Goal: Information Seeking & Learning: Learn about a topic

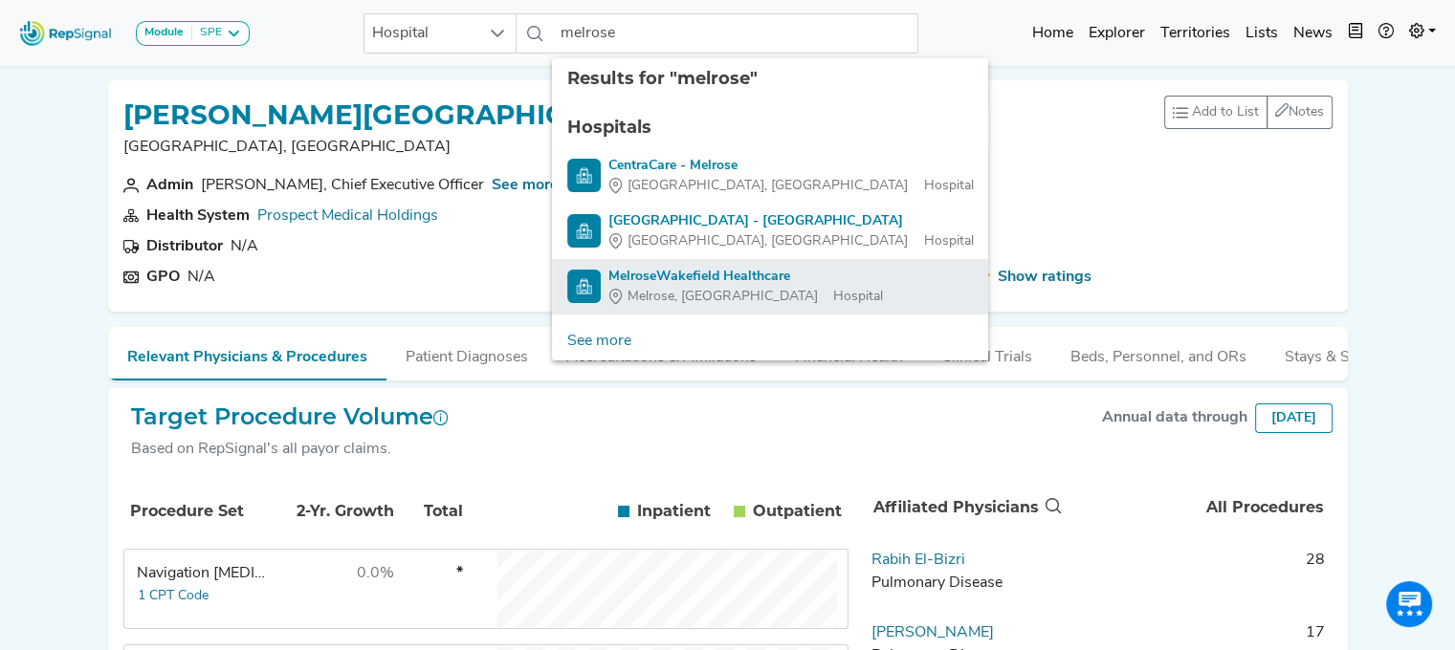
click at [645, 274] on div "MelroseWakefield Healthcare" at bounding box center [745, 277] width 274 height 20
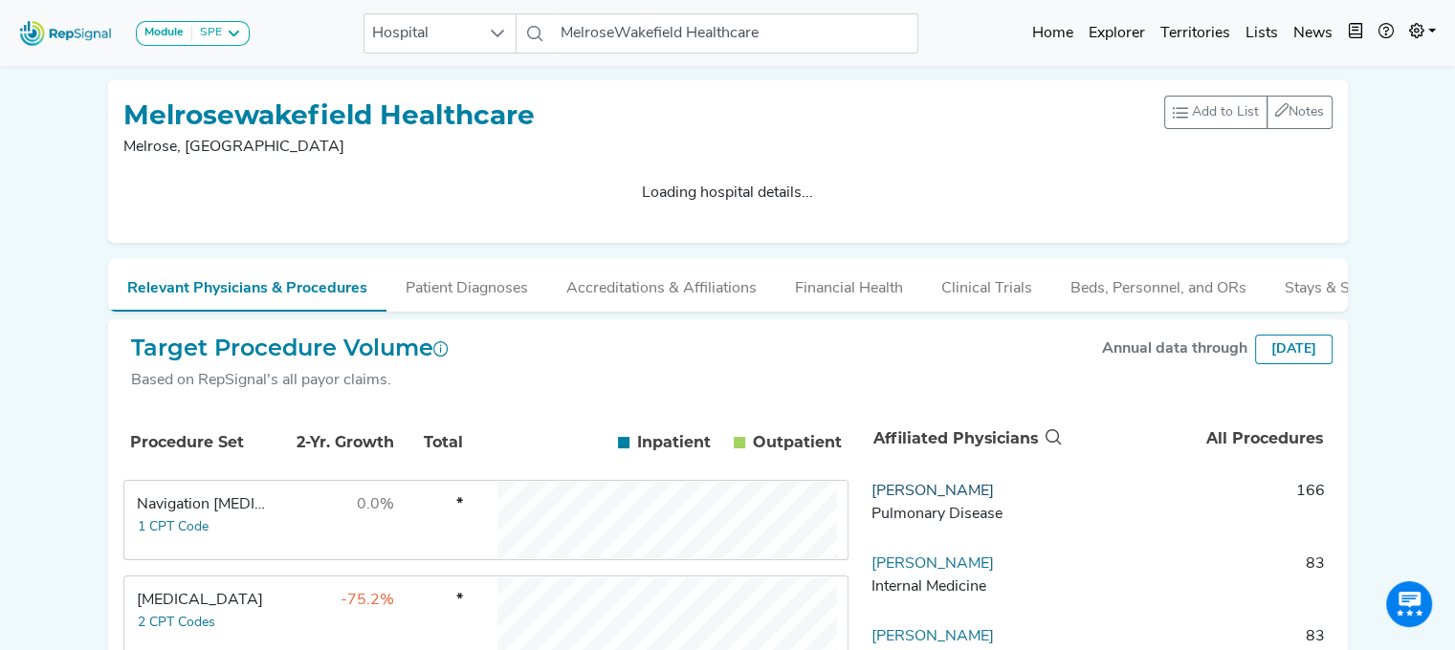
click at [908, 497] on link "[PERSON_NAME]" at bounding box center [932, 491] width 122 height 15
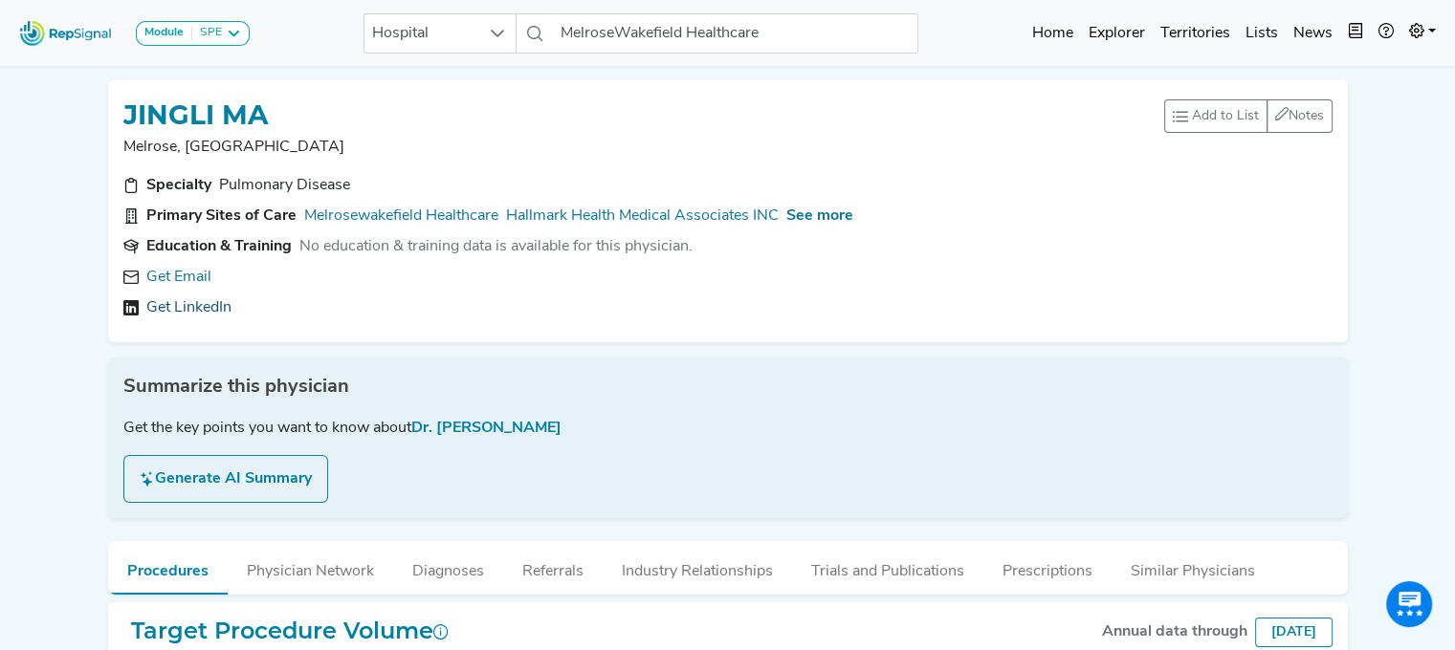
click at [186, 305] on link "Get LinkedIn" at bounding box center [188, 307] width 85 height 23
click at [849, 220] on span "See more" at bounding box center [819, 215] width 67 height 15
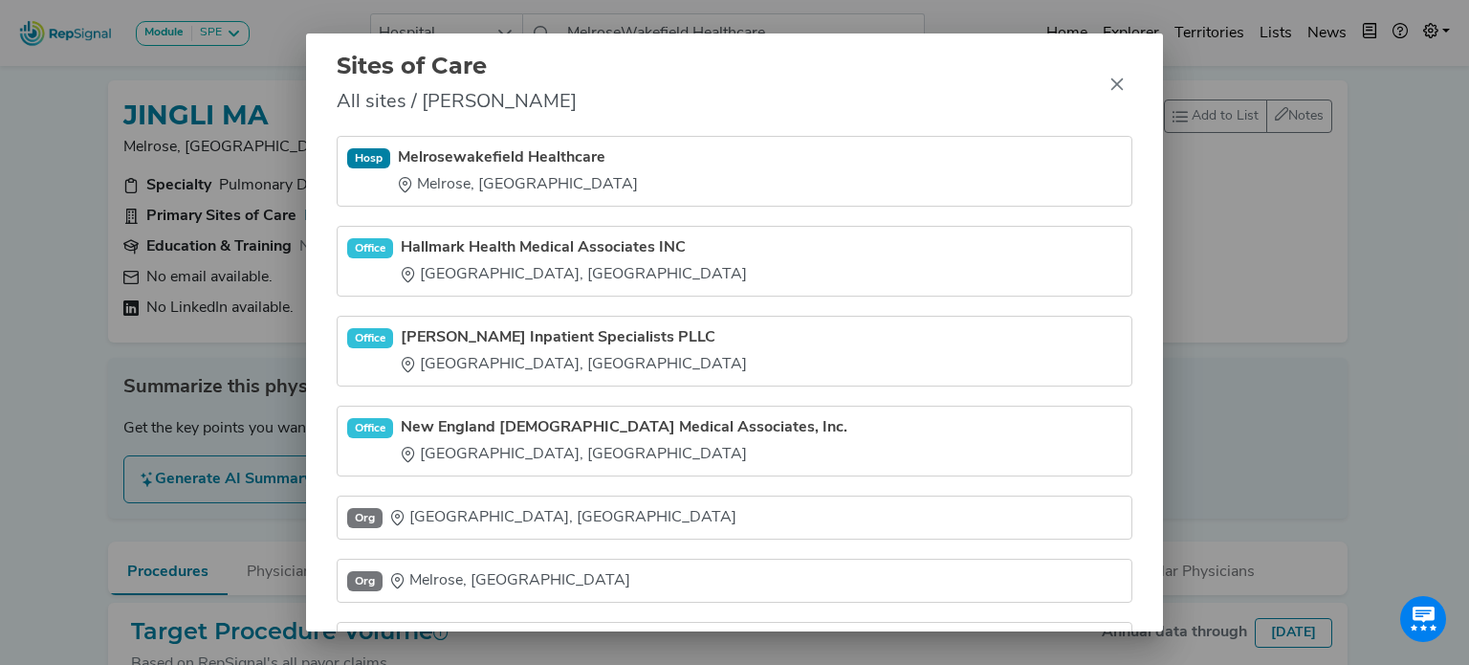
click at [63, 294] on div "Sites of Care All sites / [GEOGRAPHIC_DATA] Ma Hosp Melrosewakefield Healthcare…" at bounding box center [734, 332] width 1469 height 665
click at [578, 156] on link "Melrosewakefield Healthcare" at bounding box center [518, 157] width 240 height 23
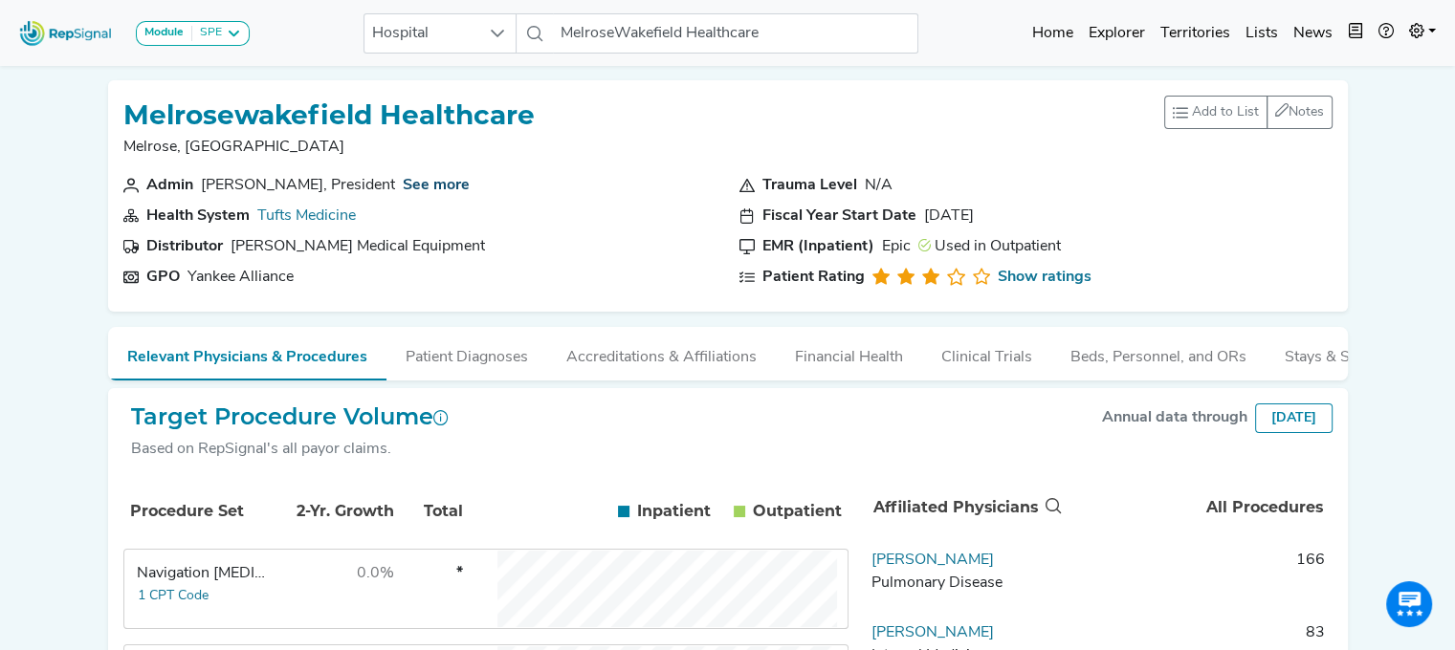
click at [403, 186] on link "See more" at bounding box center [436, 185] width 67 height 15
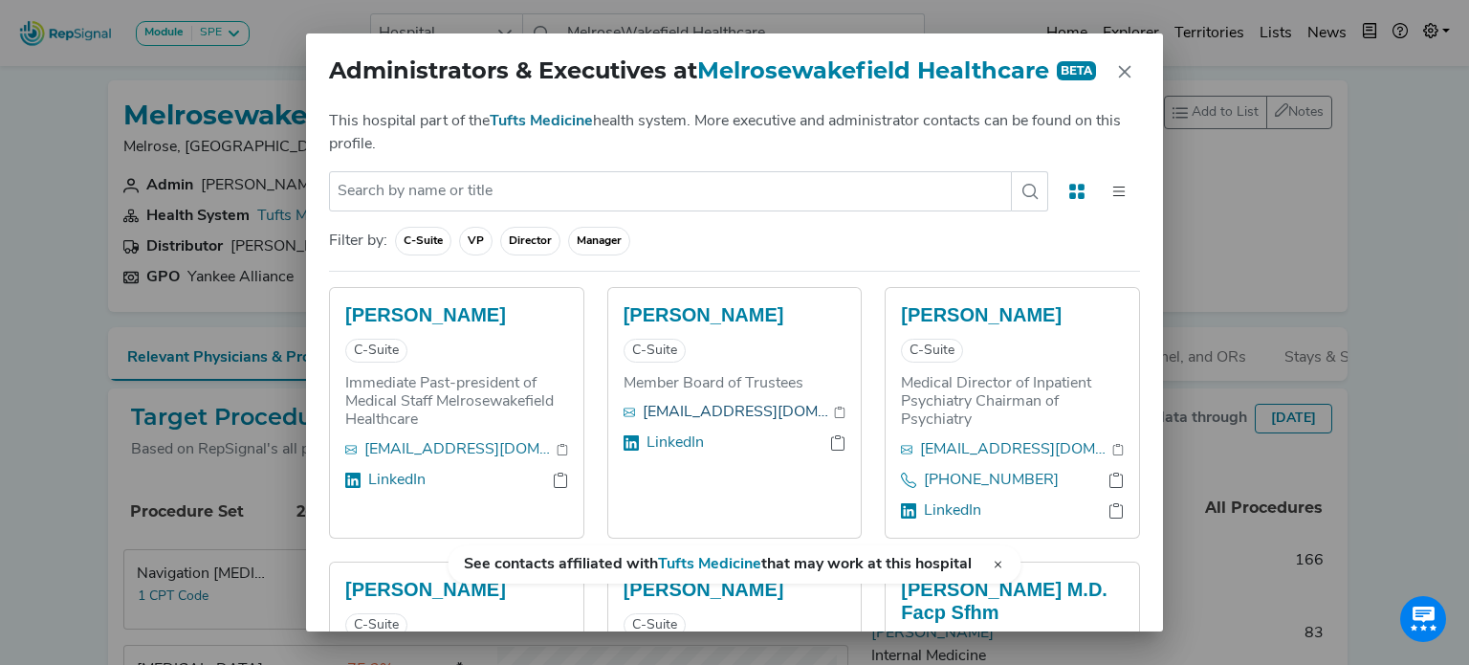
click at [663, 407] on link "[EMAIL_ADDRESS][DOMAIN_NAME]" at bounding box center [739, 412] width 192 height 23
click at [1116, 77] on button "Close" at bounding box center [1124, 71] width 31 height 31
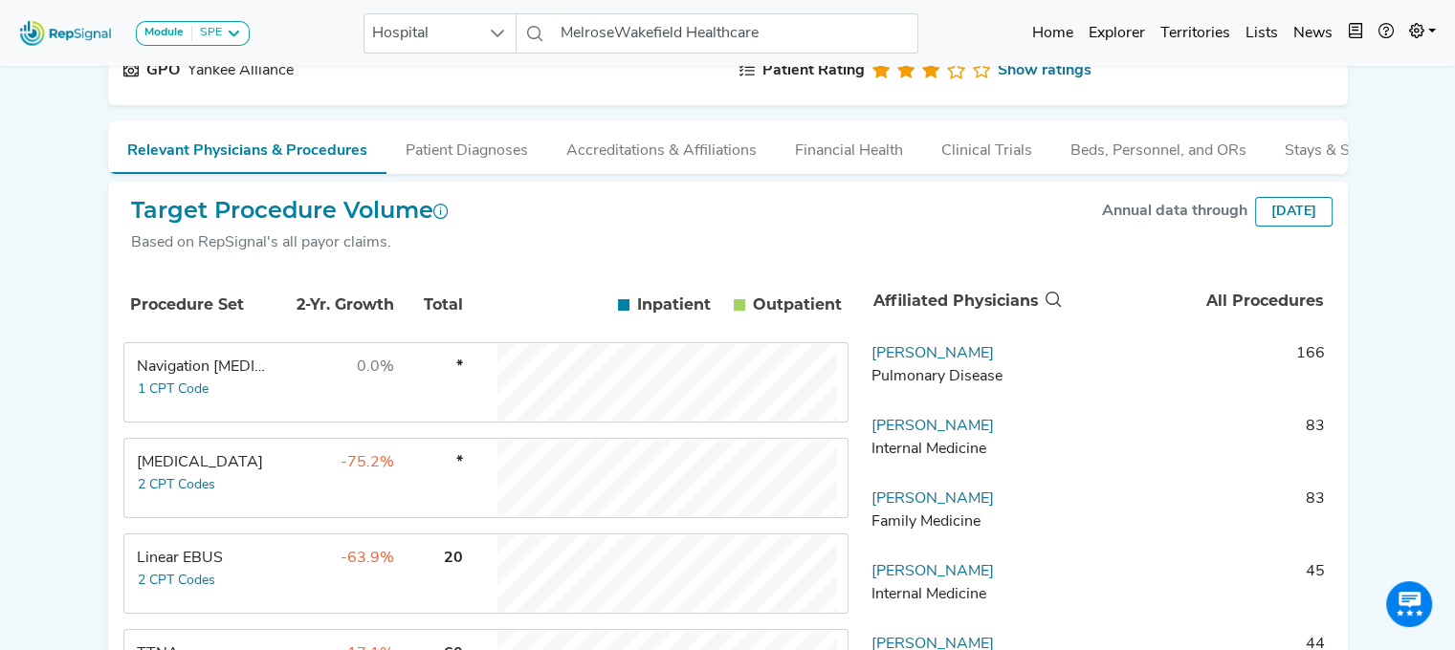
scroll to position [214, 0]
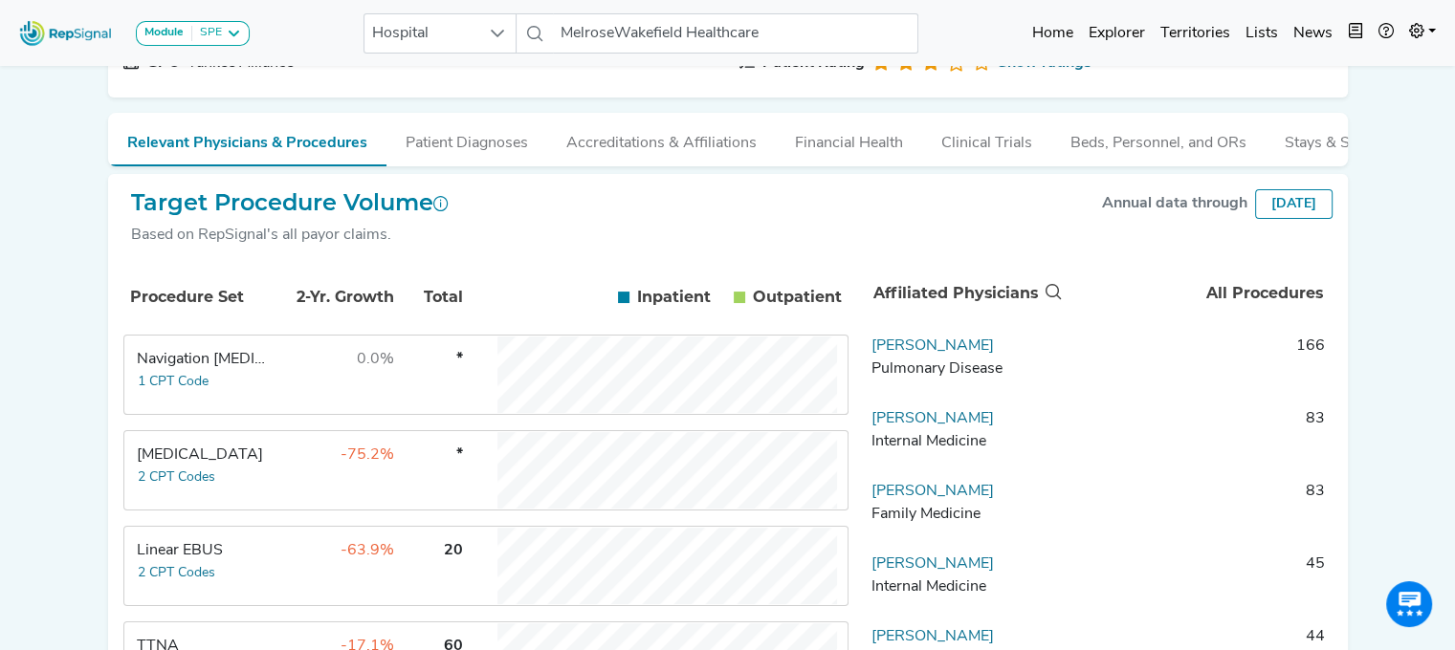
click at [333, 582] on td "-63.9%" at bounding box center [333, 566] width 124 height 77
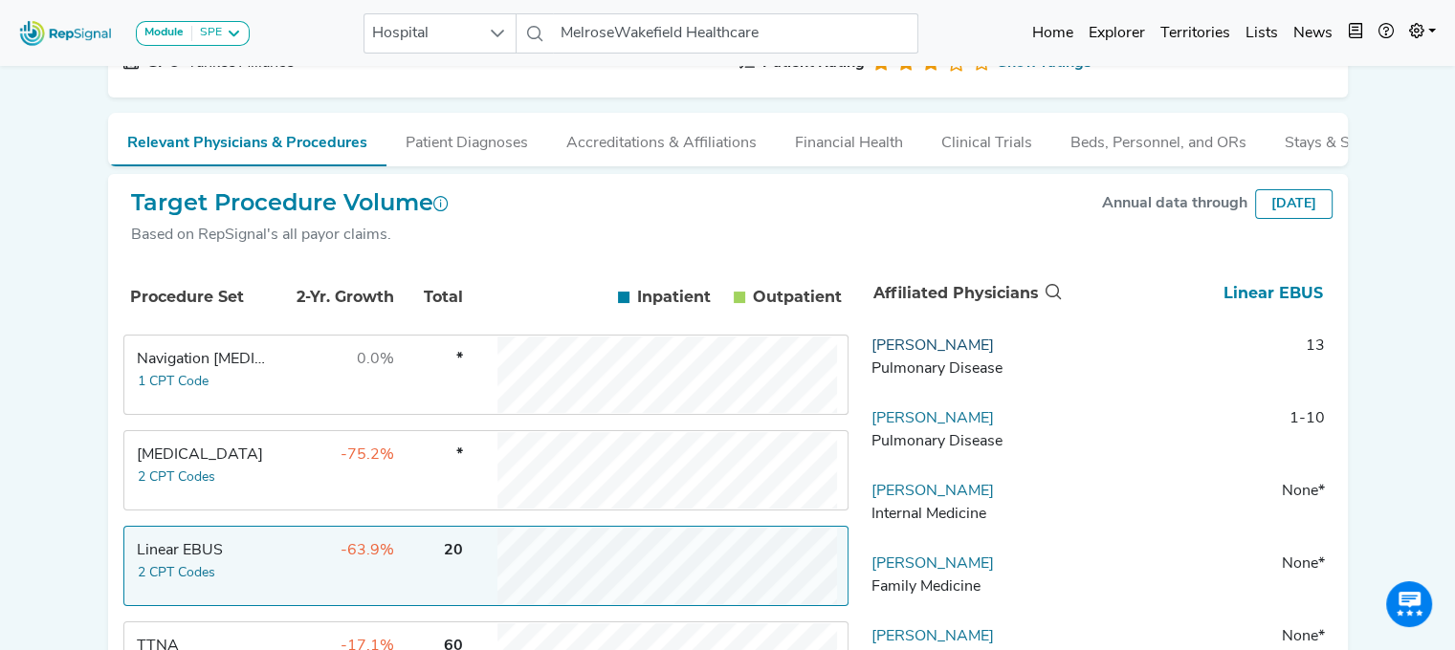
click at [931, 354] on link "[PERSON_NAME]" at bounding box center [932, 346] width 122 height 15
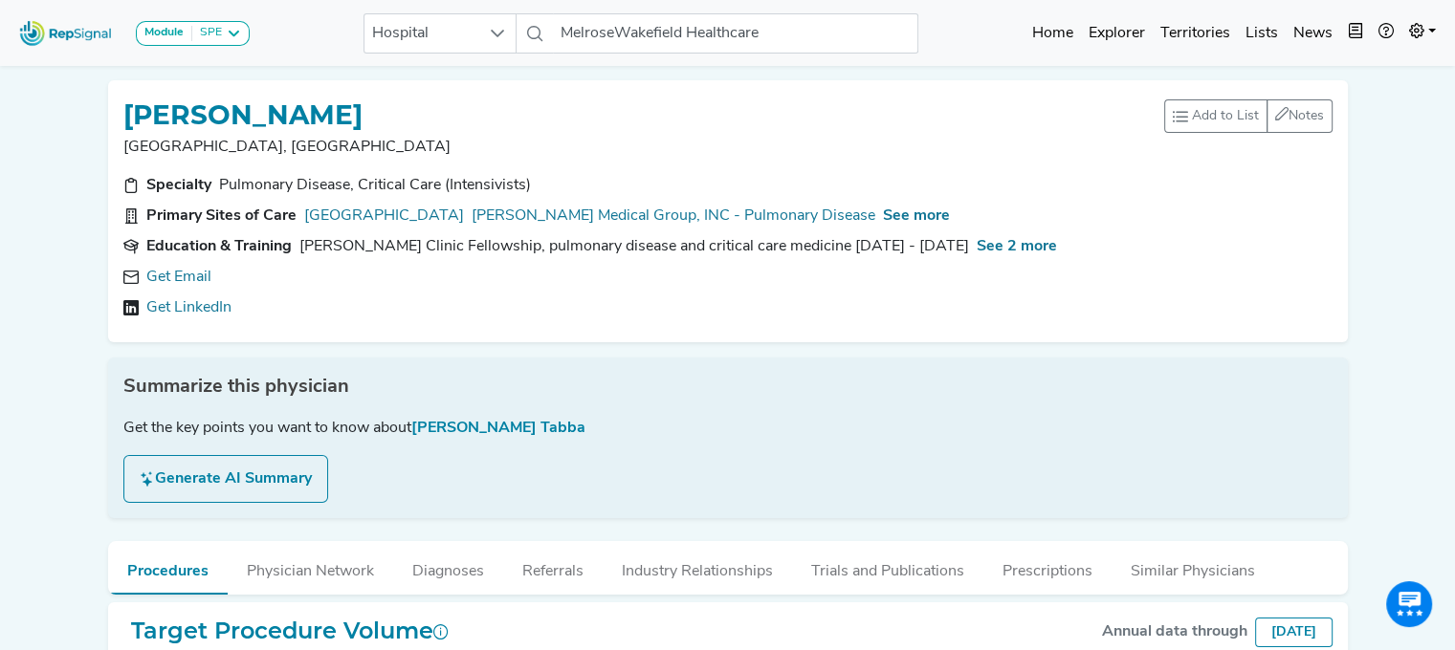
click at [204, 276] on link "Get Email" at bounding box center [178, 277] width 65 height 23
click at [883, 216] on span "See more" at bounding box center [916, 215] width 67 height 15
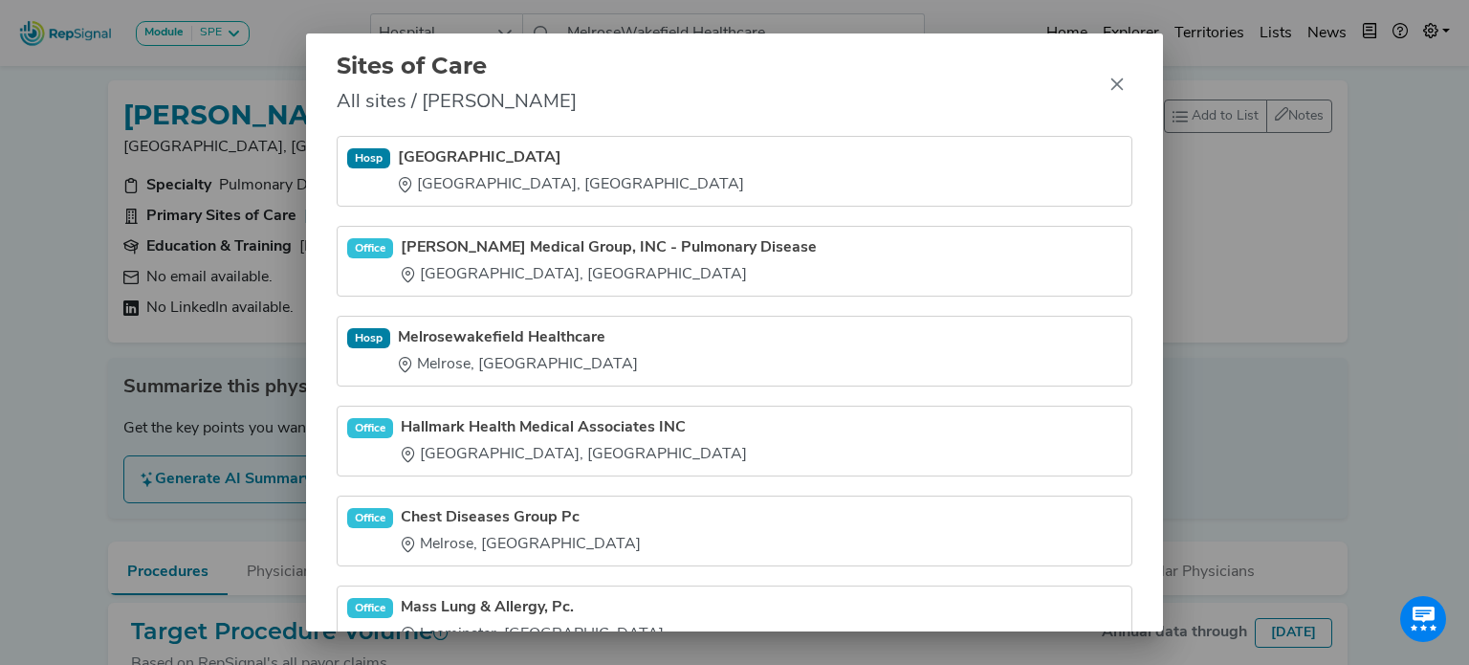
click at [492, 238] on link "[PERSON_NAME] Medical Group, INC - Pulmonary Disease" at bounding box center [609, 247] width 416 height 23
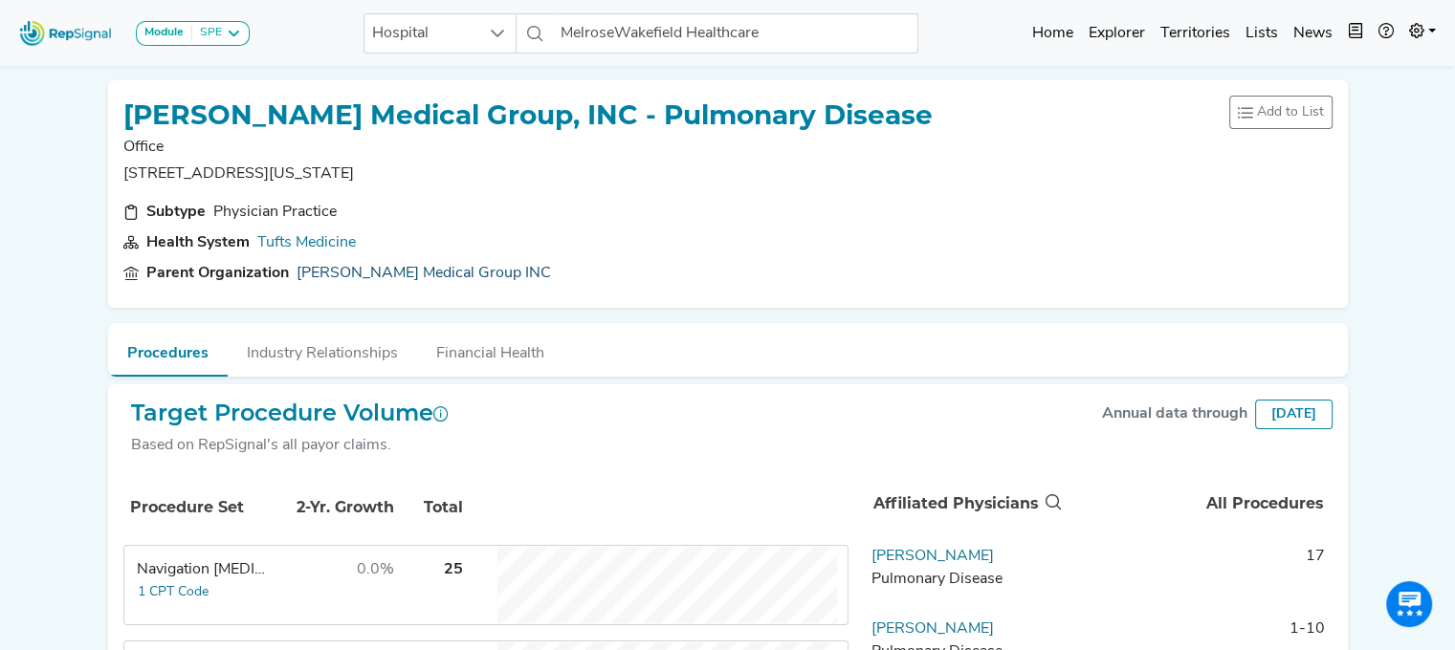
click at [375, 267] on link "[PERSON_NAME] Medical Group INC" at bounding box center [423, 273] width 254 height 23
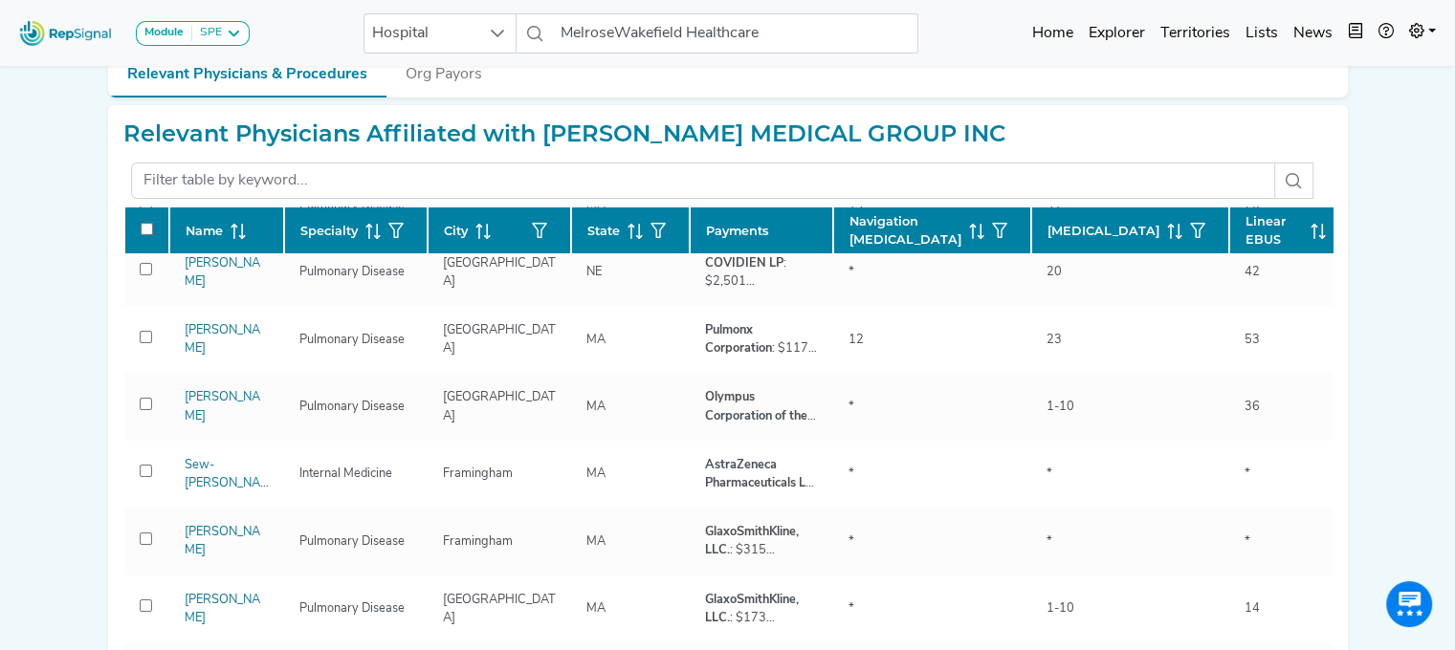
scroll to position [88, 0]
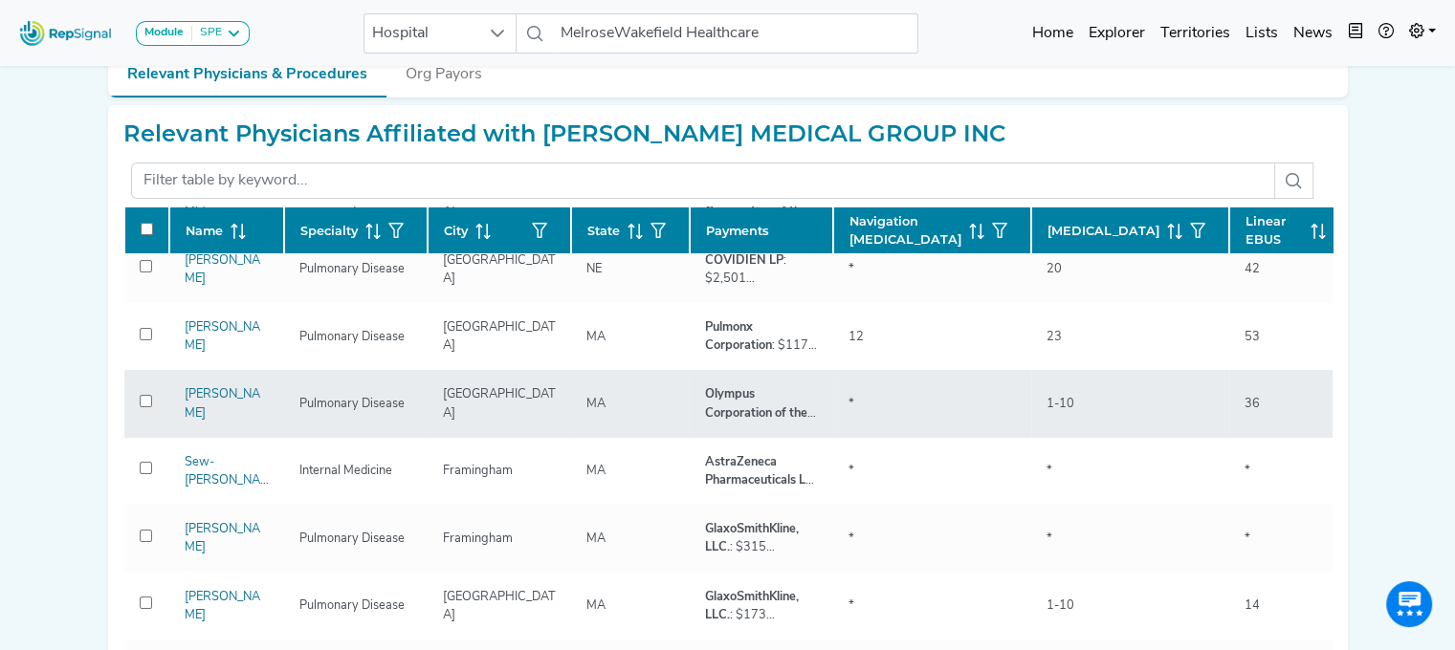
click at [203, 401] on div "[PERSON_NAME]" at bounding box center [226, 403] width 107 height 36
click at [208, 411] on link "[PERSON_NAME]" at bounding box center [223, 403] width 76 height 31
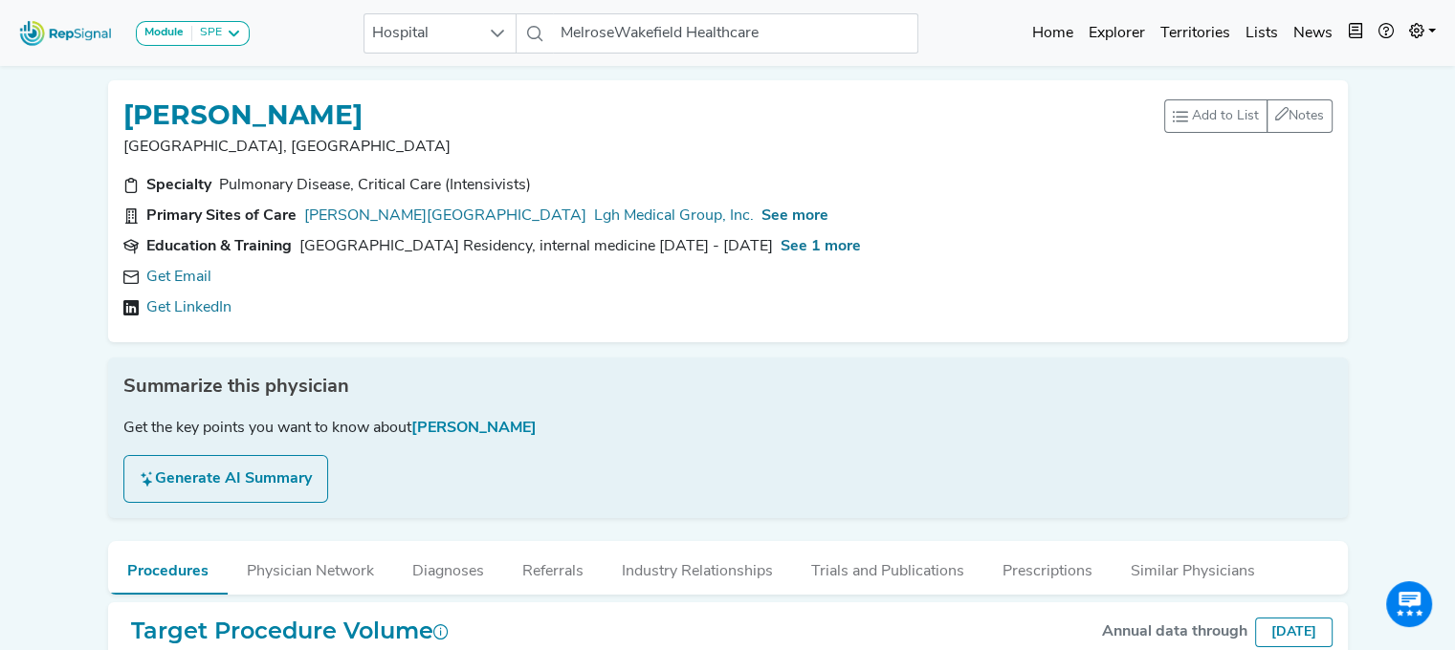
click at [172, 317] on link "Get LinkedIn" at bounding box center [188, 307] width 85 height 23
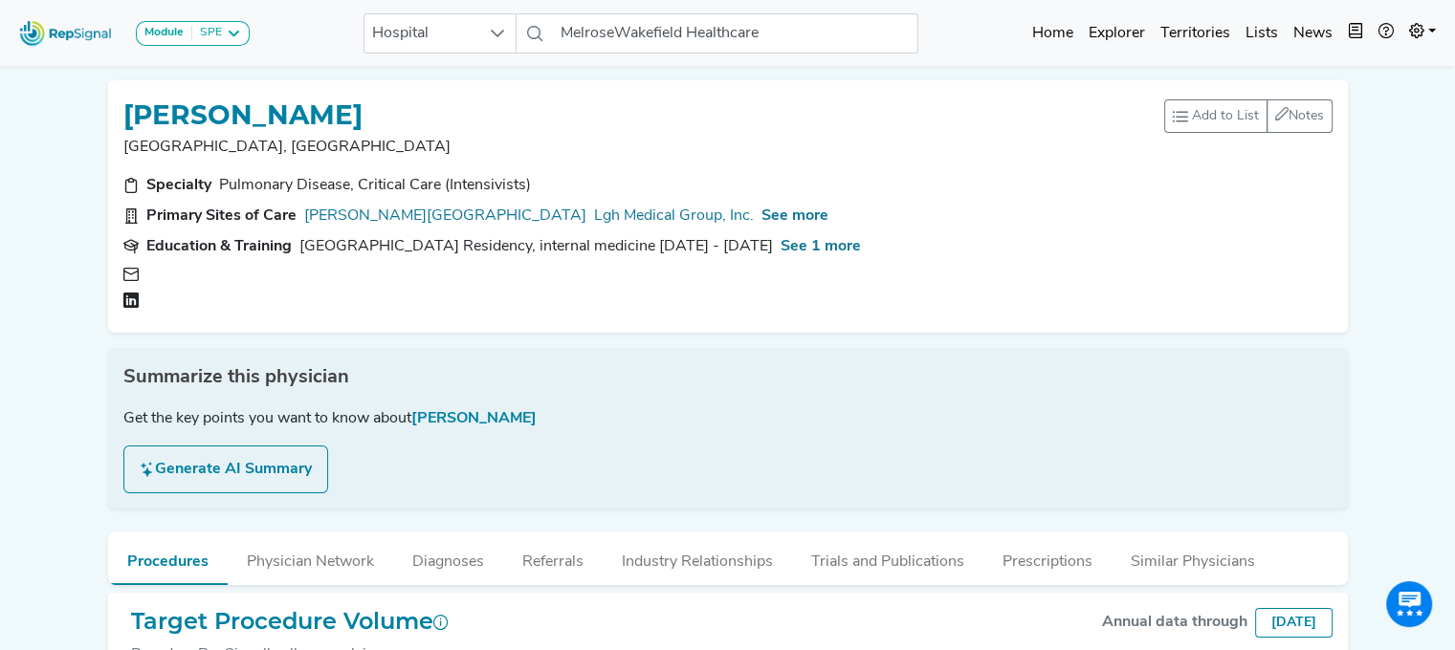
click at [172, 313] on div "Specialty Pulmonary Disease, Critical Care (Intensivists) Primary Sites of Care…" at bounding box center [728, 245] width 1232 height 143
drag, startPoint x: 172, startPoint y: 313, endPoint x: 566, endPoint y: 284, distance: 395.0
click at [566, 284] on div "Specialty Pulmonary Disease, Critical Care (Intensivists) Primary Sites of Care…" at bounding box center [728, 245] width 1232 height 143
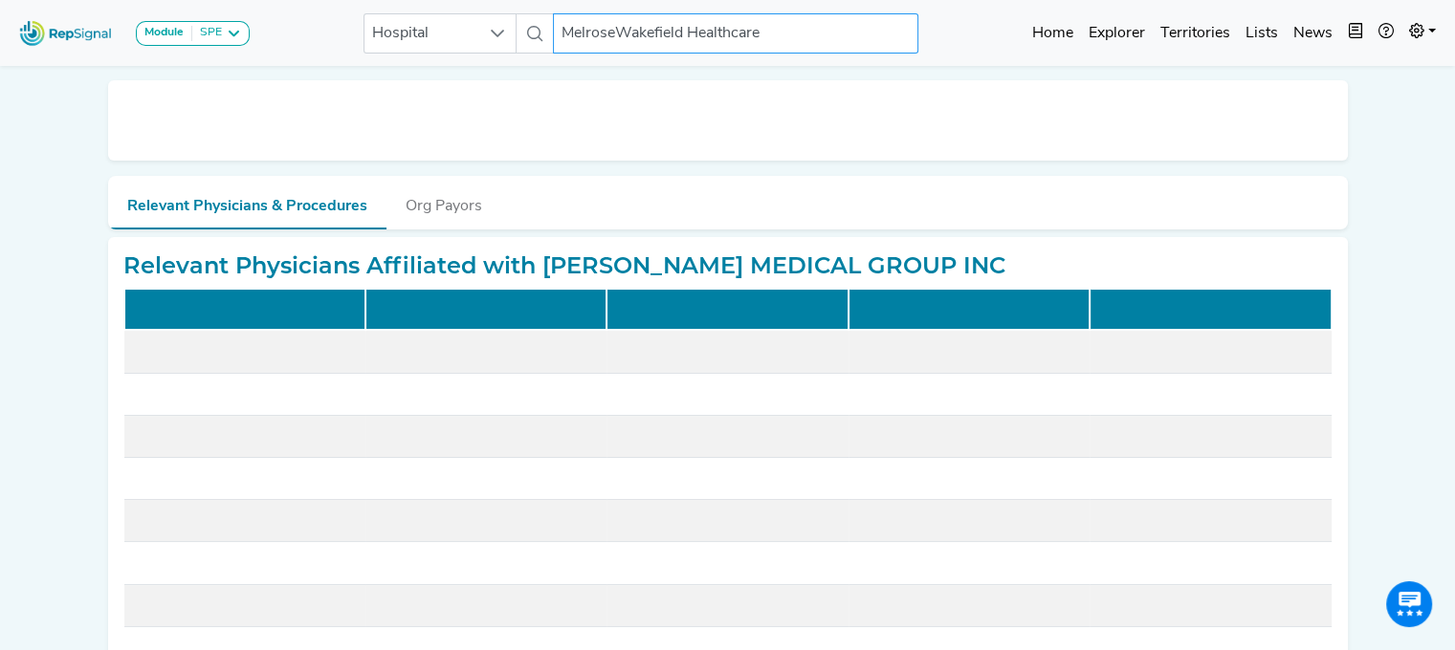
click at [613, 36] on input "MelroseWakefield Healthcare" at bounding box center [735, 33] width 365 height 40
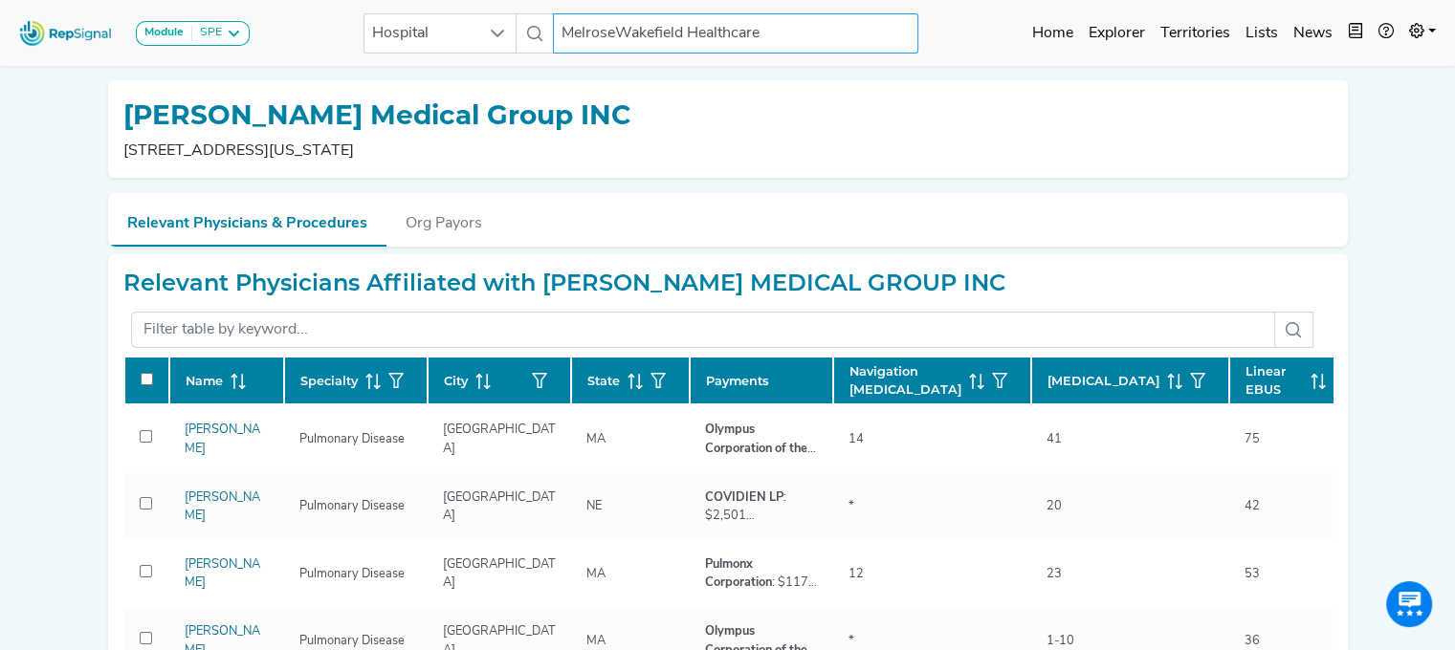
click at [678, 29] on input "MelroseWakefield Healthcare" at bounding box center [735, 33] width 365 height 40
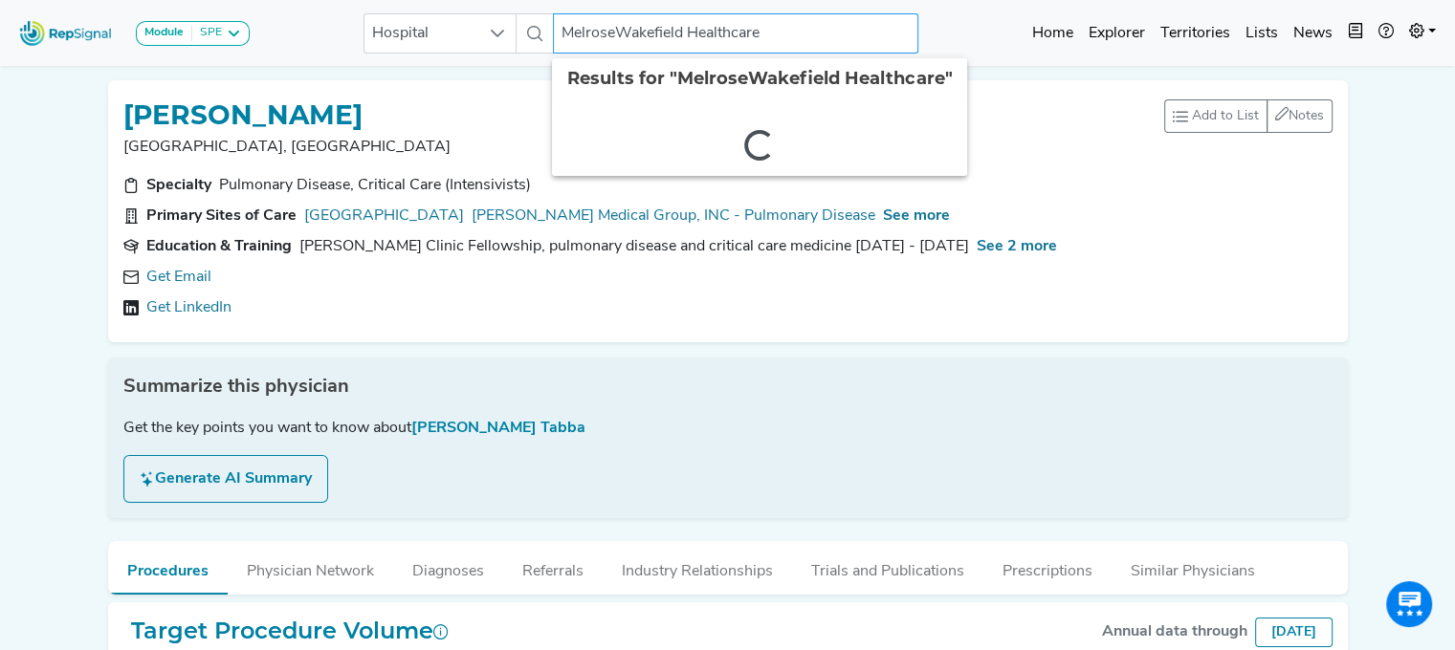
drag, startPoint x: 565, startPoint y: 30, endPoint x: 1059, endPoint y: -14, distance: 495.4
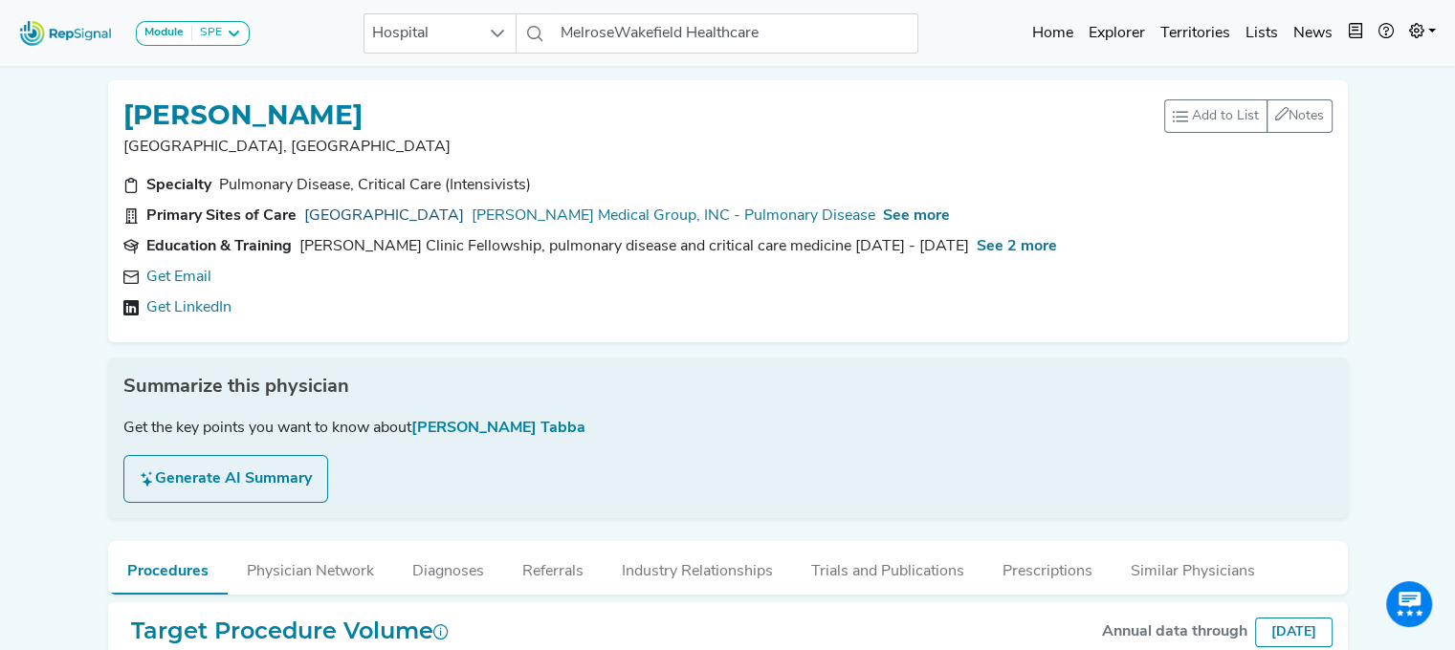
click at [392, 209] on link "[GEOGRAPHIC_DATA]" at bounding box center [384, 216] width 160 height 23
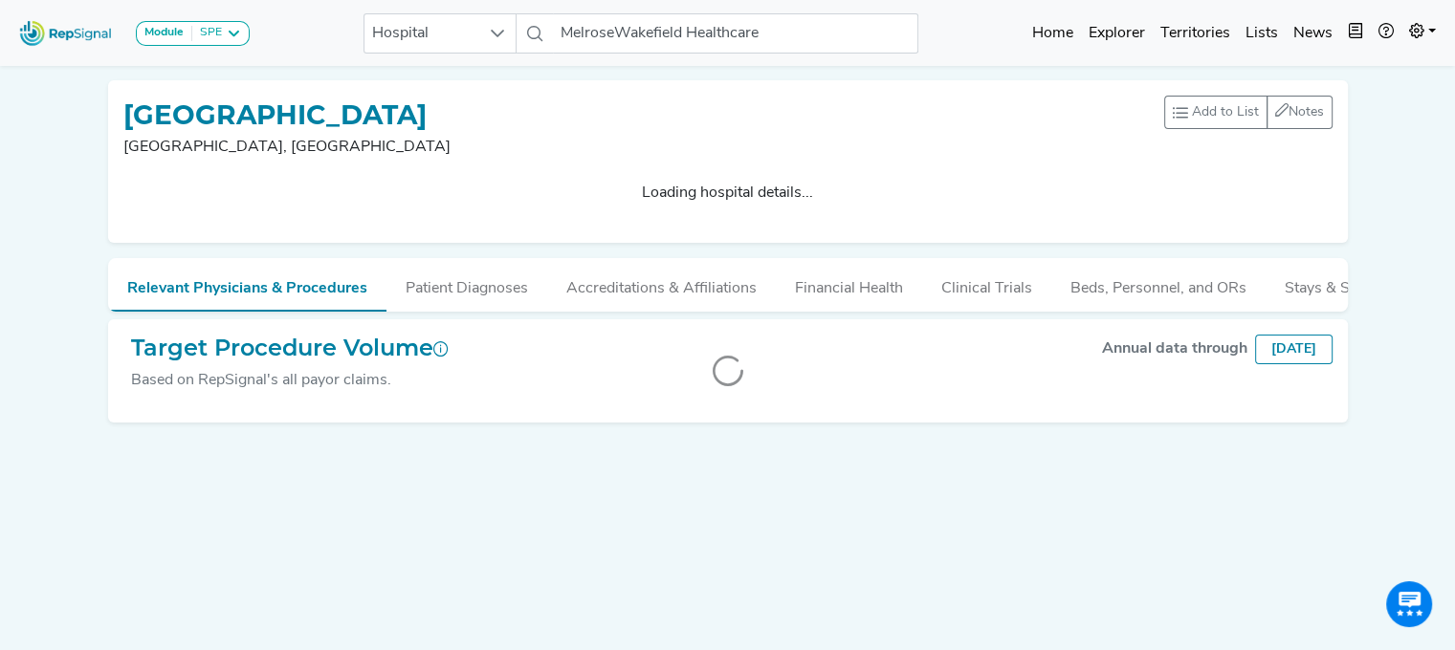
click at [1450, 150] on div "Module SPE [MEDICAL_DATA] Disposable Bronchoscope SBRT SPE TTNA [MEDICAL_DATA] …" at bounding box center [727, 351] width 1455 height 702
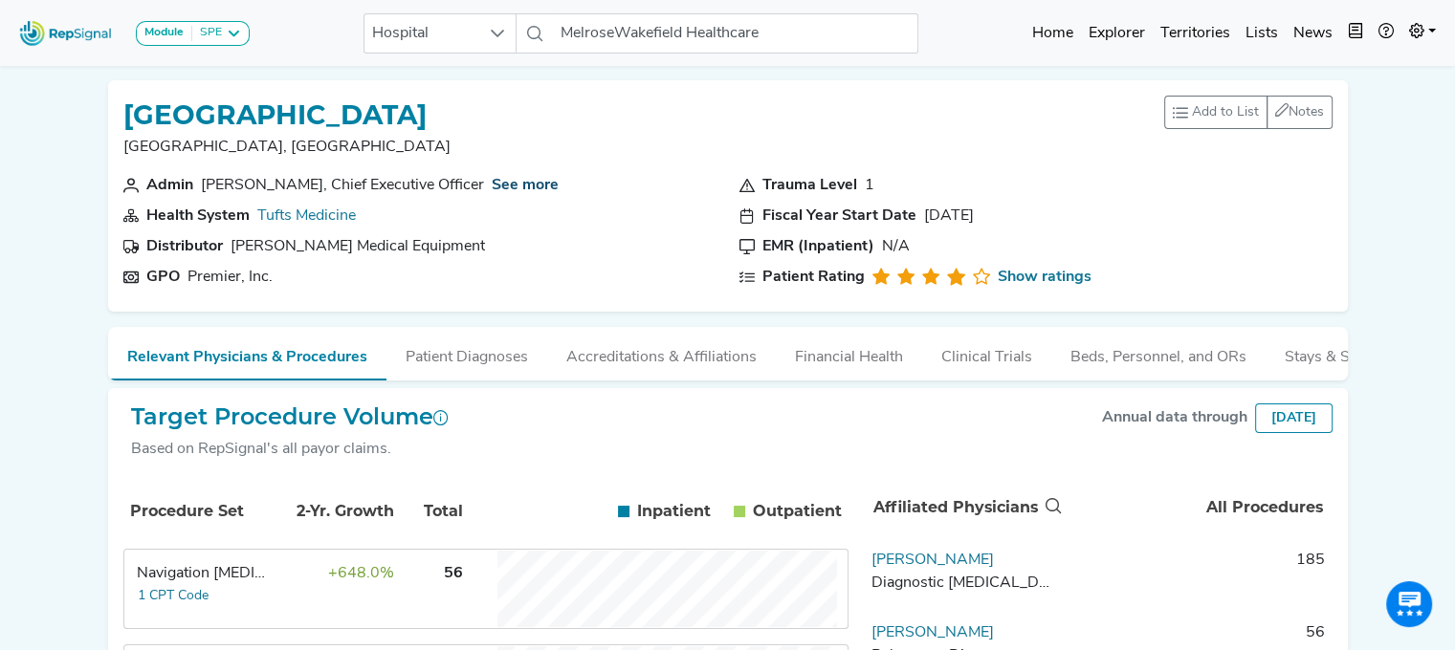
click at [509, 185] on link "See more" at bounding box center [525, 185] width 67 height 15
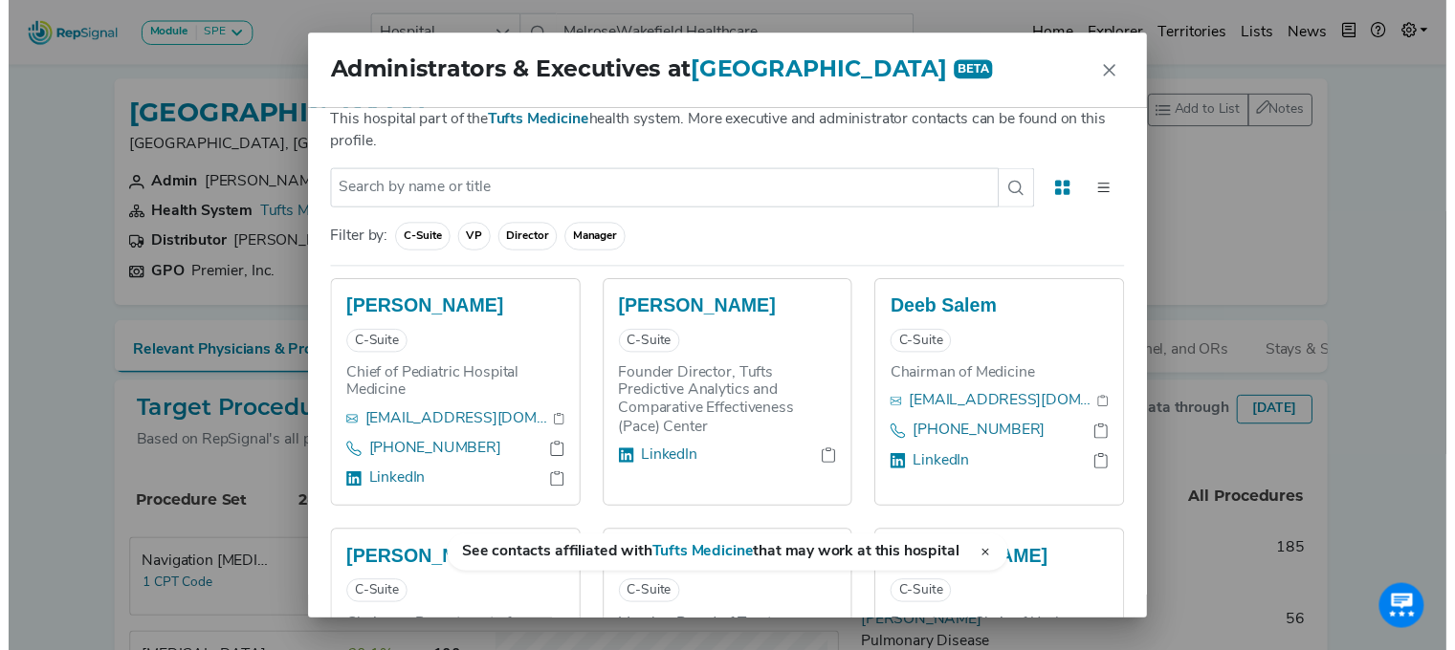
scroll to position [513, 0]
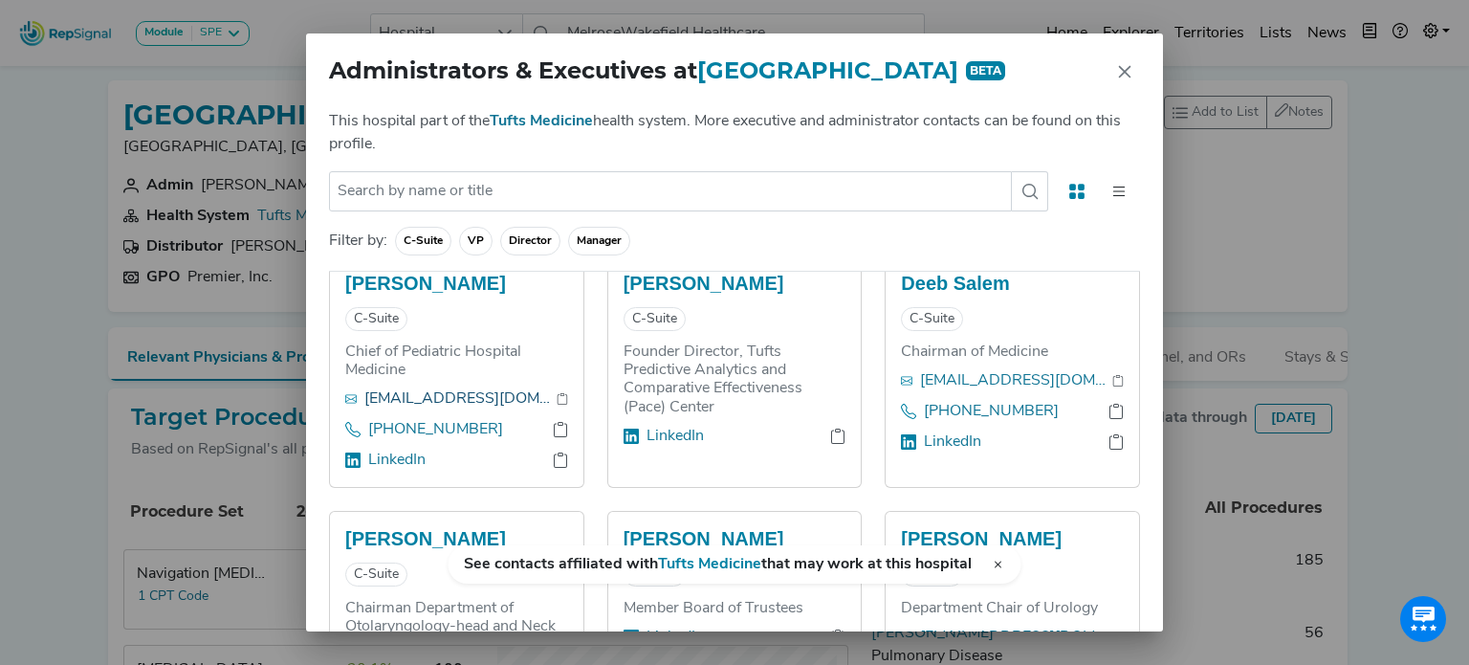
click at [455, 402] on link "[EMAIL_ADDRESS][DOMAIN_NAME]" at bounding box center [460, 398] width 192 height 23
click at [1125, 72] on icon "Close" at bounding box center [1125, 71] width 12 height 12
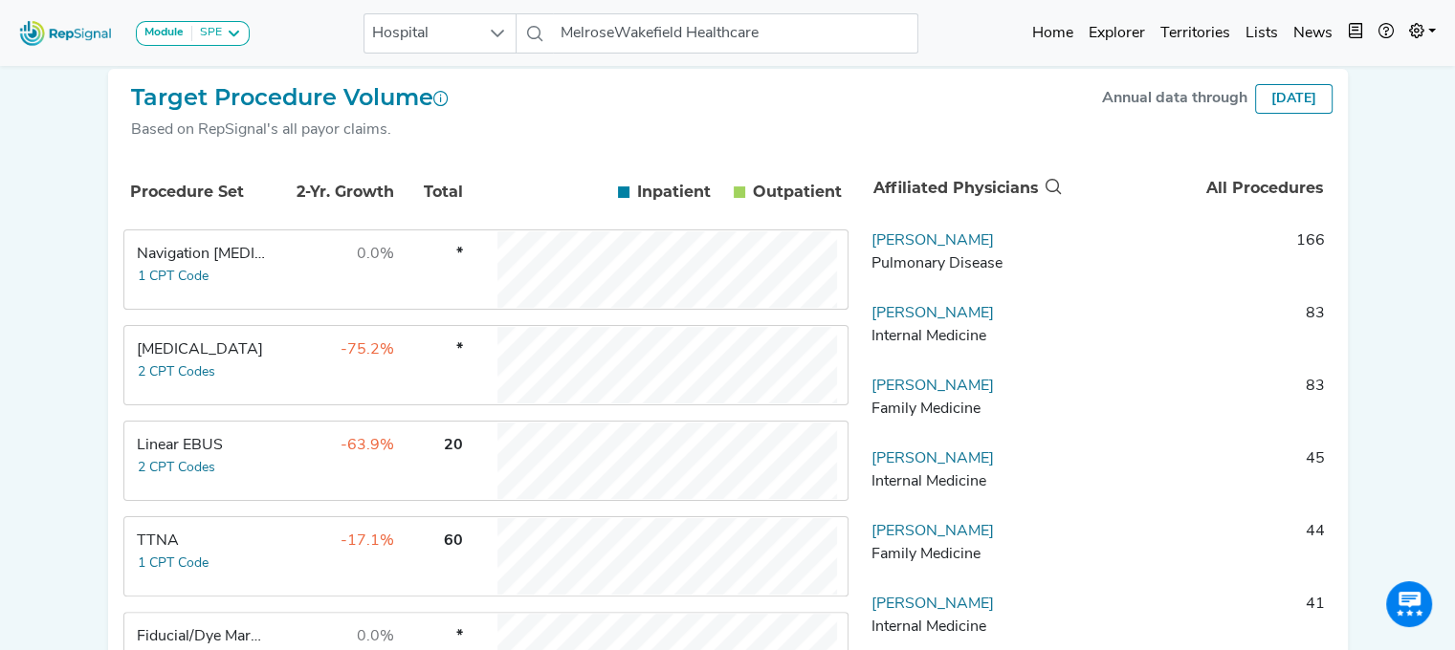
scroll to position [371, 0]
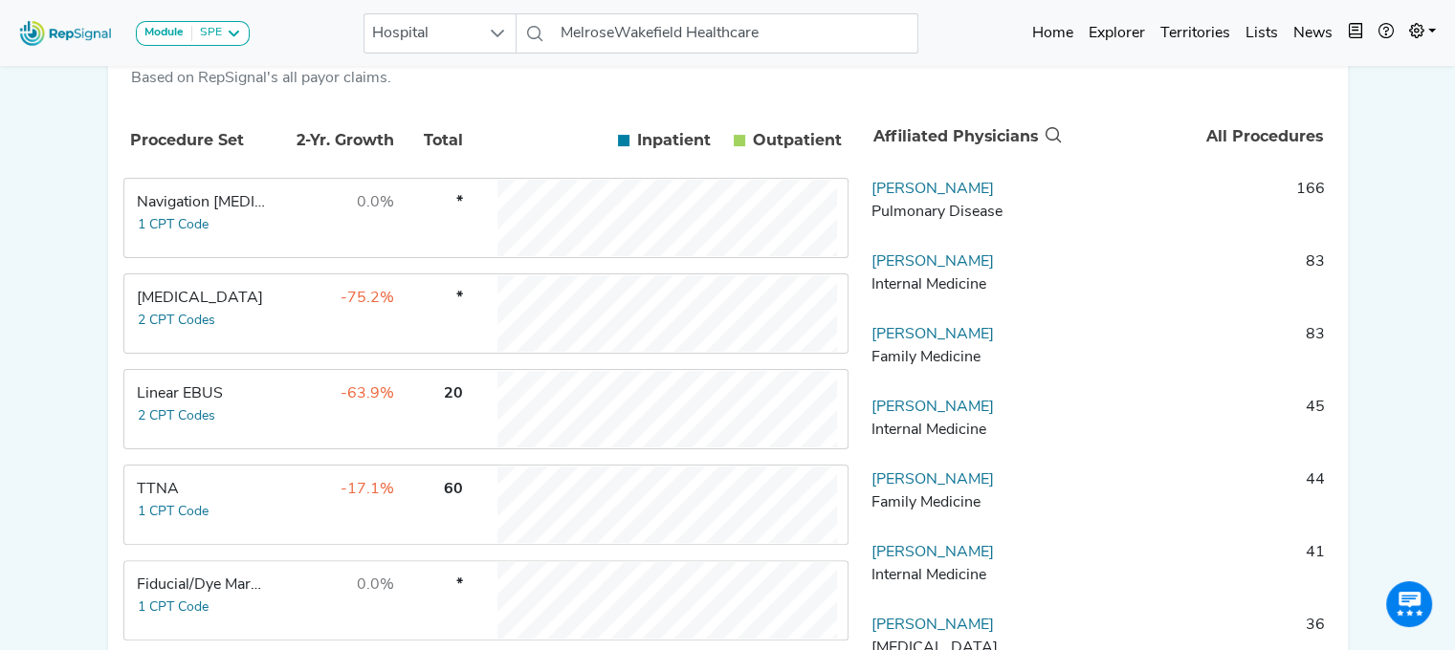
click at [246, 420] on td "Linear EBUS 2 CPT Codes" at bounding box center [196, 409] width 143 height 77
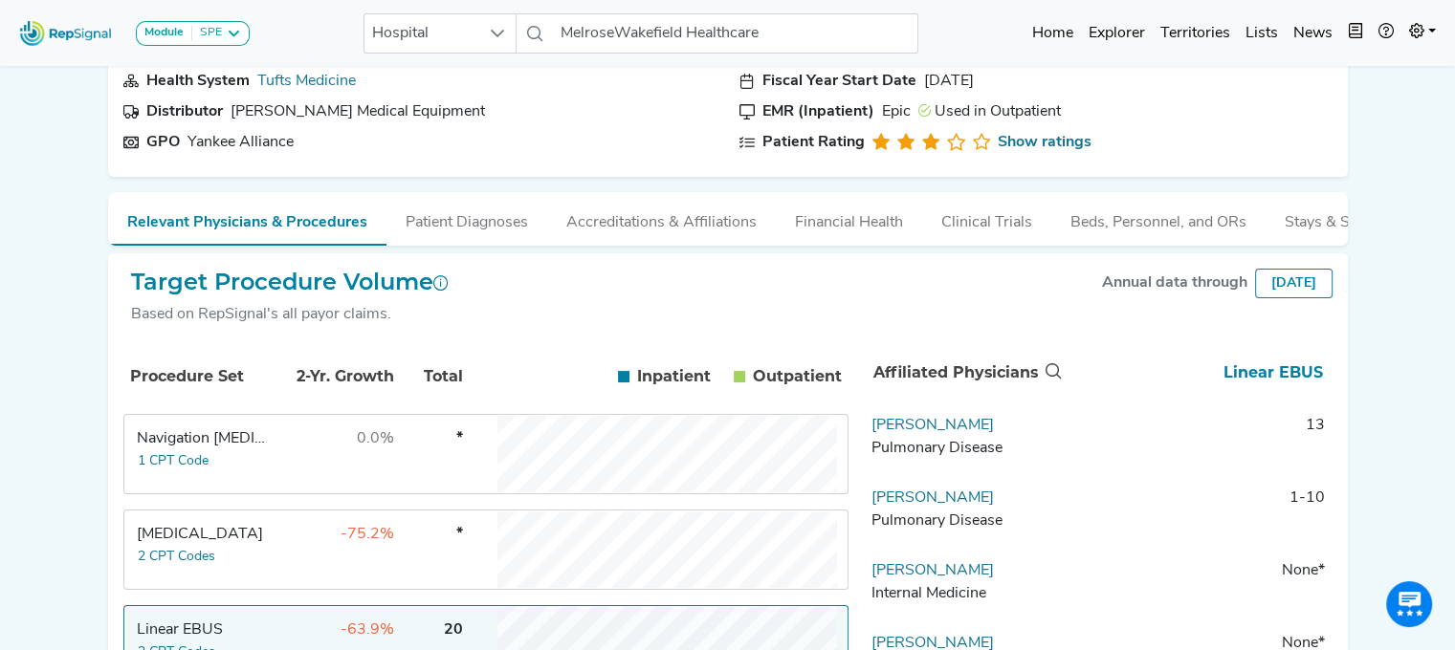
scroll to position [127, 0]
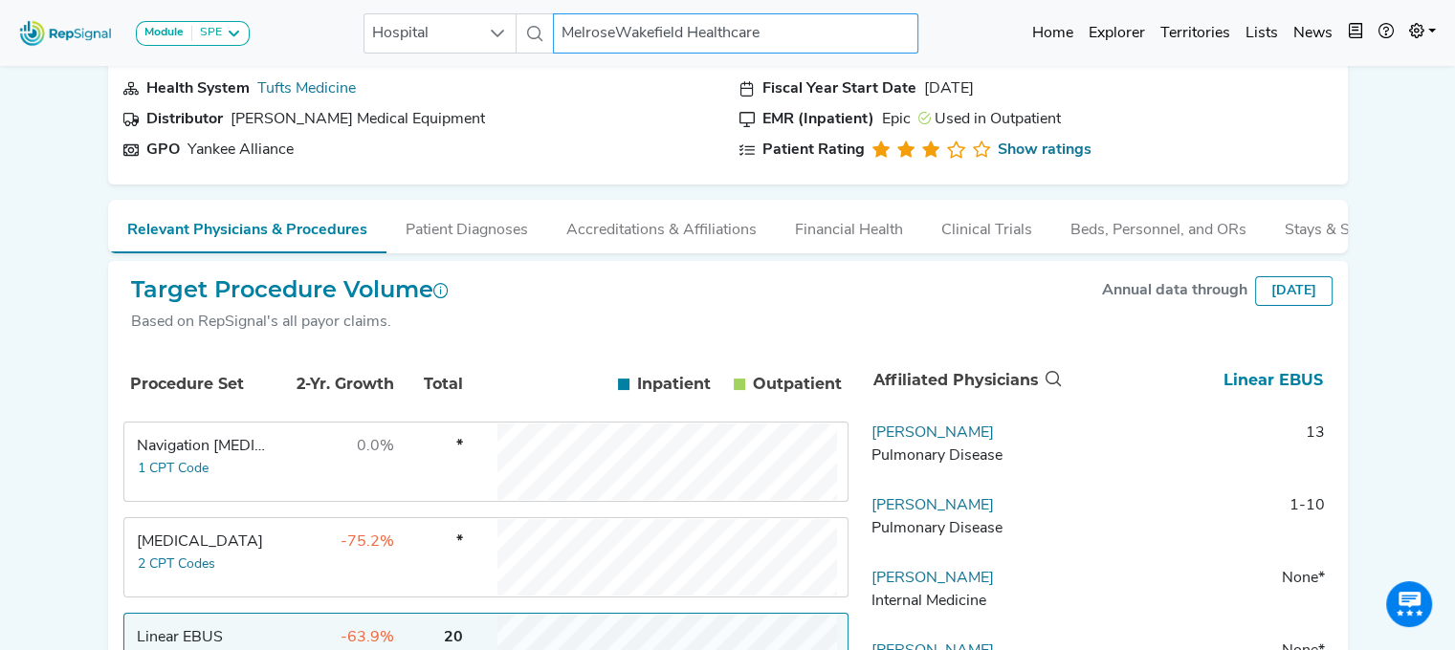
drag, startPoint x: 1462, startPoint y: 144, endPoint x: 775, endPoint y: 34, distance: 696.3
click at [775, 34] on input "MelroseWakefield Healthcare" at bounding box center [735, 33] width 365 height 40
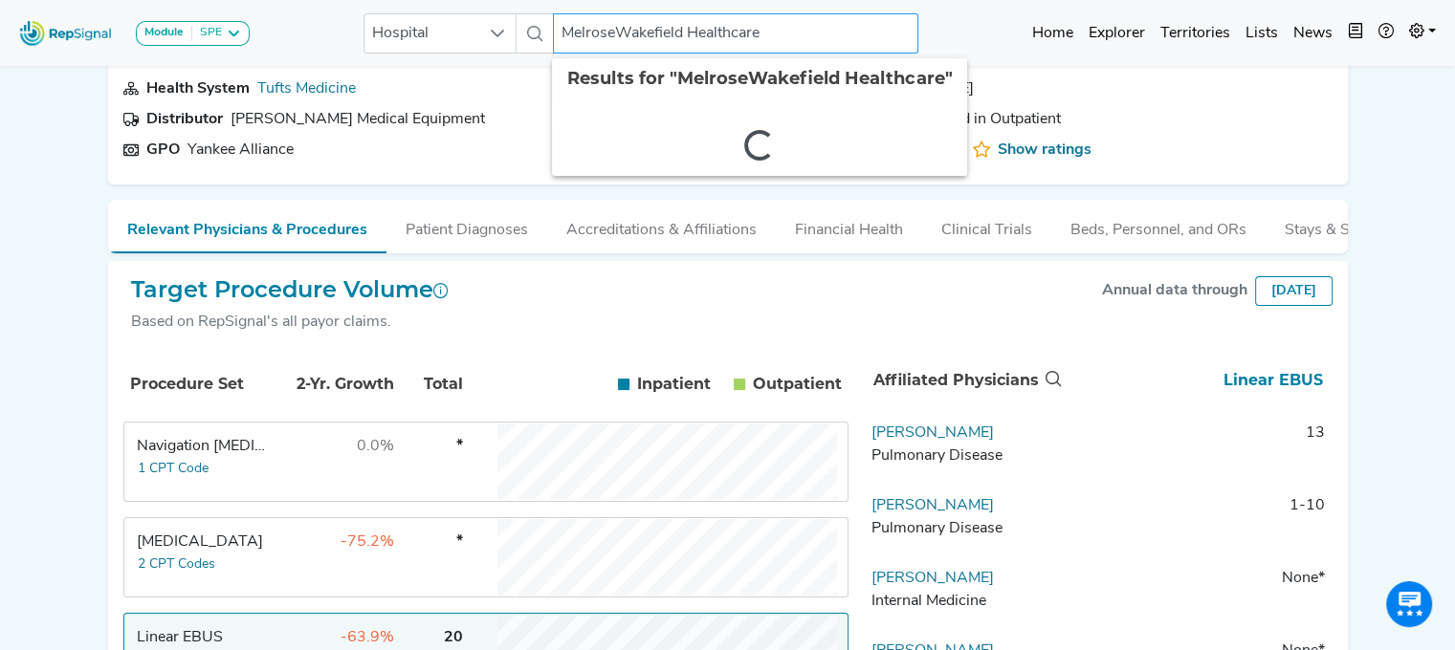
drag, startPoint x: 775, startPoint y: 34, endPoint x: 492, endPoint y: 64, distance: 284.6
click at [492, 64] on nav "Module SPE [MEDICAL_DATA] Disposable Bronchoscope SBRT SPE TTNA [MEDICAL_DATA] …" at bounding box center [727, 33] width 1455 height 66
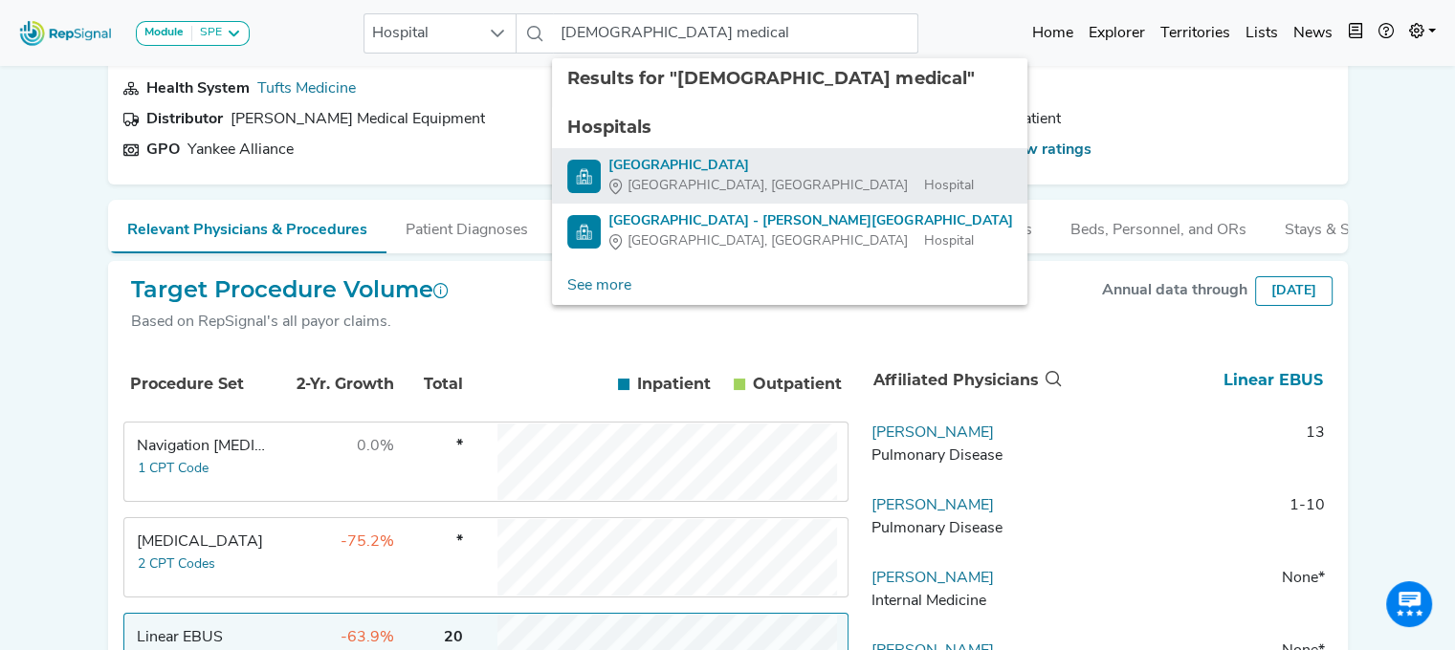
click at [639, 168] on div "[GEOGRAPHIC_DATA]" at bounding box center [790, 166] width 364 height 20
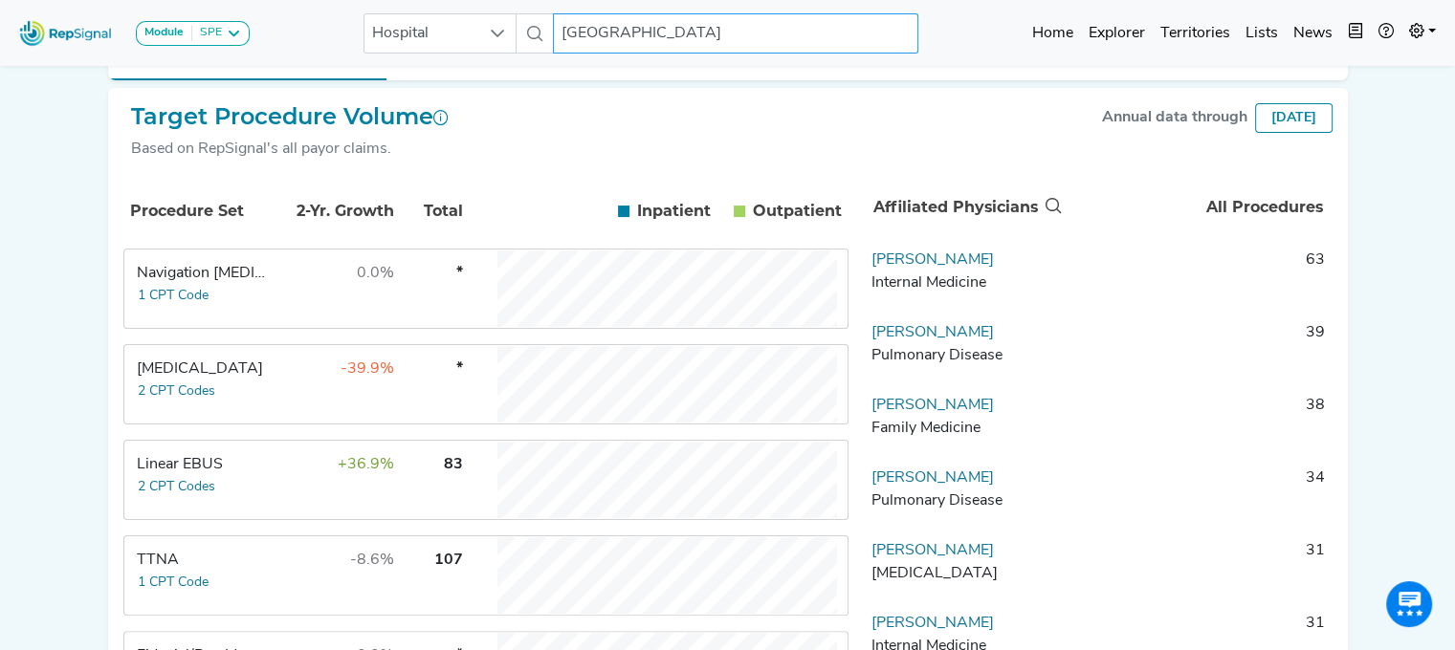
scroll to position [306, 0]
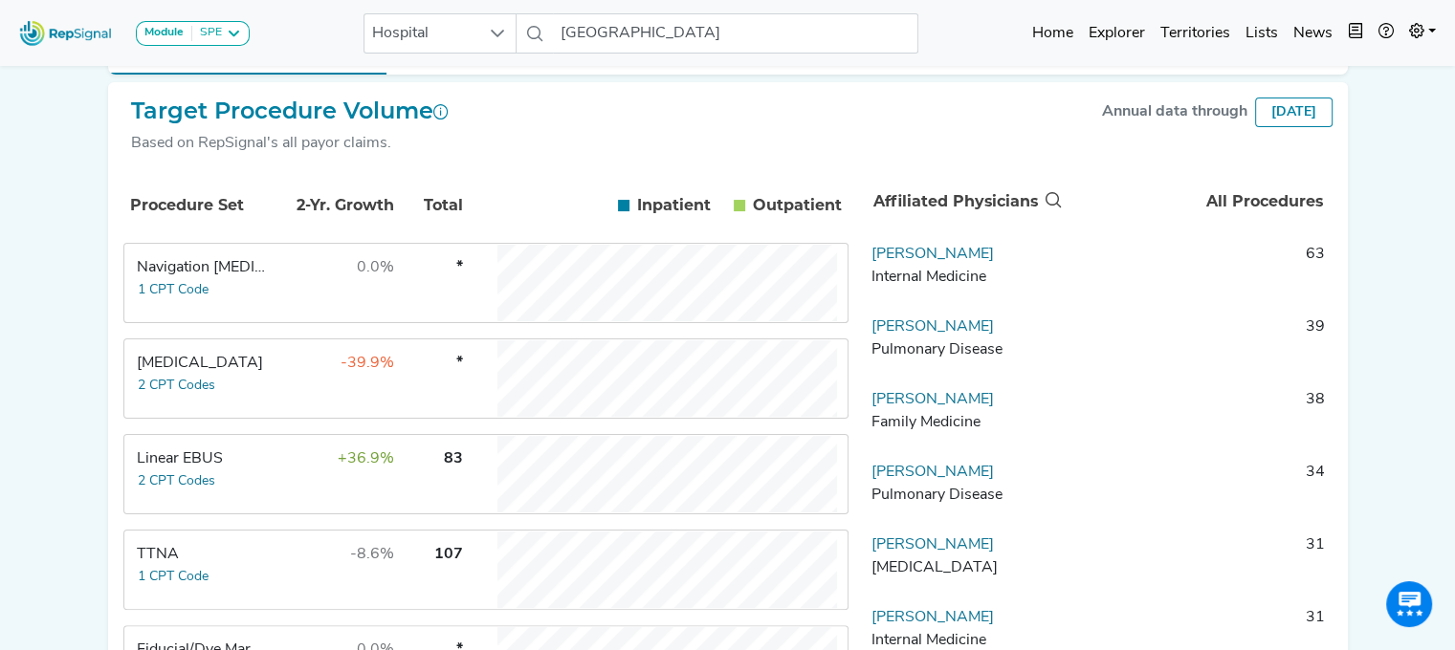
click at [274, 472] on td "+36.9%" at bounding box center [333, 474] width 124 height 77
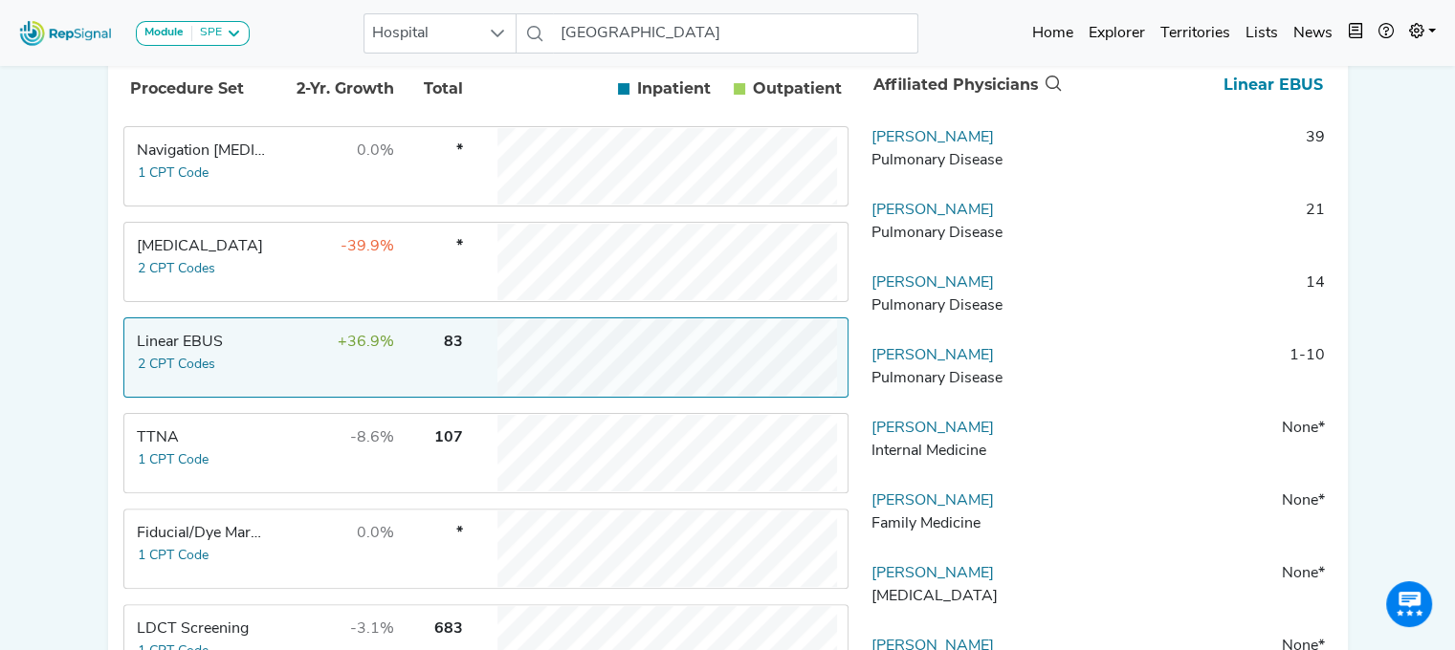
scroll to position [429, 0]
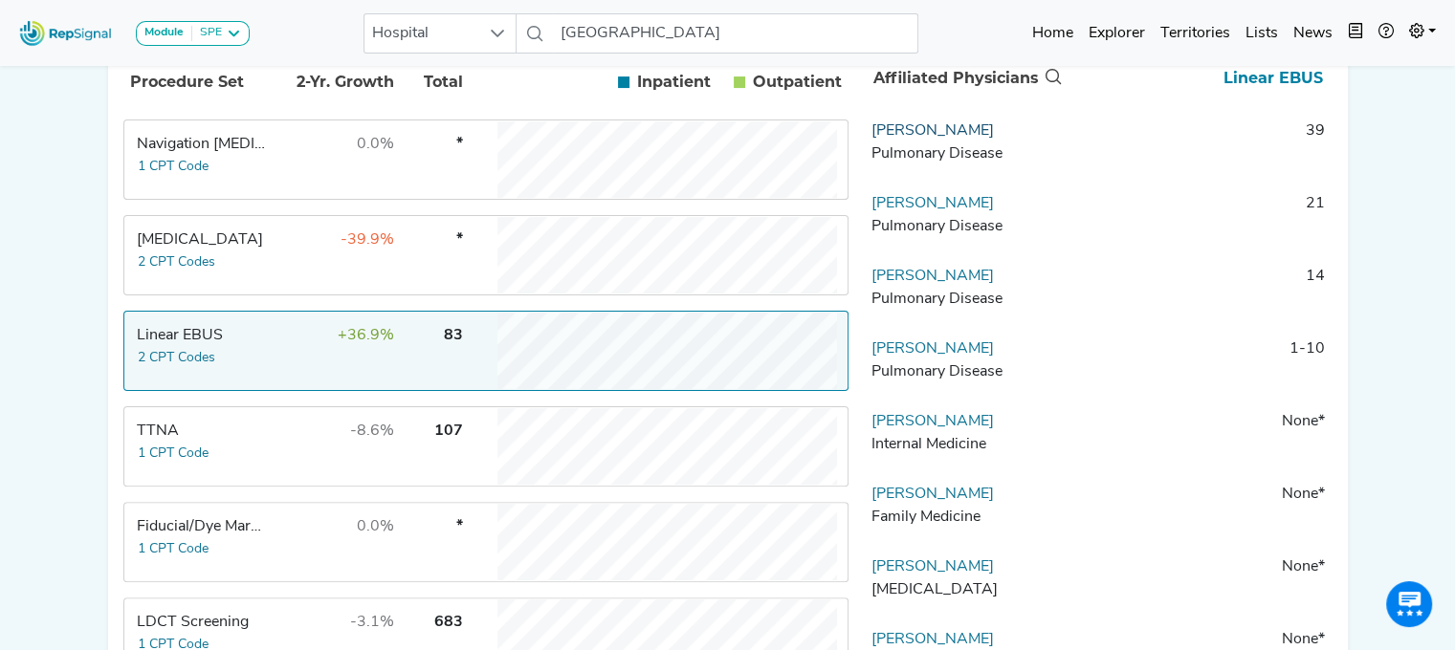
click at [899, 139] on link "[PERSON_NAME]" at bounding box center [932, 130] width 122 height 15
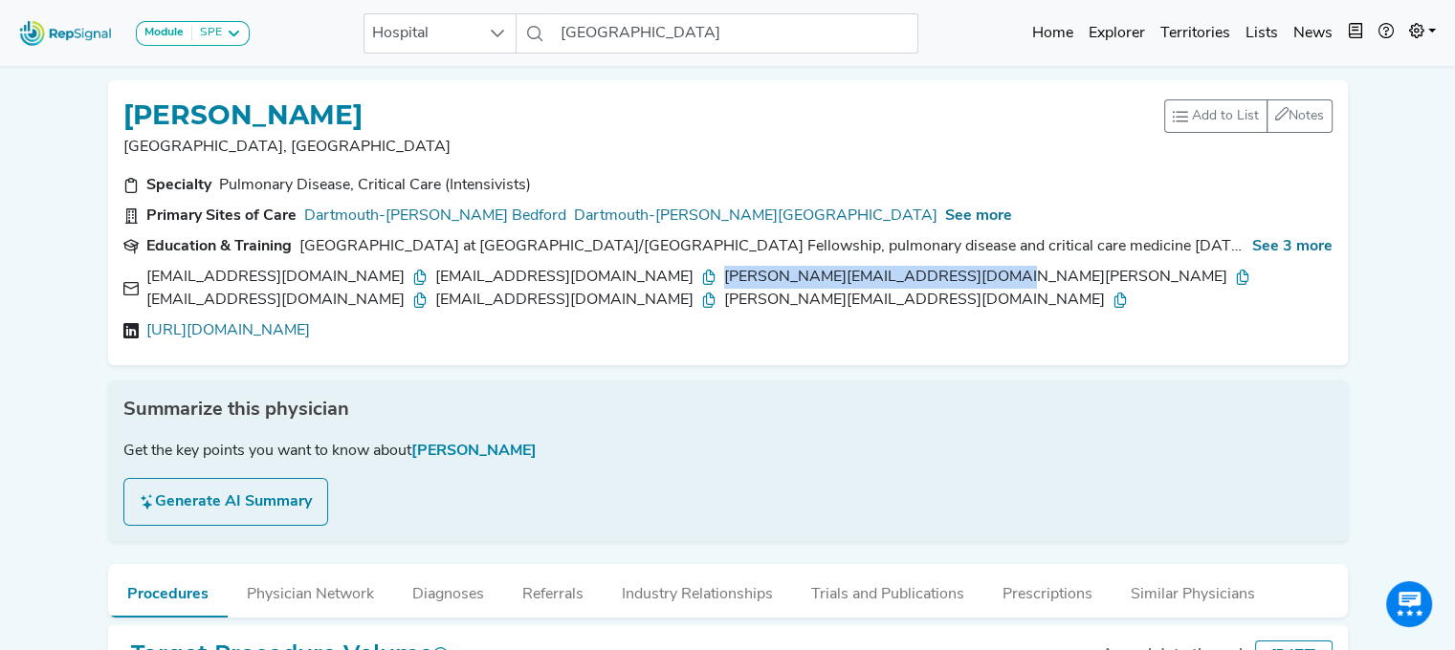
drag, startPoint x: 546, startPoint y: 273, endPoint x: 805, endPoint y: 282, distance: 259.3
click at [805, 282] on div "[EMAIL_ADDRESS][DOMAIN_NAME] [EMAIL_ADDRESS][DOMAIN_NAME] [DOMAIN_NAME][EMAIL_A…" at bounding box center [739, 289] width 1186 height 46
copy div "[PERSON_NAME][EMAIL_ADDRESS][DOMAIN_NAME][PERSON_NAME]"
click at [310, 326] on link "[URL][DOMAIN_NAME]" at bounding box center [228, 330] width 164 height 23
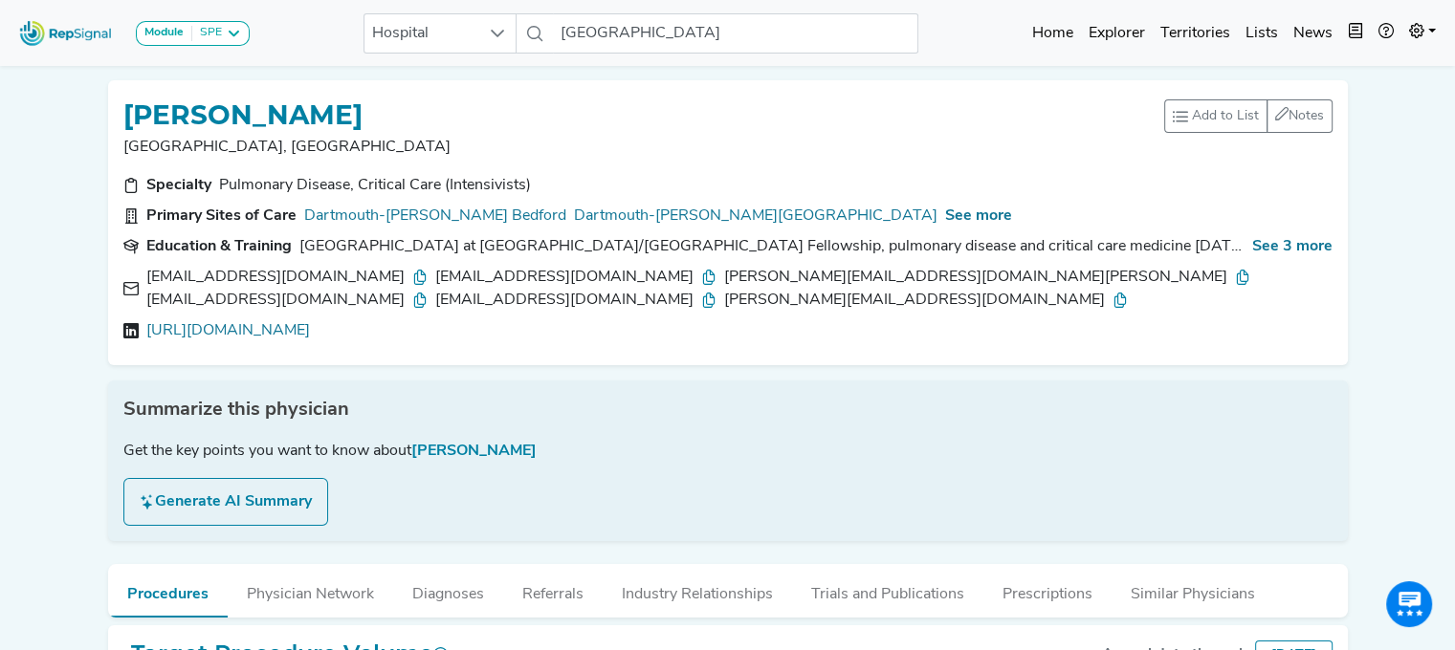
click at [810, 203] on div "Specialty Pulmonary Disease, Critical Care (Intensivists) Primary Sites of Care…" at bounding box center [728, 262] width 1232 height 176
click at [945, 210] on span "See more" at bounding box center [978, 215] width 67 height 15
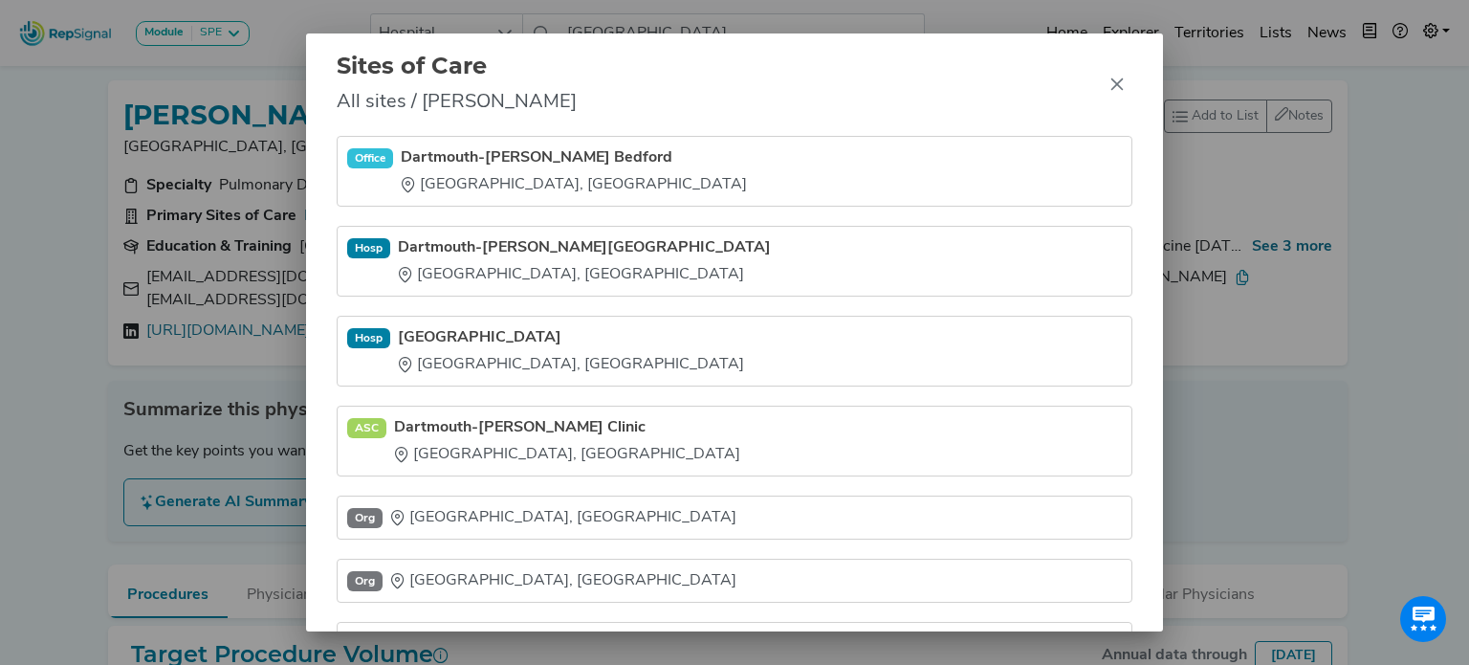
click at [1300, 285] on div "Sites of Care All sites / [PERSON_NAME] Office [GEOGRAPHIC_DATA]-[PERSON_NAME] …" at bounding box center [734, 332] width 1469 height 665
click at [2, 251] on div "Sites of Care All sites / [PERSON_NAME] Office [GEOGRAPHIC_DATA]-[PERSON_NAME] …" at bounding box center [734, 332] width 1469 height 665
click at [1127, 87] on button "Close" at bounding box center [1117, 84] width 31 height 31
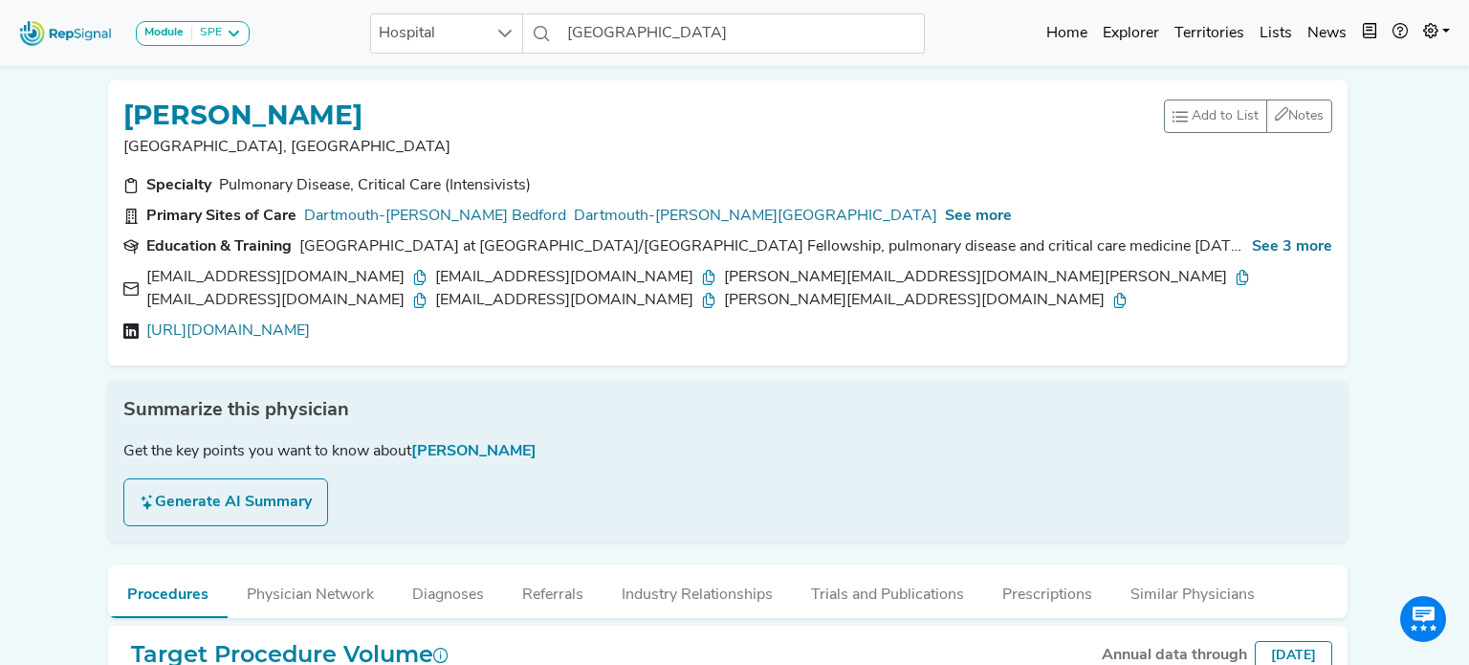
click at [1127, 87] on div "Sites of Care All sites / [PERSON_NAME] Office [GEOGRAPHIC_DATA]-[PERSON_NAME] …" at bounding box center [734, 332] width 1469 height 665
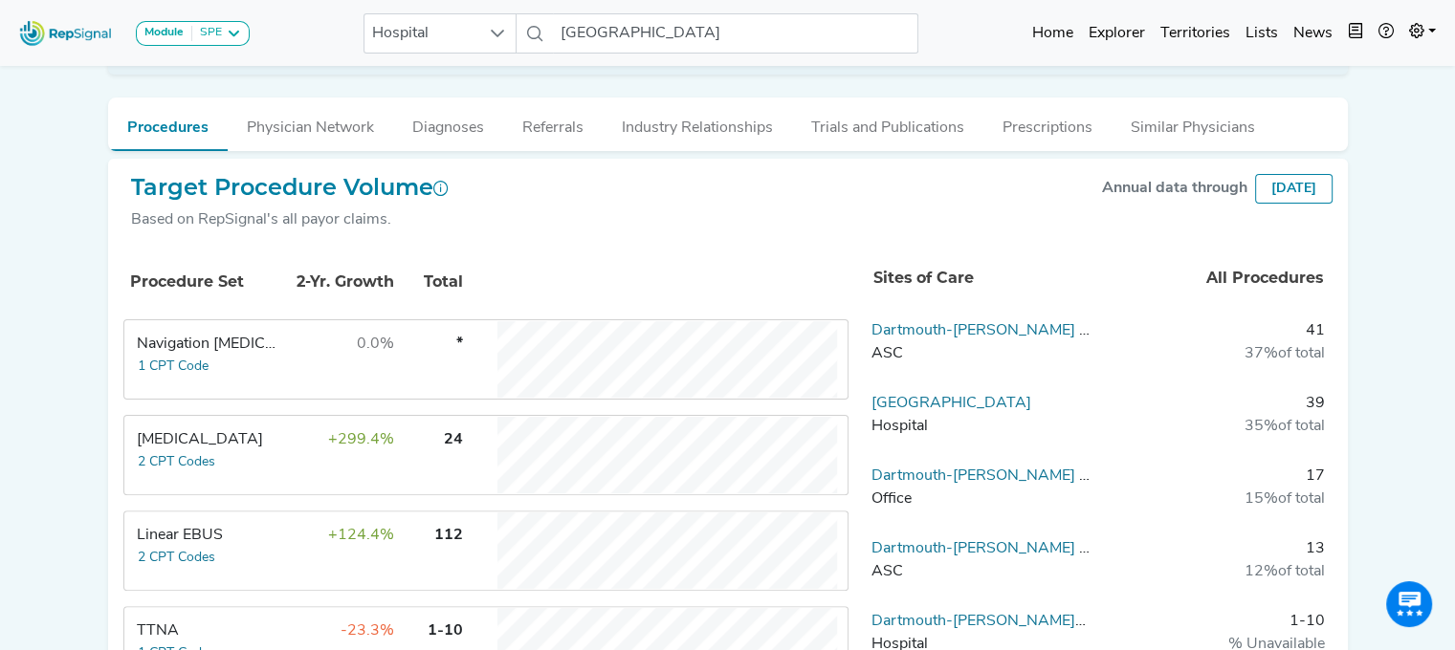
scroll to position [487, 0]
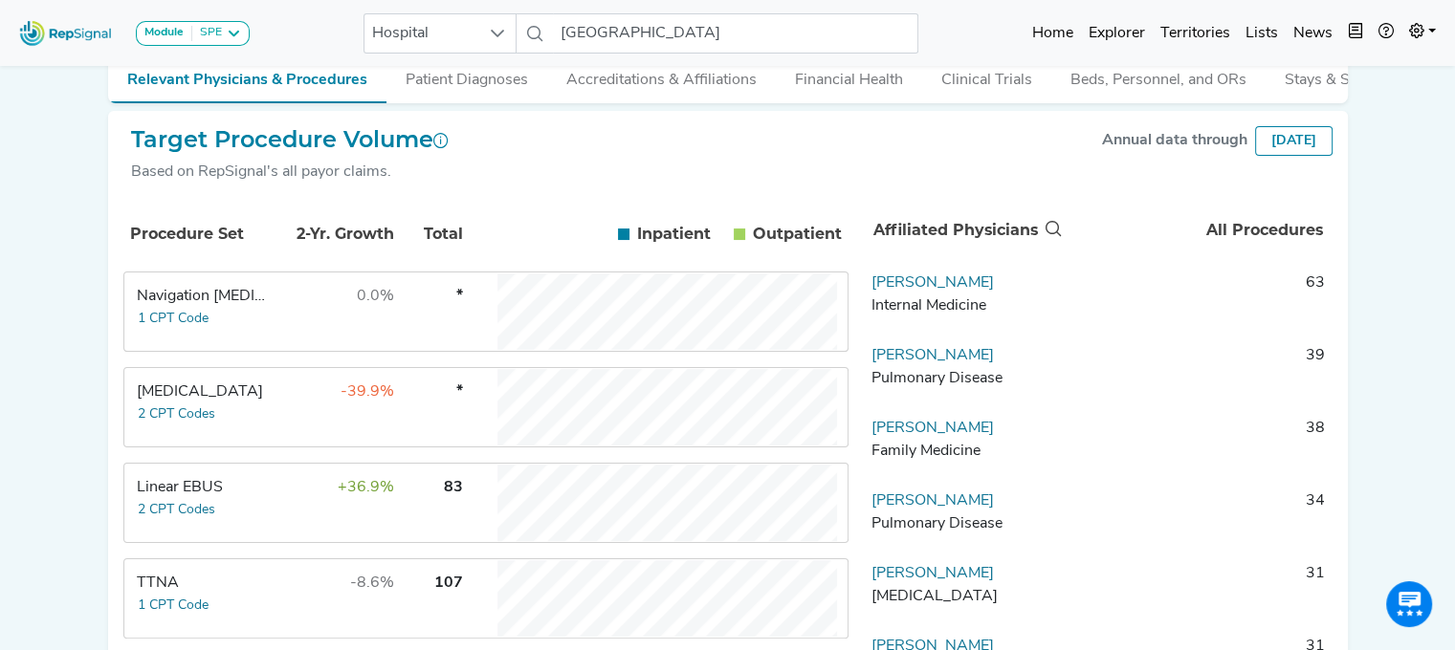
scroll to position [323, 0]
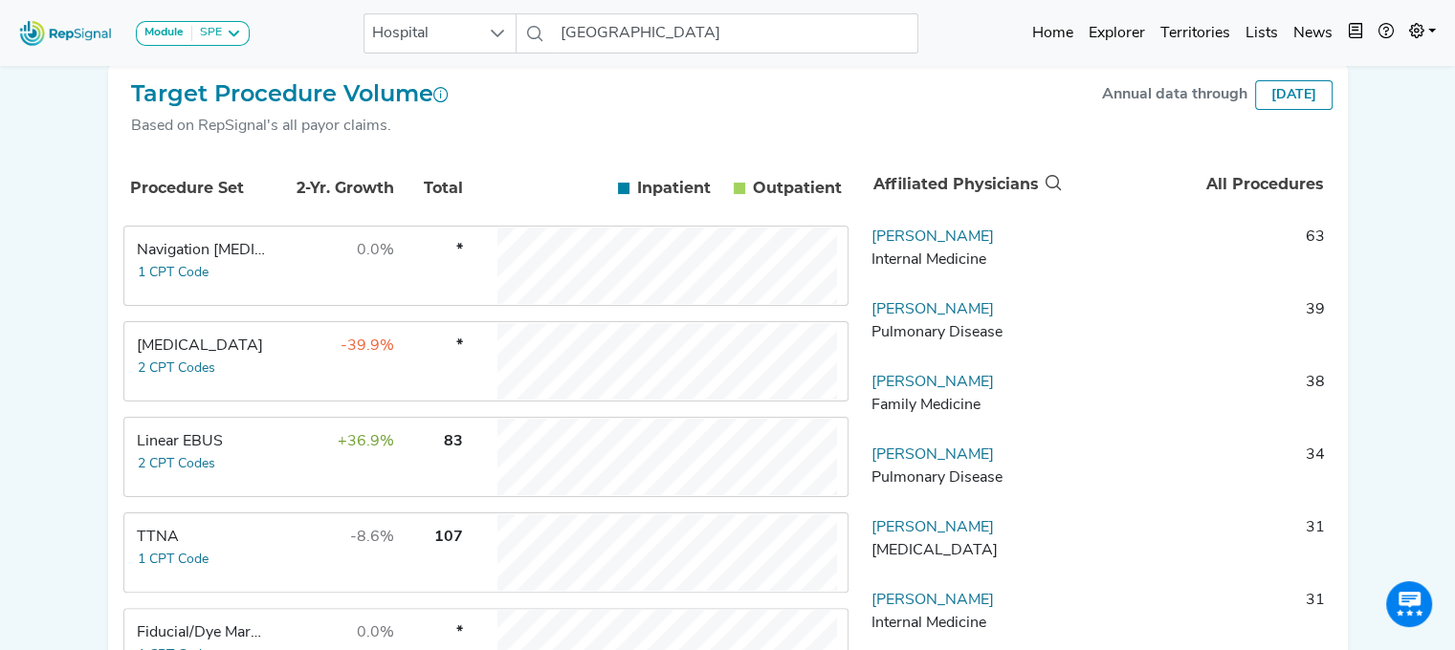
click at [265, 441] on div "Linear EBUS" at bounding box center [202, 441] width 131 height 23
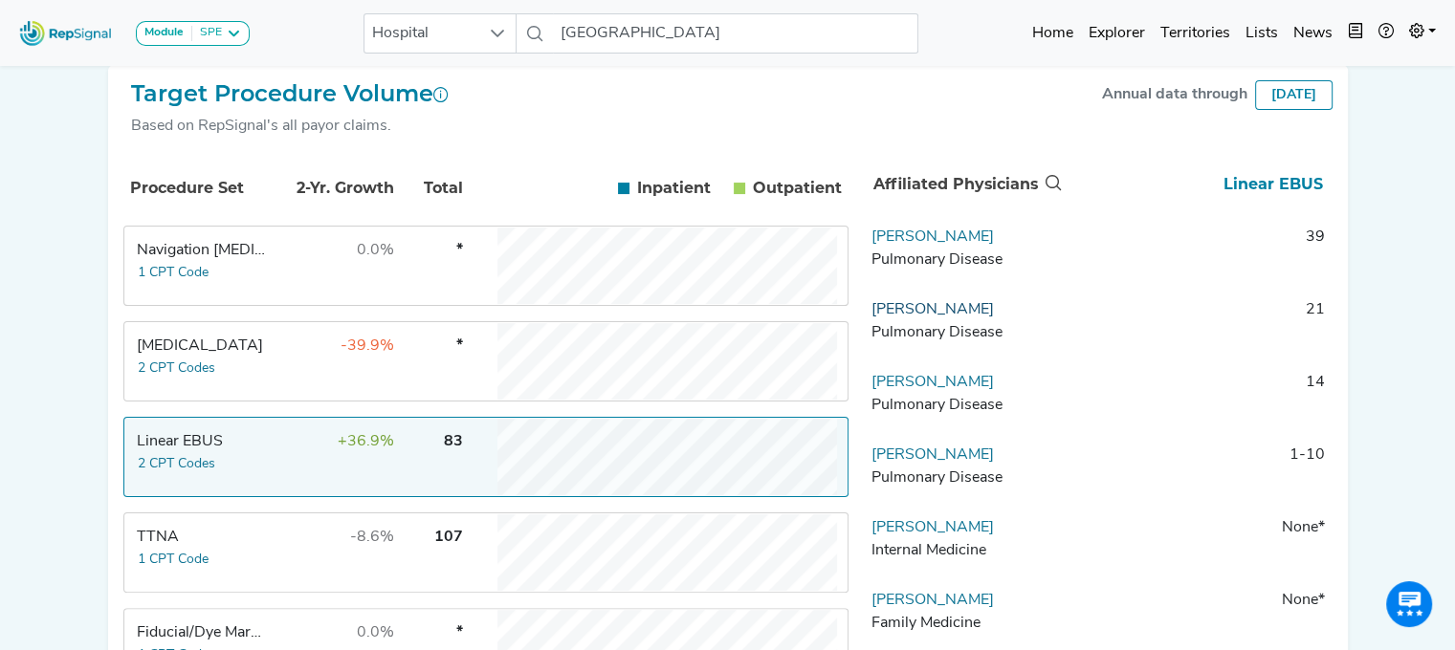
click at [923, 317] on link "[PERSON_NAME]" at bounding box center [932, 309] width 122 height 15
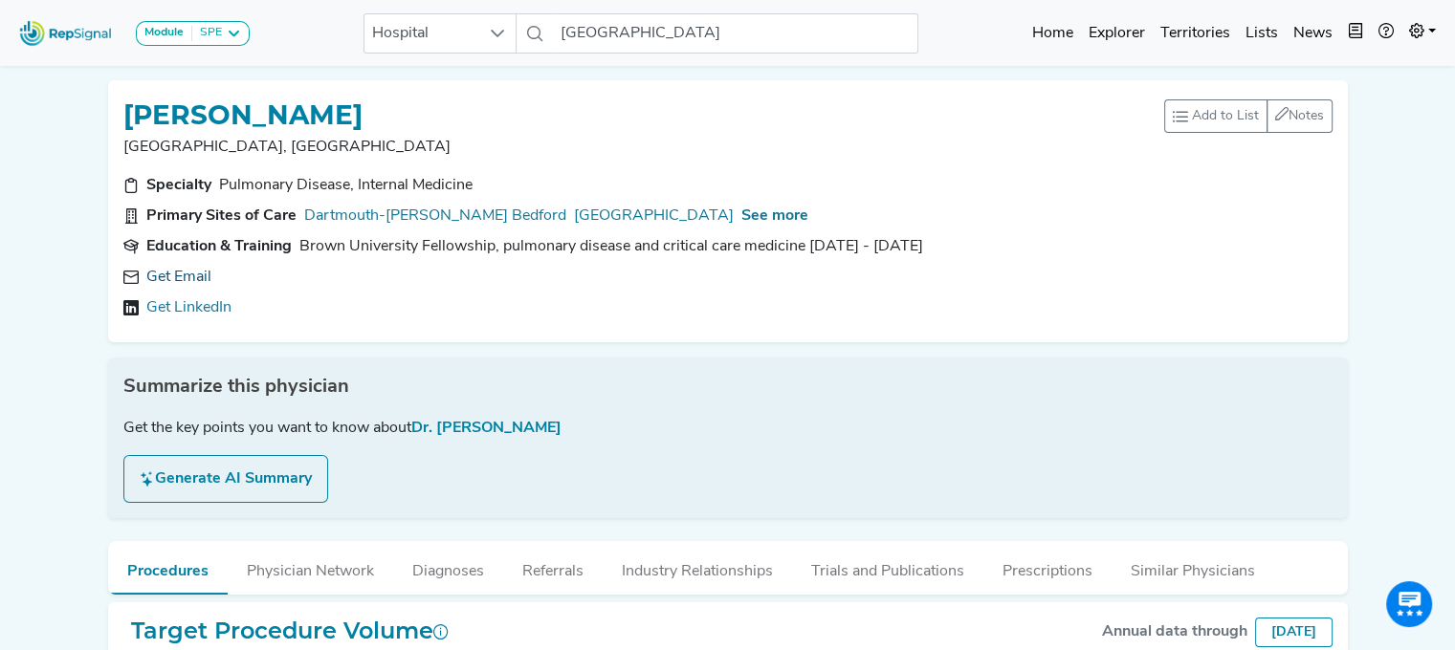
click at [191, 282] on link "Get Email" at bounding box center [178, 277] width 65 height 23
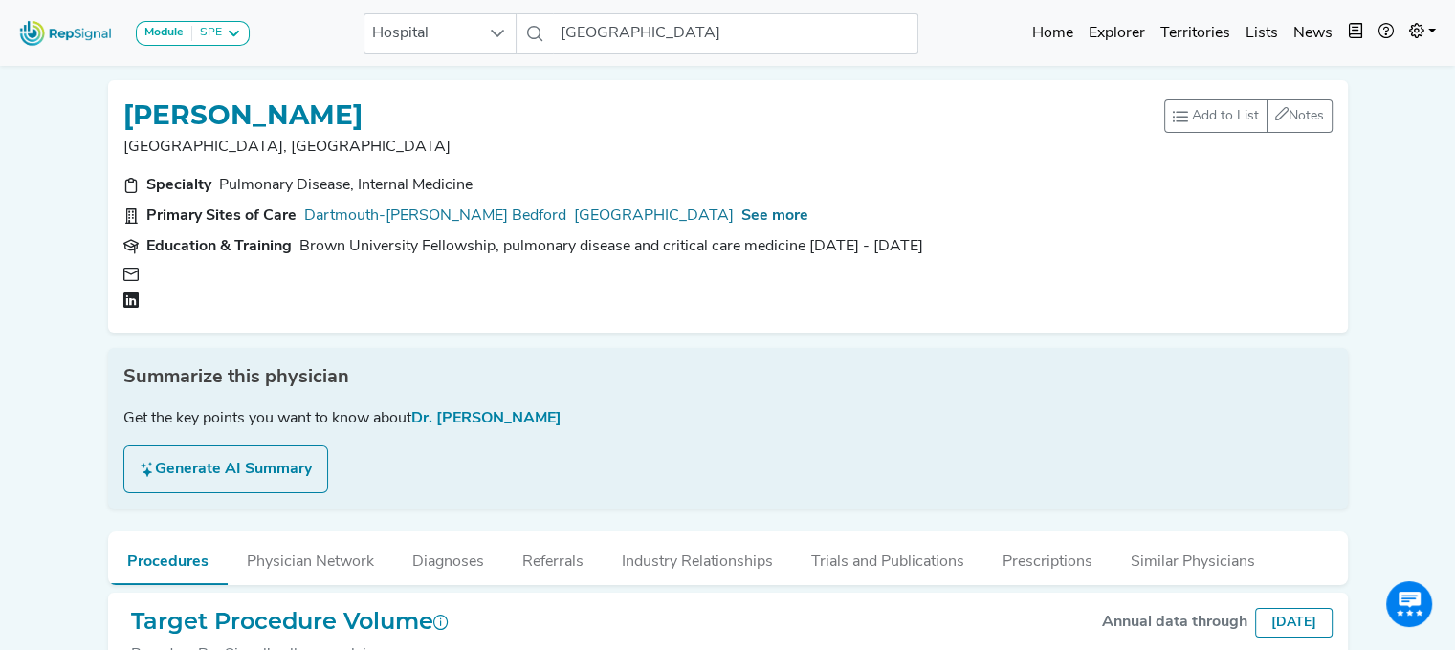
click at [179, 305] on div at bounding box center [291, 301] width 275 height 18
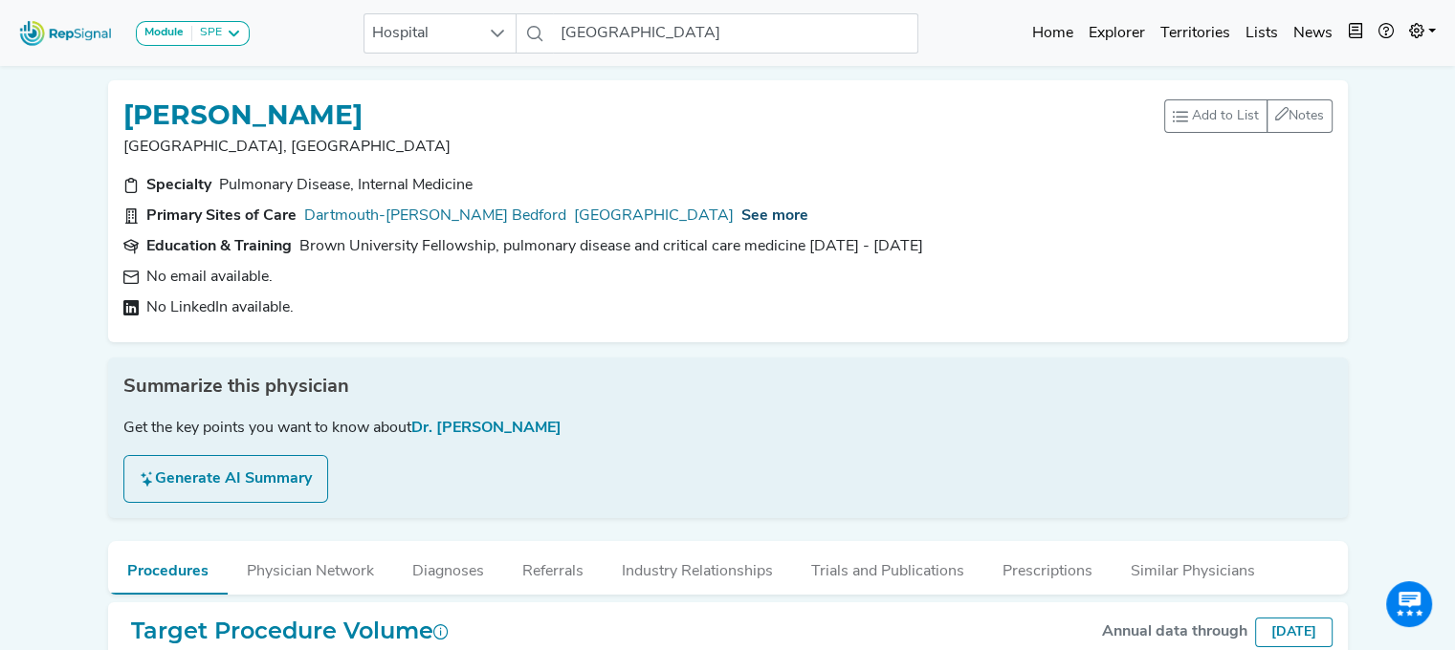
click at [741, 217] on span "See more" at bounding box center [774, 215] width 67 height 15
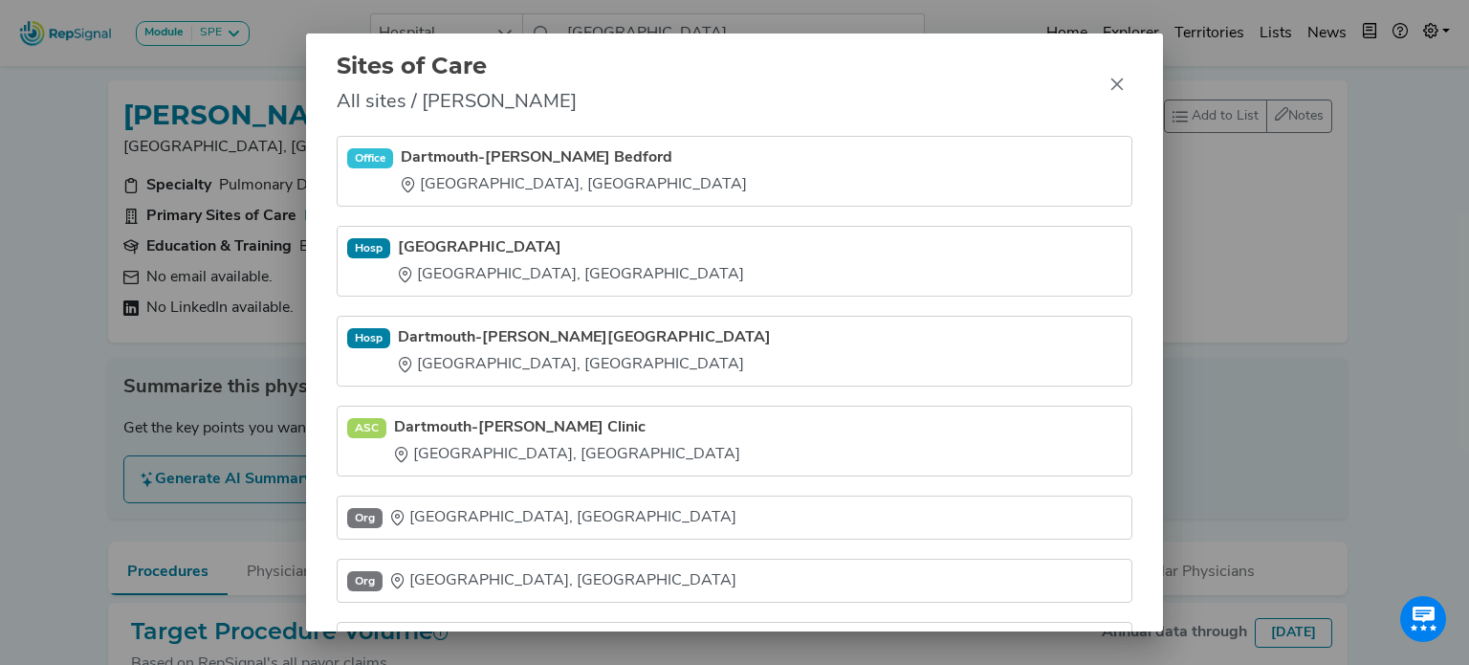
click at [15, 355] on div "Sites of Care All sites / [PERSON_NAME] Office [GEOGRAPHIC_DATA]-[PERSON_NAME] …" at bounding box center [734, 332] width 1469 height 665
click at [83, 440] on div "Sites of Care All sites / [PERSON_NAME] Office [GEOGRAPHIC_DATA]-[PERSON_NAME] …" at bounding box center [734, 332] width 1469 height 665
click at [1113, 86] on icon "Close" at bounding box center [1117, 84] width 12 height 12
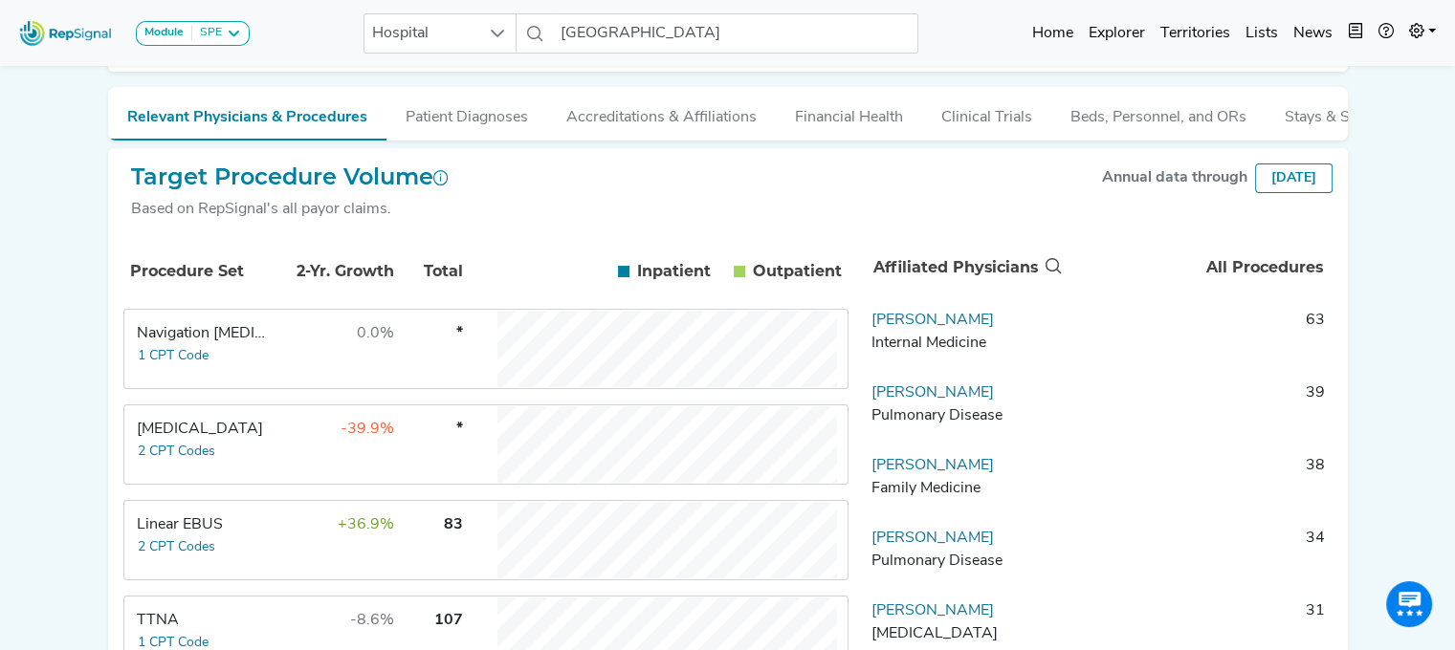
scroll to position [256, 0]
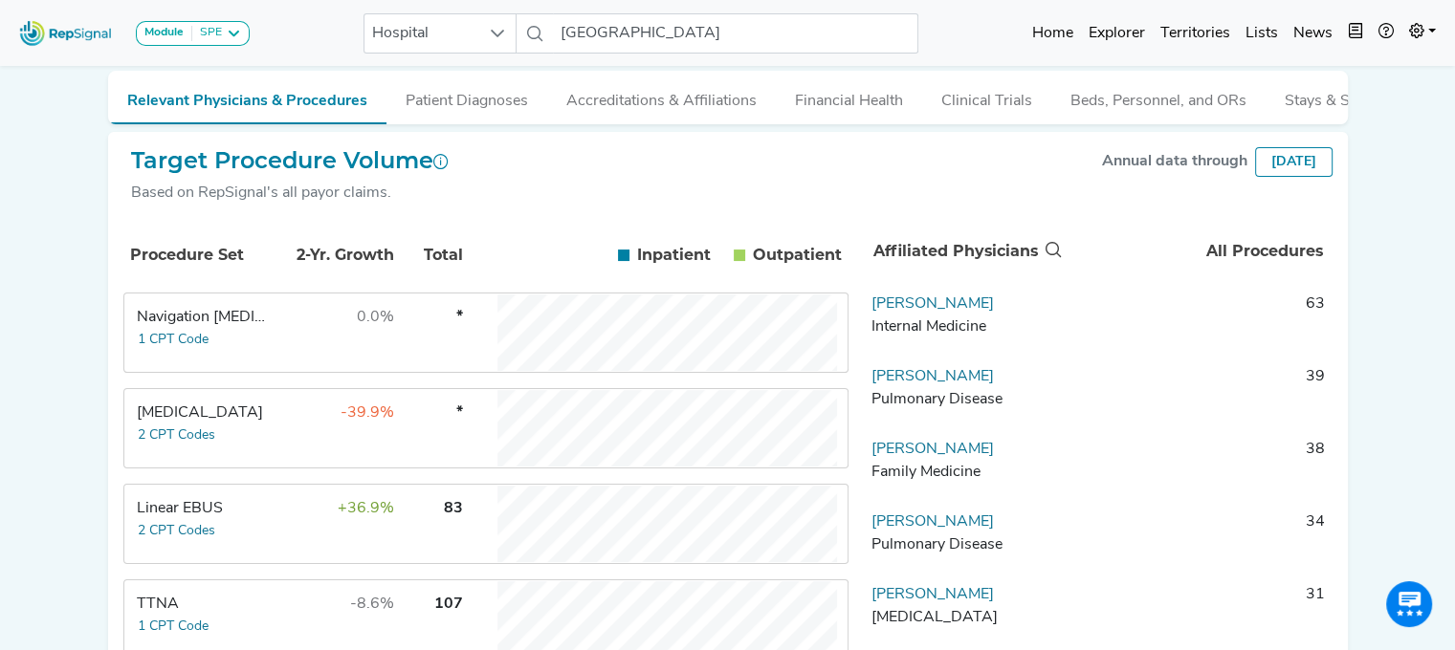
click at [271, 541] on td "+36.9%" at bounding box center [333, 524] width 124 height 77
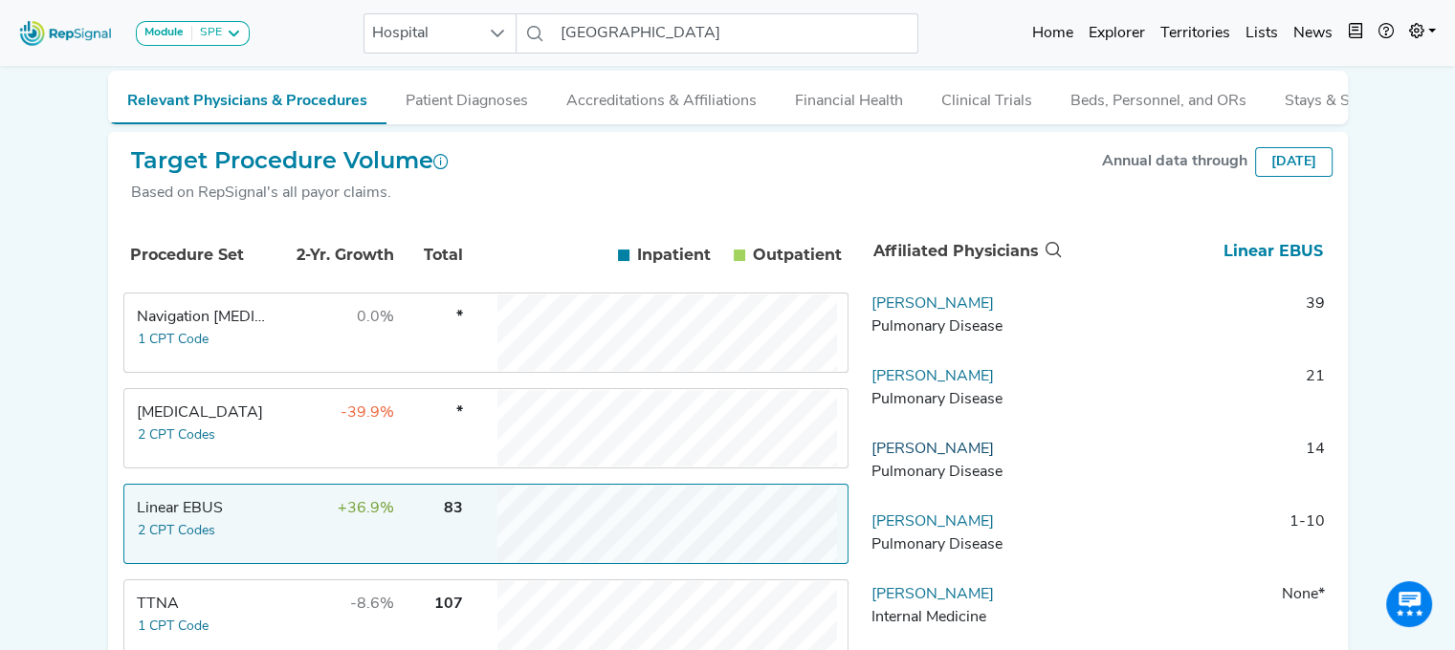
click at [925, 457] on link "[PERSON_NAME]" at bounding box center [932, 449] width 122 height 15
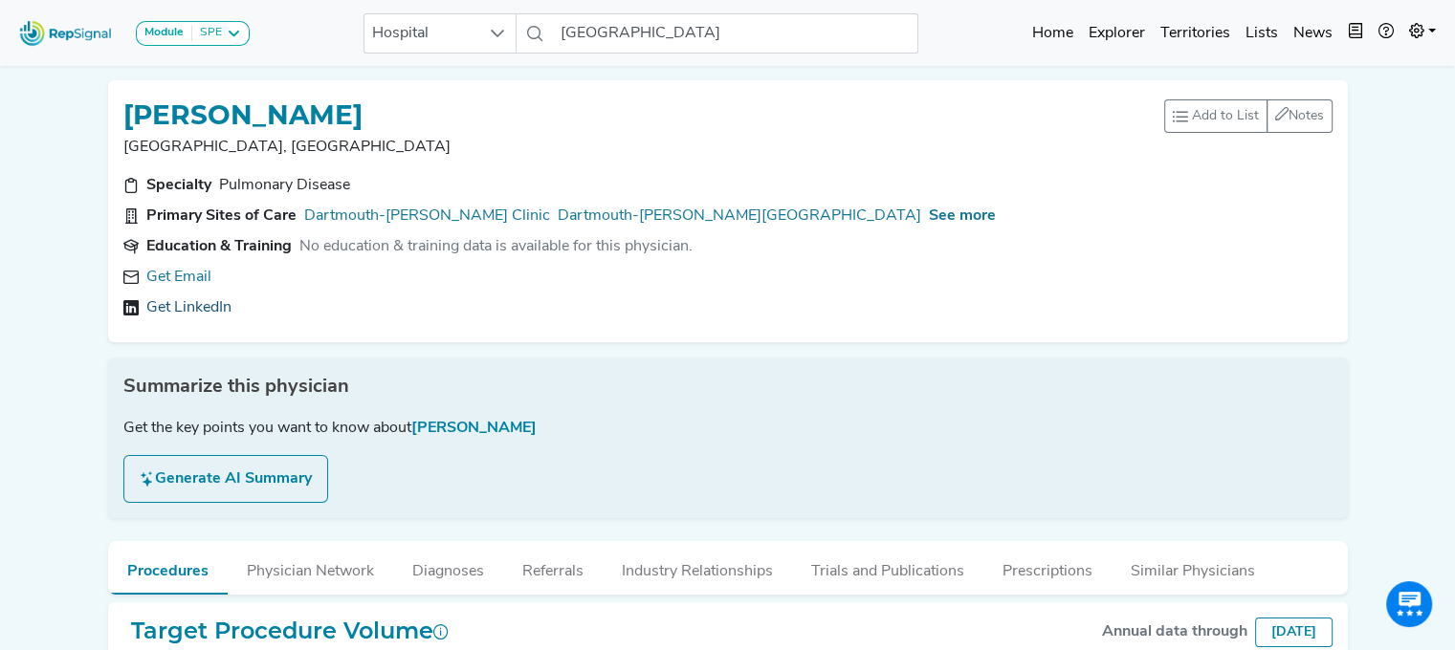
click at [188, 297] on link "Get LinkedIn" at bounding box center [188, 307] width 85 height 23
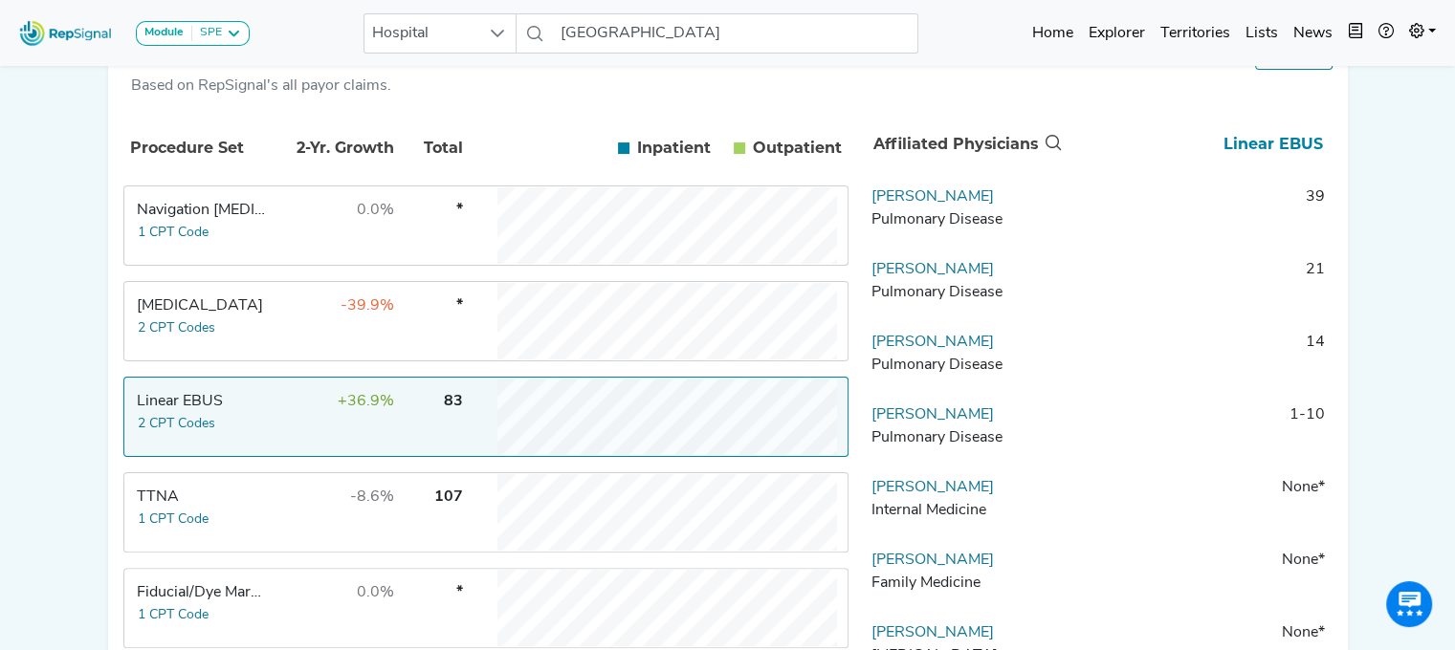
scroll to position [389, 0]
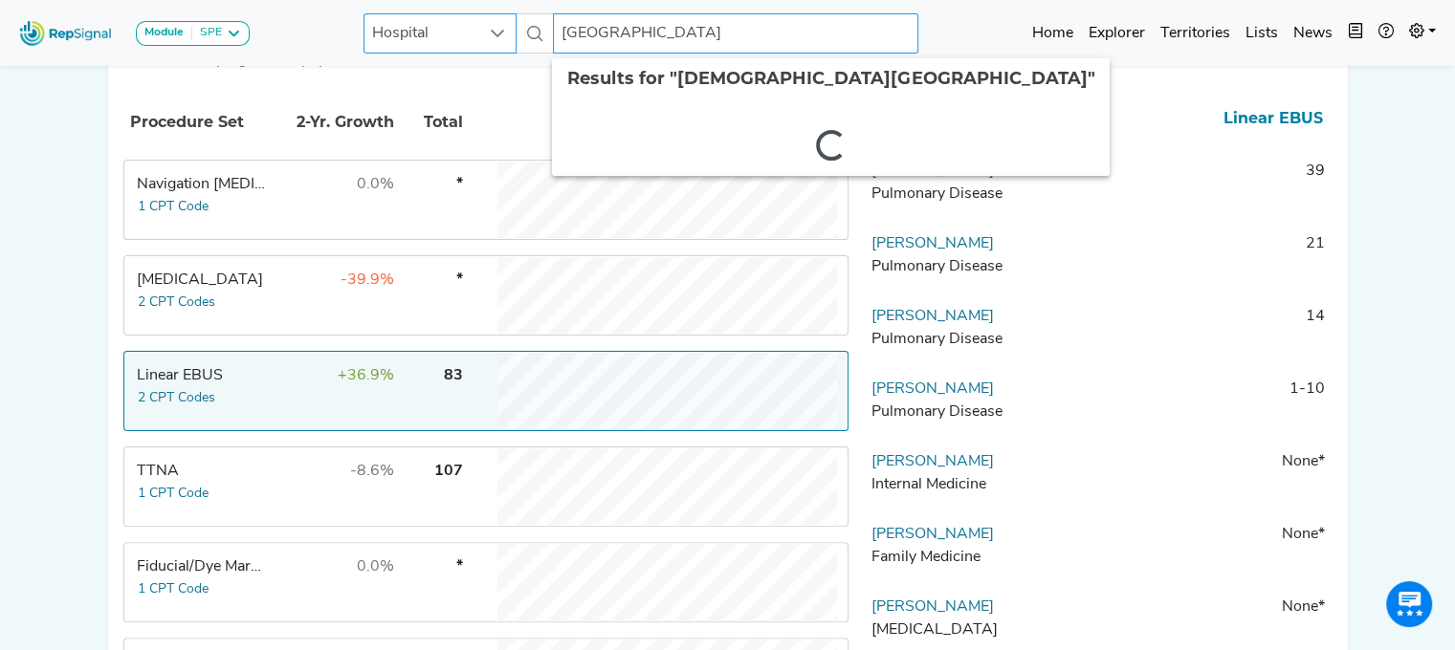
drag, startPoint x: 716, startPoint y: 28, endPoint x: 507, endPoint y: 40, distance: 209.8
click at [507, 40] on div "[GEOGRAPHIC_DATA] 2 results are available" at bounding box center [640, 33] width 555 height 40
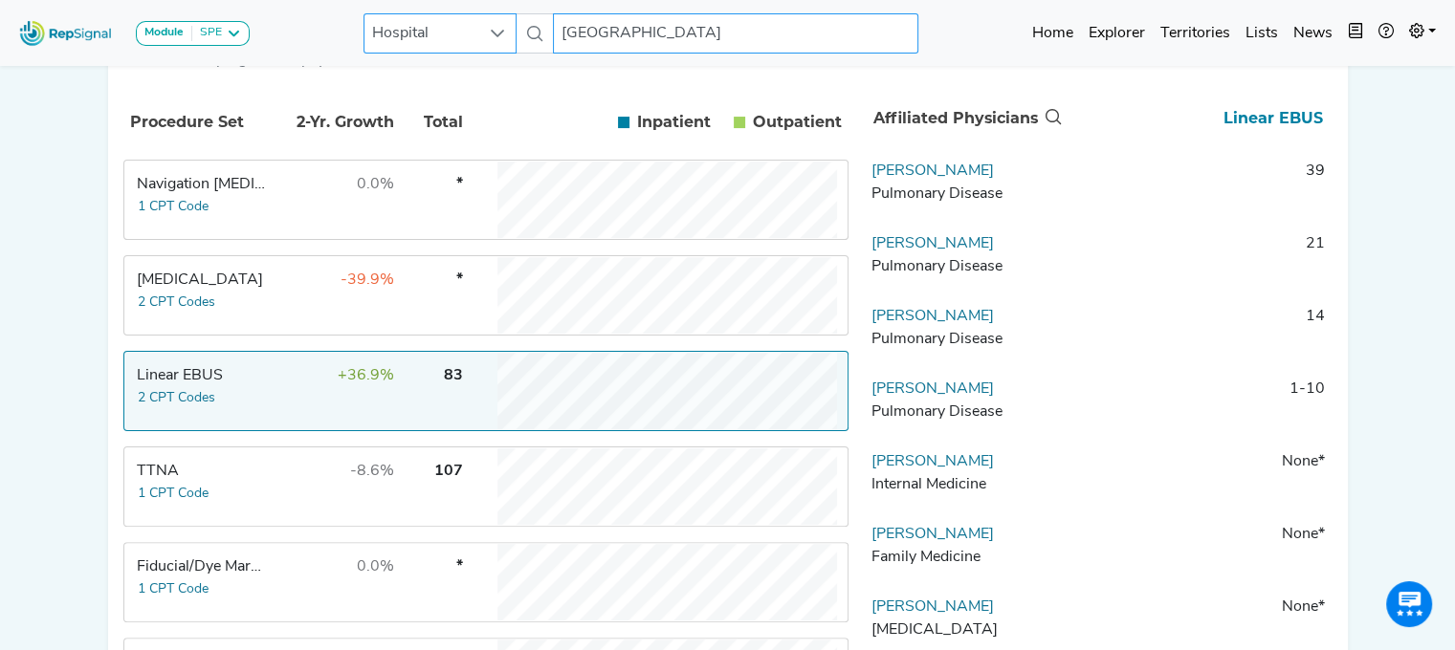
type input "r"
click at [507, 40] on div at bounding box center [497, 33] width 36 height 38
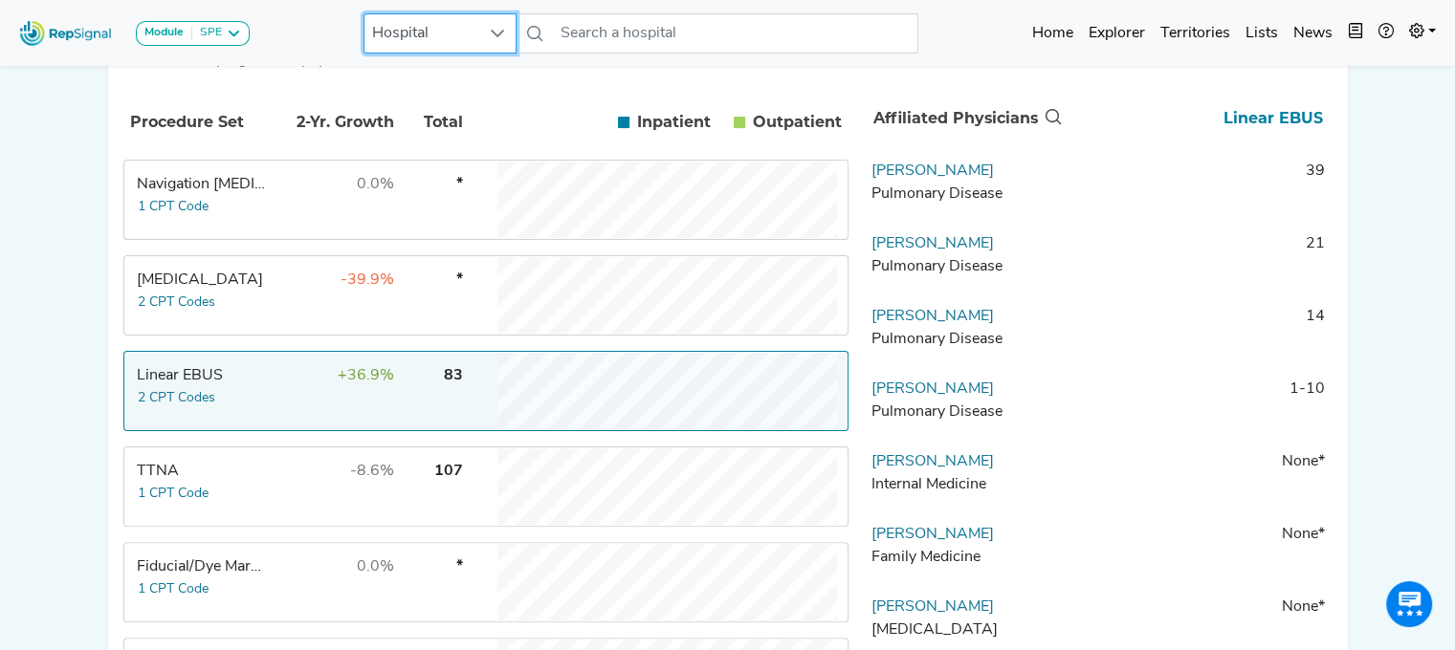
scroll to position [389, 14]
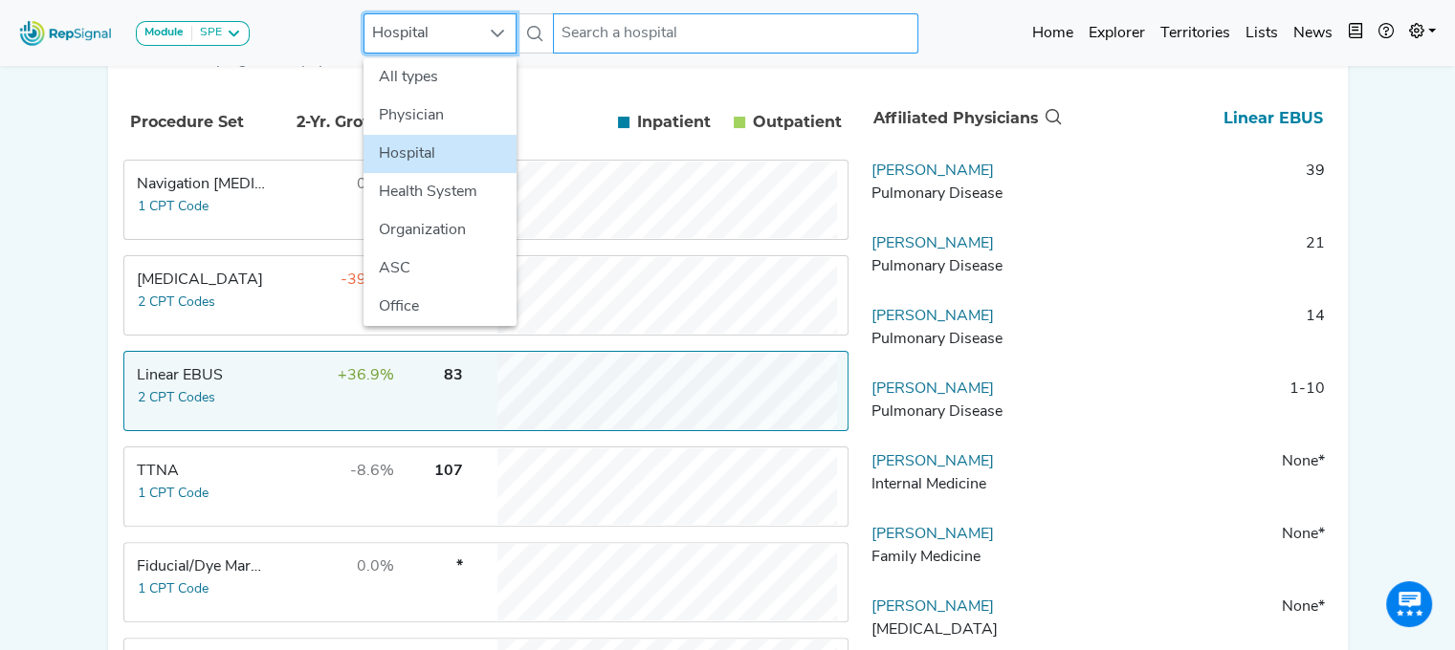
click at [593, 43] on input "text" at bounding box center [735, 33] width 365 height 40
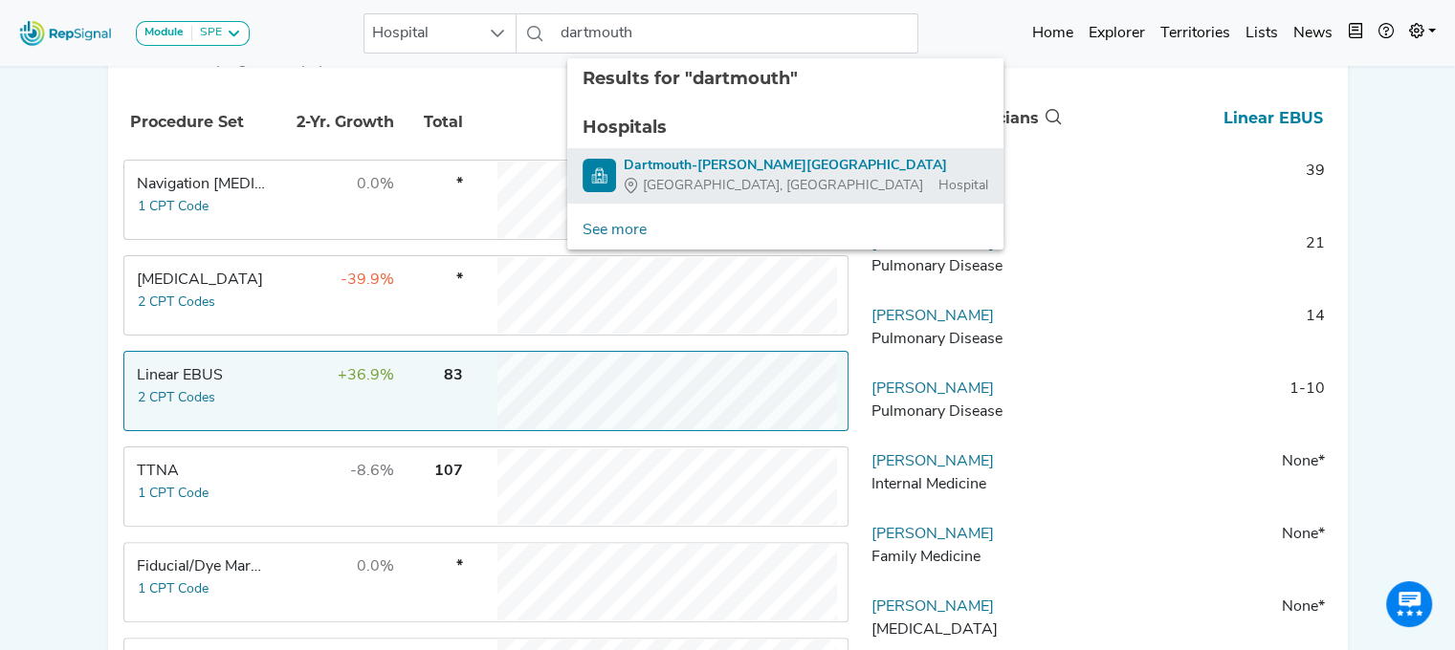
click at [647, 178] on span "[GEOGRAPHIC_DATA], [GEOGRAPHIC_DATA]" at bounding box center [783, 186] width 280 height 20
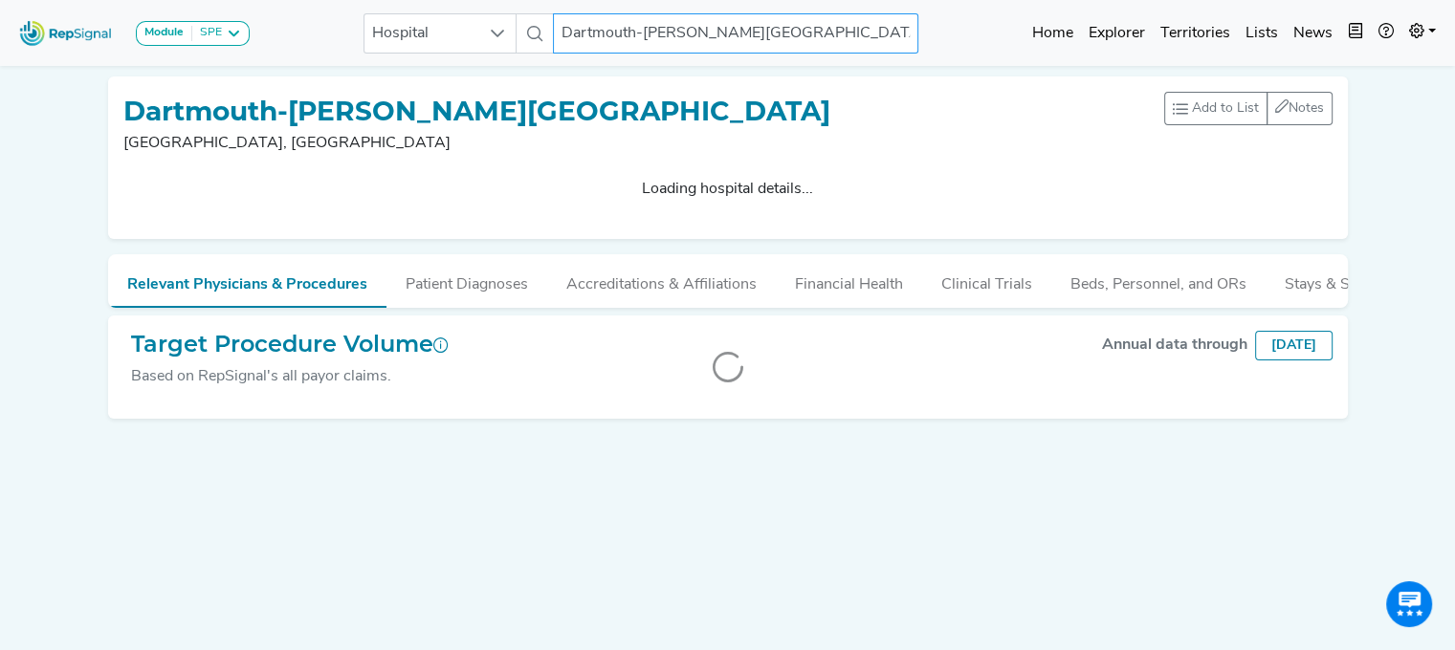
scroll to position [0, 14]
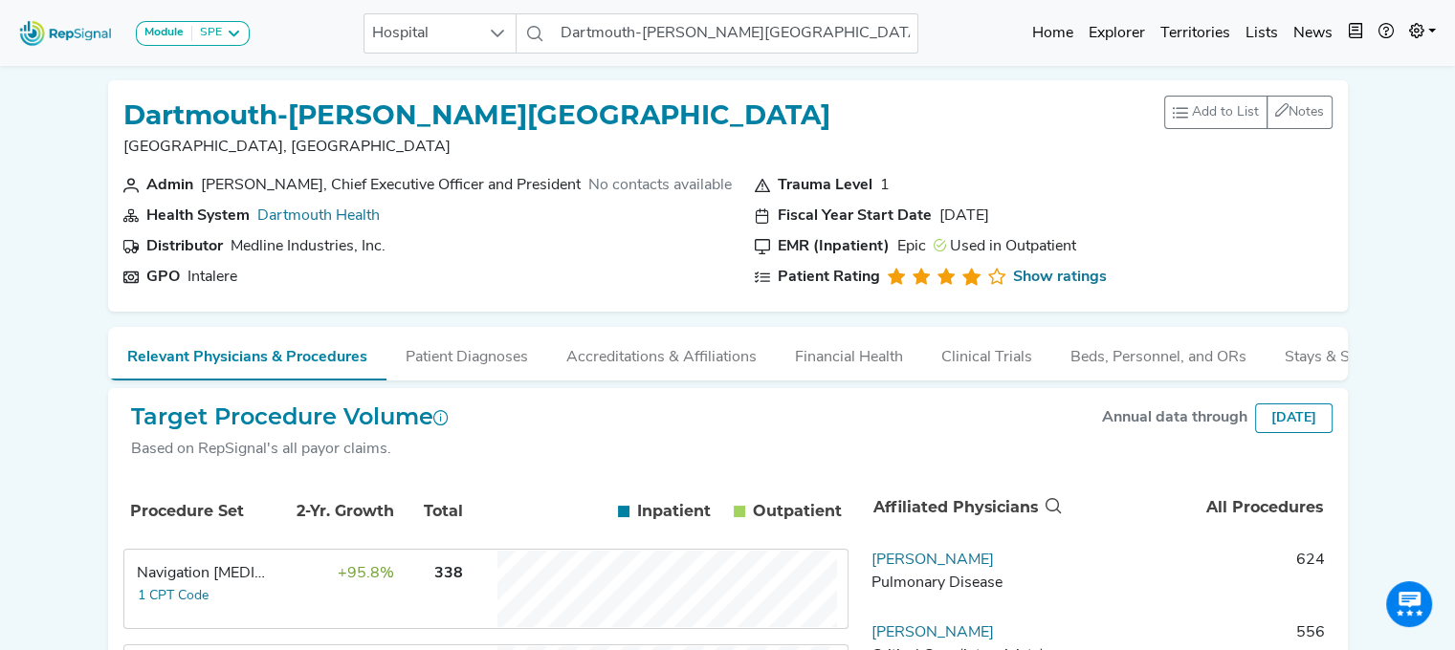
click at [252, 614] on td "Navigation [MEDICAL_DATA] 1 CPT Code" at bounding box center [196, 589] width 143 height 77
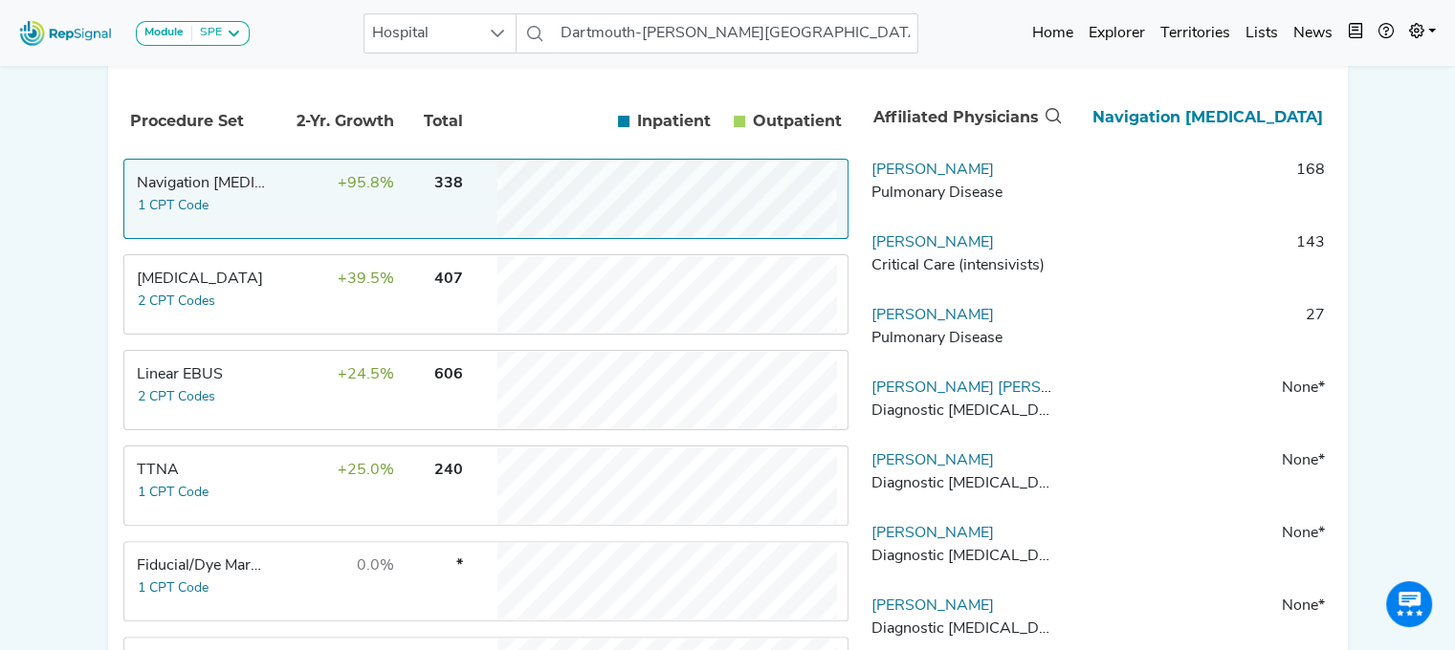
scroll to position [392, 14]
click at [279, 415] on td "+24.5%" at bounding box center [333, 388] width 124 height 77
click at [245, 394] on td "Linear EBUS 2 CPT Codes" at bounding box center [196, 388] width 143 height 77
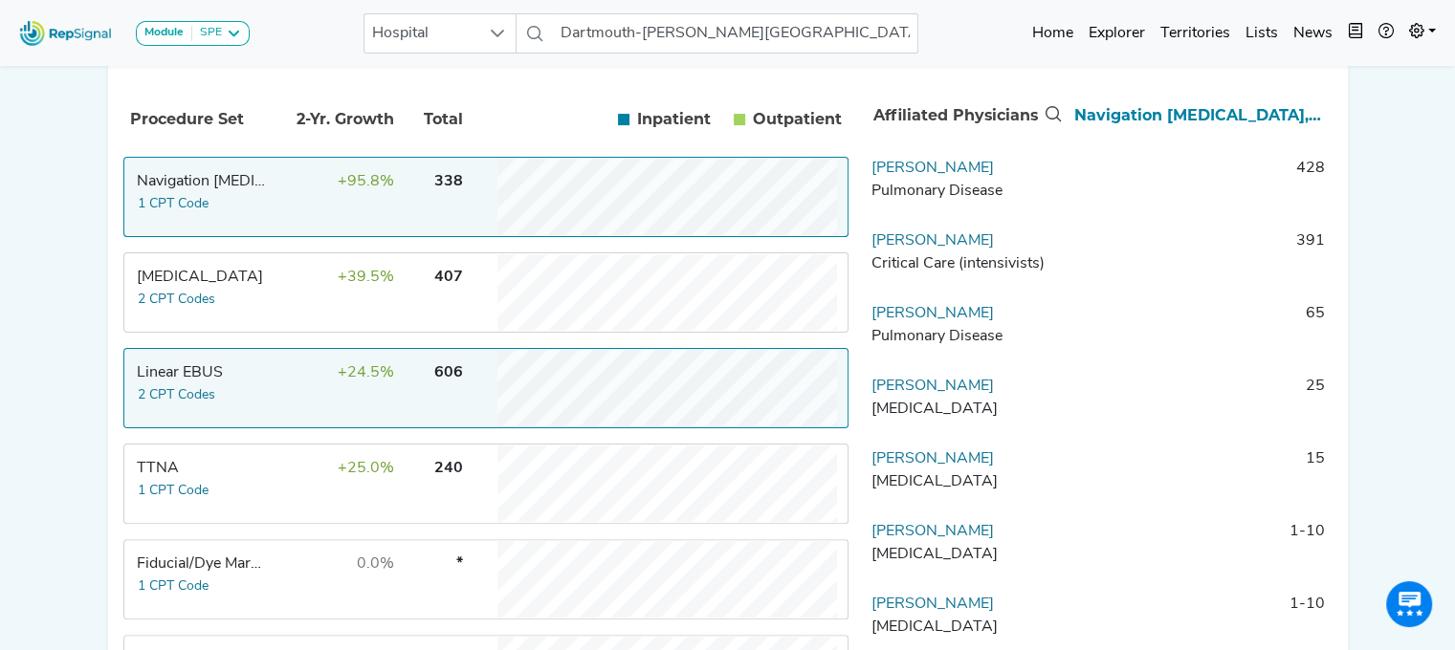
click at [272, 216] on td "+95.8%" at bounding box center [333, 197] width 124 height 77
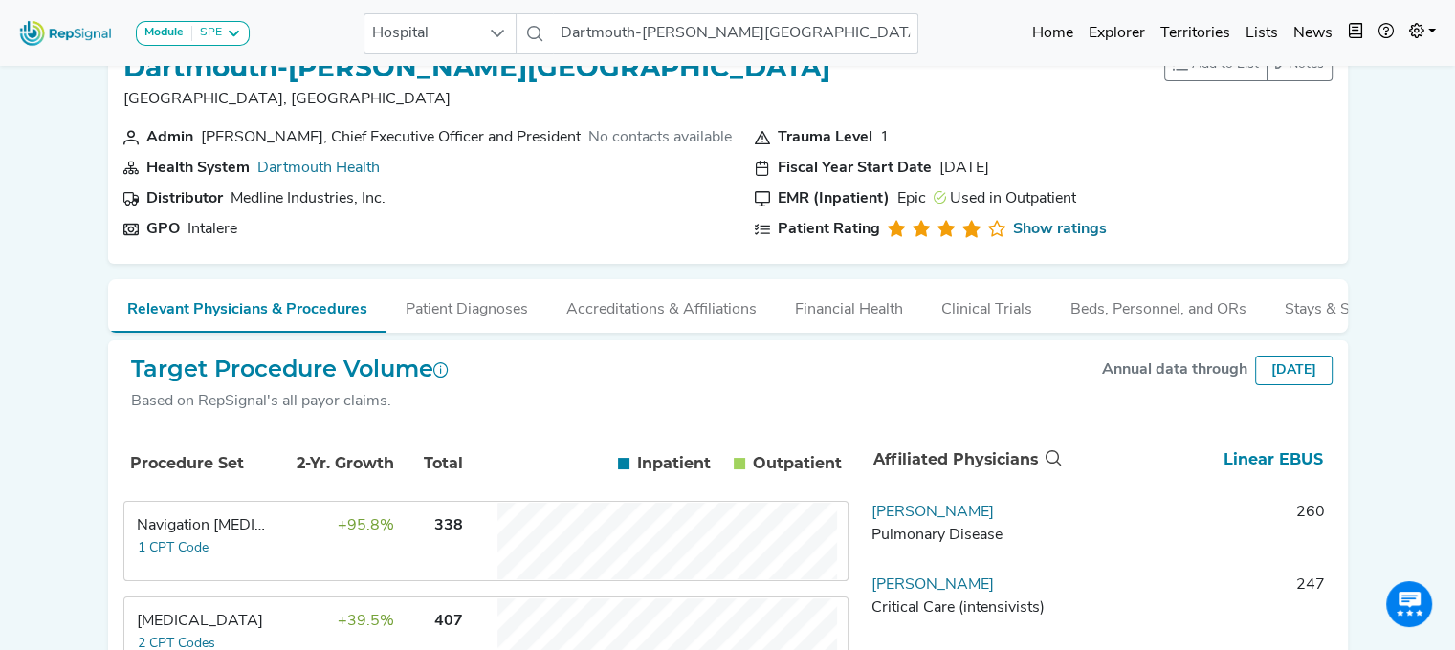
scroll to position [0, 14]
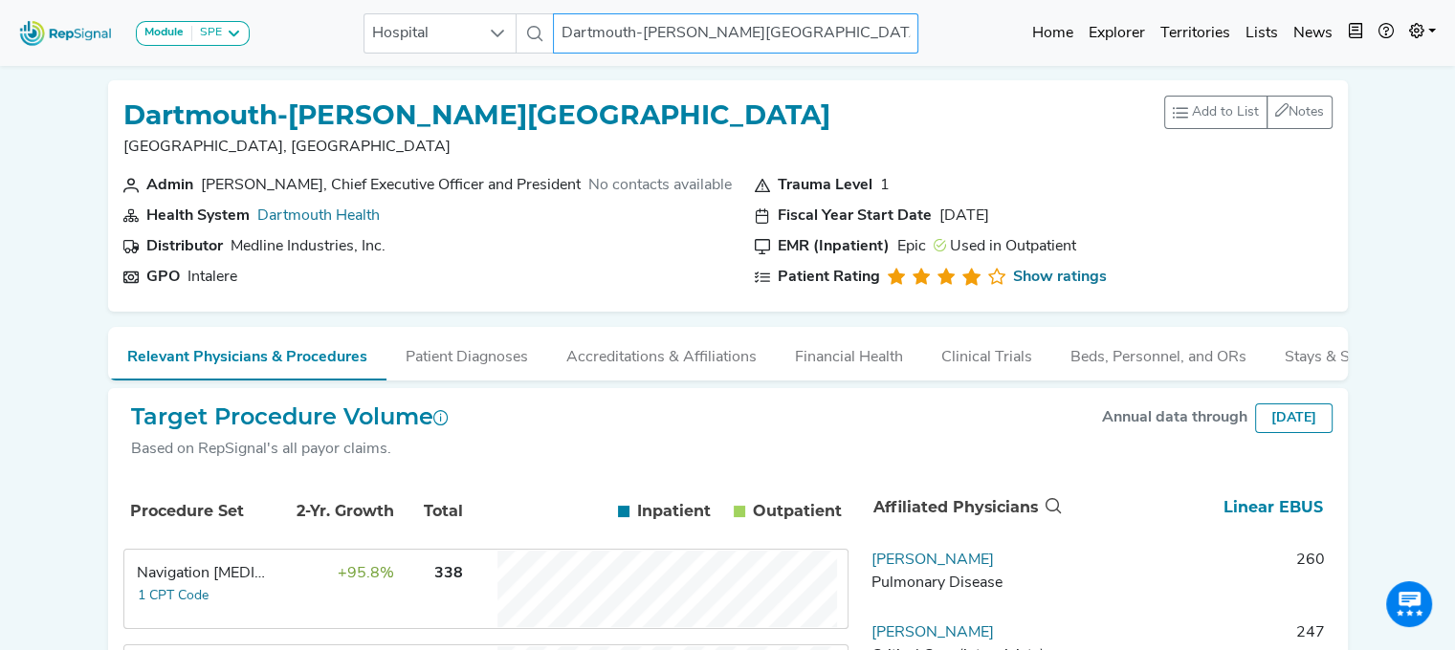
drag, startPoint x: 828, startPoint y: 39, endPoint x: 571, endPoint y: 52, distance: 257.5
click at [571, 52] on input "Dartmouth-[PERSON_NAME][GEOGRAPHIC_DATA]" at bounding box center [735, 33] width 365 height 40
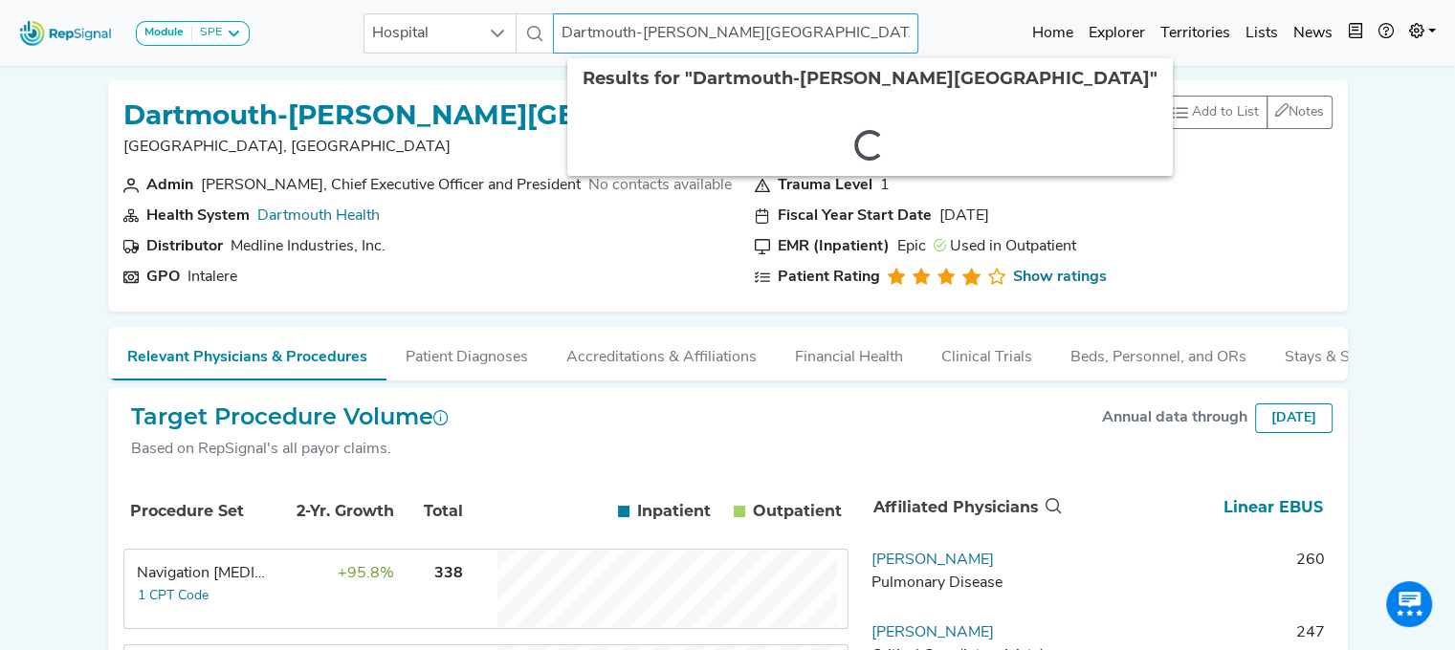
type input "D"
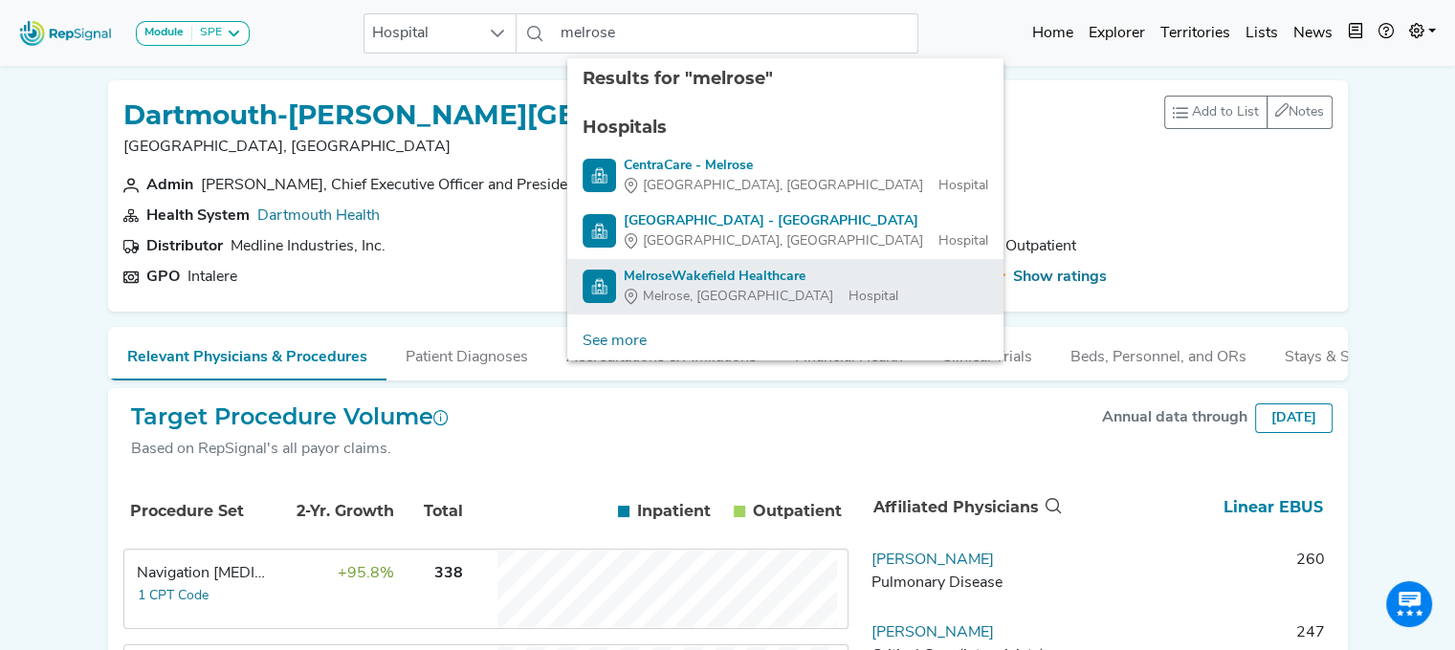
click at [649, 280] on div "MelroseWakefield Healthcare" at bounding box center [760, 277] width 274 height 20
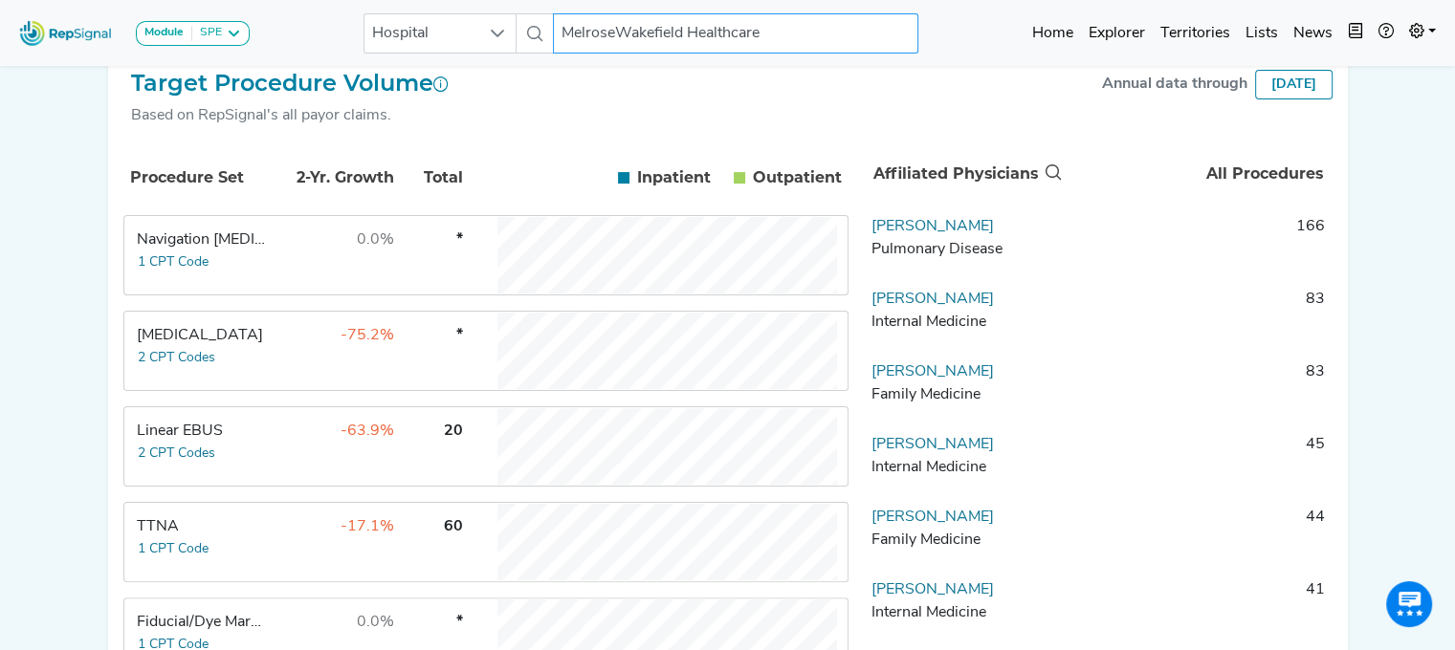
scroll to position [352, 14]
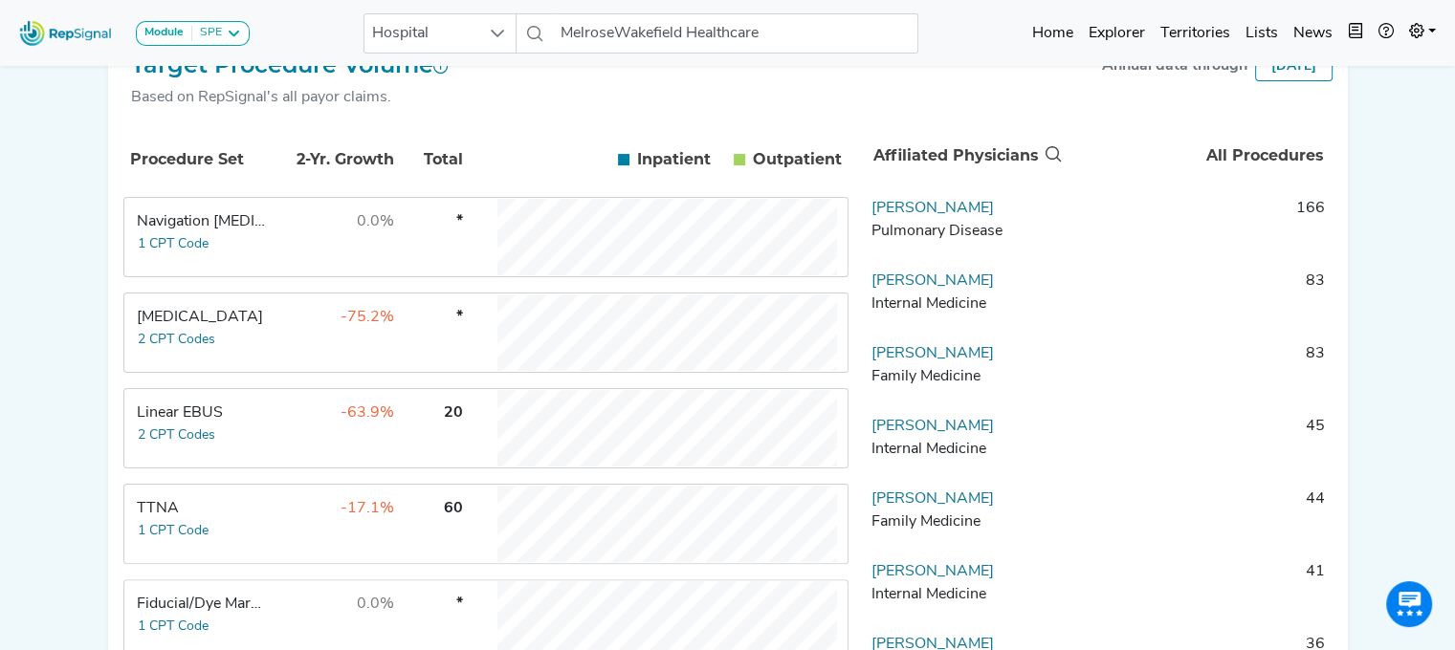
click at [227, 425] on div "Linear EBUS" at bounding box center [202, 413] width 131 height 23
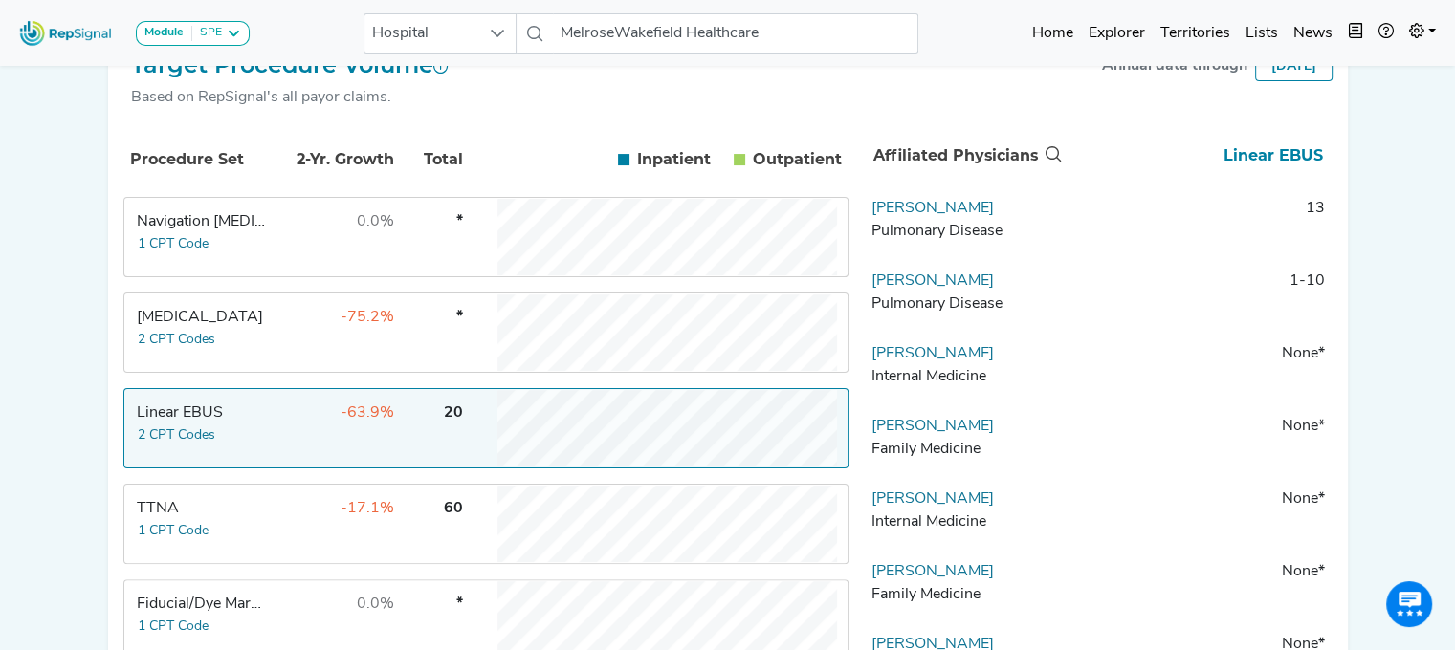
click at [1402, 292] on div "Module SPE [MEDICAL_DATA] Disposable Bronchoscope SBRT SPE TTNA [MEDICAL_DATA] …" at bounding box center [727, 354] width 1455 height 1413
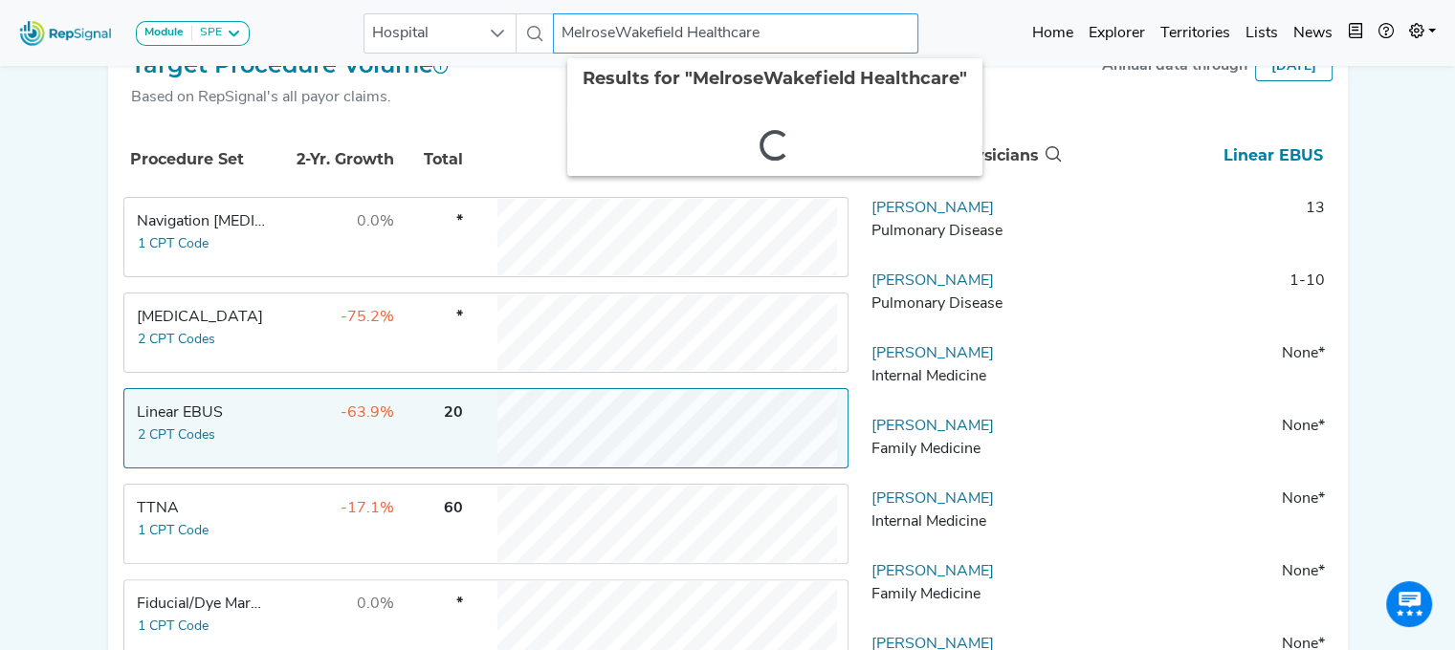
drag, startPoint x: 566, startPoint y: 37, endPoint x: 973, endPoint y: 78, distance: 408.5
click at [973, 78] on div "Module SPE [MEDICAL_DATA] Disposable Bronchoscope SBRT SPE TTNA [MEDICAL_DATA] …" at bounding box center [727, 354] width 1455 height 1413
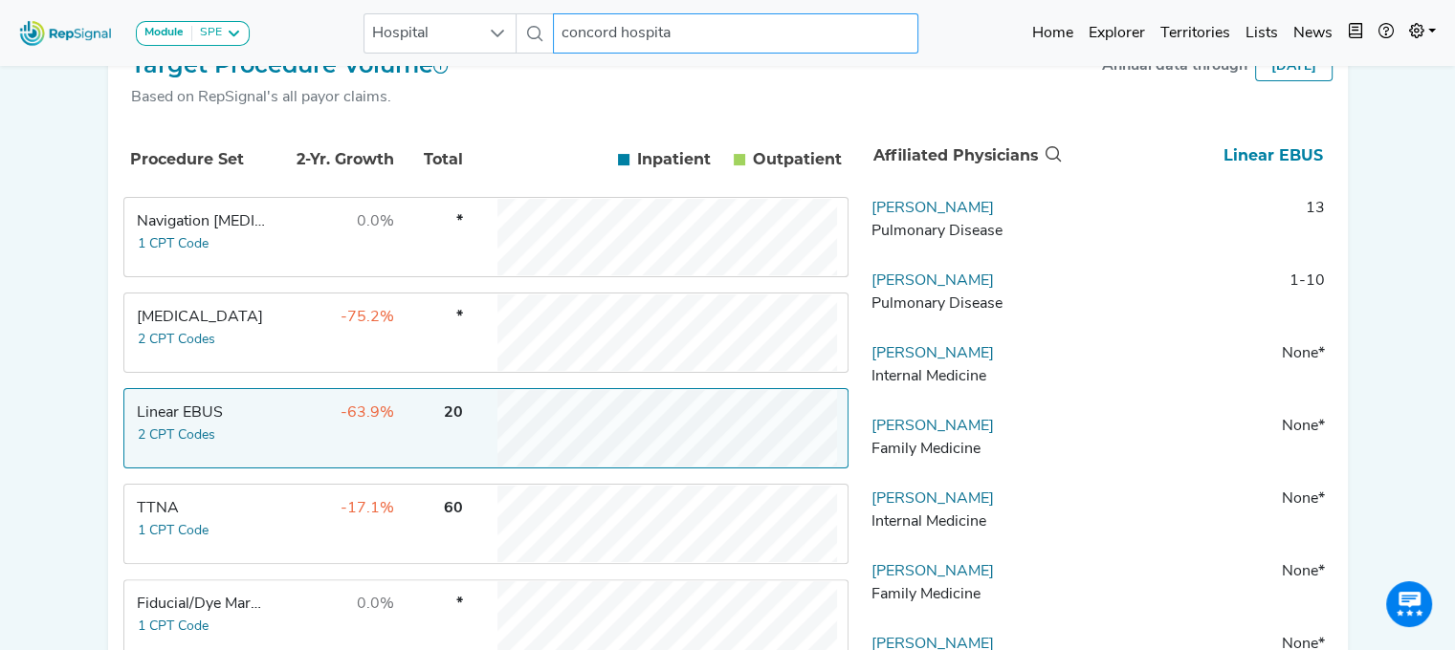
type input "[GEOGRAPHIC_DATA]"
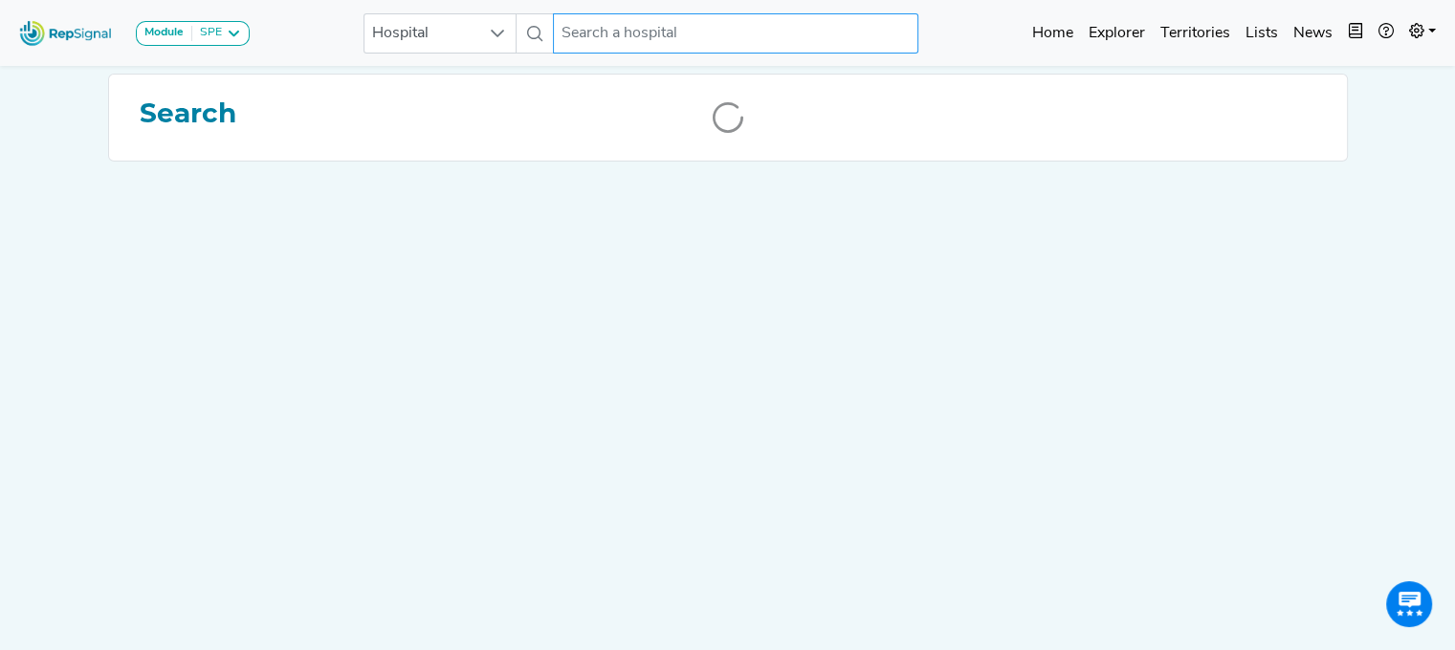
scroll to position [0, 14]
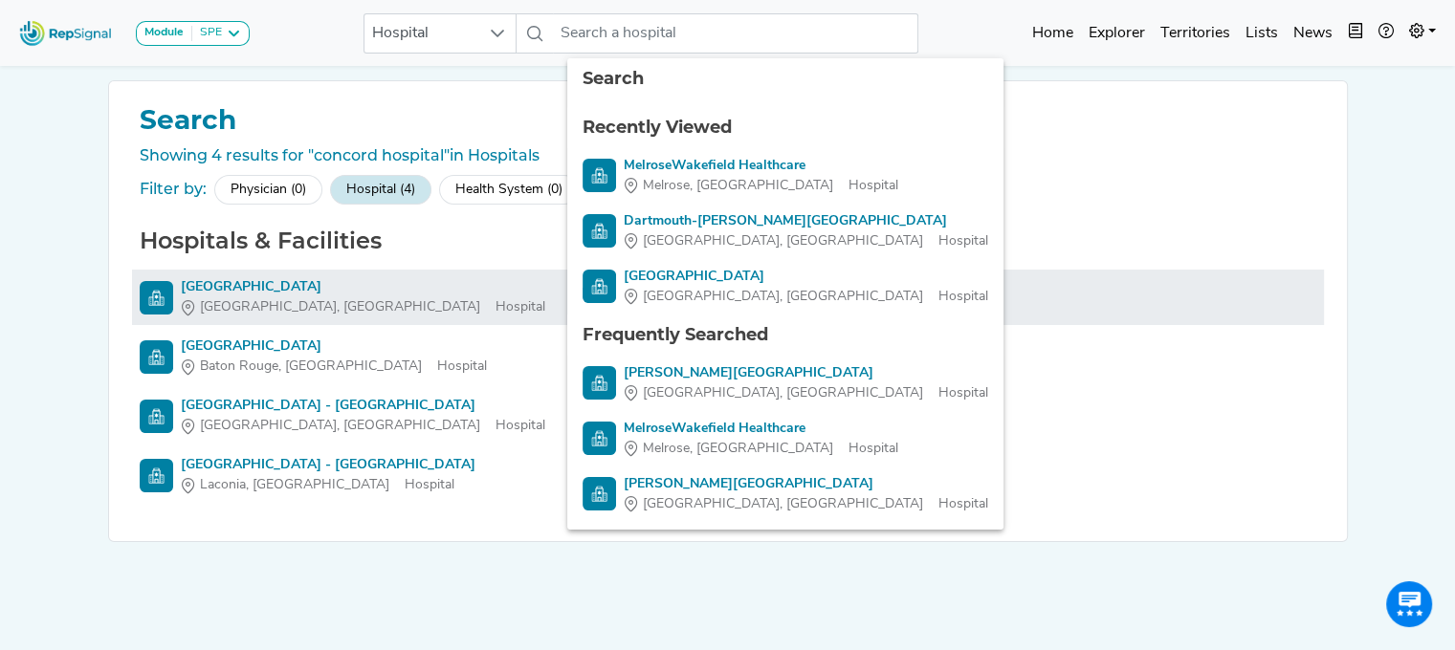
click at [226, 283] on div "[GEOGRAPHIC_DATA]" at bounding box center [363, 287] width 364 height 20
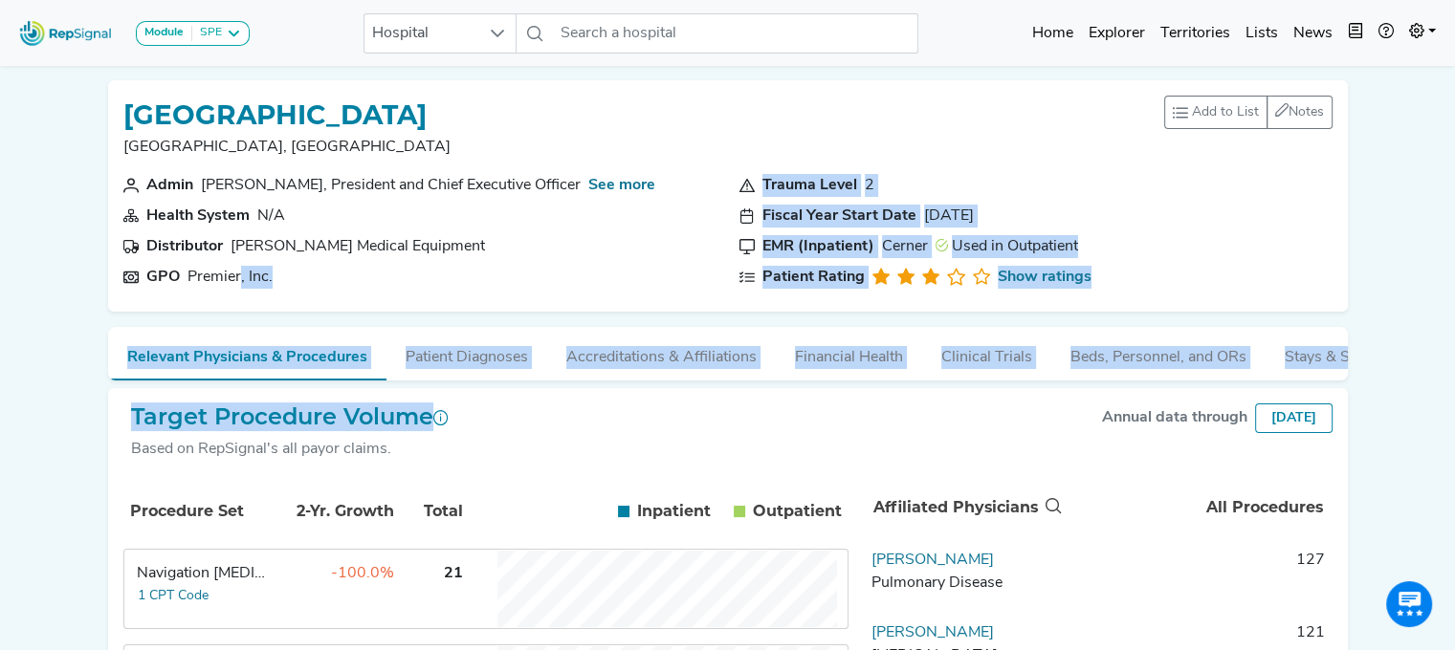
drag, startPoint x: 226, startPoint y: 283, endPoint x: 781, endPoint y: 495, distance: 594.8
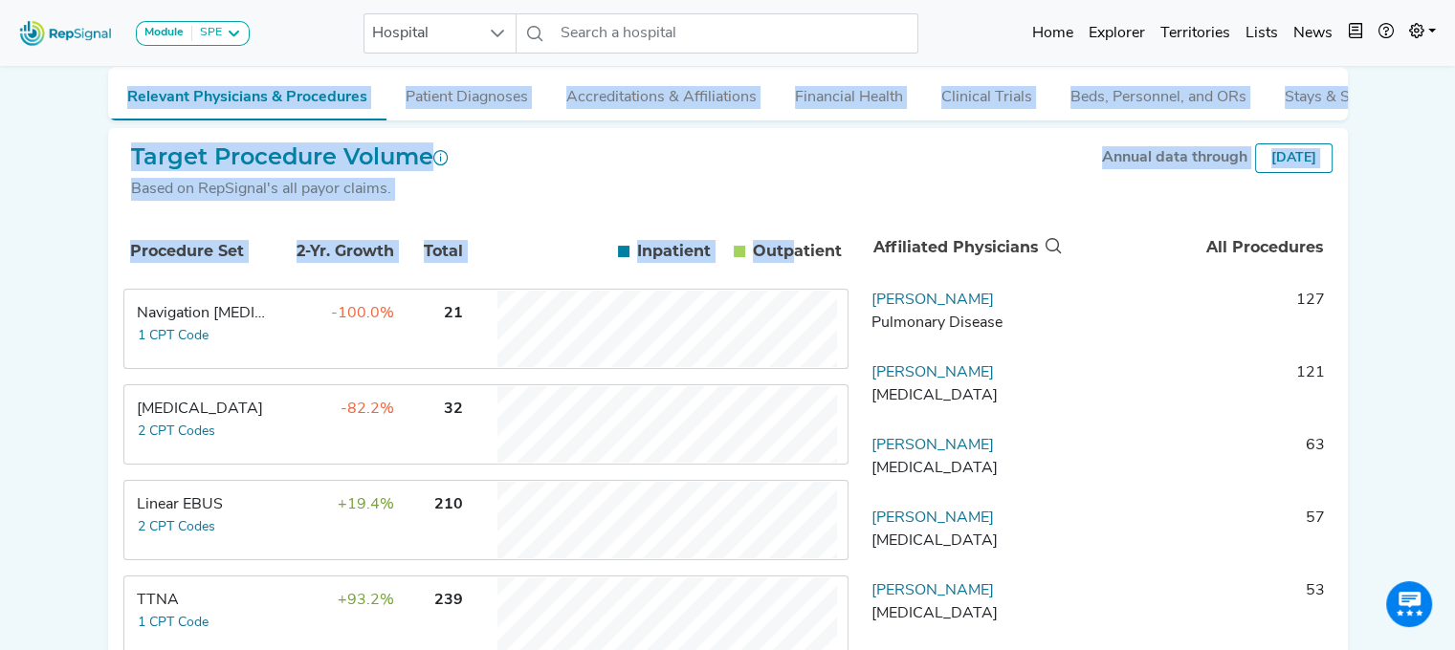
scroll to position [268, 14]
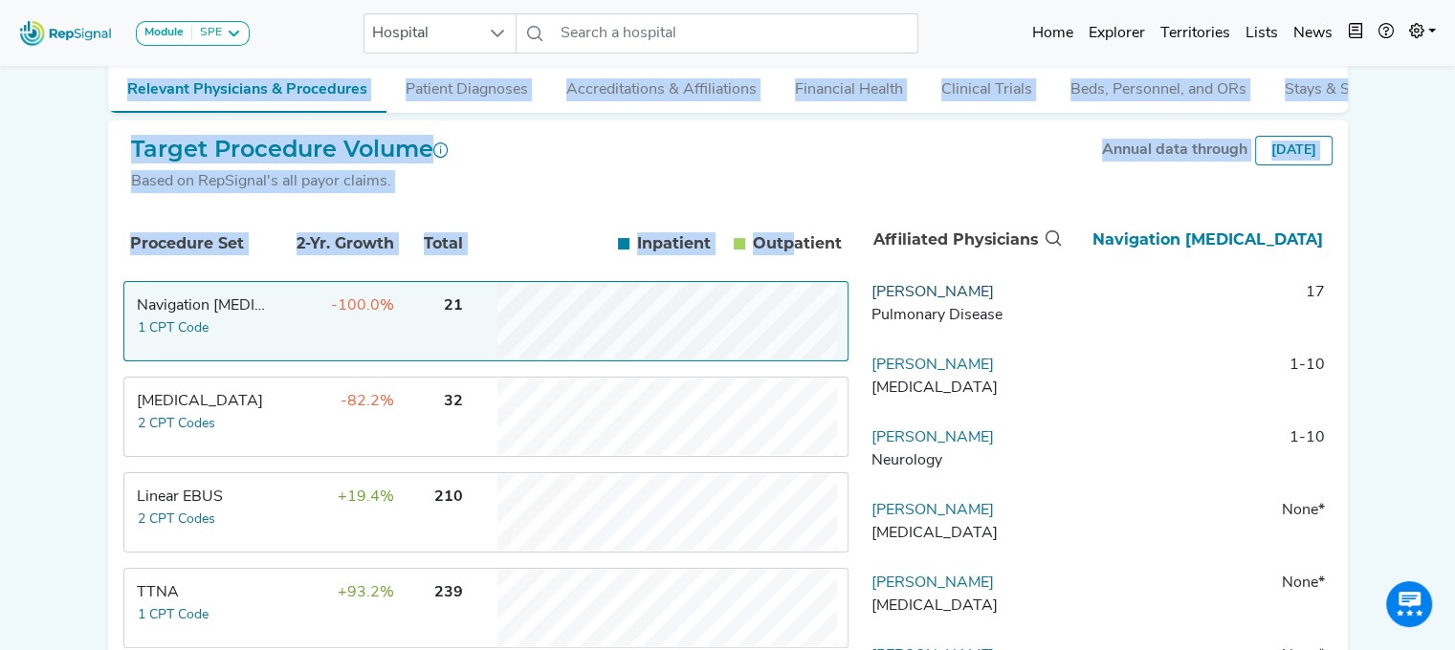
click at [876, 300] on link "[PERSON_NAME]" at bounding box center [932, 292] width 122 height 15
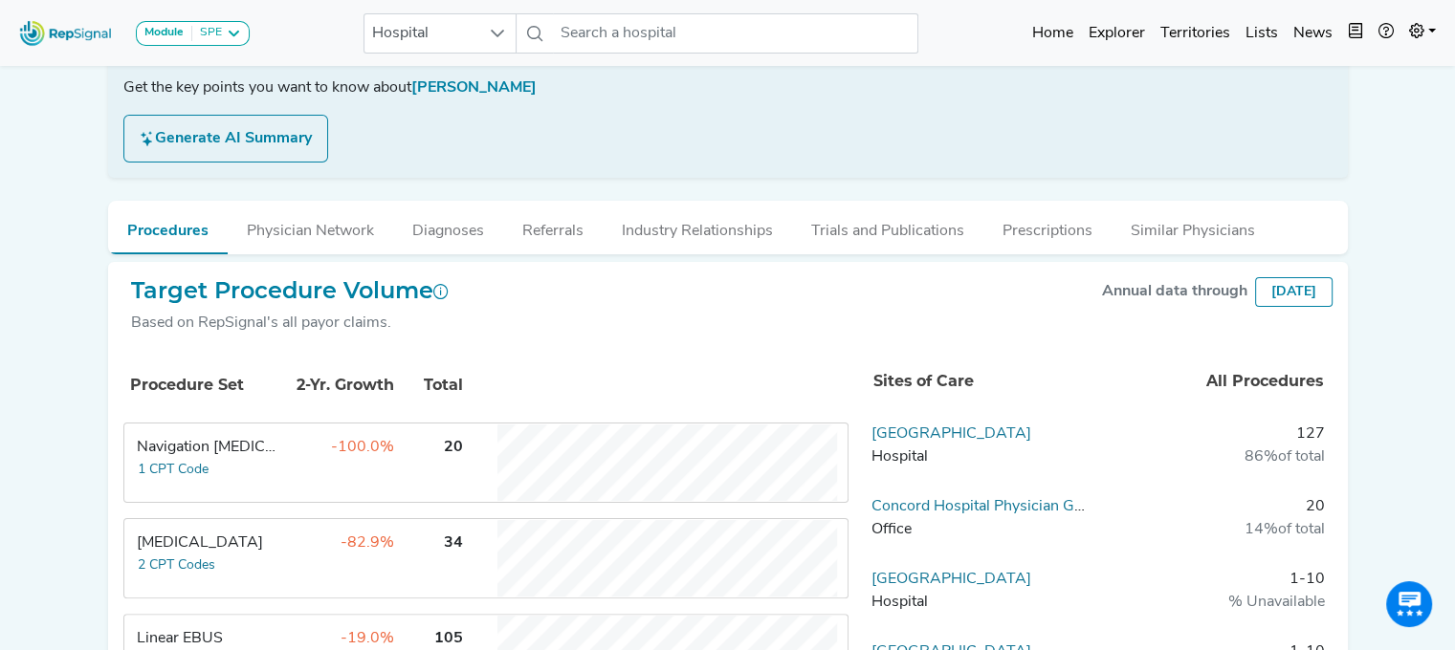
scroll to position [342, 14]
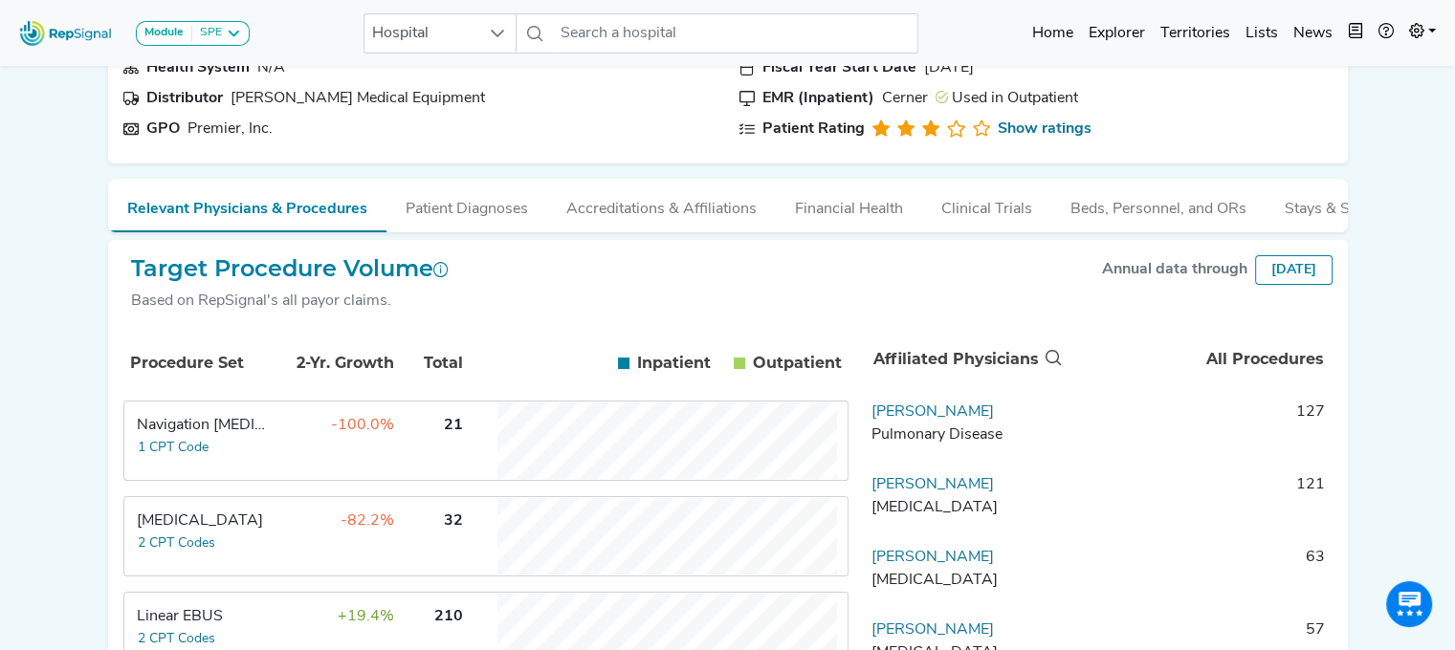
scroll to position [210, 14]
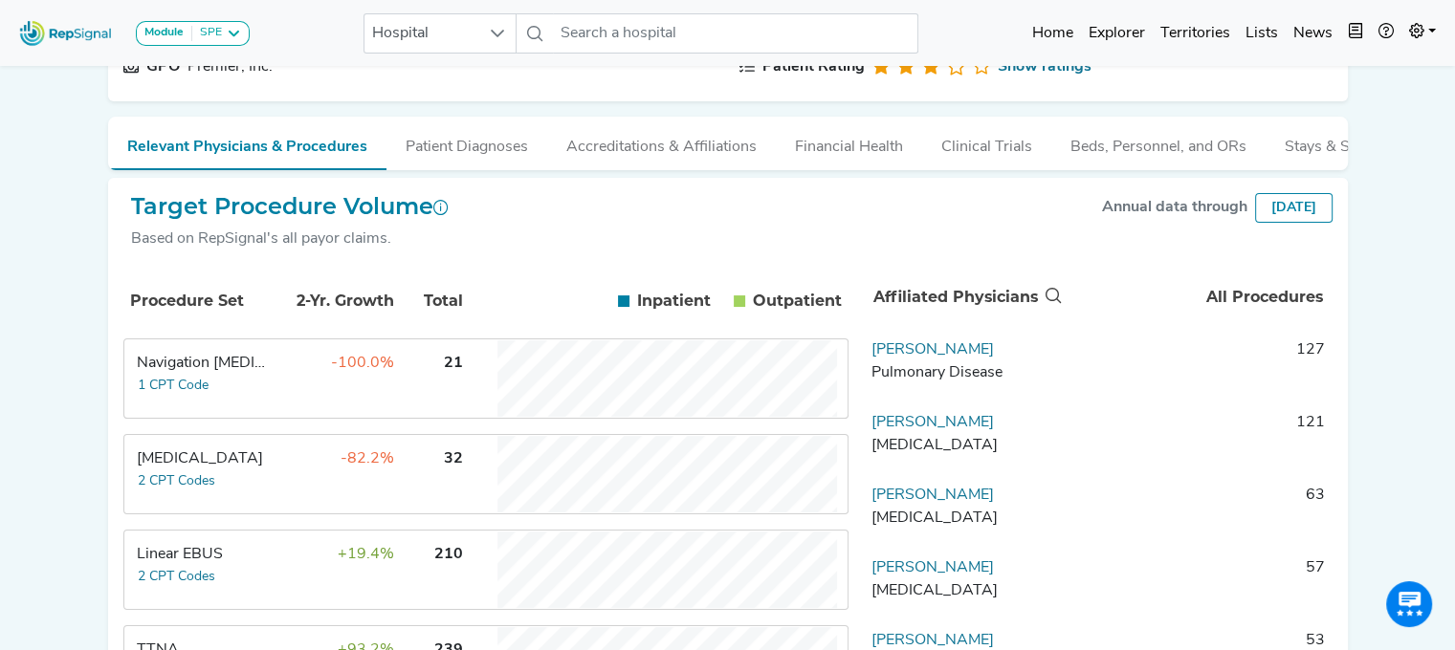
click at [241, 566] on div "Linear EBUS" at bounding box center [202, 554] width 131 height 23
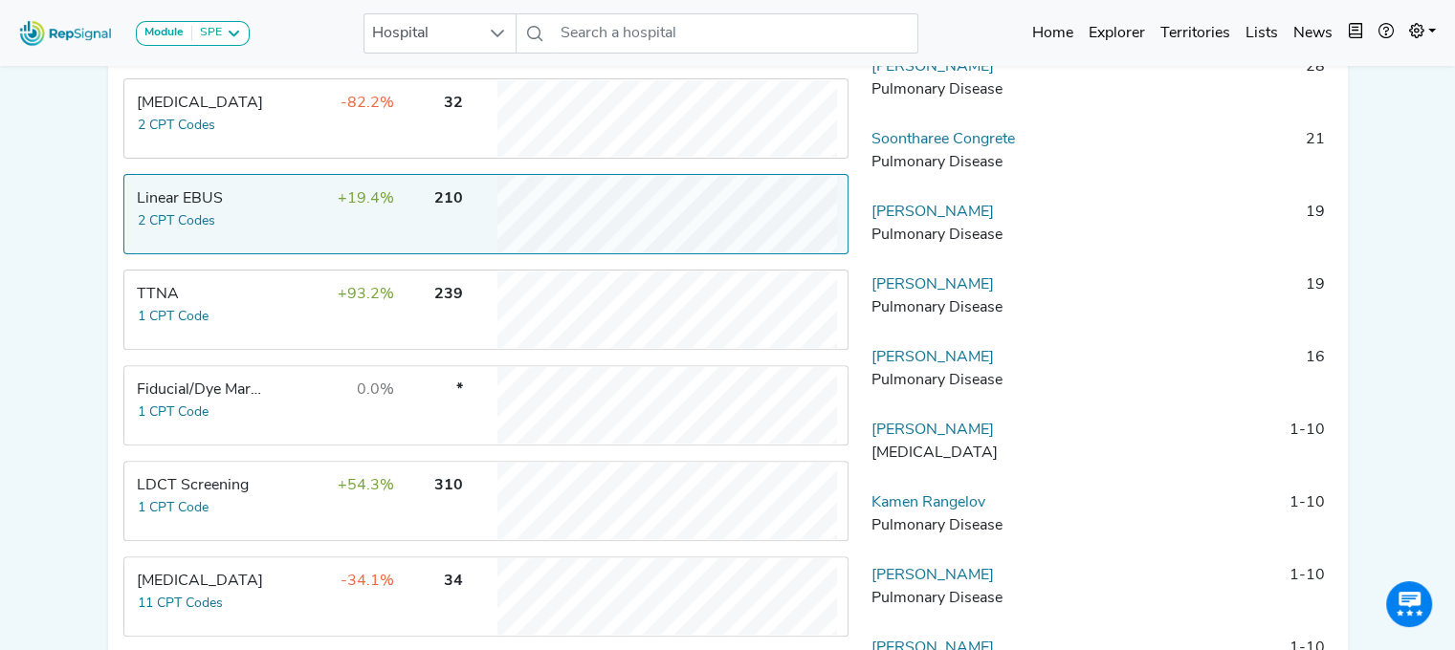
scroll to position [567, 14]
click at [930, 437] on link "[PERSON_NAME]" at bounding box center [932, 429] width 122 height 15
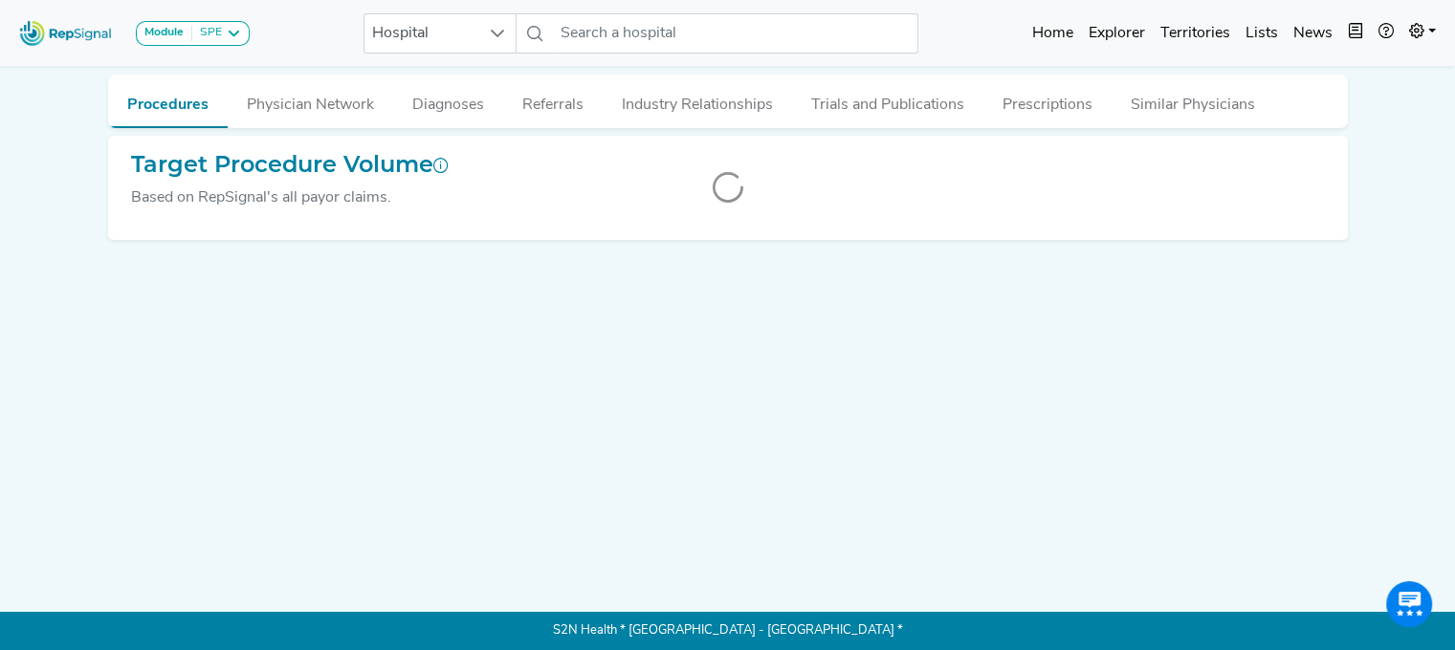
scroll to position [0, 14]
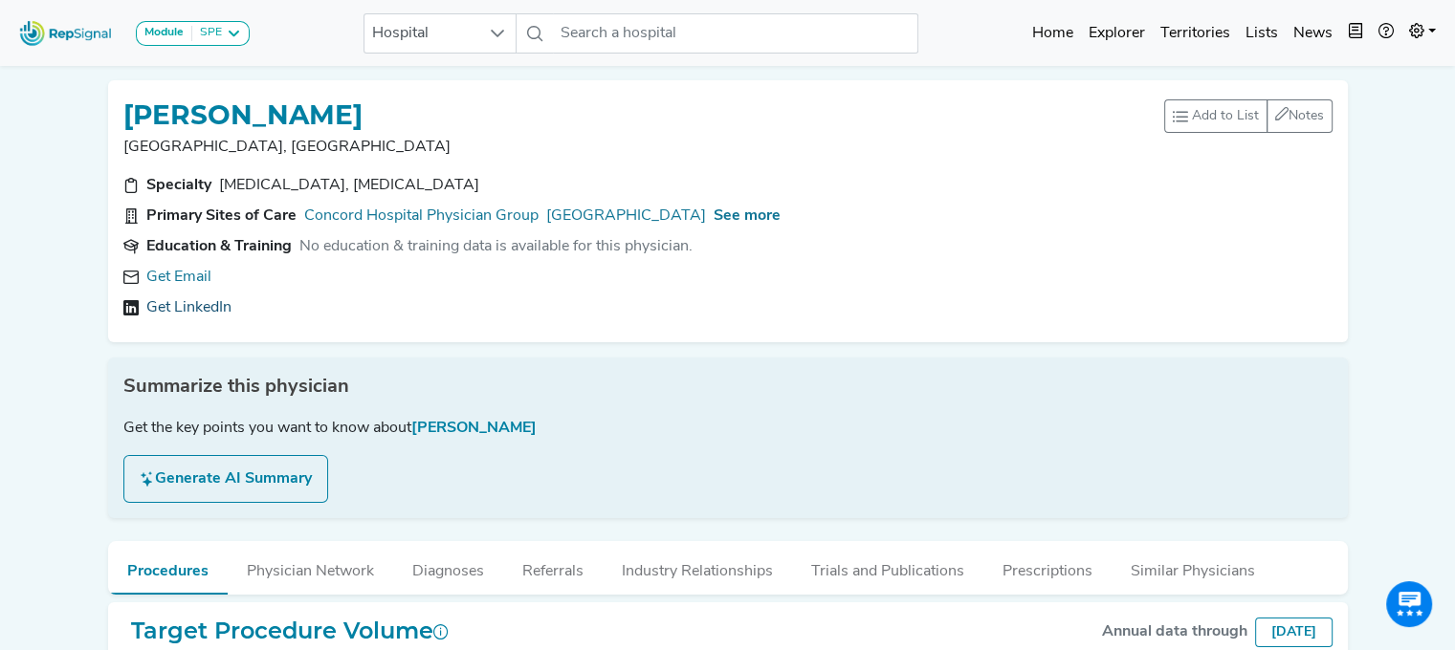
click at [164, 304] on link "Get LinkedIn" at bounding box center [188, 307] width 85 height 23
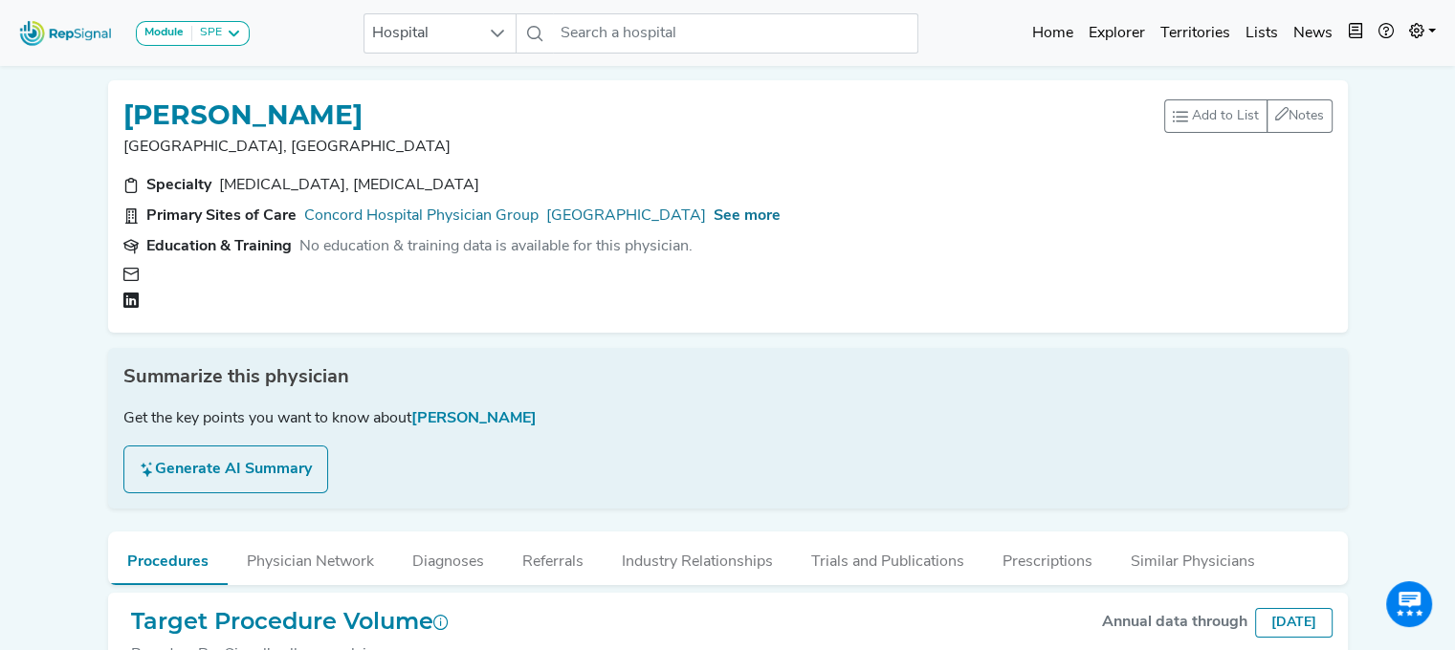
click at [158, 274] on div at bounding box center [291, 275] width 275 height 18
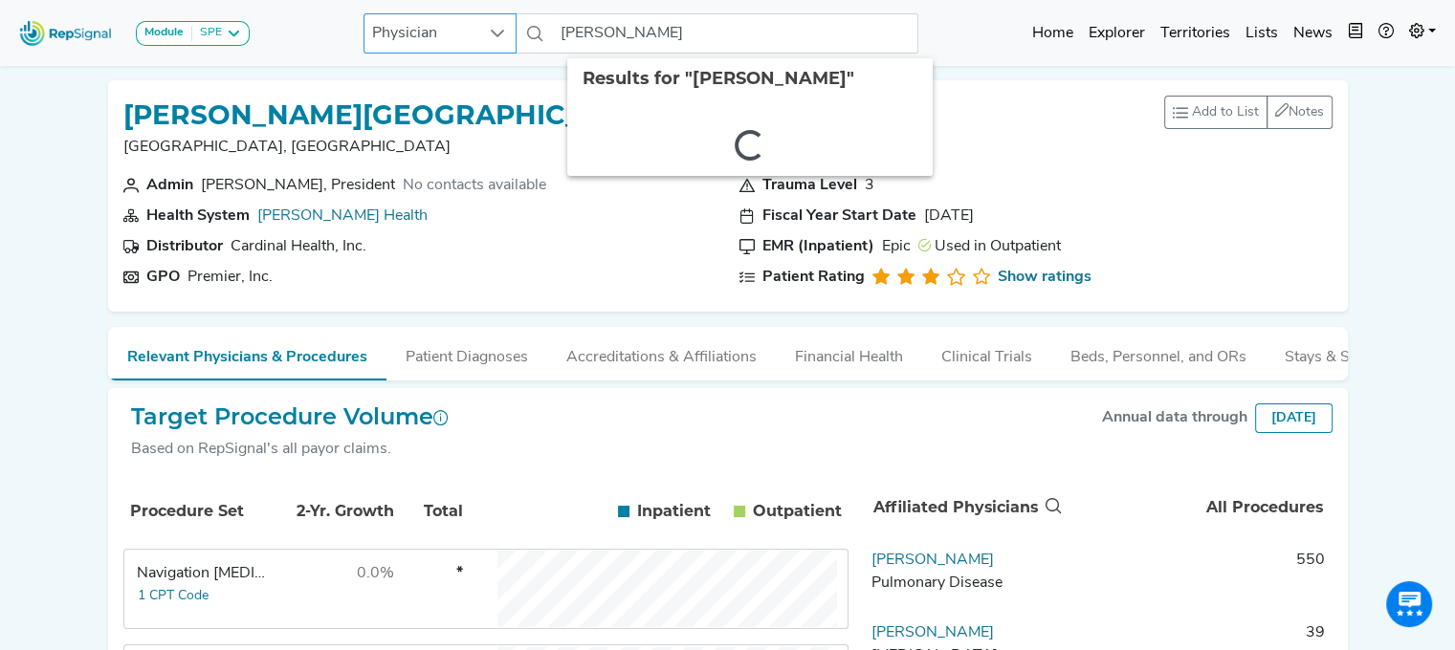
click at [514, 16] on div "Physician [PERSON_NAME] 2 results are available" at bounding box center [640, 33] width 555 height 40
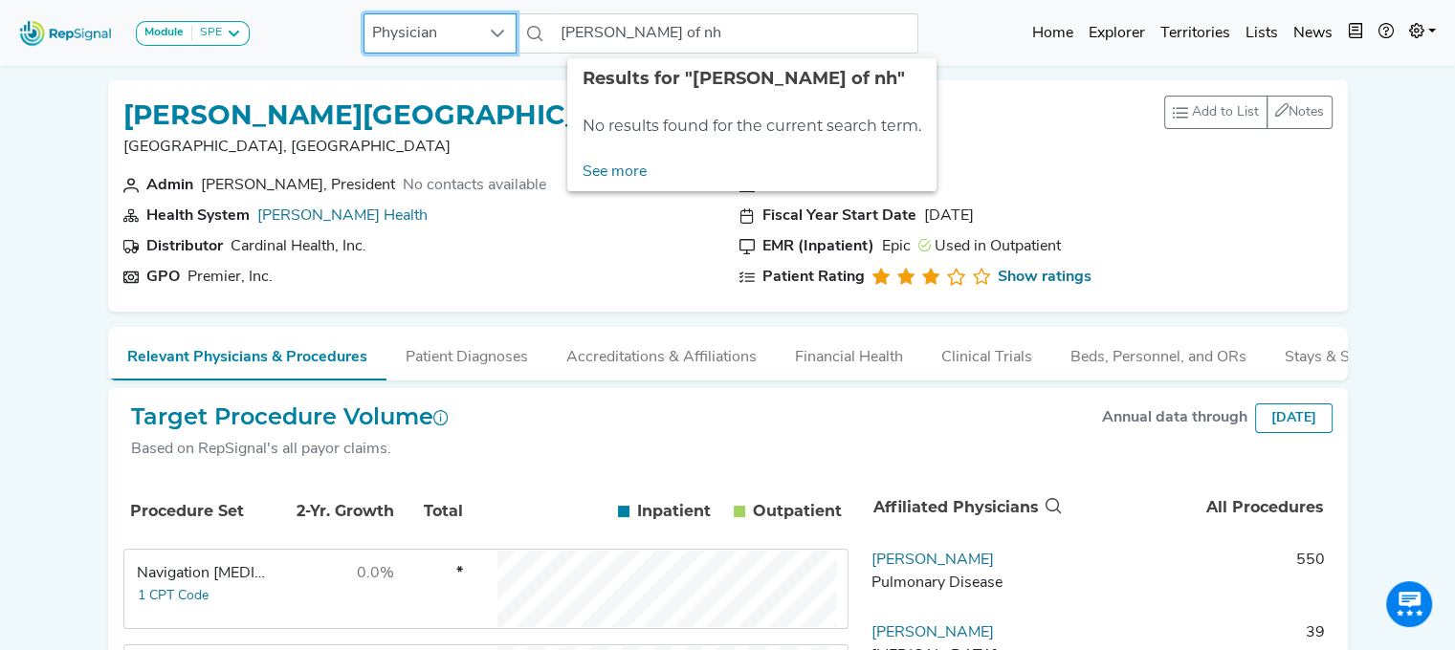
click at [430, 33] on span "Physician" at bounding box center [421, 33] width 115 height 38
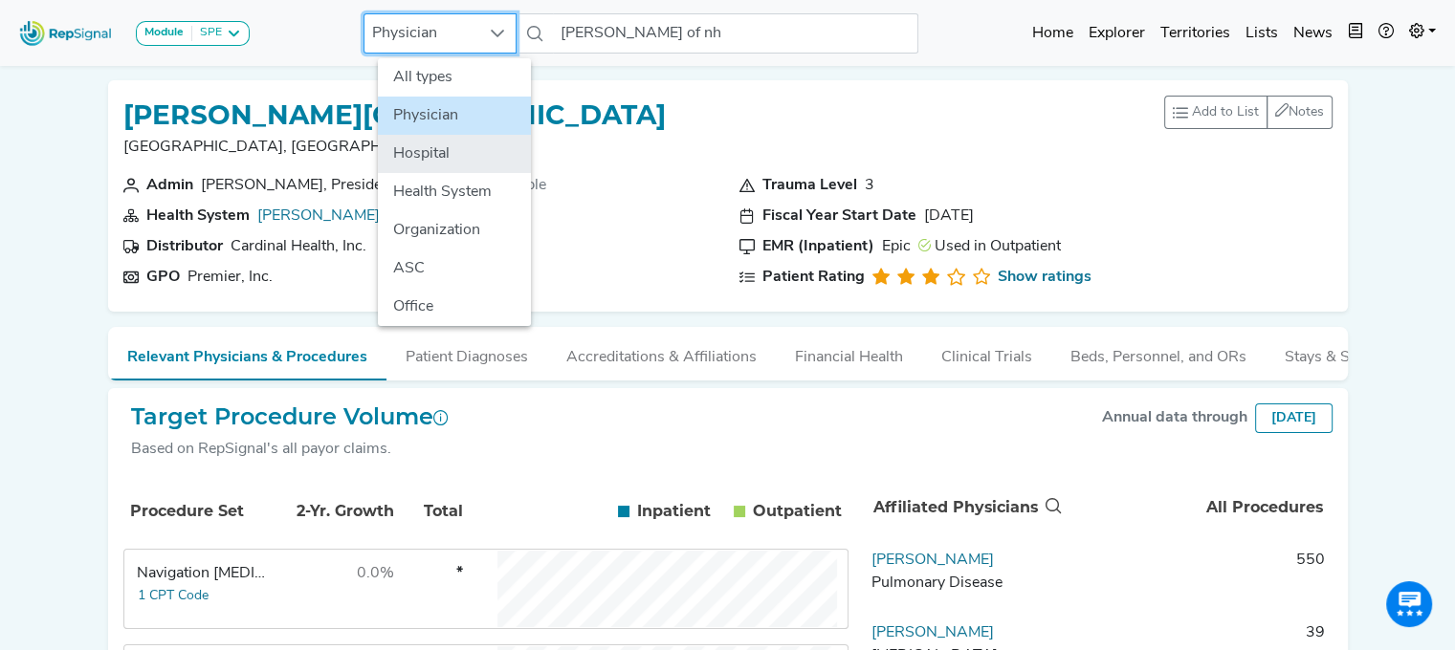
click at [411, 148] on li "Hospital" at bounding box center [454, 154] width 153 height 38
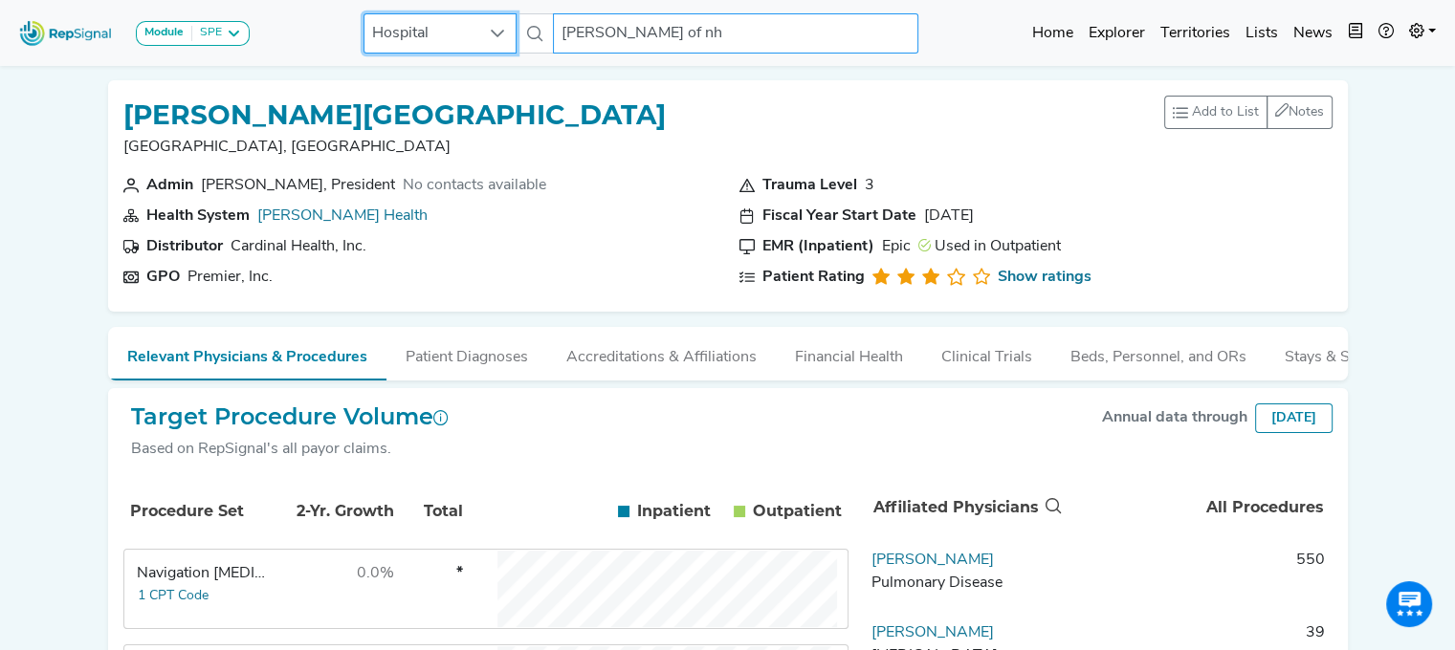
click at [658, 29] on input "[PERSON_NAME] of nh" at bounding box center [735, 33] width 365 height 40
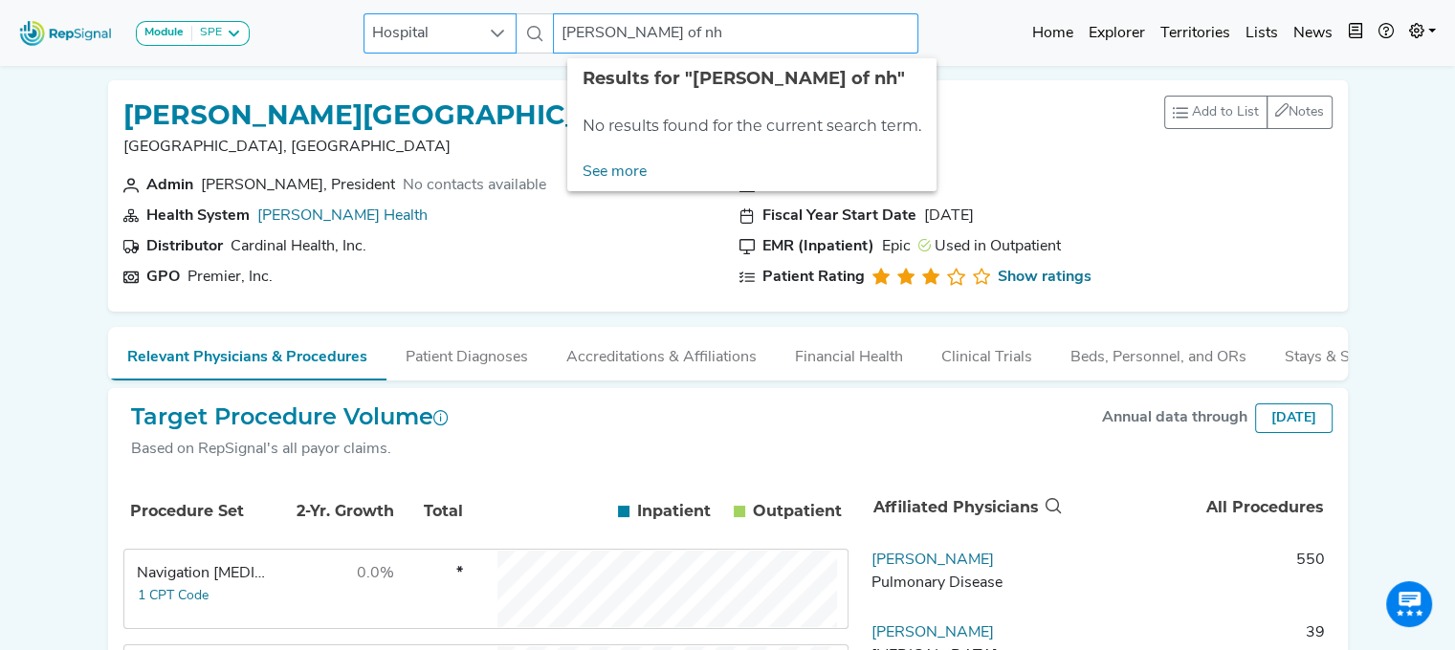
drag, startPoint x: 662, startPoint y: 33, endPoint x: 512, endPoint y: 20, distance: 150.7
click at [512, 20] on div "Hospital [PERSON_NAME] of nh No results found" at bounding box center [640, 33] width 555 height 40
click at [572, 32] on input "st [PERSON_NAME] of nh" at bounding box center [735, 33] width 365 height 40
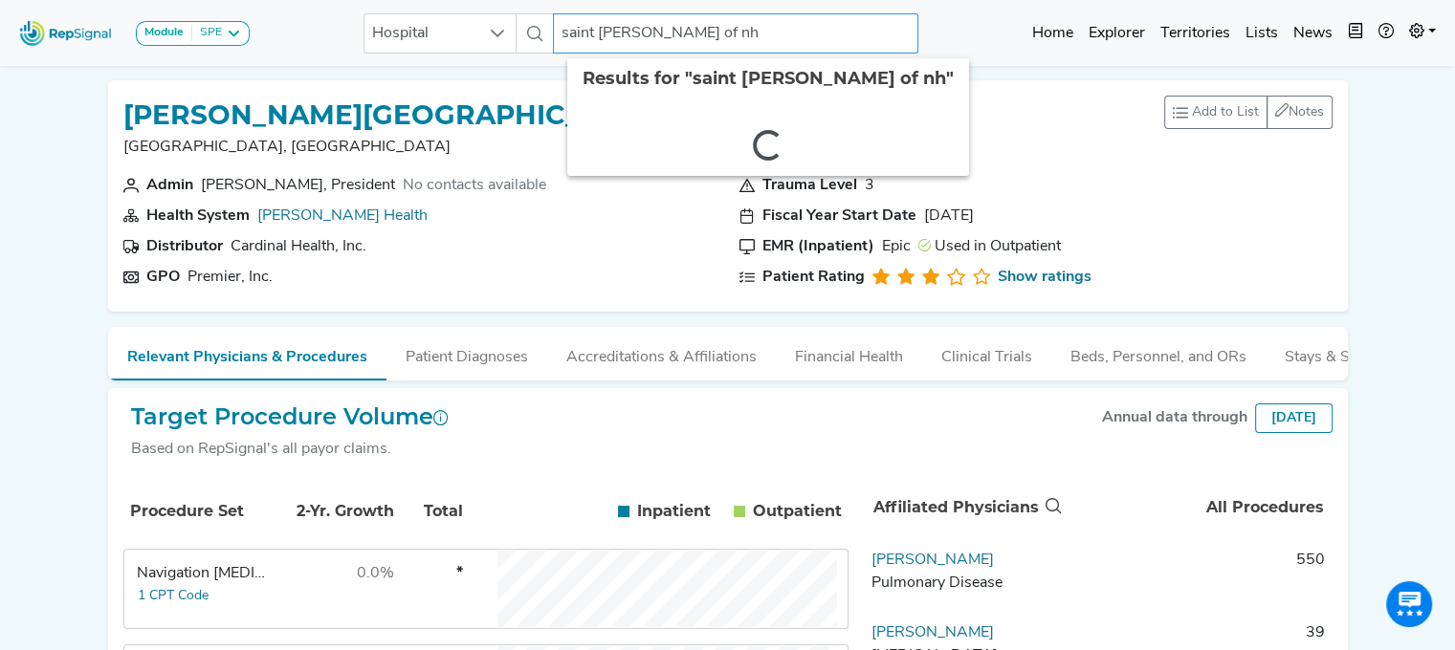
drag, startPoint x: 599, startPoint y: 34, endPoint x: 520, endPoint y: 34, distance: 78.4
click at [520, 34] on div "Hospital saint [PERSON_NAME] of nh 2 results are available" at bounding box center [640, 33] width 555 height 40
drag, startPoint x: 675, startPoint y: 29, endPoint x: 545, endPoint y: 56, distance: 133.0
click at [545, 56] on div "Module SPE [MEDICAL_DATA] Disposable Bronchoscope SBRT SPE TTNA [MEDICAL_DATA] …" at bounding box center [727, 33] width 1455 height 51
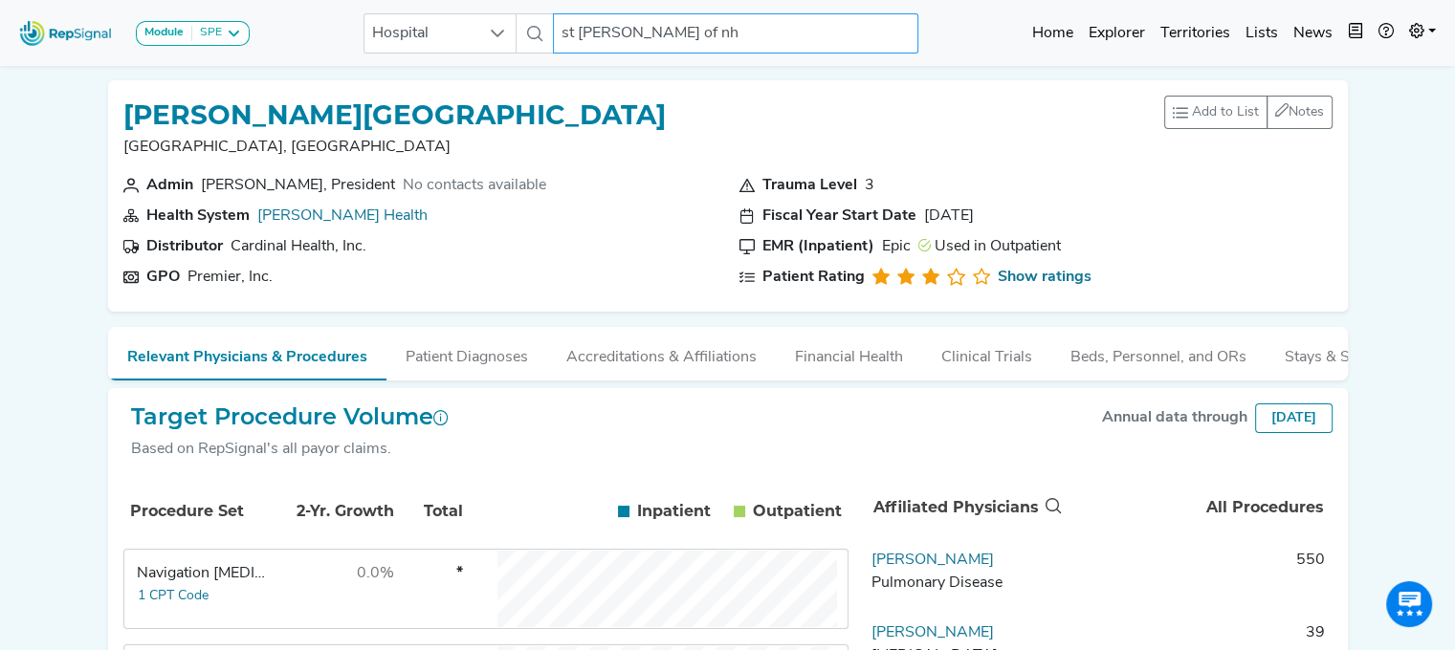
paste input "St Joseph Hospital of NH"
type input "St Joseph Hospital of NH"
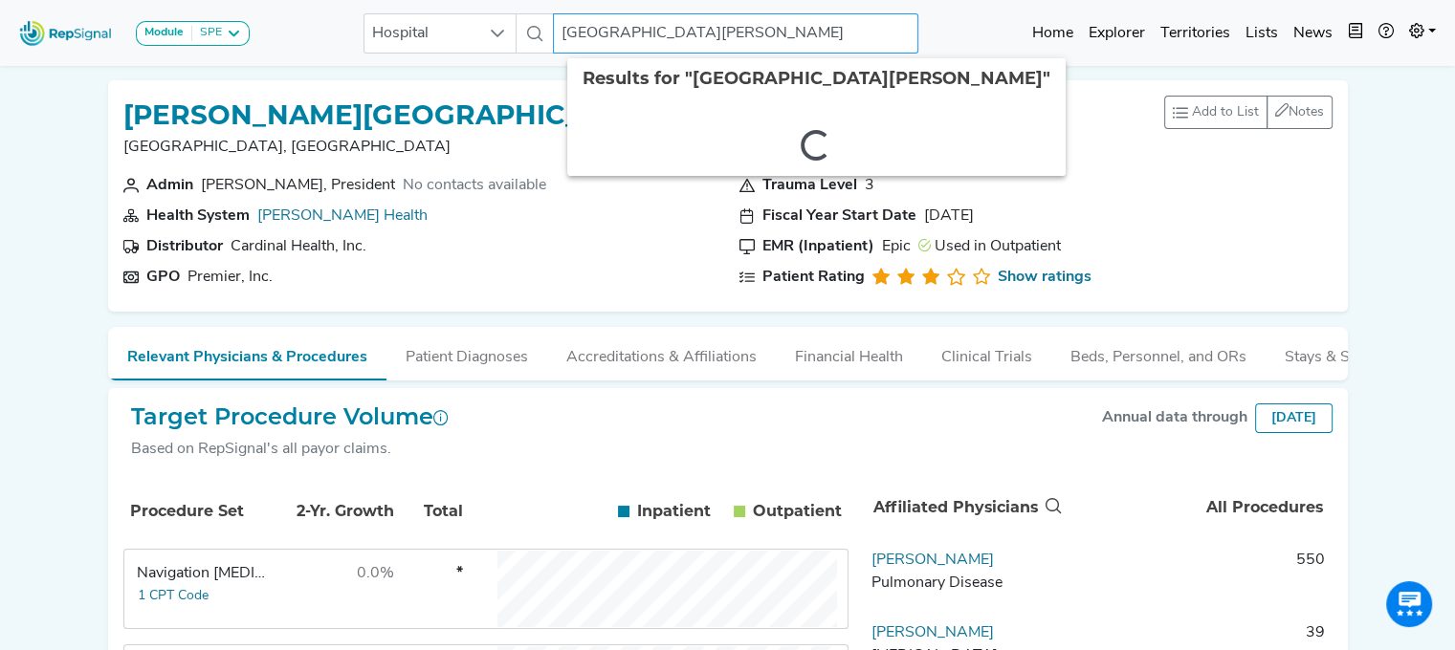
click at [823, 33] on input "St Joseph Hospital of NH" at bounding box center [735, 33] width 365 height 40
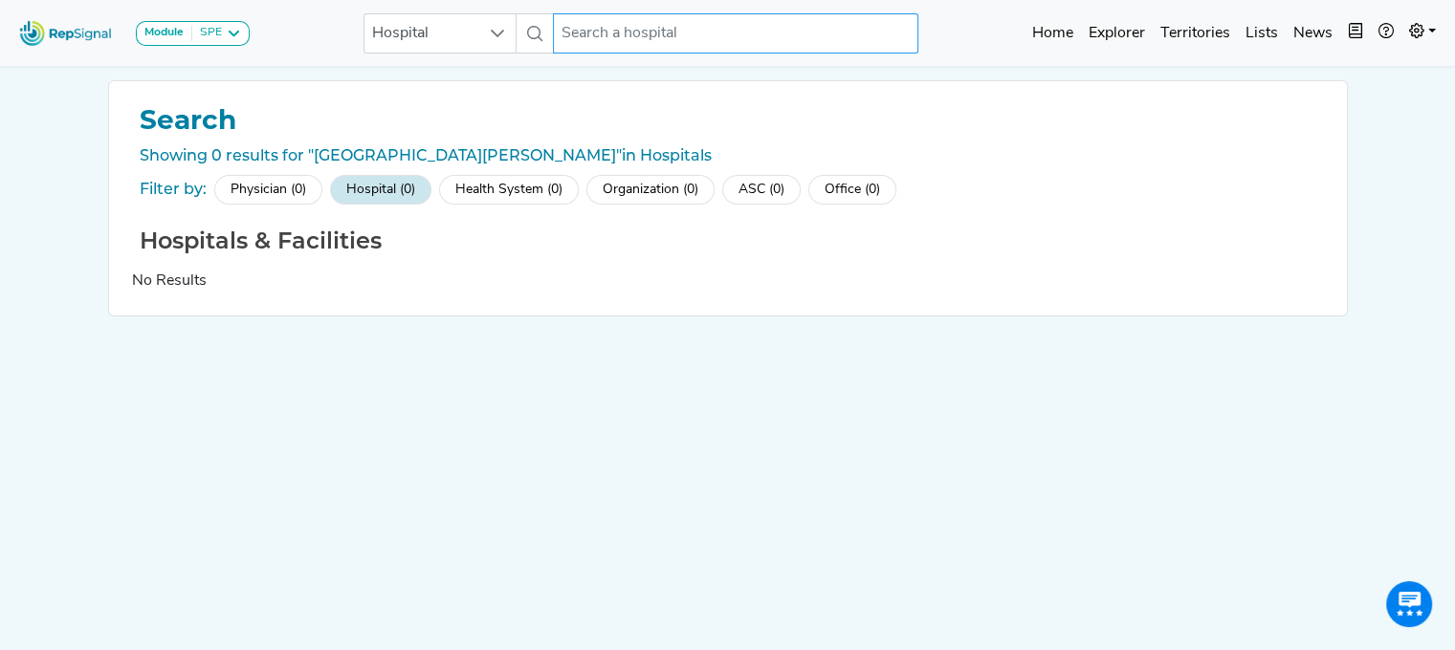
click at [607, 26] on input "text" at bounding box center [735, 33] width 365 height 40
drag, startPoint x: 607, startPoint y: 26, endPoint x: 535, endPoint y: 264, distance: 249.0
click at [535, 264] on div "Hospitals & Facilities No Results" at bounding box center [728, 261] width 1192 height 66
click at [580, 37] on input "text" at bounding box center [735, 33] width 365 height 40
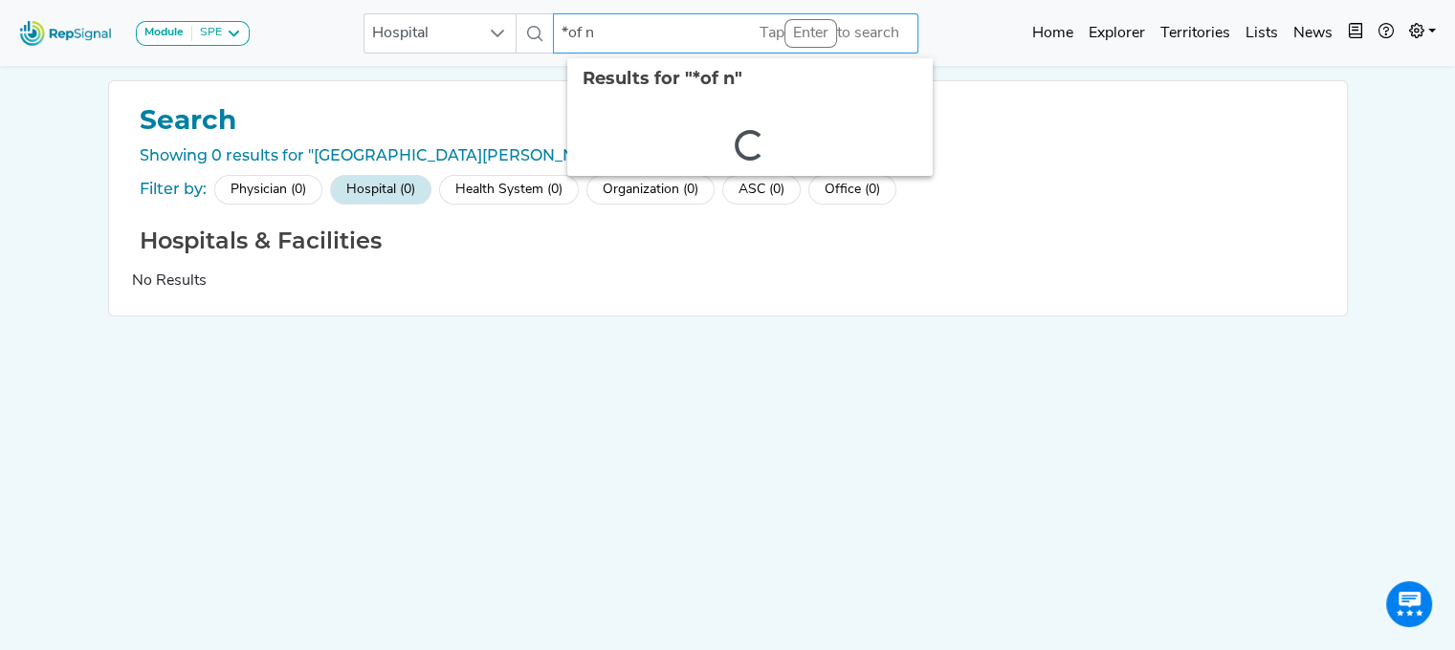
type input "*of nh"
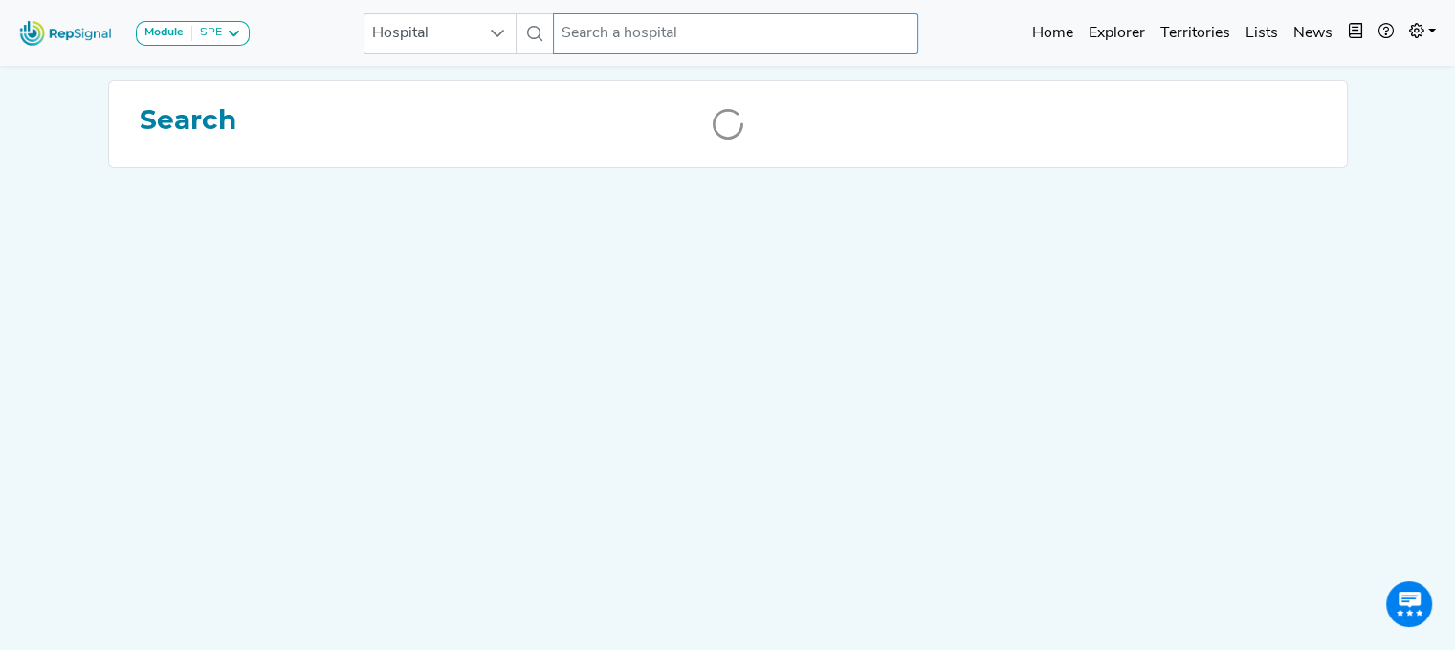
click at [580, 37] on input "text" at bounding box center [735, 33] width 365 height 40
click at [544, 164] on div at bounding box center [727, 124] width 1237 height 86
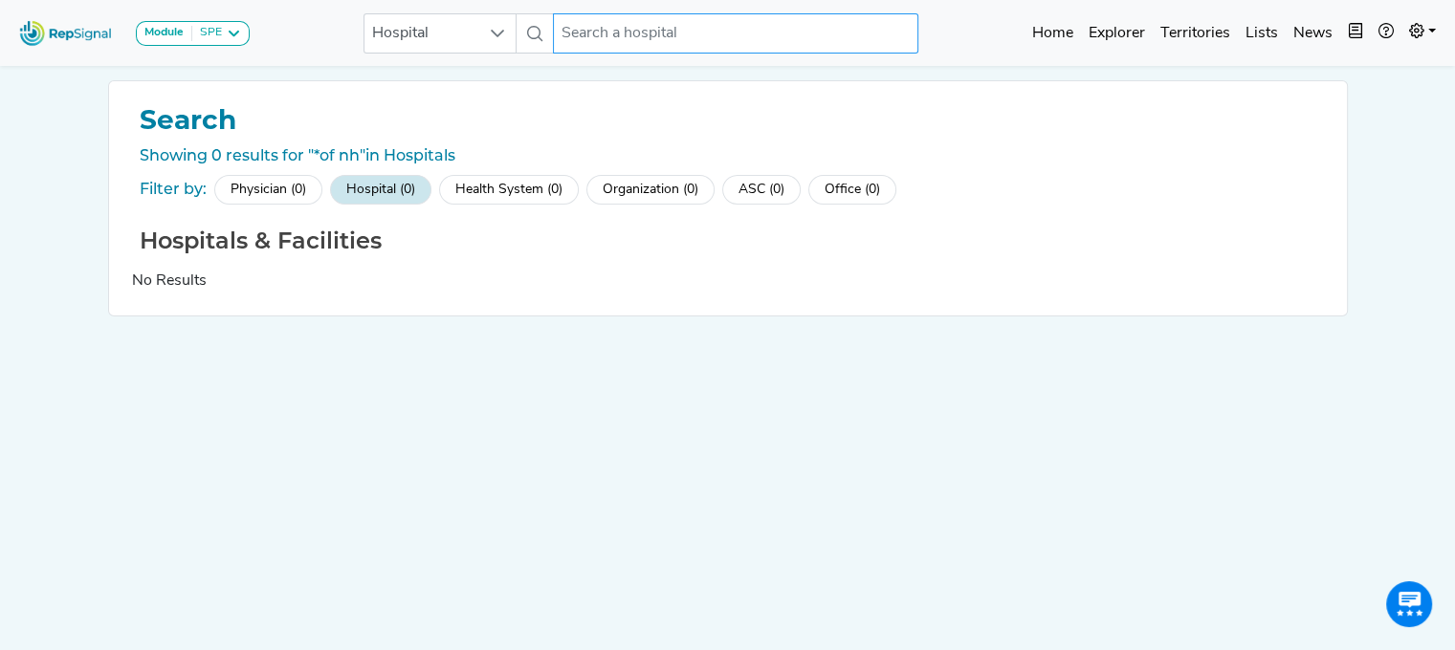
click at [621, 44] on input "text" at bounding box center [735, 33] width 365 height 40
paste input "Nashua"
type input "Nashua"
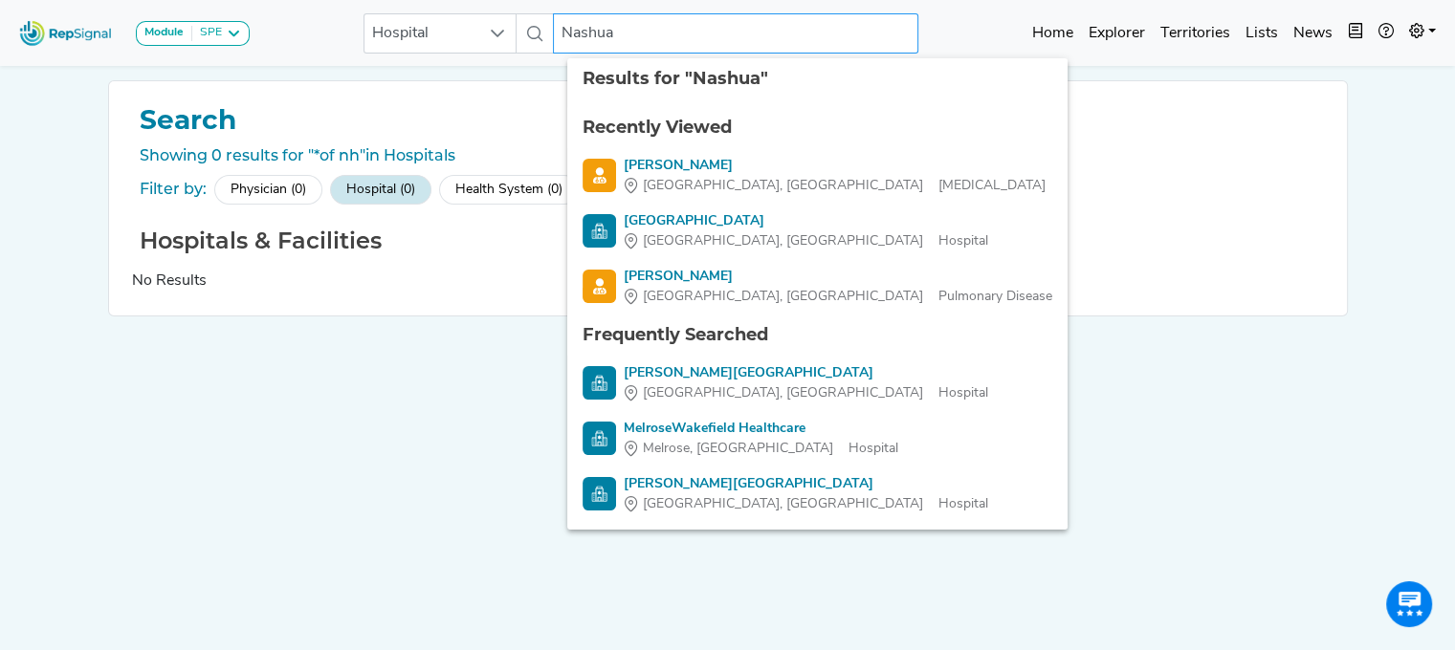
click at [635, 43] on input "Nashua" at bounding box center [735, 33] width 365 height 40
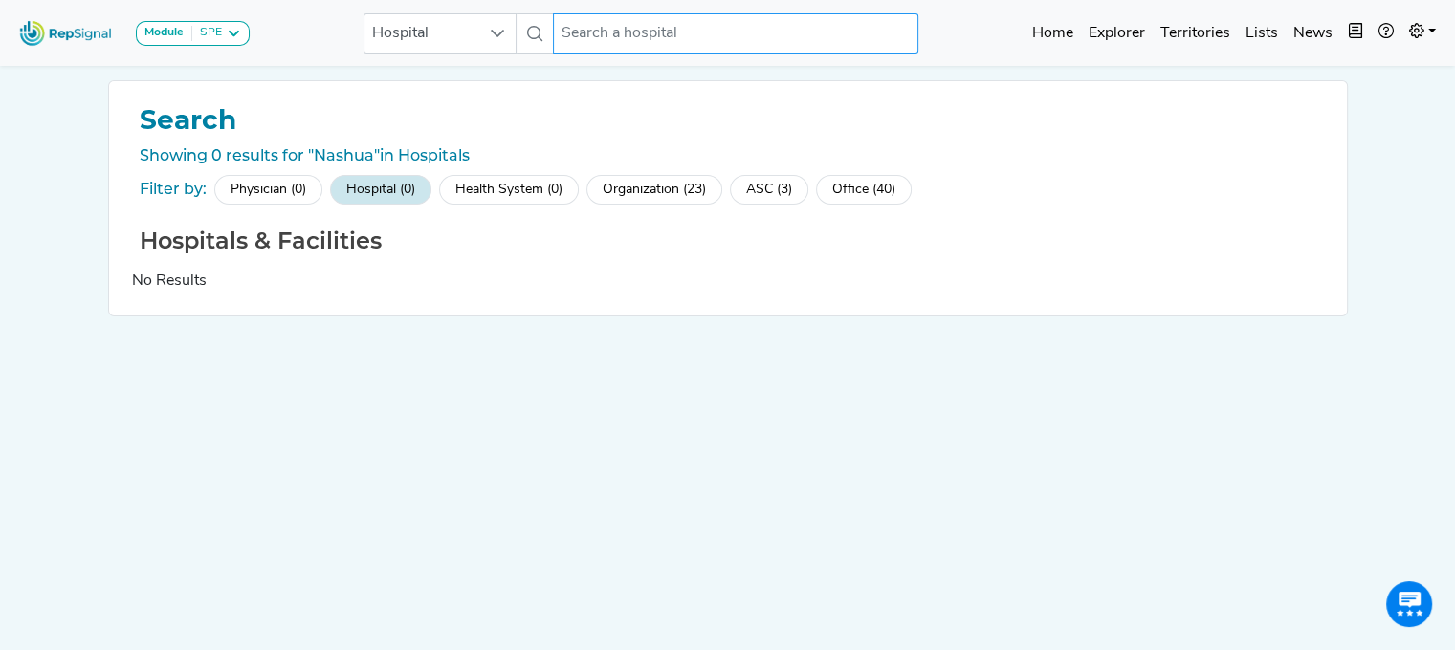
click at [574, 26] on input "text" at bounding box center [735, 33] width 365 height 40
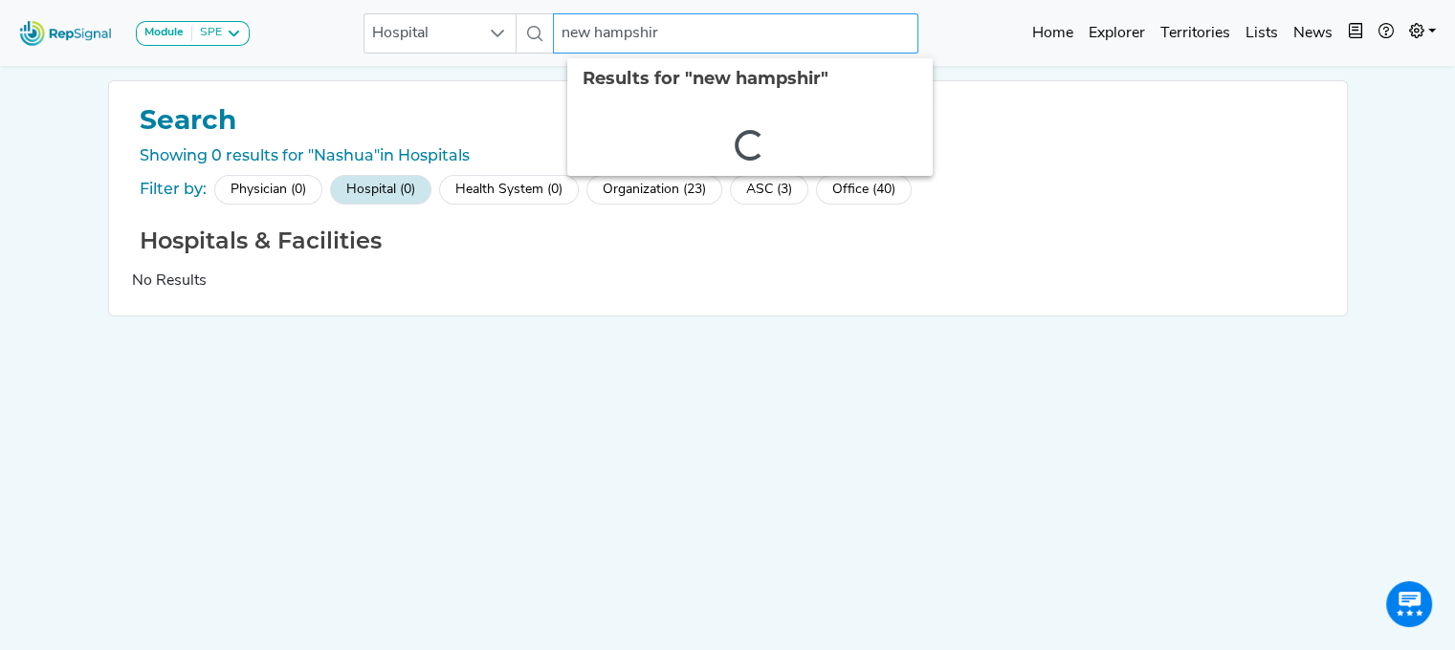
type input "new hampshire"
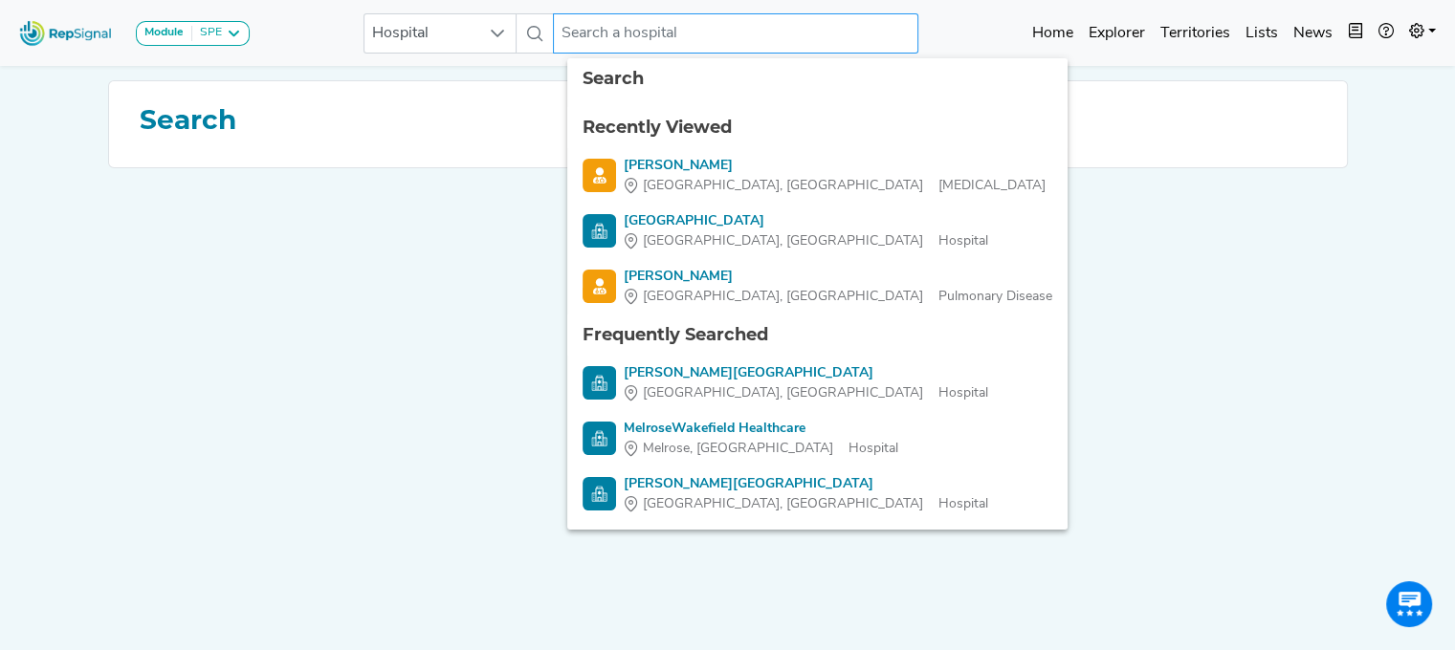
click at [572, 37] on input "text" at bounding box center [735, 33] width 365 height 40
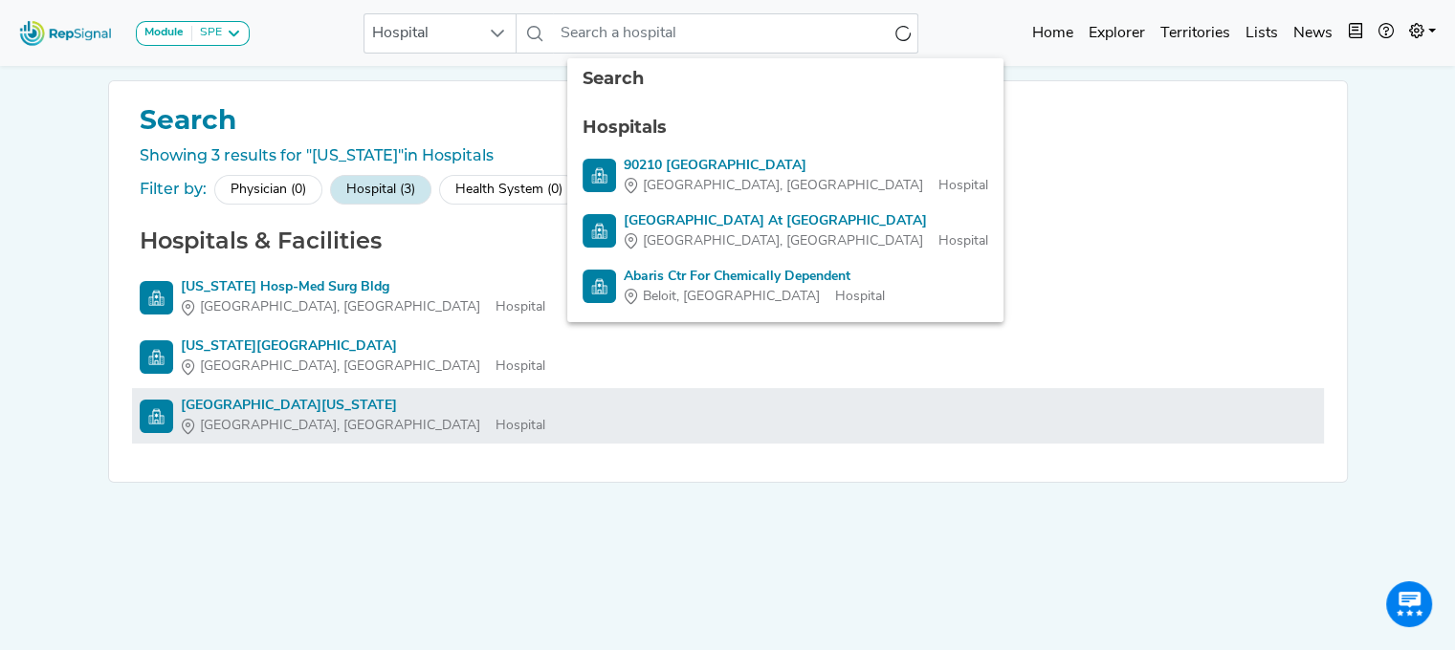
click at [281, 402] on div "Southern New Hampshire Medical Center" at bounding box center [363, 406] width 364 height 20
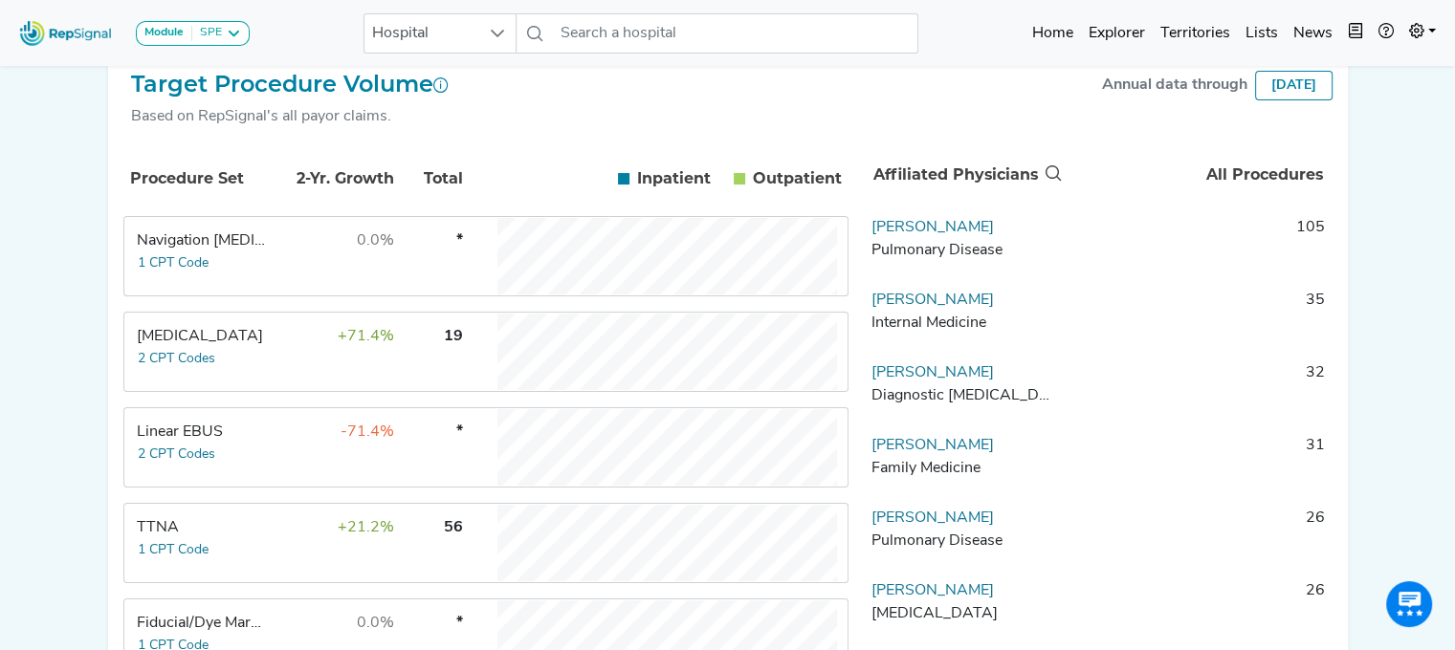
scroll to position [317, 14]
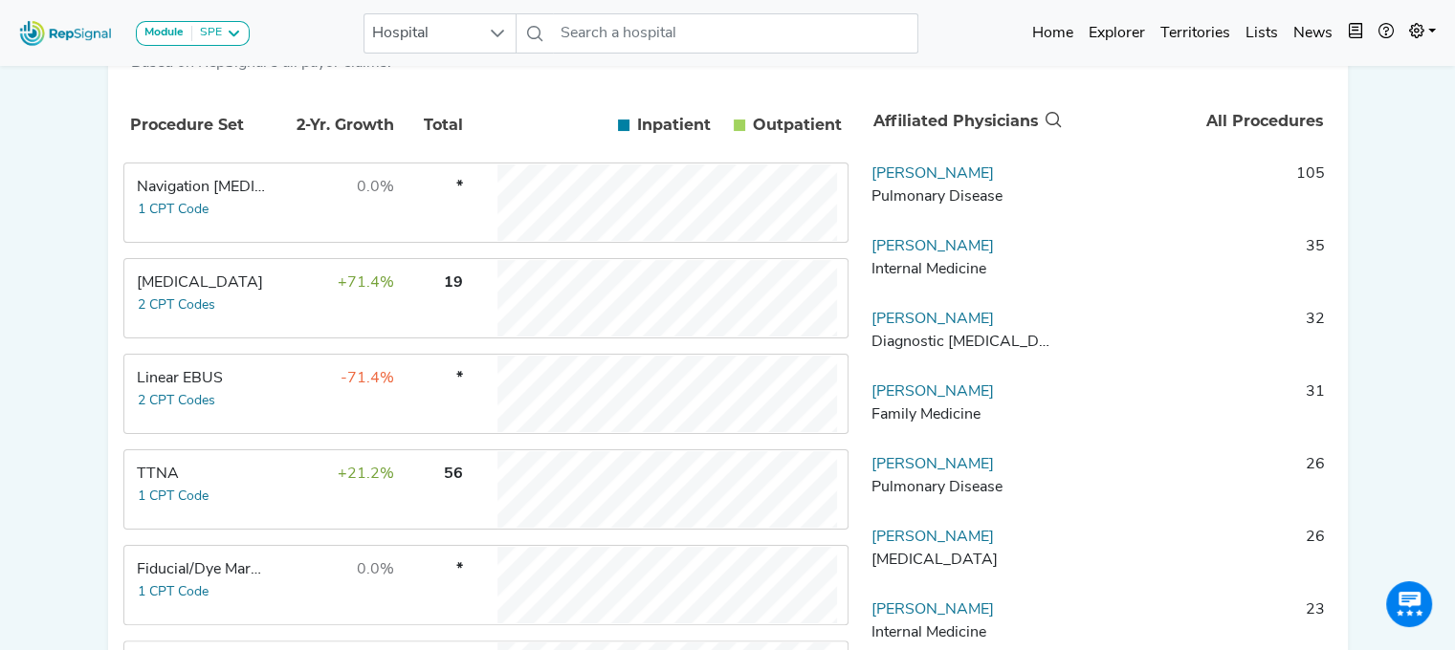
click at [253, 309] on tr "Transbronchial Biopsy 2 CPT Codes +71.4% 19" at bounding box center [485, 298] width 725 height 80
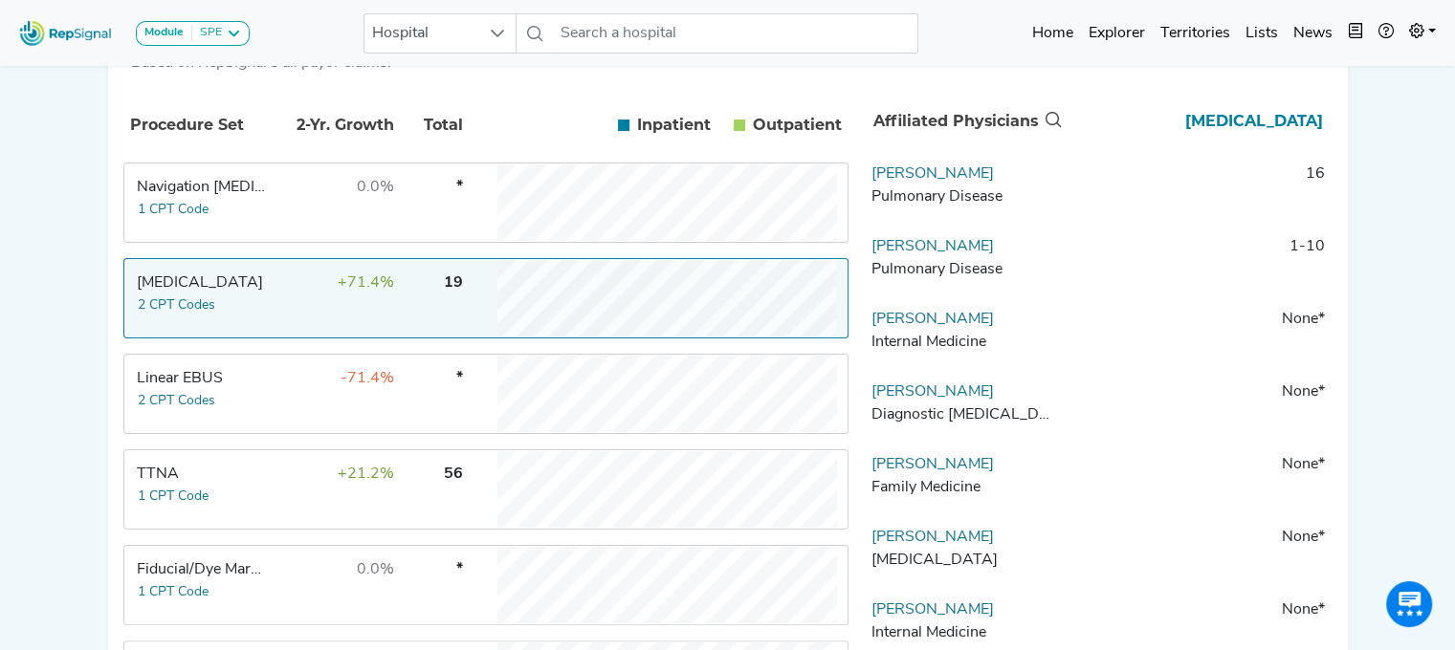
click at [253, 309] on tr "Transbronchial Biopsy 2 CPT Codes +71.4% 19" at bounding box center [485, 298] width 725 height 80
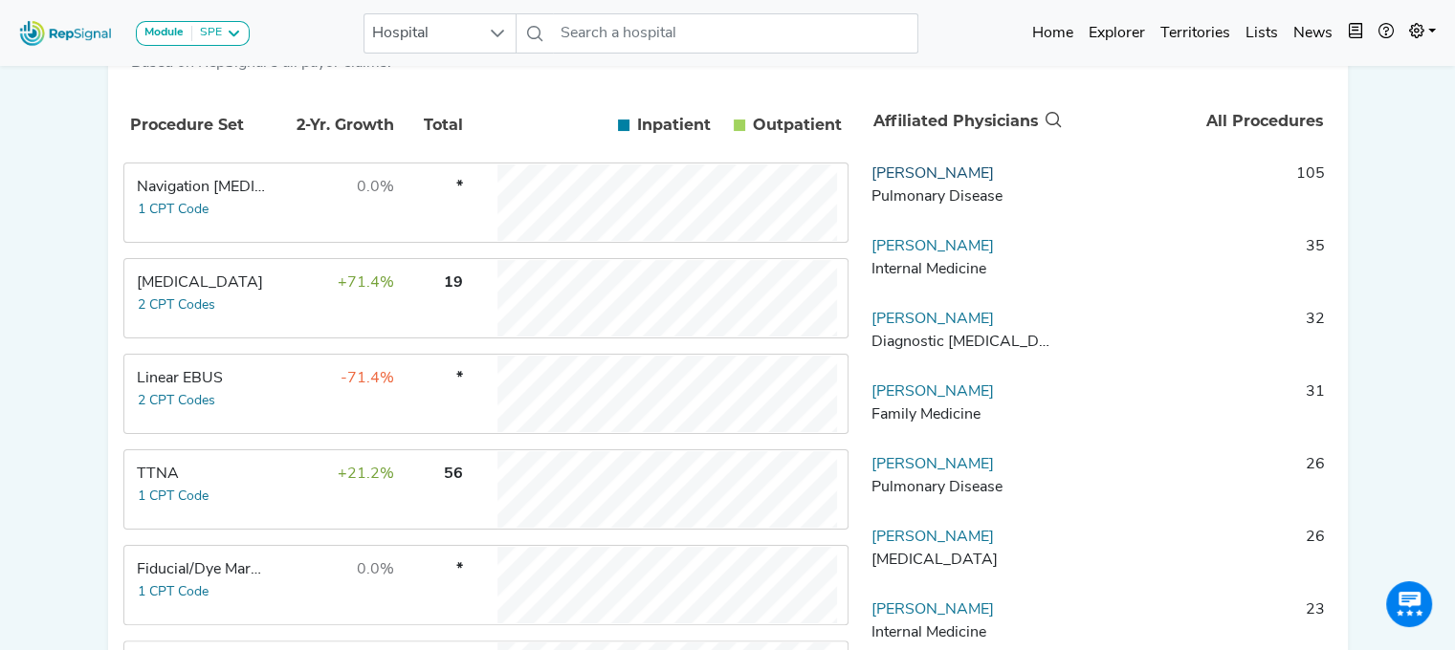
click at [933, 182] on link "Branko Kesler" at bounding box center [932, 173] width 122 height 15
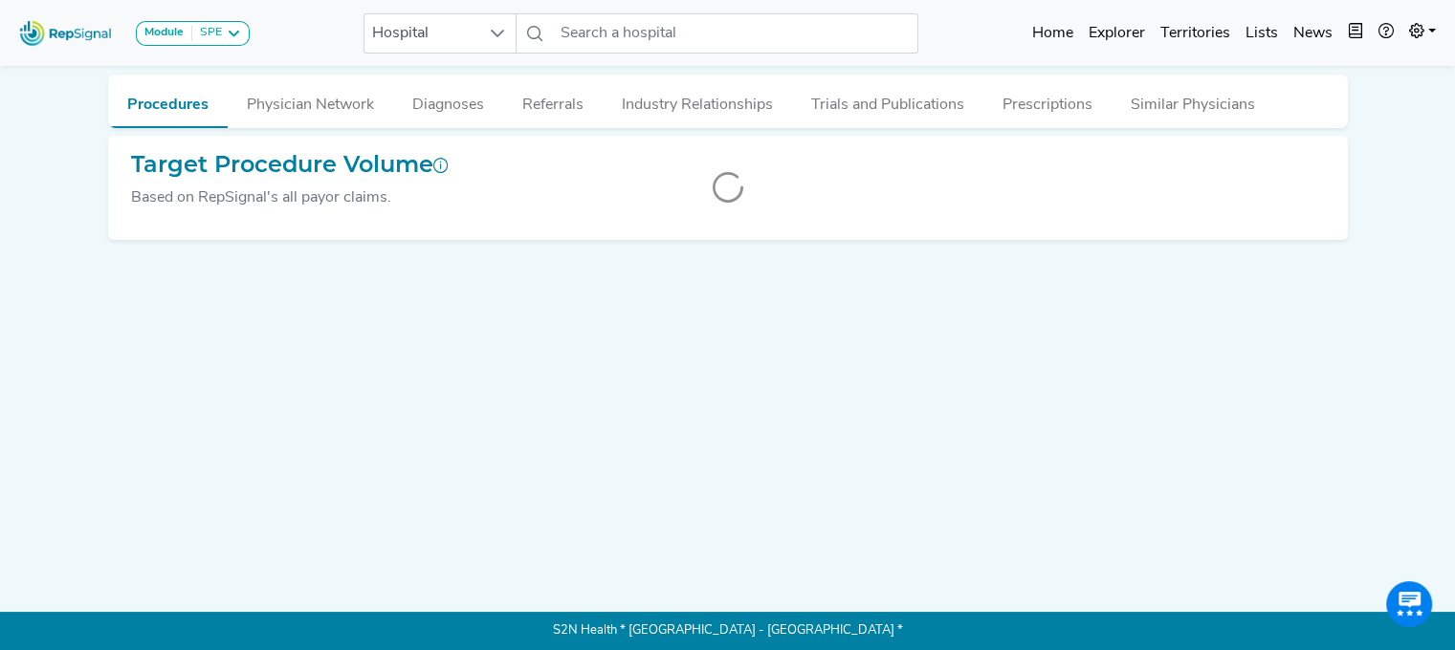
scroll to position [0, 14]
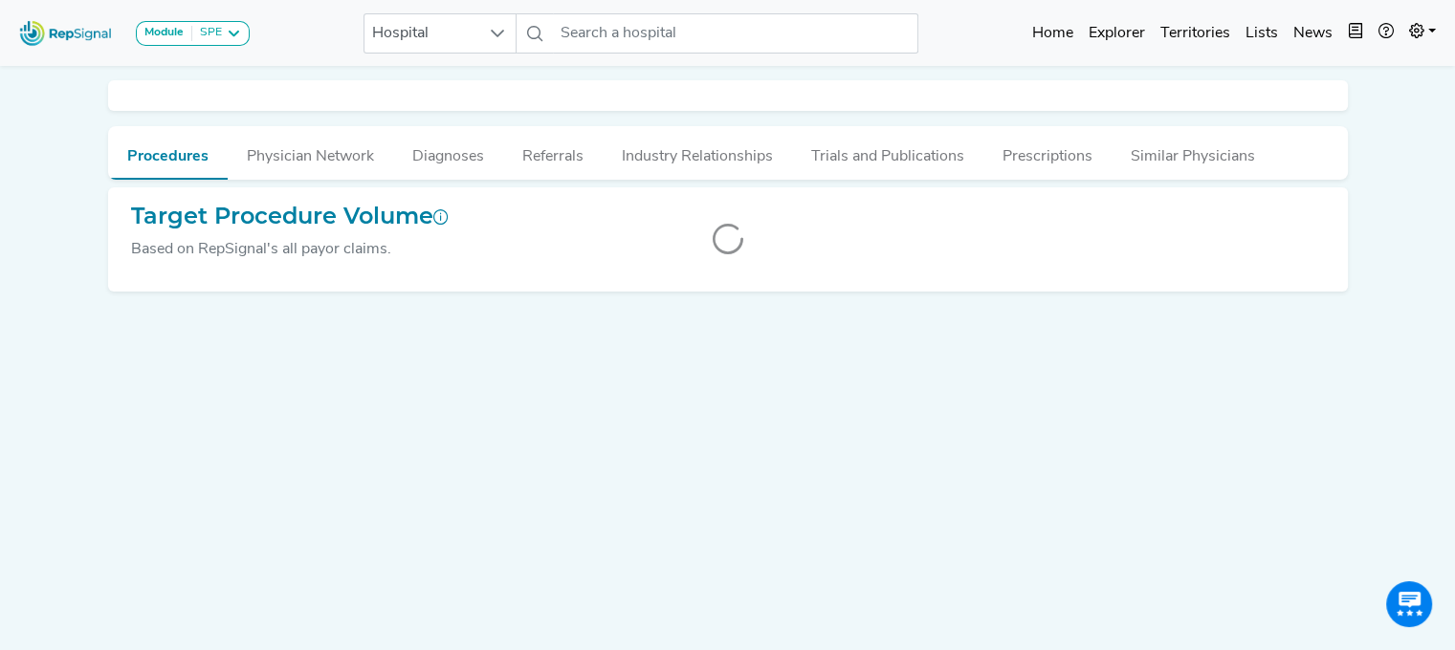
click at [175, 243] on div at bounding box center [727, 239] width 1239 height 104
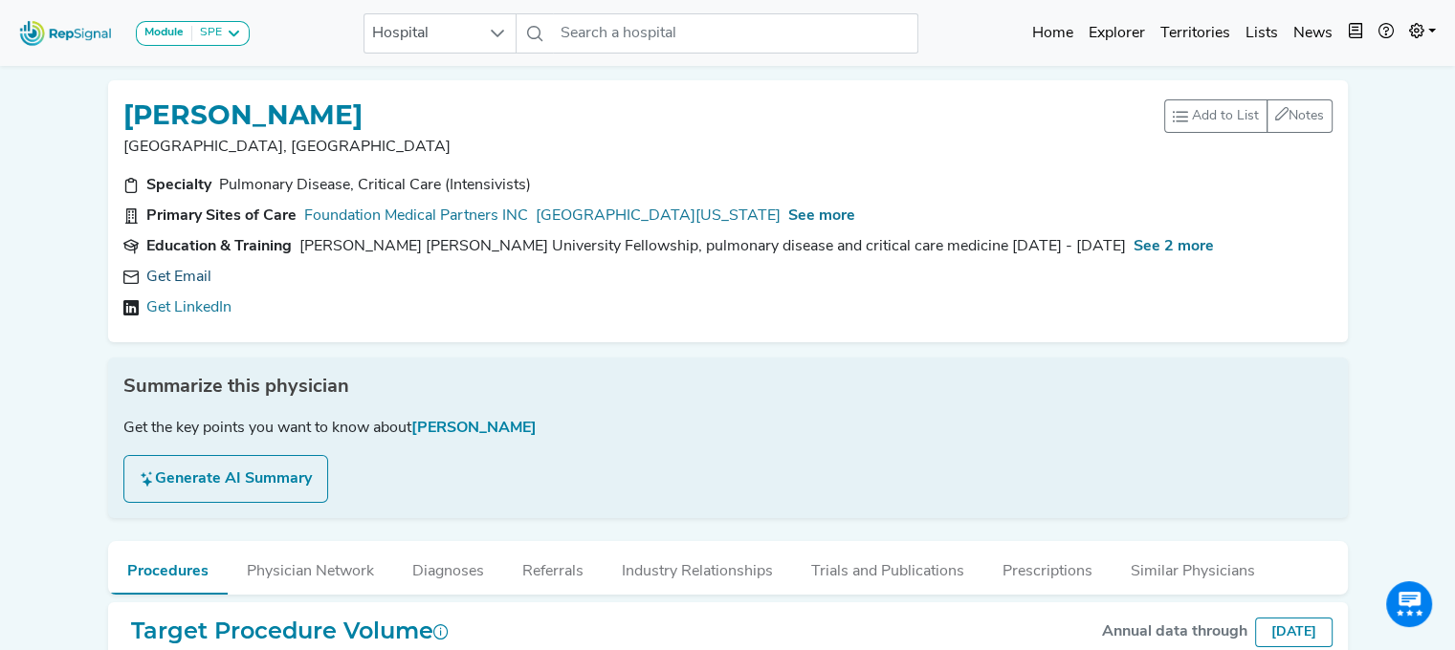
click at [168, 275] on link "Get Email" at bounding box center [178, 277] width 65 height 23
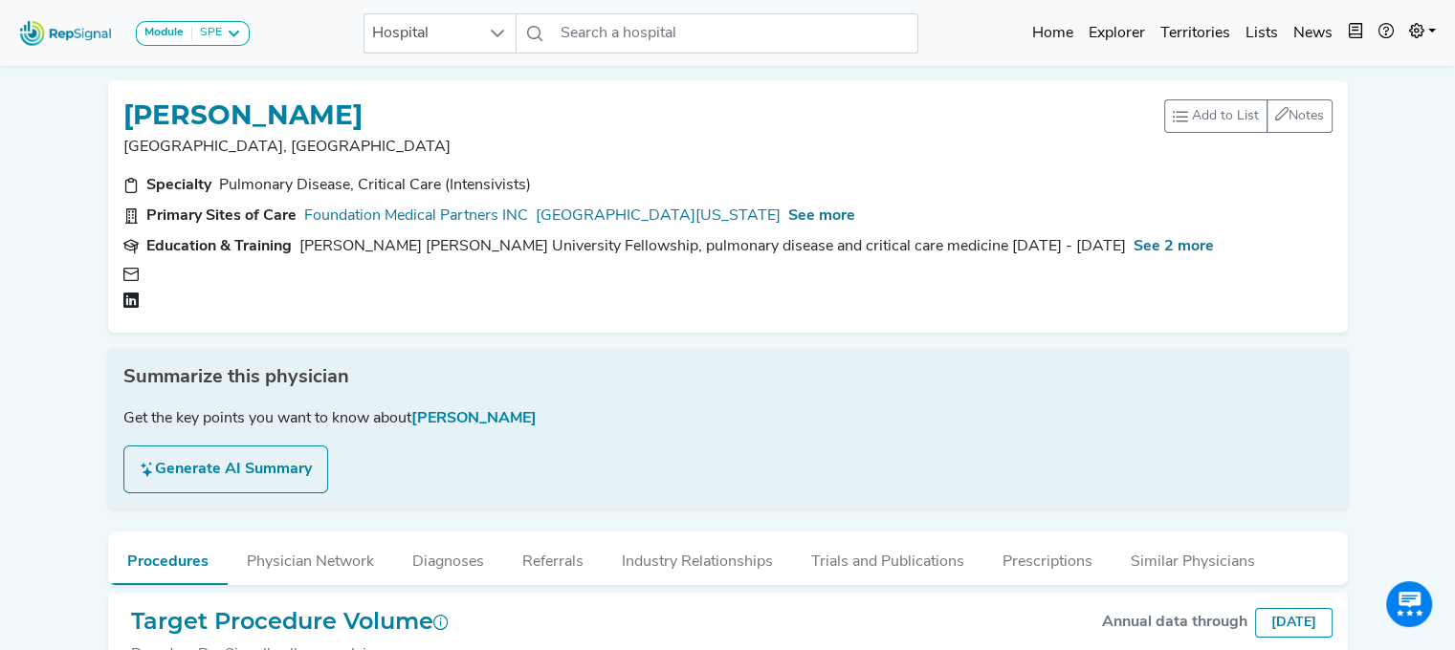
click at [176, 275] on div at bounding box center [291, 275] width 275 height 18
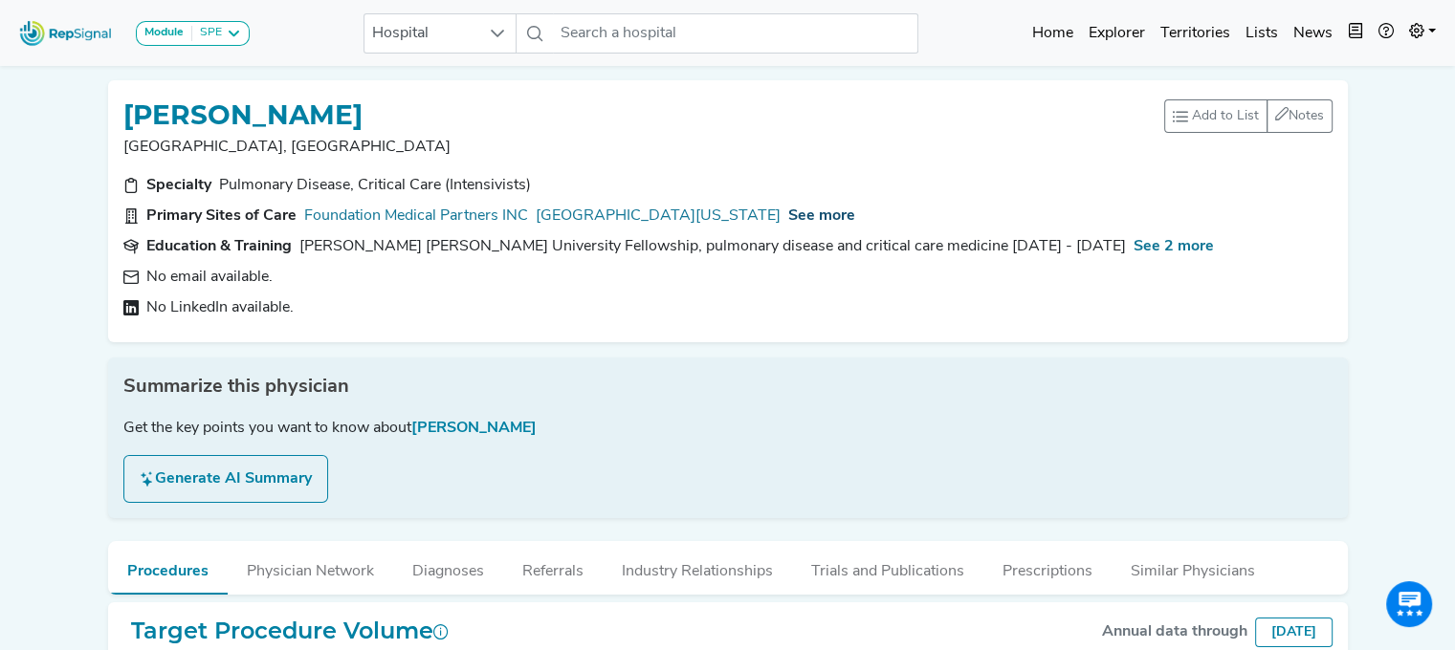
click at [834, 213] on span "See more" at bounding box center [821, 215] width 67 height 15
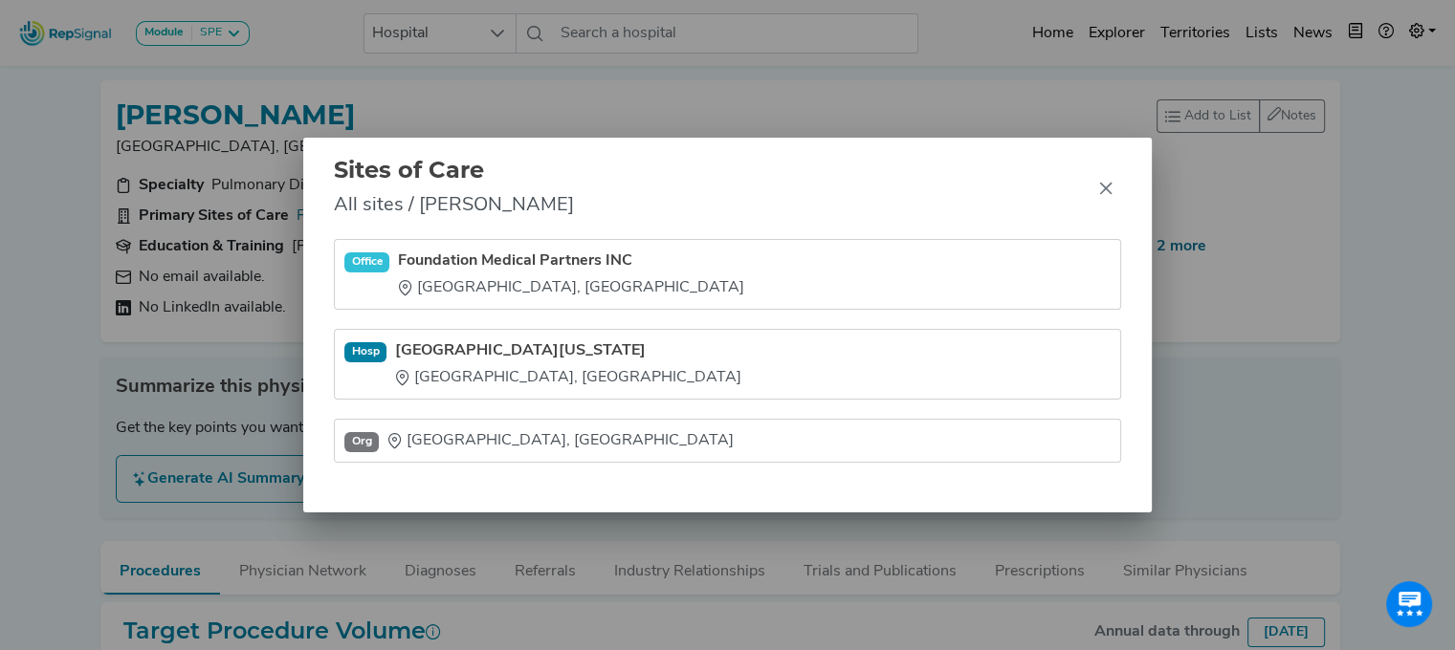
scroll to position [0, 0]
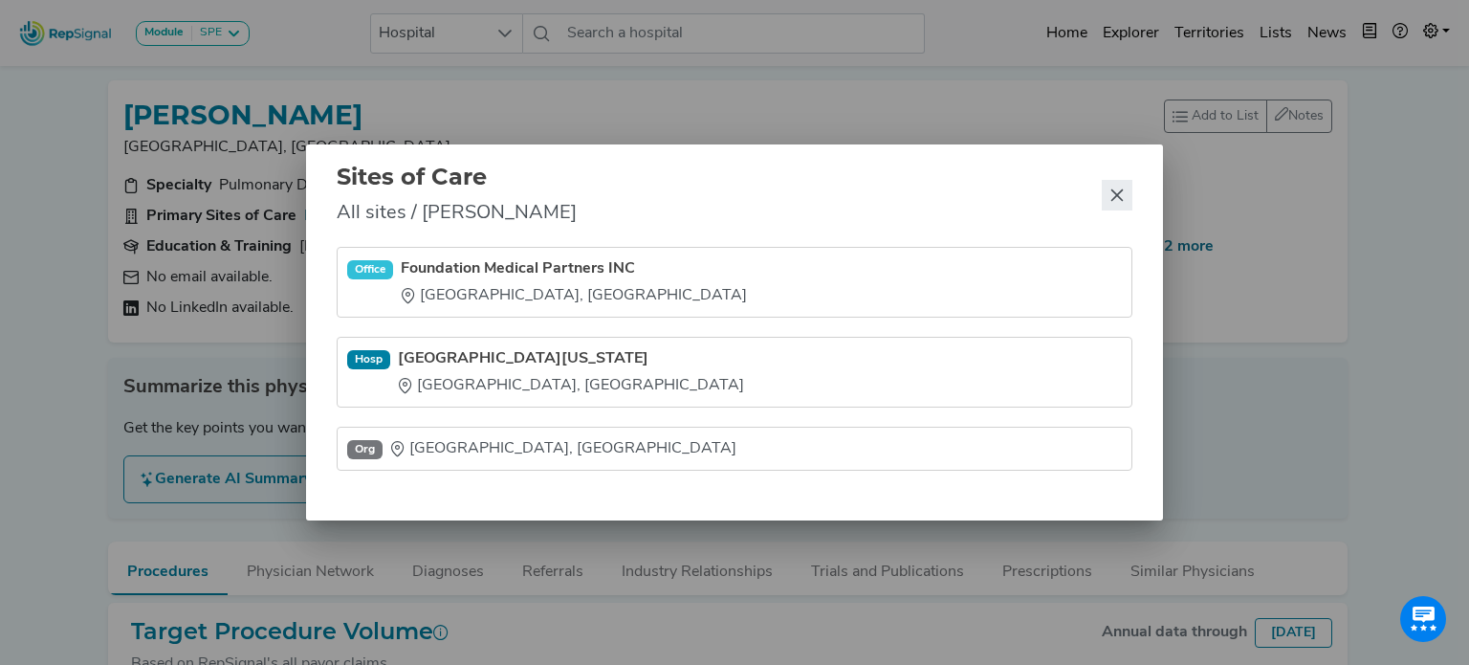
click at [1115, 189] on icon "Close" at bounding box center [1116, 194] width 15 height 15
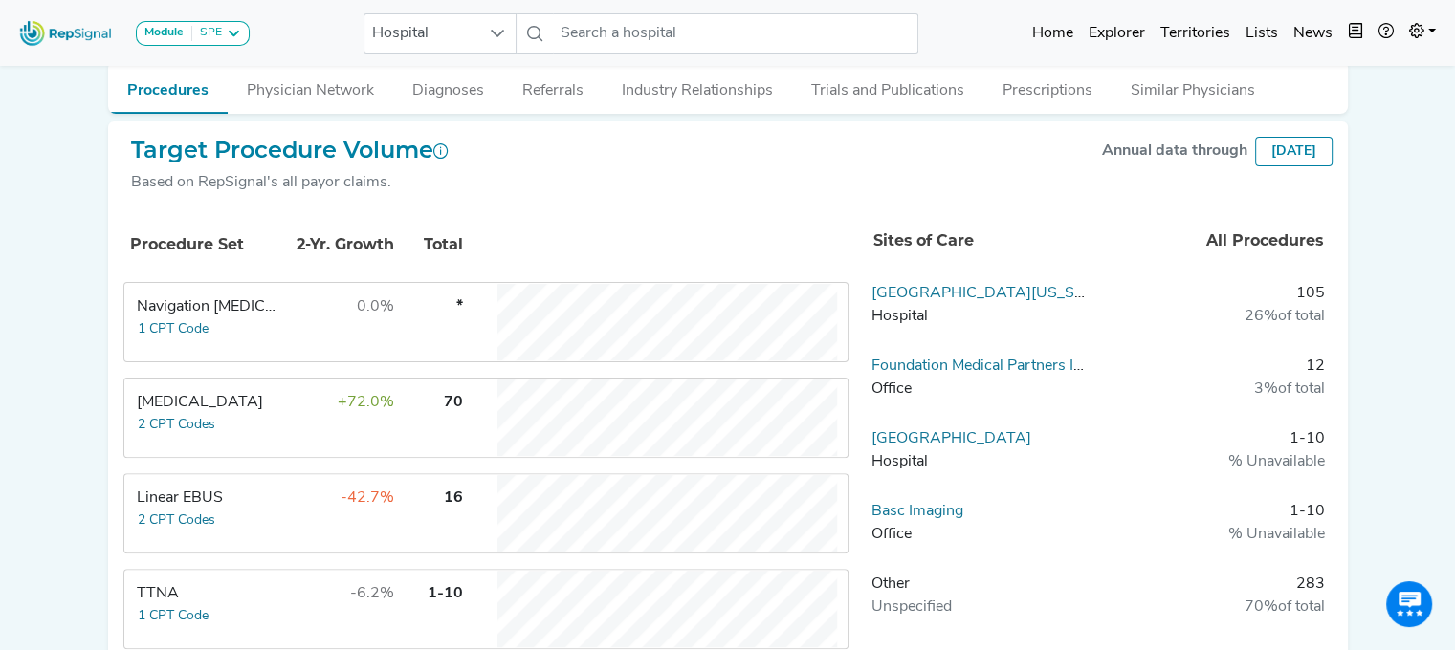
scroll to position [485, 0]
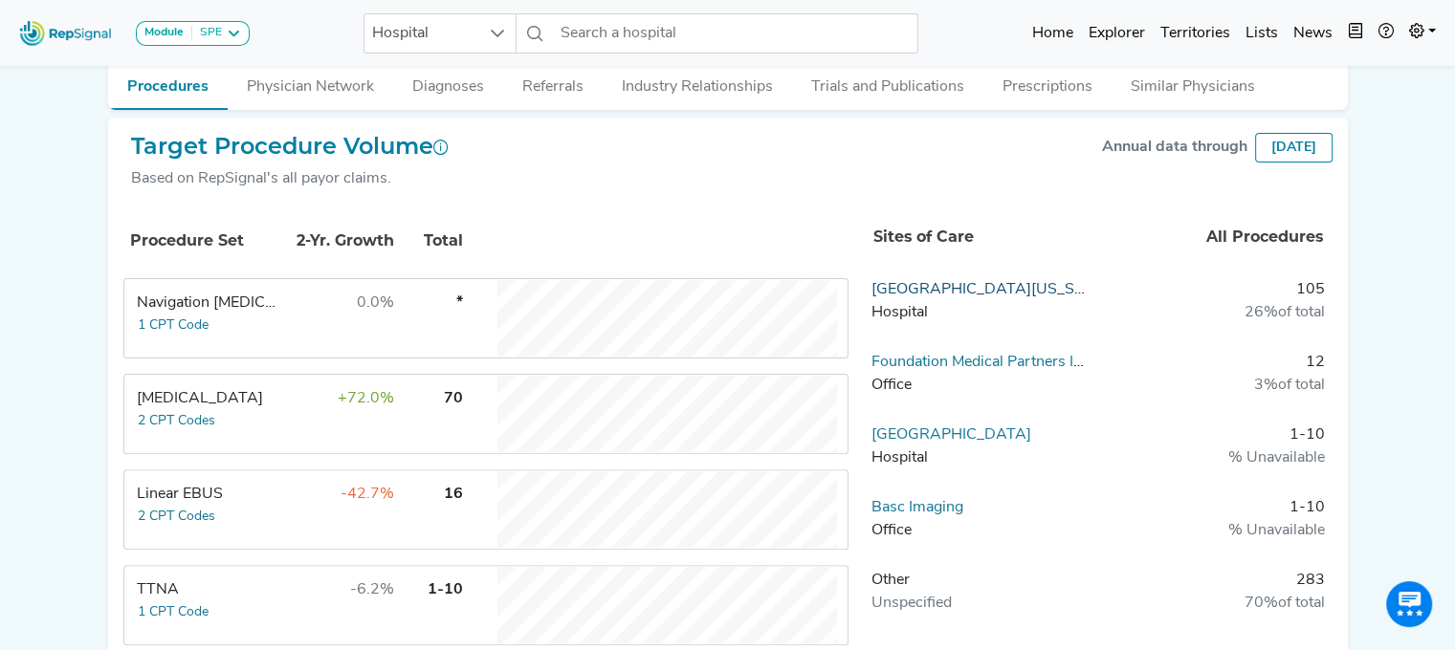
click at [987, 287] on link "Southern New Hampshire Medical Center" at bounding box center [993, 289] width 245 height 15
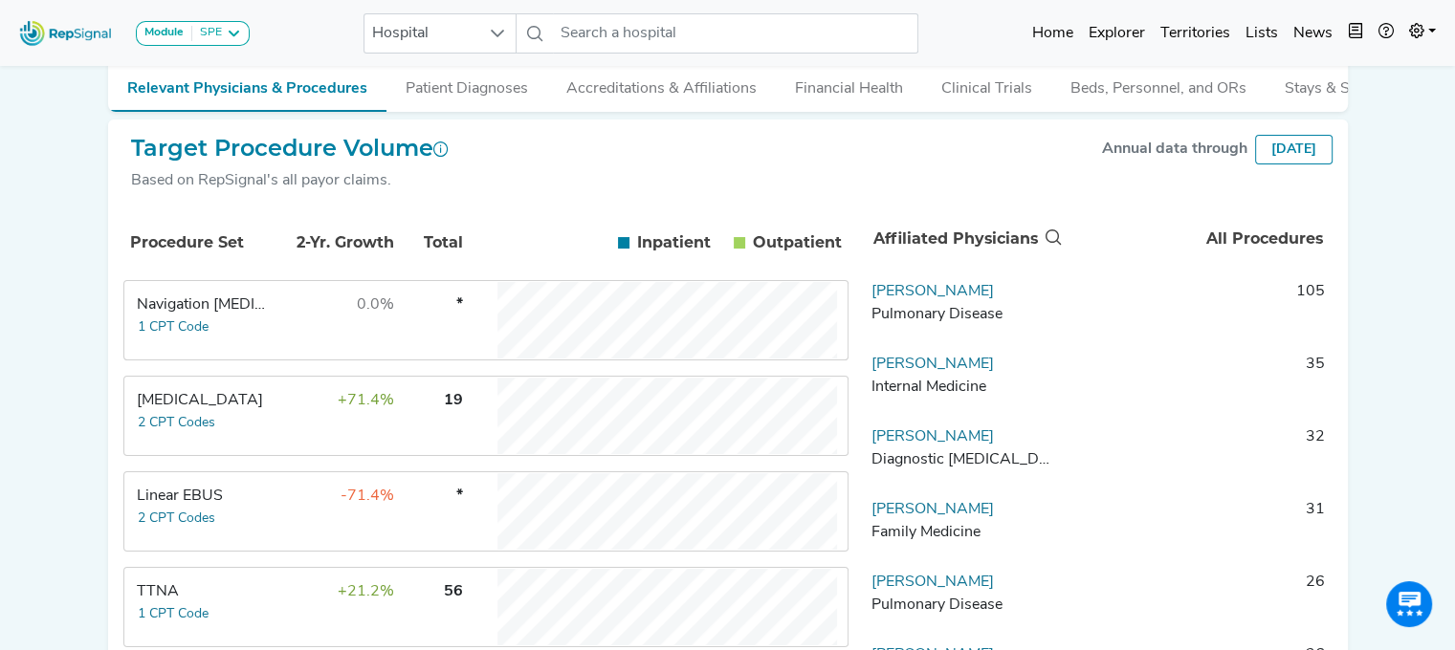
scroll to position [267, 0]
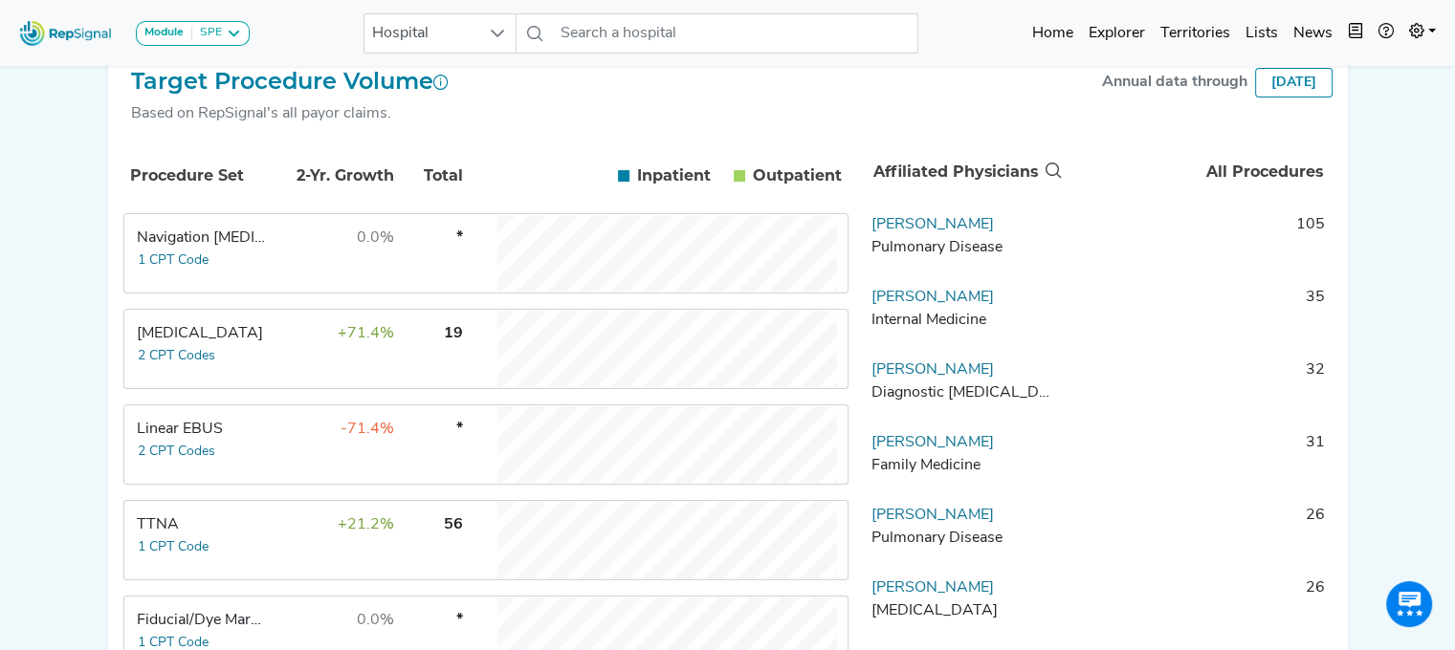
click at [271, 460] on td "-71.4%" at bounding box center [333, 444] width 124 height 77
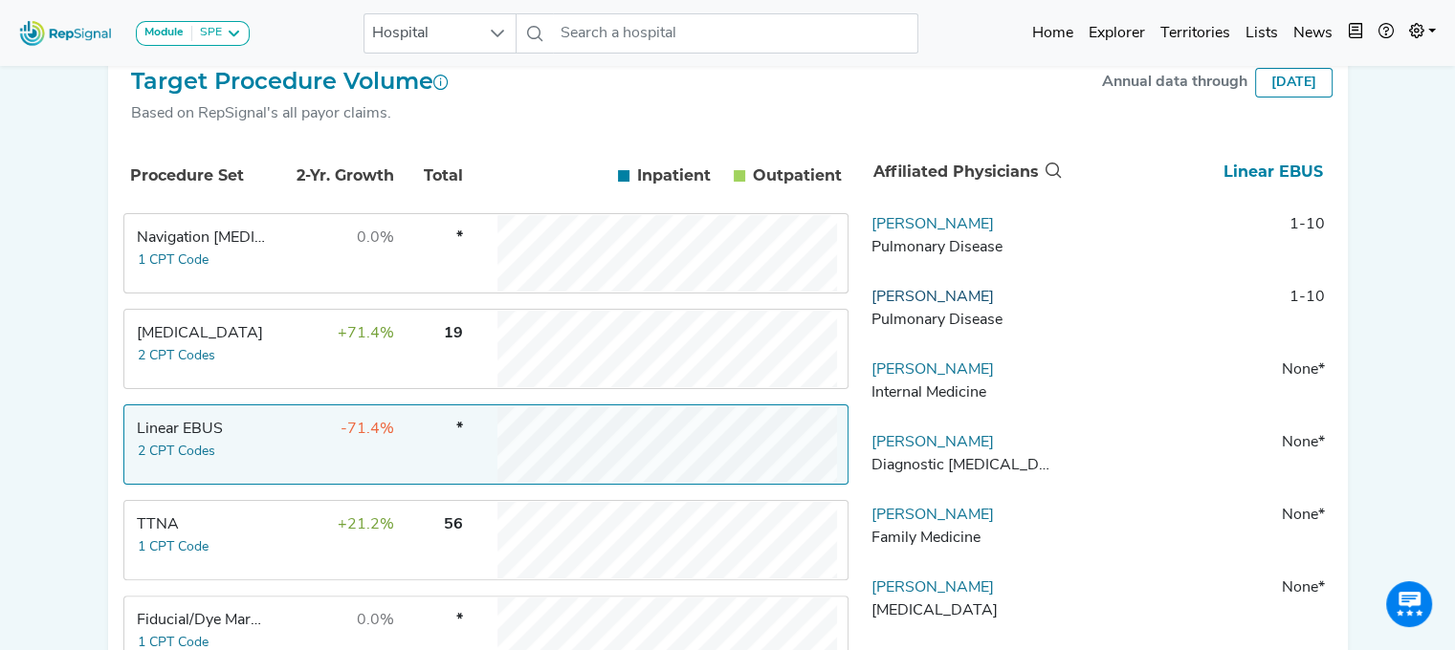
click at [924, 305] on link "[PERSON_NAME]" at bounding box center [932, 297] width 122 height 15
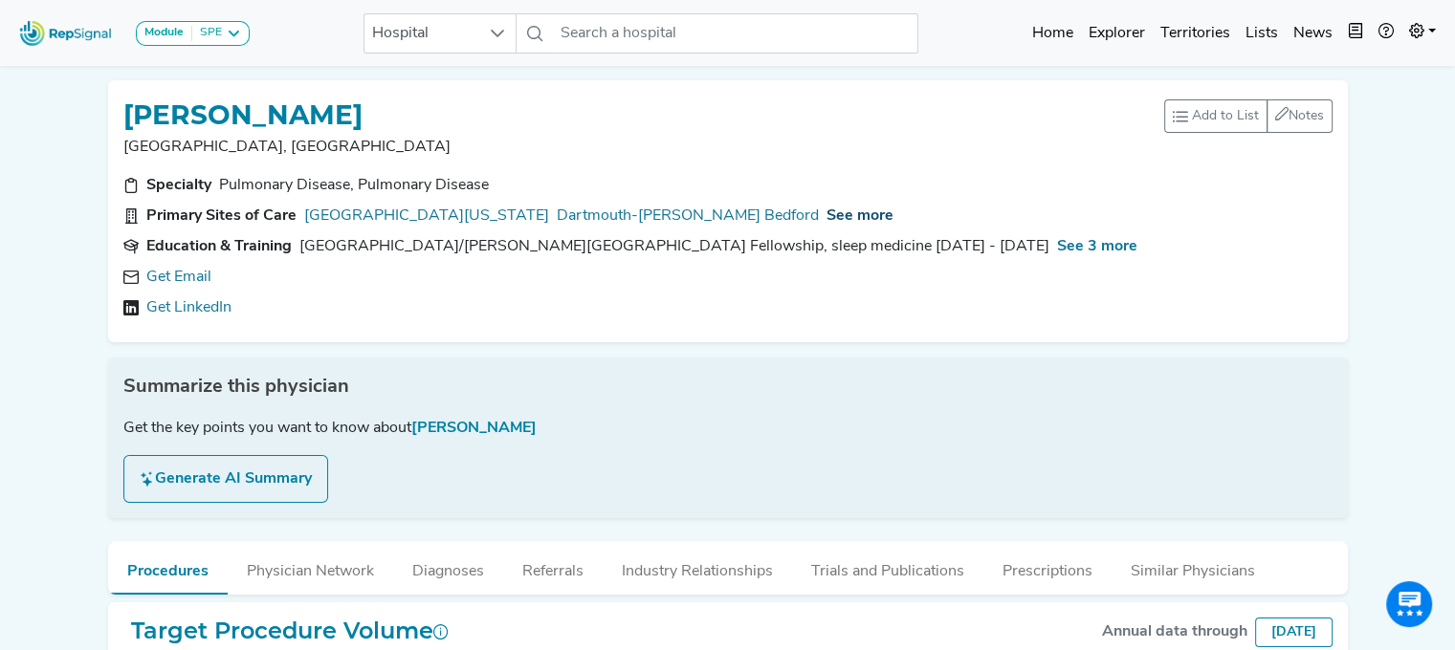
click at [830, 209] on span "See more" at bounding box center [859, 215] width 67 height 15
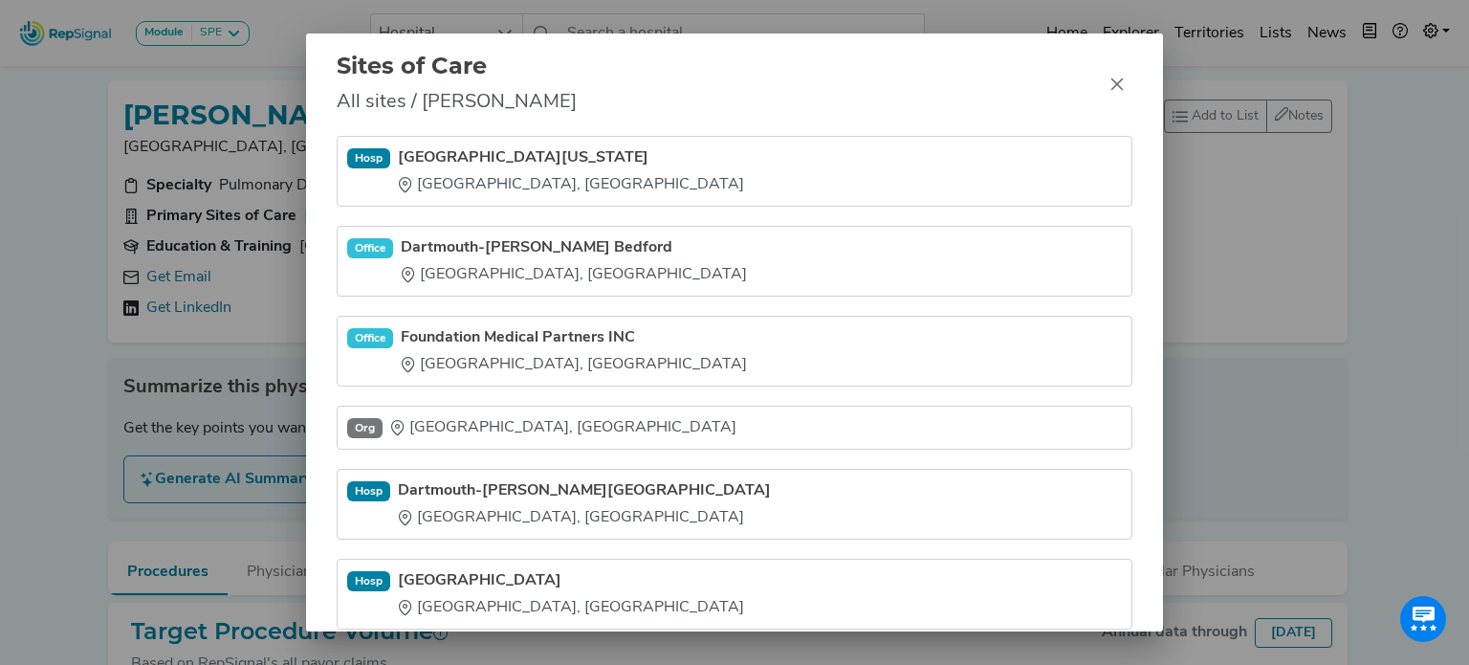
click at [114, 410] on div "Sites of Care All sites / Mark Pohlman Hosp Southern New Hampshire Medical Cent…" at bounding box center [734, 332] width 1469 height 665
click at [166, 325] on div "Sites of Care All sites / Mark Pohlman Hosp Southern New Hampshire Medical Cent…" at bounding box center [734, 332] width 1469 height 665
click at [178, 303] on div "Sites of Care All sites / Mark Pohlman Hosp Southern New Hampshire Medical Cent…" at bounding box center [734, 332] width 1469 height 665
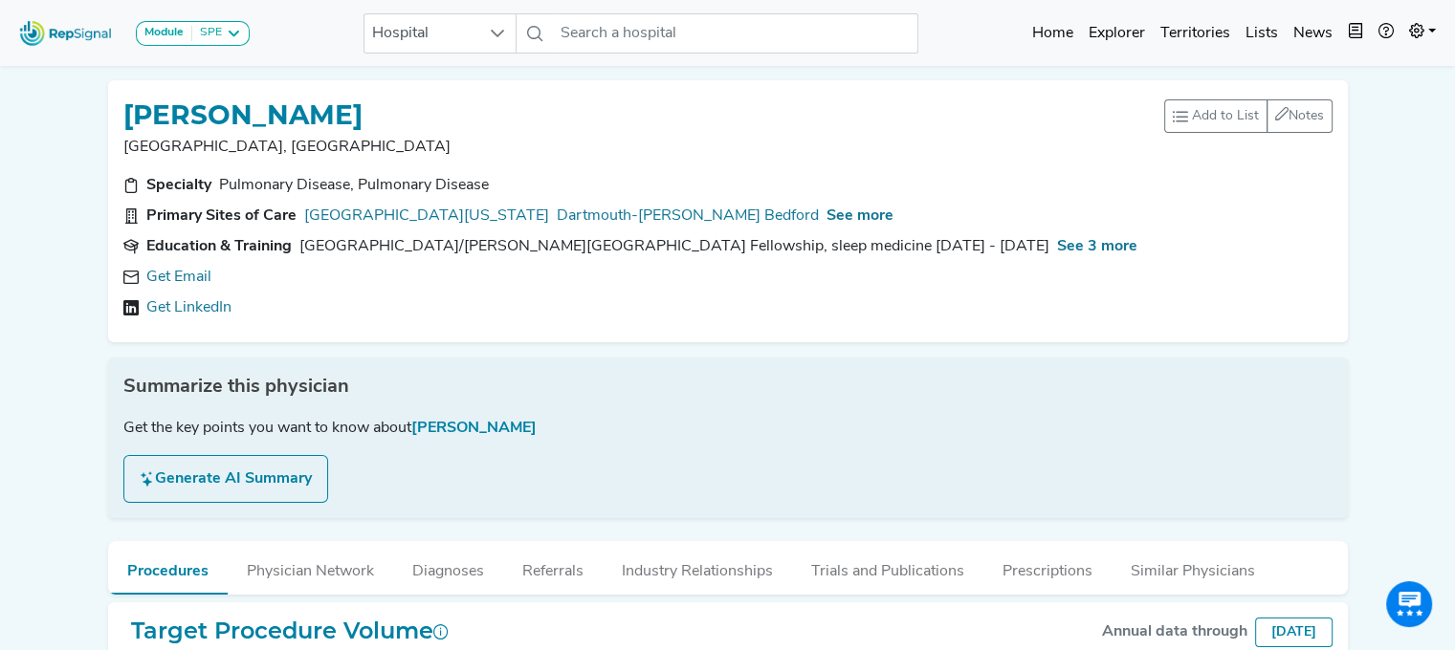
click at [178, 303] on link "Get LinkedIn" at bounding box center [188, 307] width 85 height 23
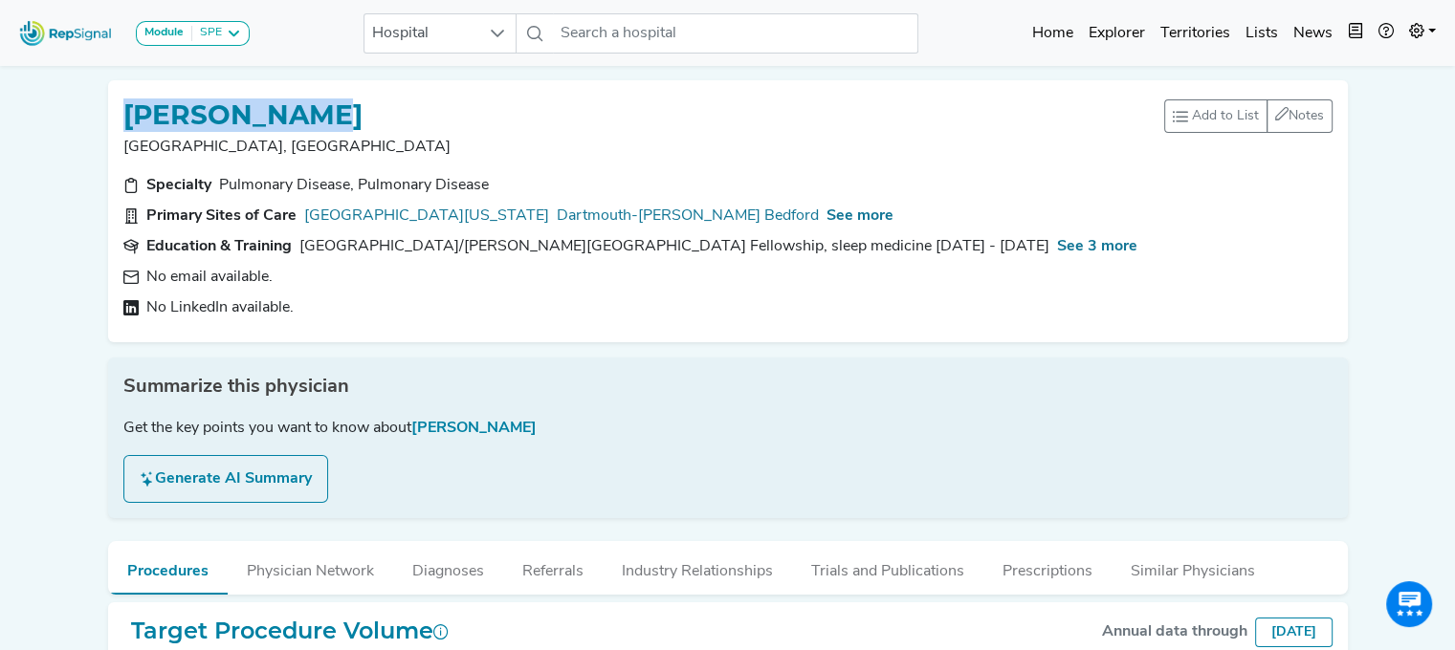
drag, startPoint x: 376, startPoint y: 116, endPoint x: 122, endPoint y: 96, distance: 254.2
click at [123, 96] on div "MARK POHLMAN" at bounding box center [643, 114] width 1040 height 36
copy h1 "MARK POHLMAN"
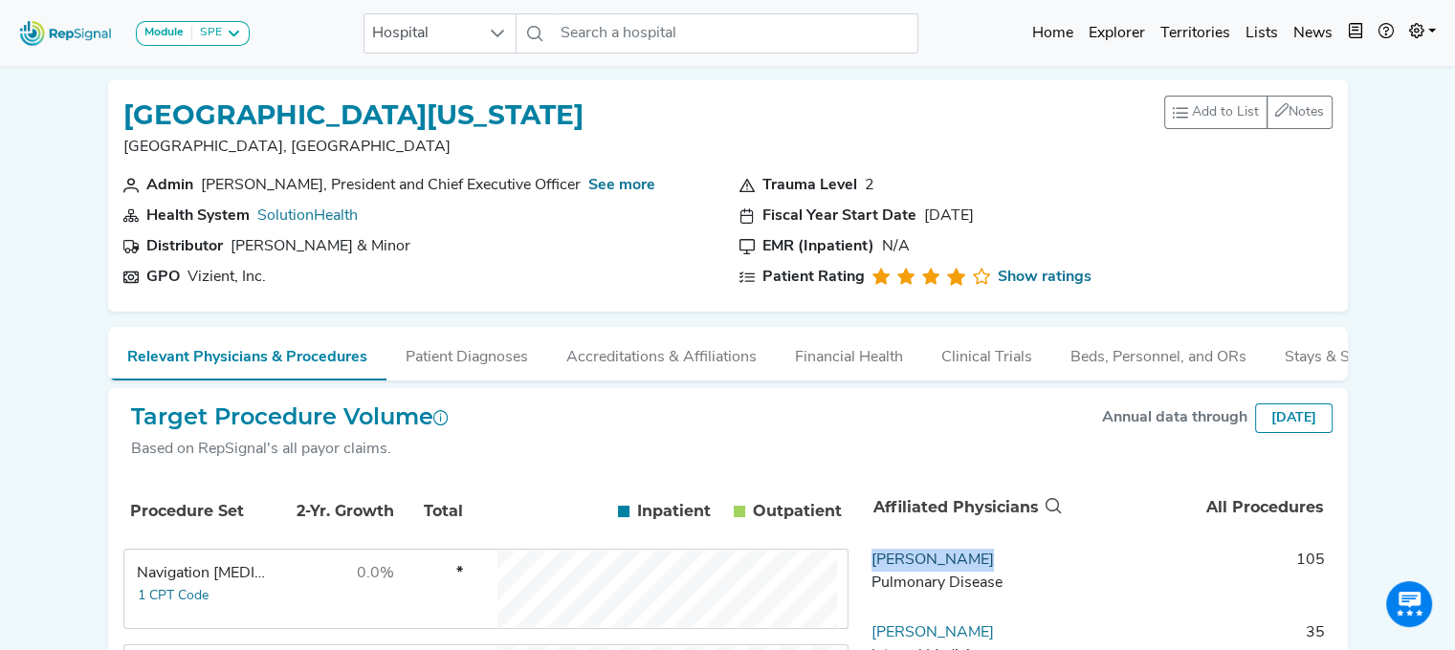
drag, startPoint x: 975, startPoint y: 574, endPoint x: 873, endPoint y: 581, distance: 102.6
click at [873, 581] on td "Branko Kesler Pulmonary Disease" at bounding box center [964, 577] width 201 height 57
copy link "Branko Kesler"
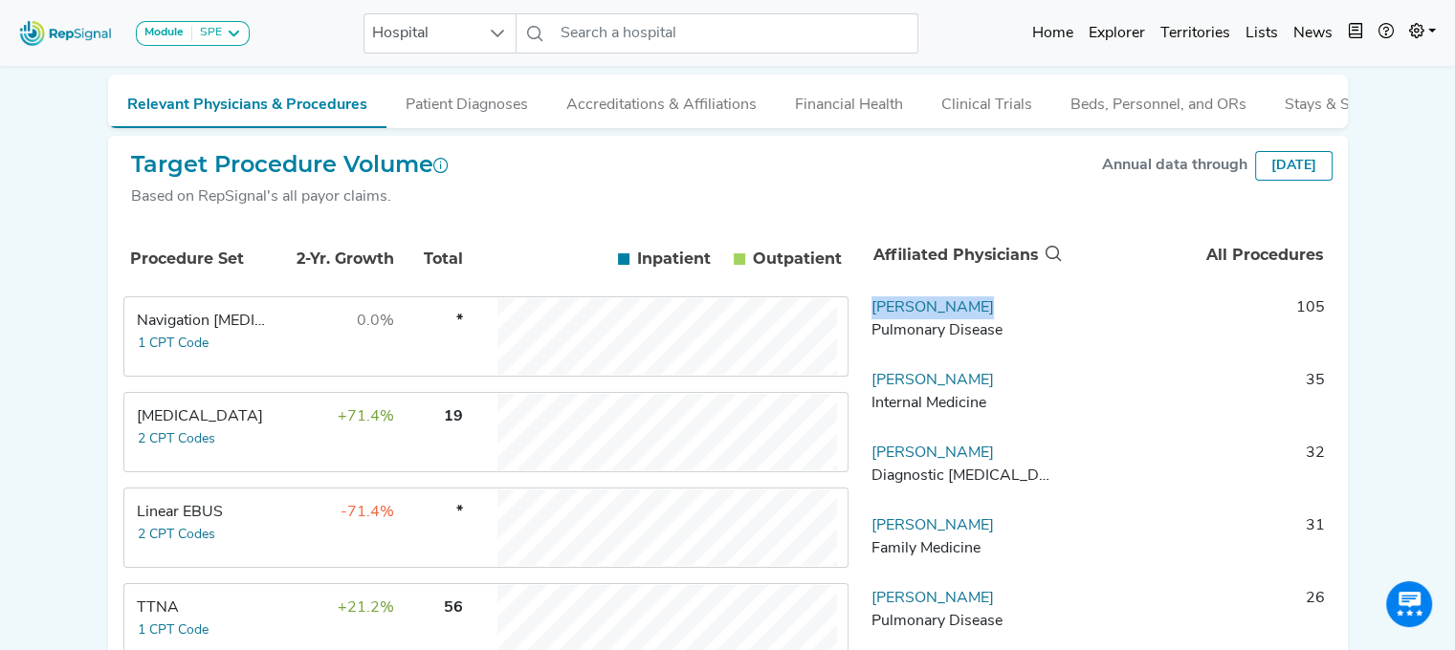
scroll to position [254, 0]
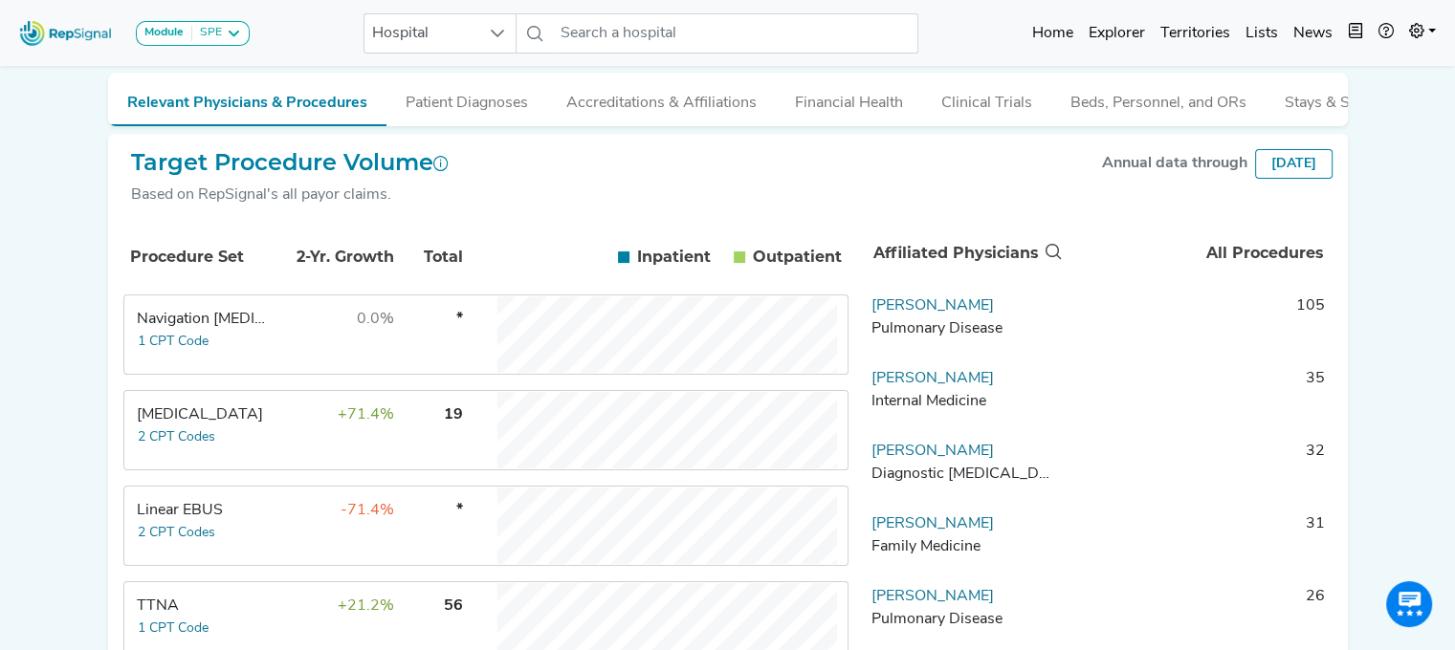
click at [246, 550] on td "Linear EBUS 2 CPT Codes" at bounding box center [196, 526] width 143 height 77
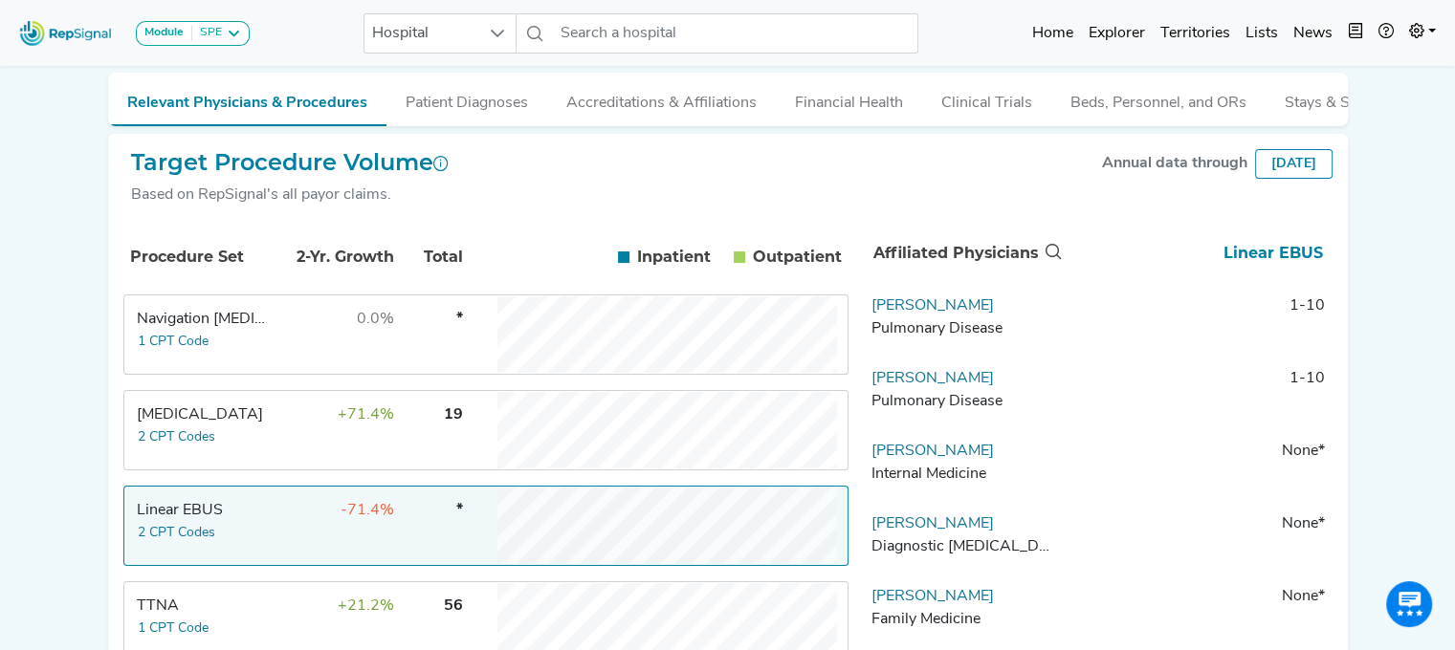
click at [296, 339] on td "0.0%" at bounding box center [333, 334] width 124 height 77
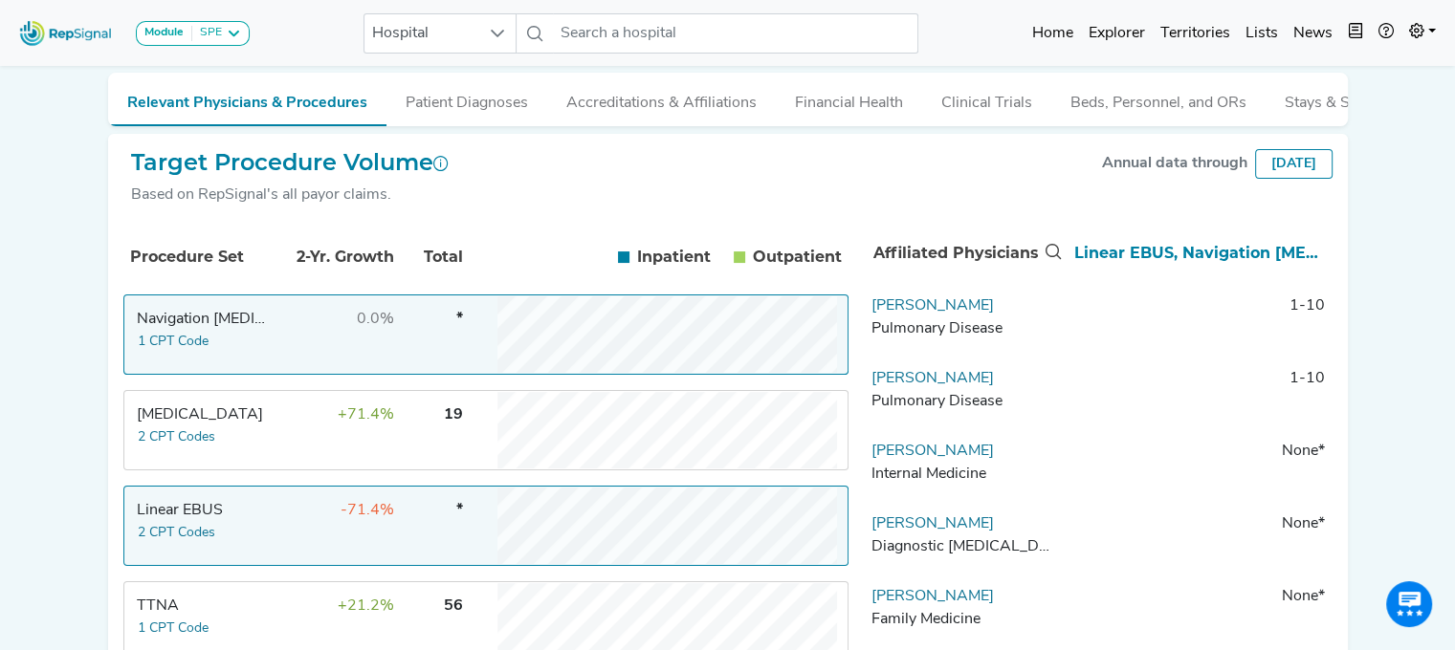
click at [296, 339] on td "0.0%" at bounding box center [333, 334] width 124 height 77
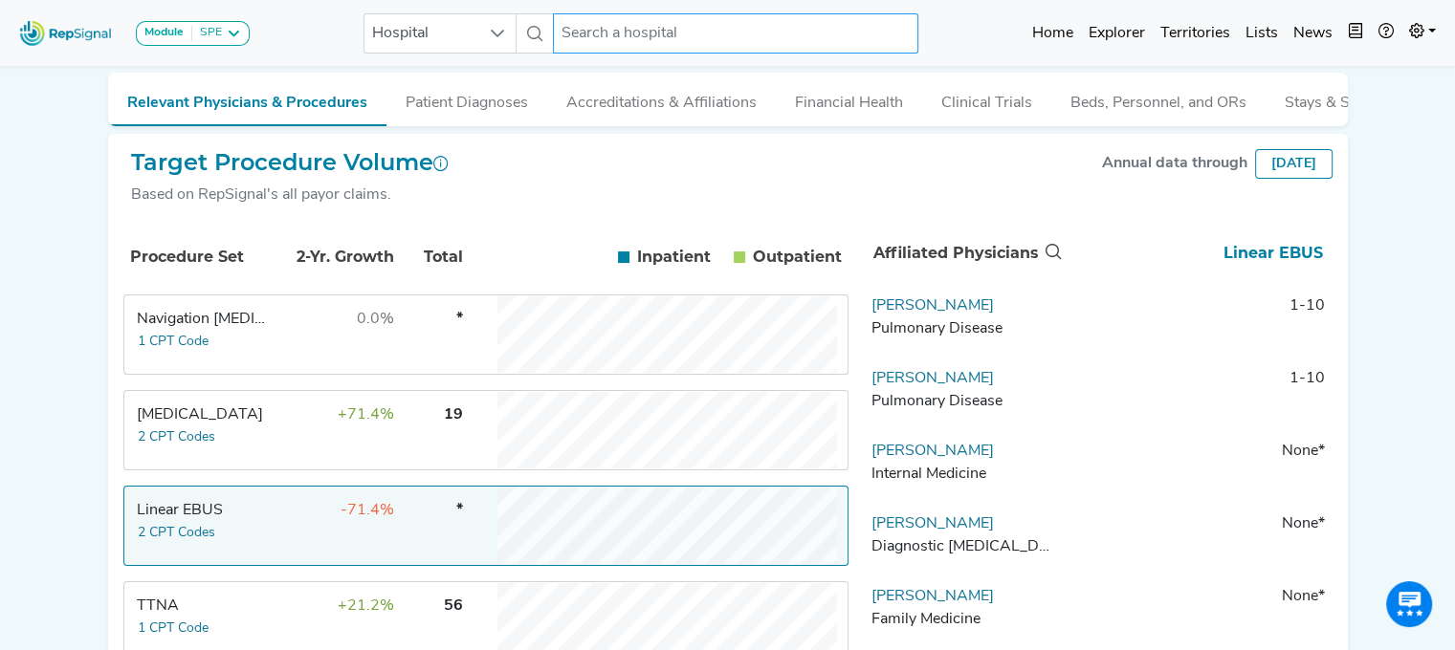
click at [612, 34] on input "text" at bounding box center [735, 33] width 365 height 40
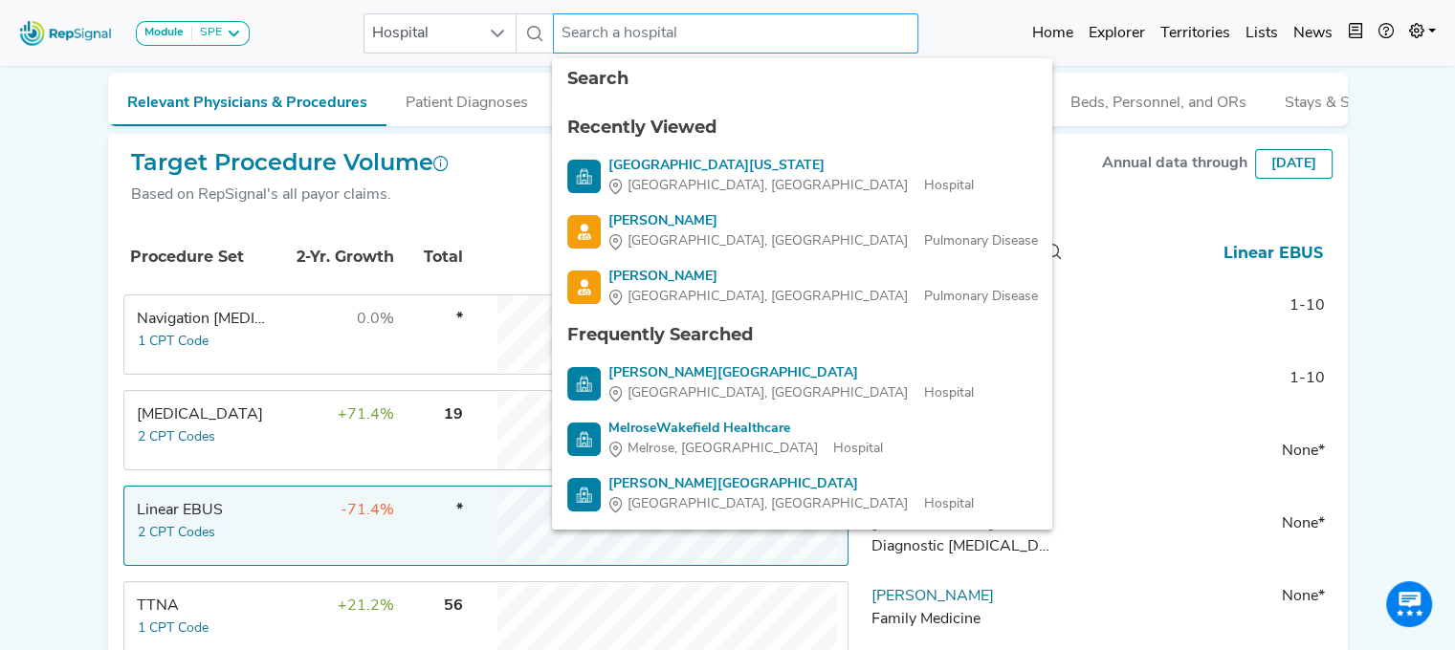
paste input "St. Joseph Hospital"
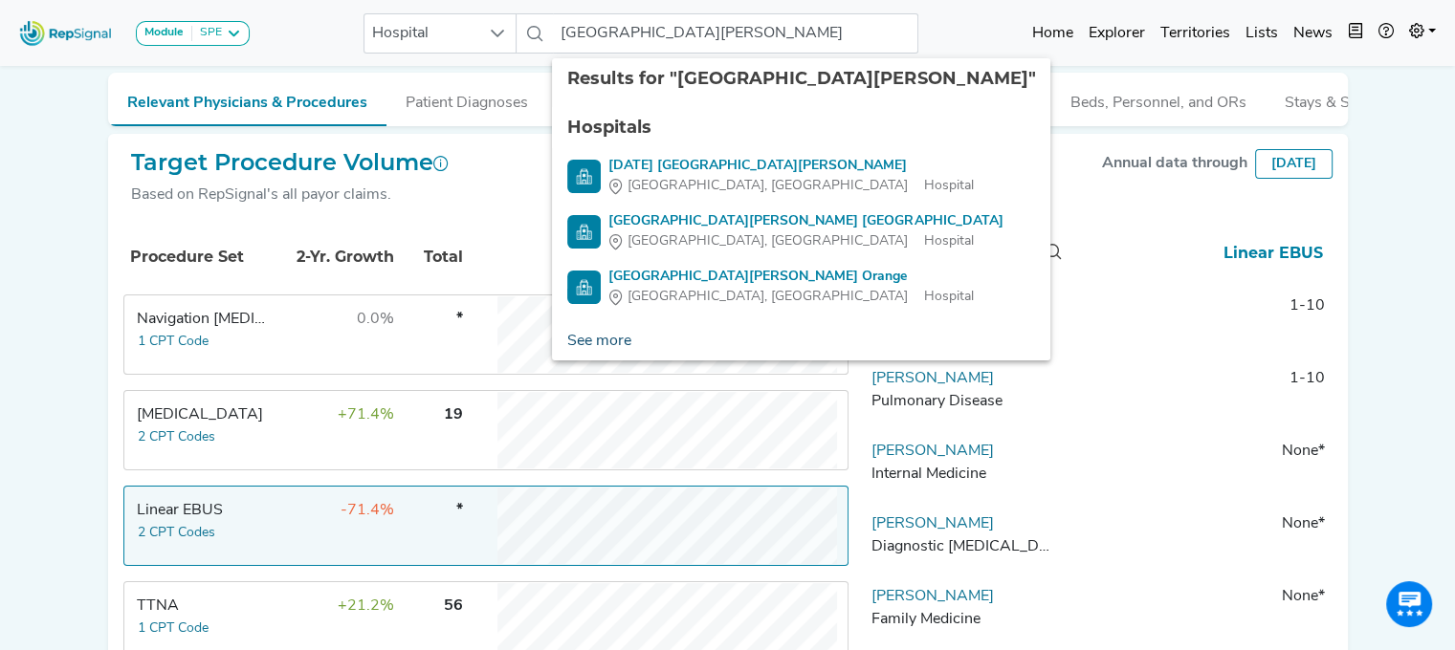
click at [598, 335] on link "See more" at bounding box center [599, 341] width 95 height 38
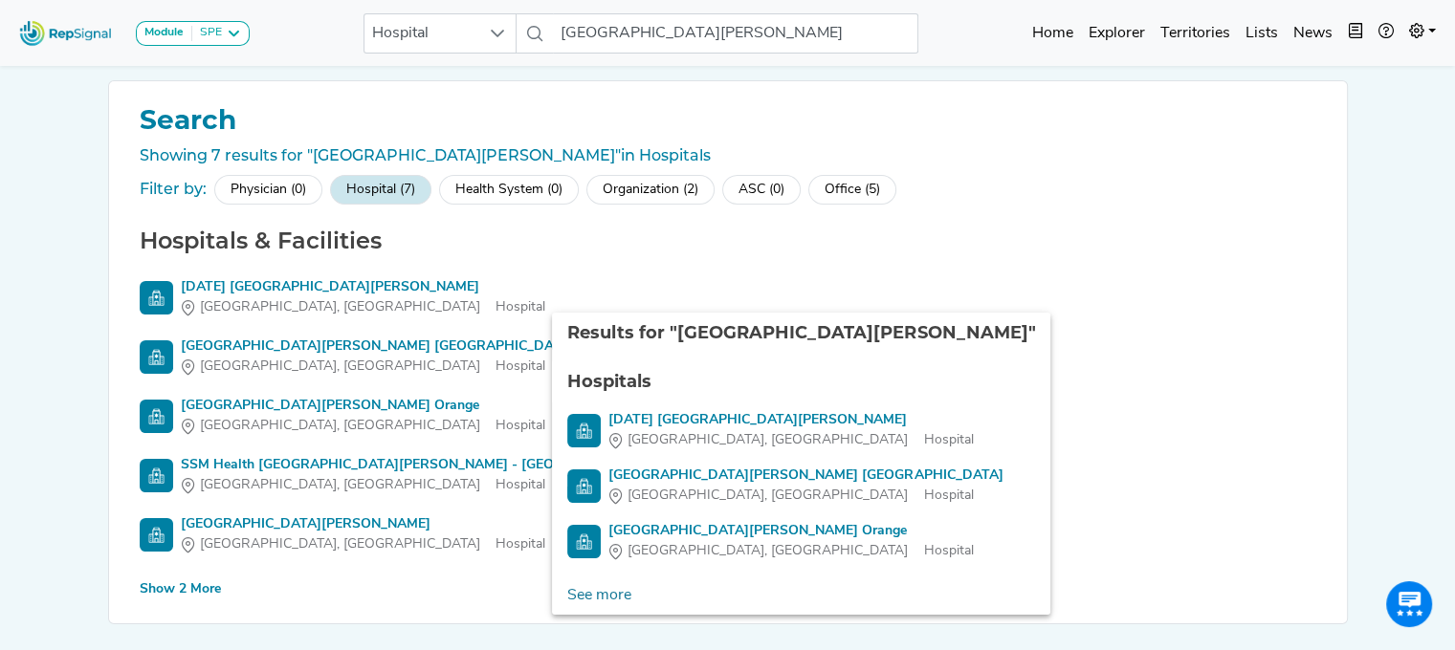
click at [173, 587] on div "Show 2 More" at bounding box center [180, 590] width 81 height 20
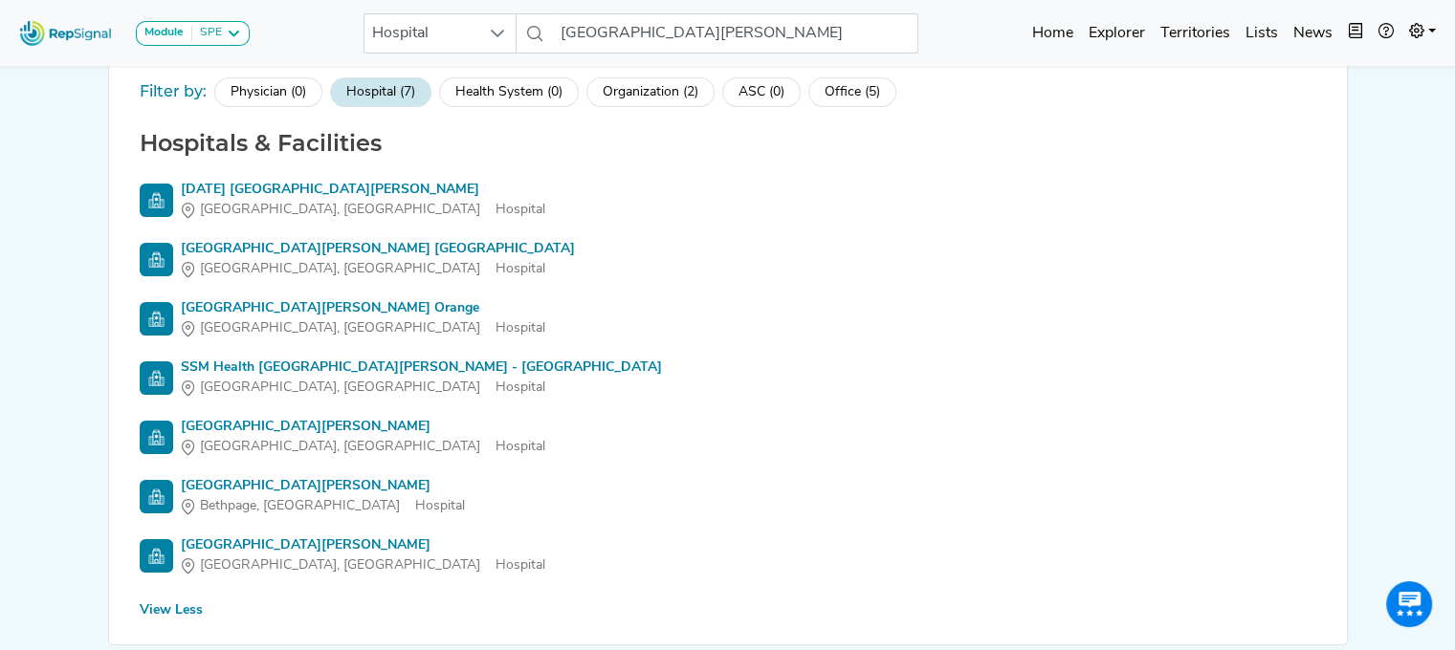
scroll to position [99, 0]
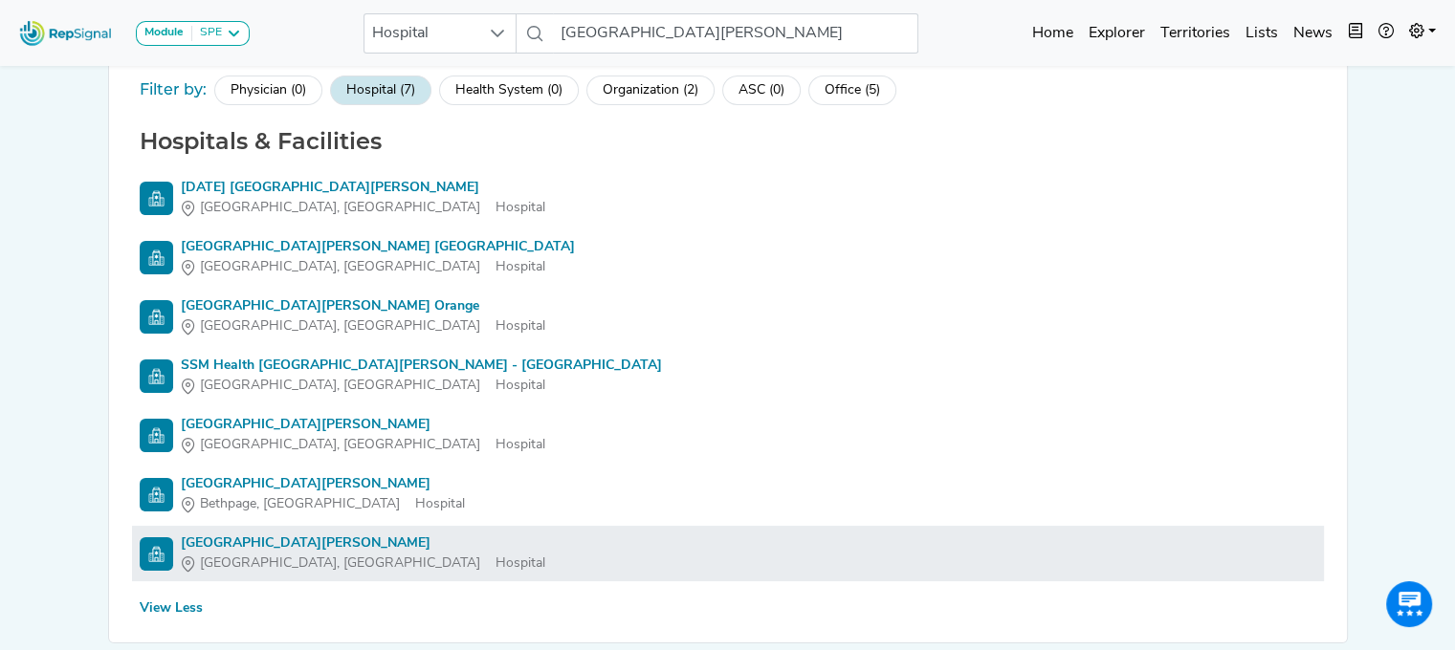
click at [208, 542] on div "St. Joseph Hospital" at bounding box center [363, 544] width 364 height 20
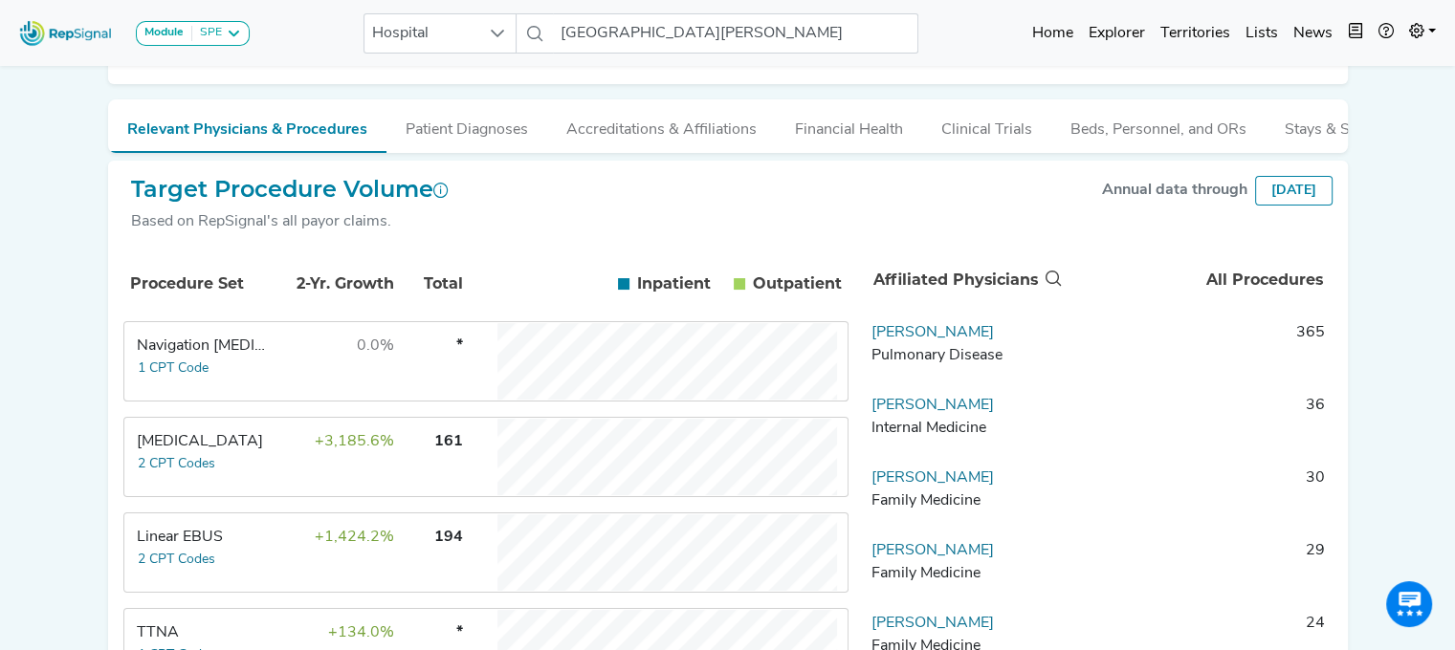
scroll to position [230, 0]
click at [265, 570] on td "Linear EBUS 2 CPT Codes" at bounding box center [196, 551] width 143 height 77
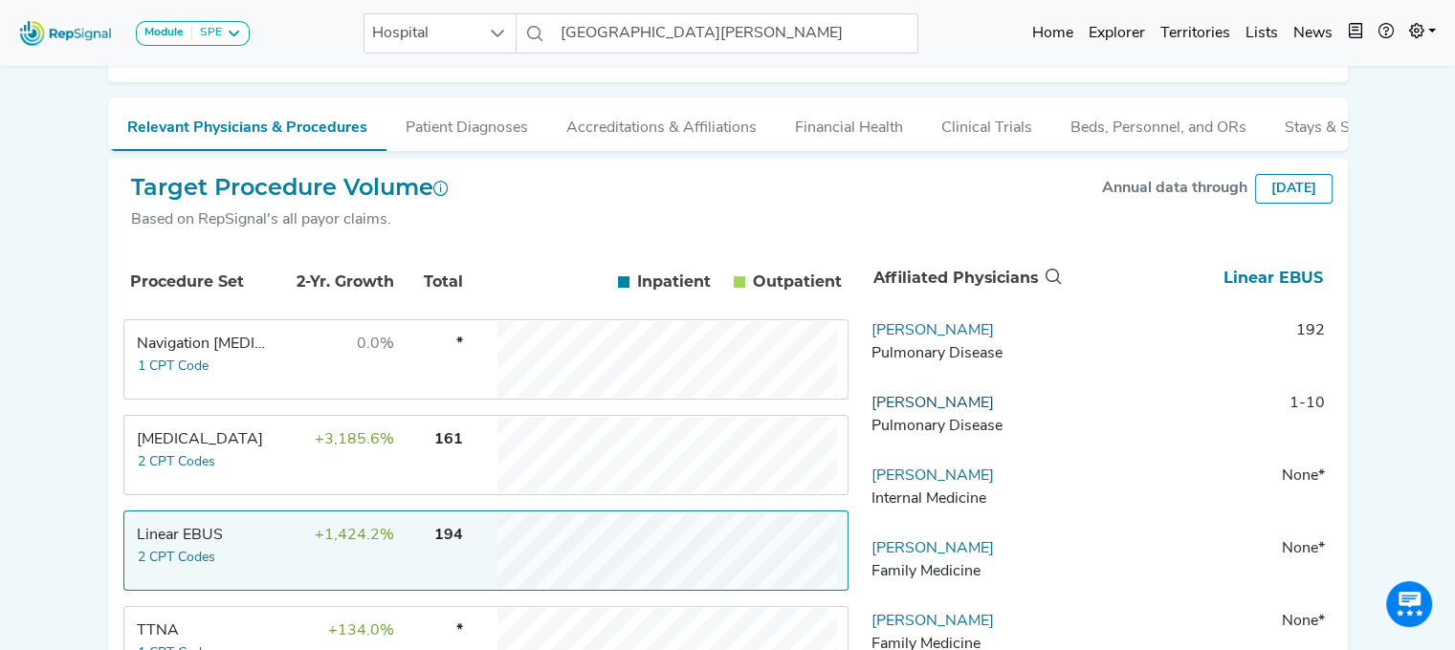
click at [963, 411] on link "Christopher Daigle" at bounding box center [932, 403] width 122 height 15
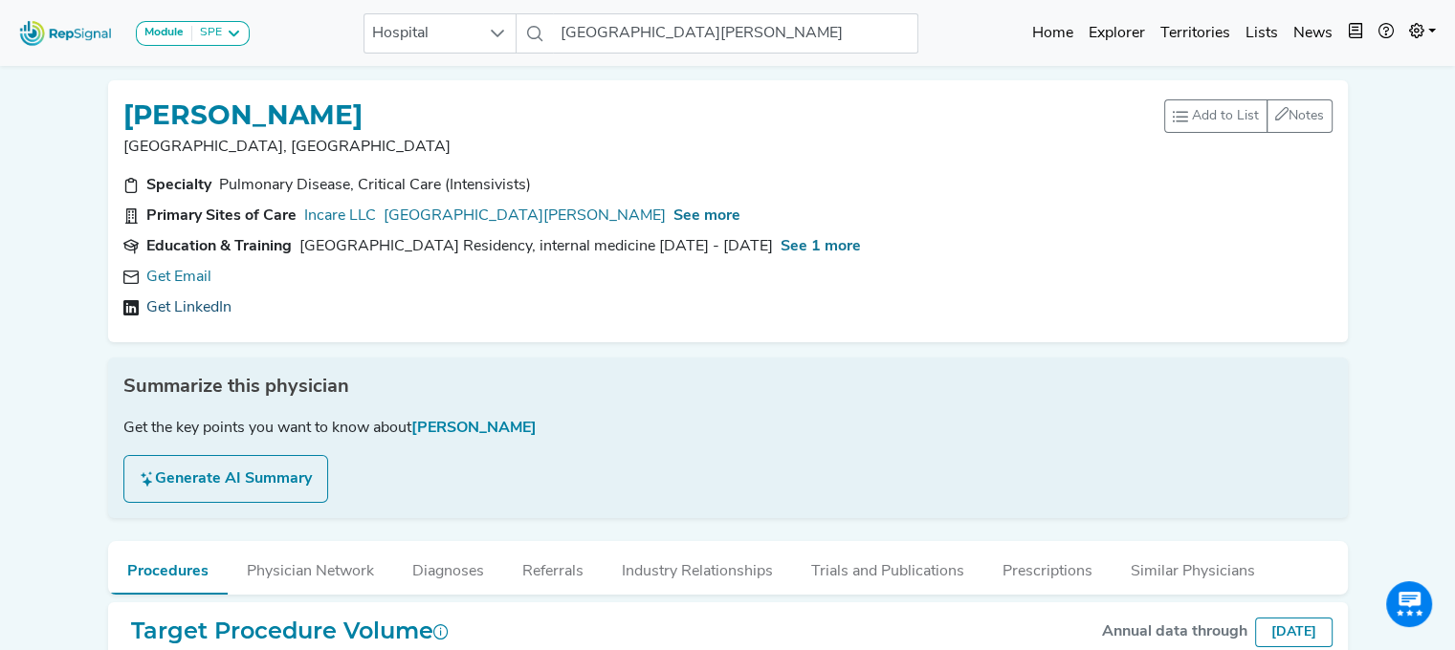
click at [195, 296] on link "Get LinkedIn" at bounding box center [188, 307] width 85 height 23
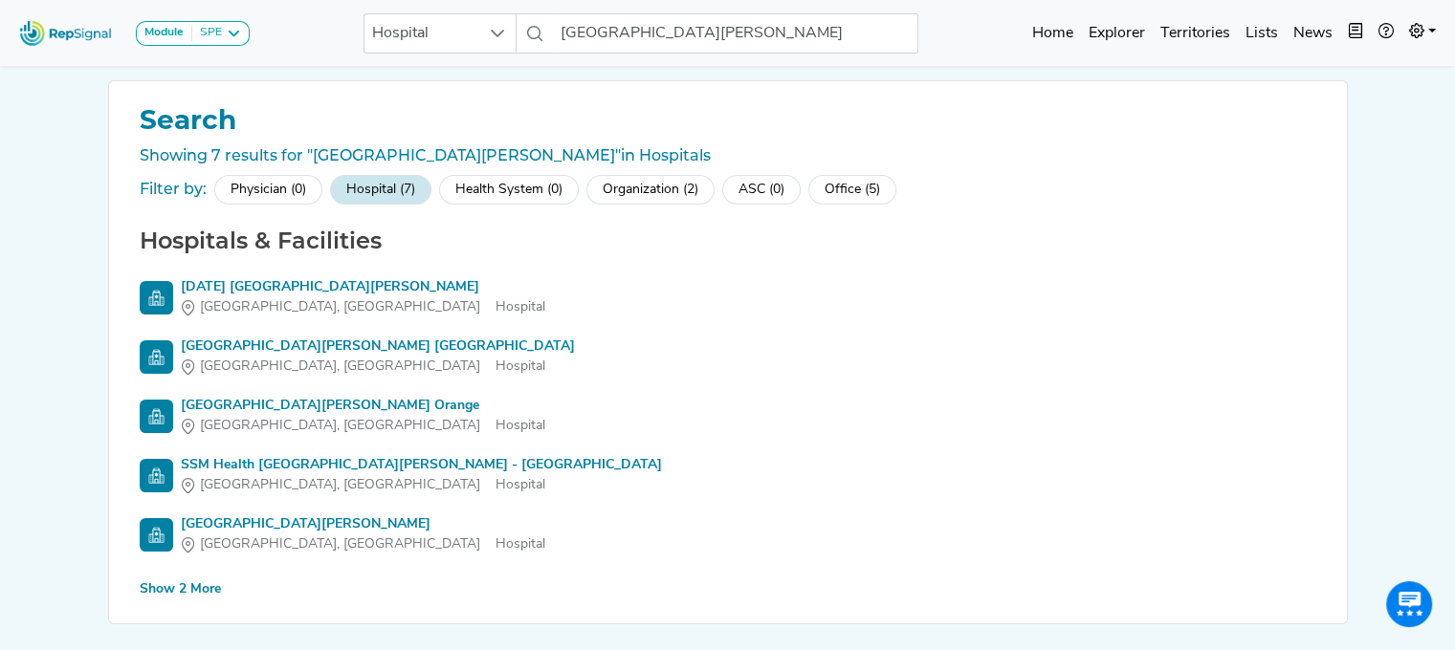
click at [181, 584] on div "Show 2 More" at bounding box center [180, 590] width 81 height 20
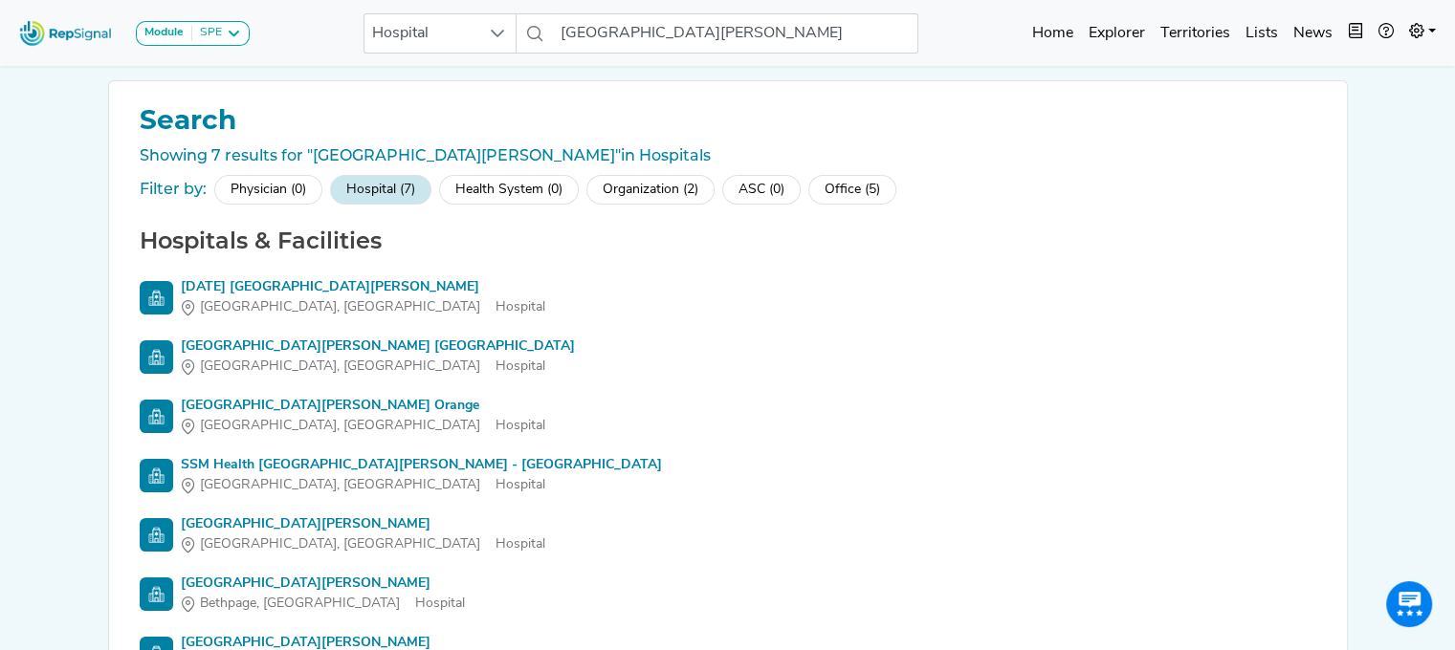
scroll to position [176, 0]
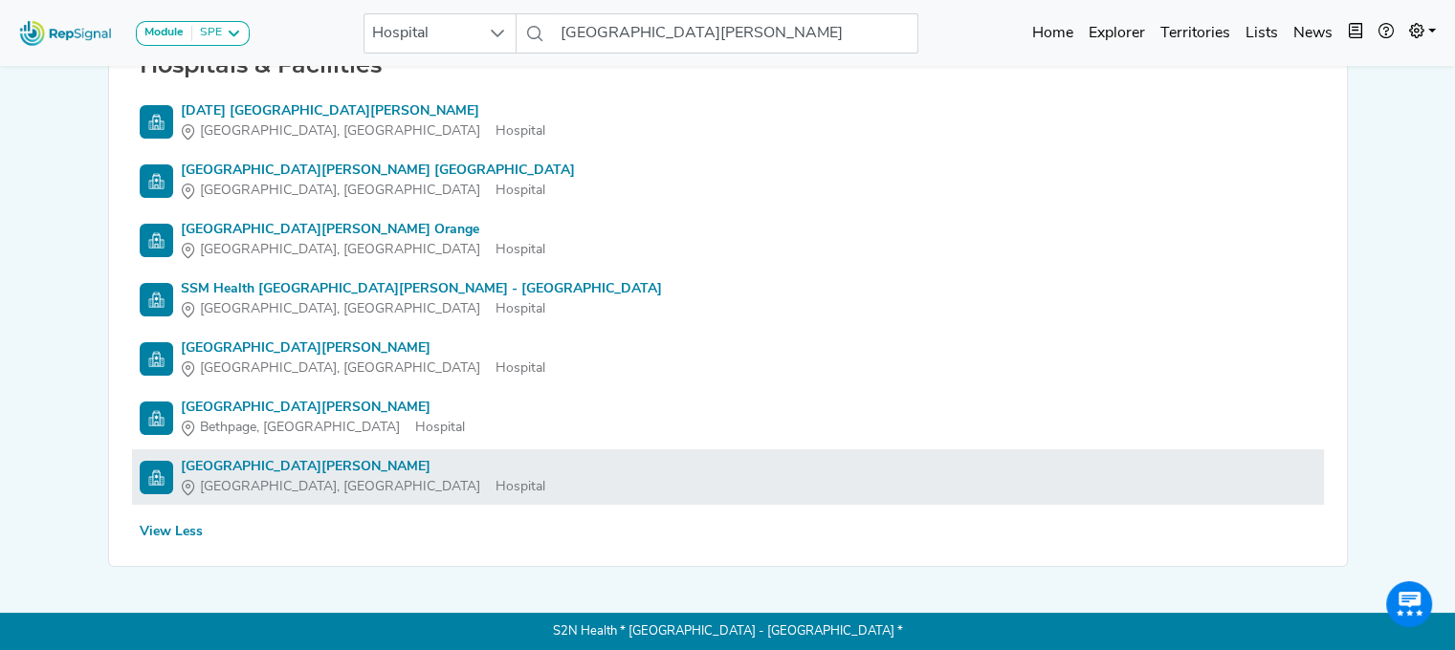
click at [220, 449] on li "St. Joseph Hospital Nashua, NH Hospital" at bounding box center [728, 476] width 1192 height 55
click at [220, 453] on li "St. Joseph Hospital Nashua, NH Hospital" at bounding box center [728, 476] width 1192 height 55
click at [224, 460] on div "St. Joseph Hospital" at bounding box center [363, 467] width 364 height 20
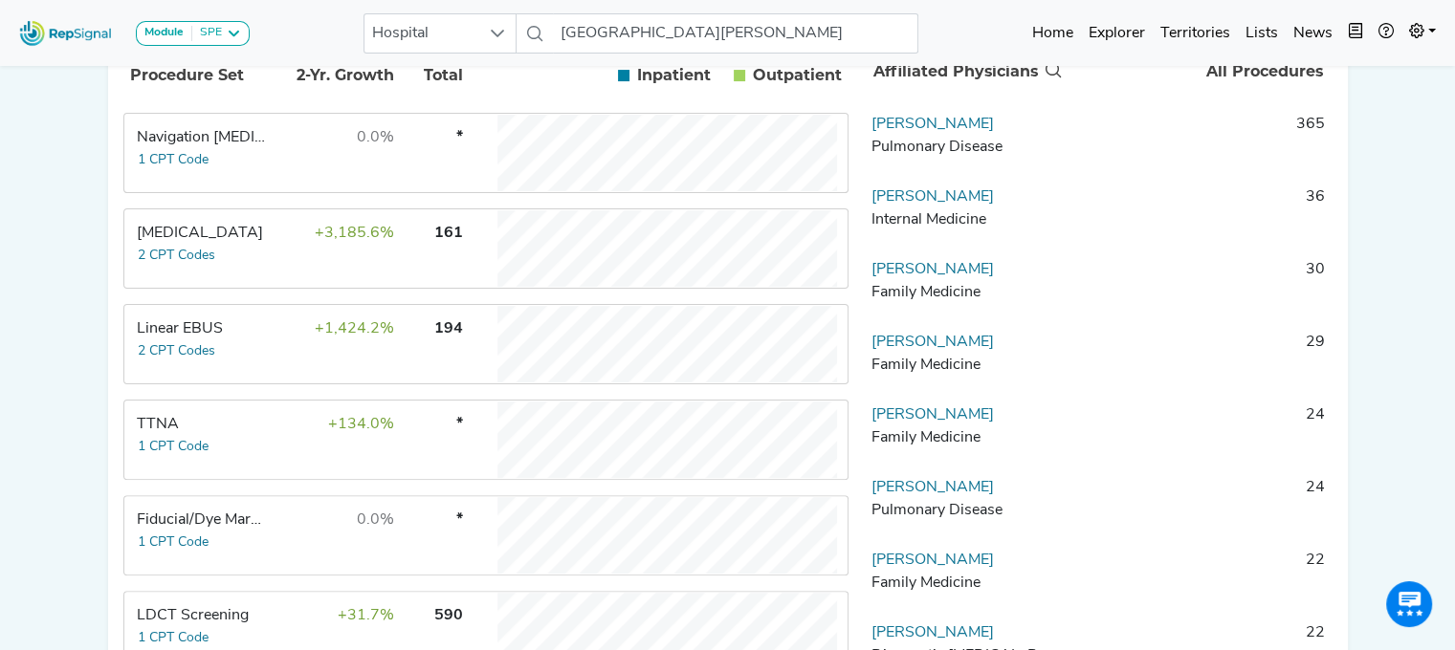
scroll to position [438, 0]
click at [264, 356] on td "Linear EBUS 2 CPT Codes" at bounding box center [196, 342] width 143 height 77
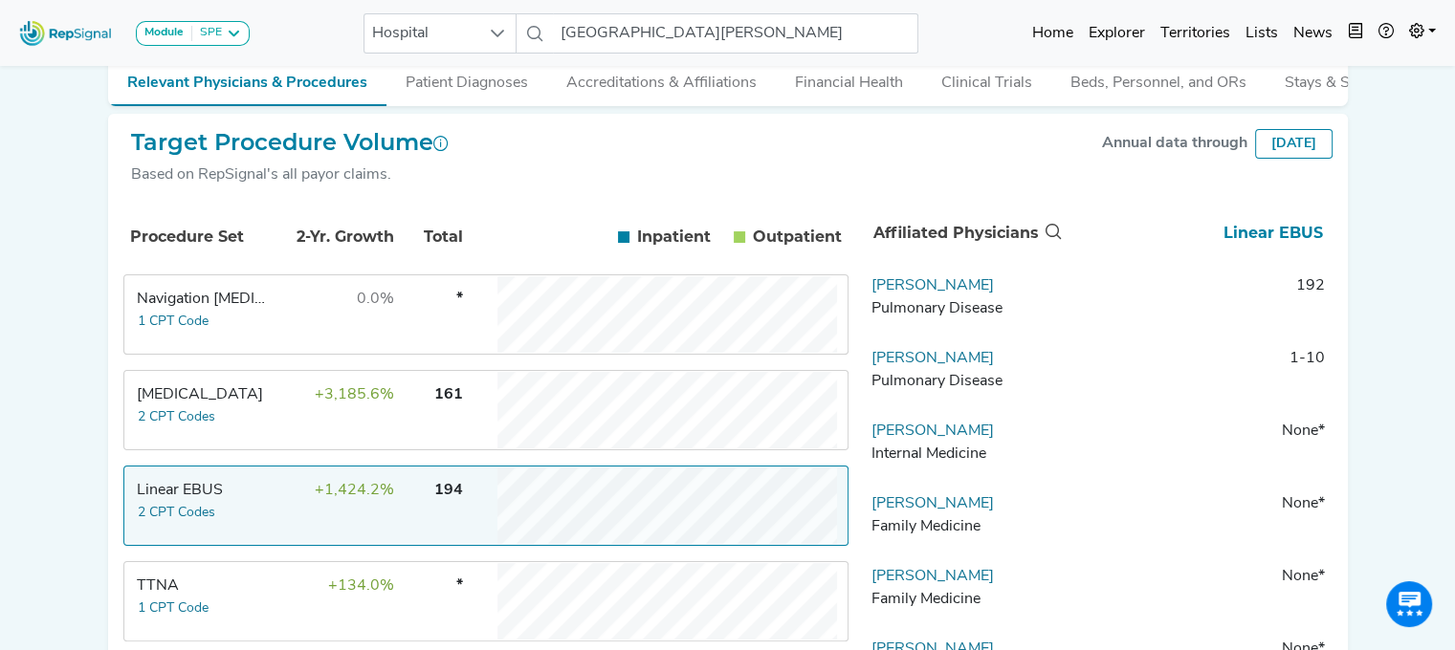
scroll to position [272, 0]
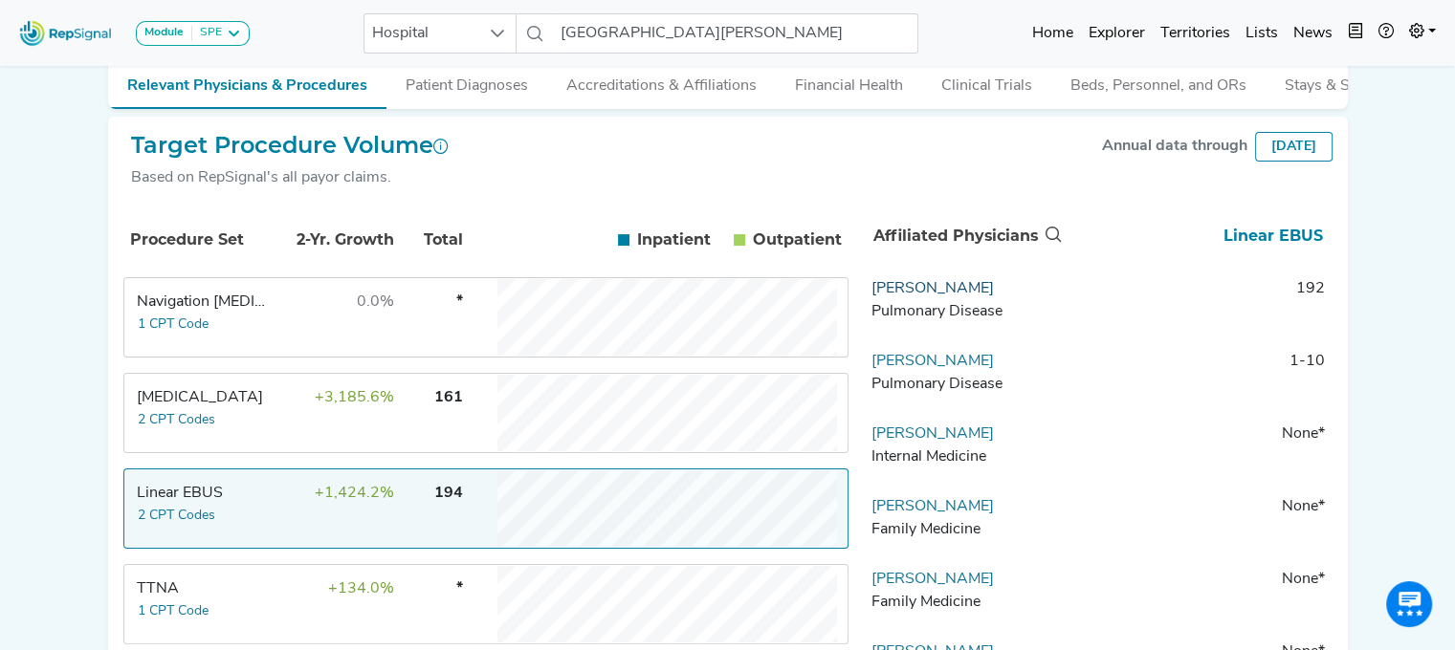
click at [918, 296] on link "Ghazwan Acash" at bounding box center [932, 288] width 122 height 15
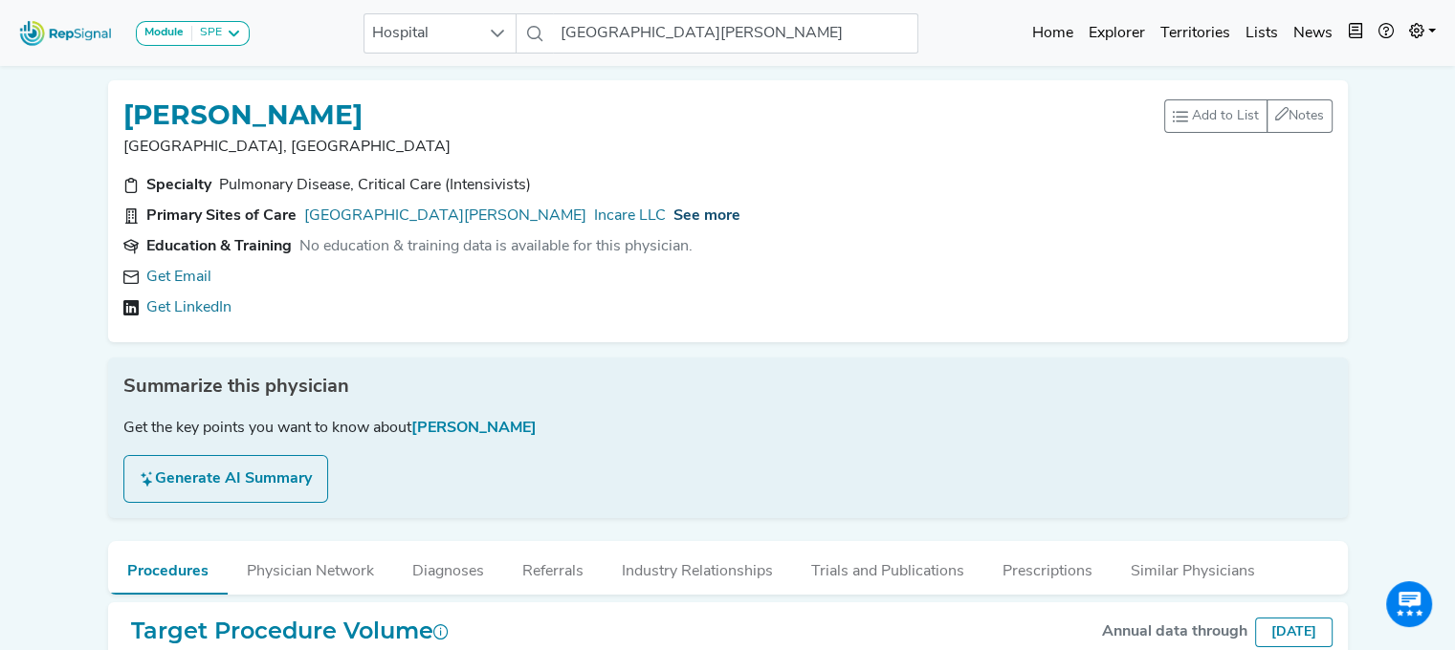
click at [673, 209] on span "See more" at bounding box center [706, 215] width 67 height 15
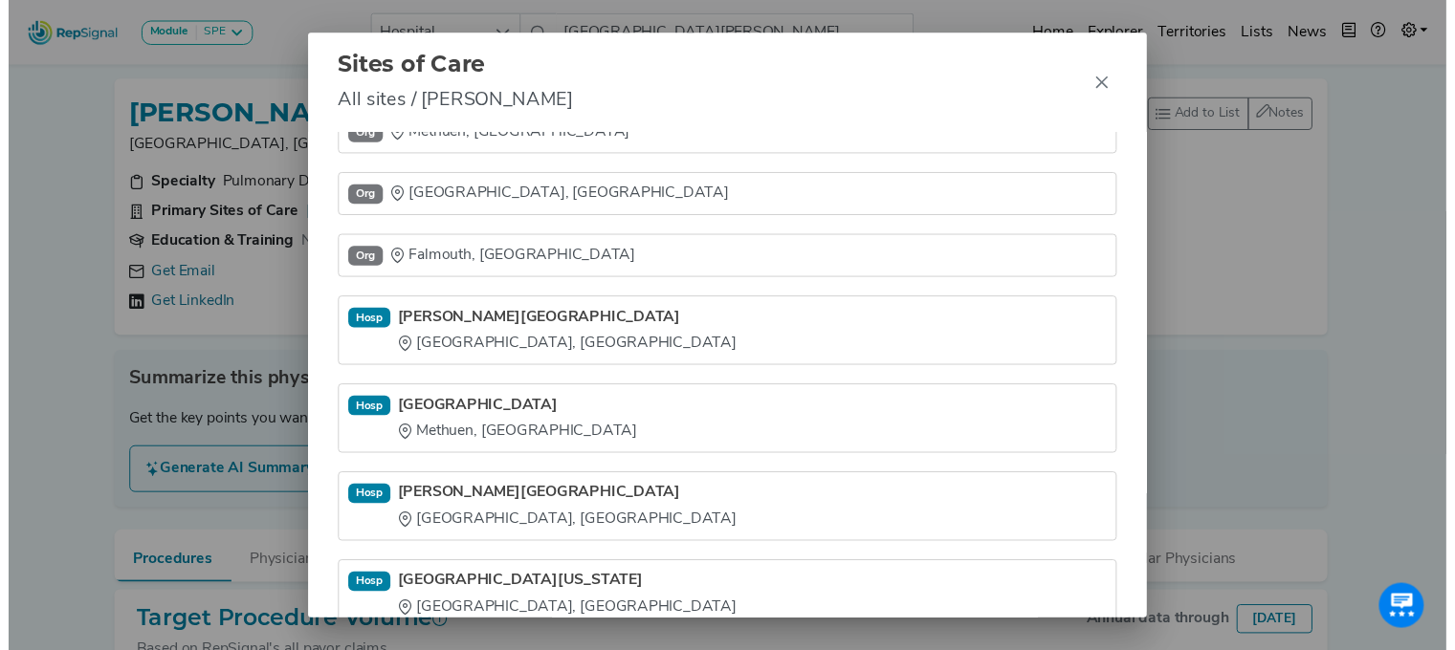
scroll to position [672, 0]
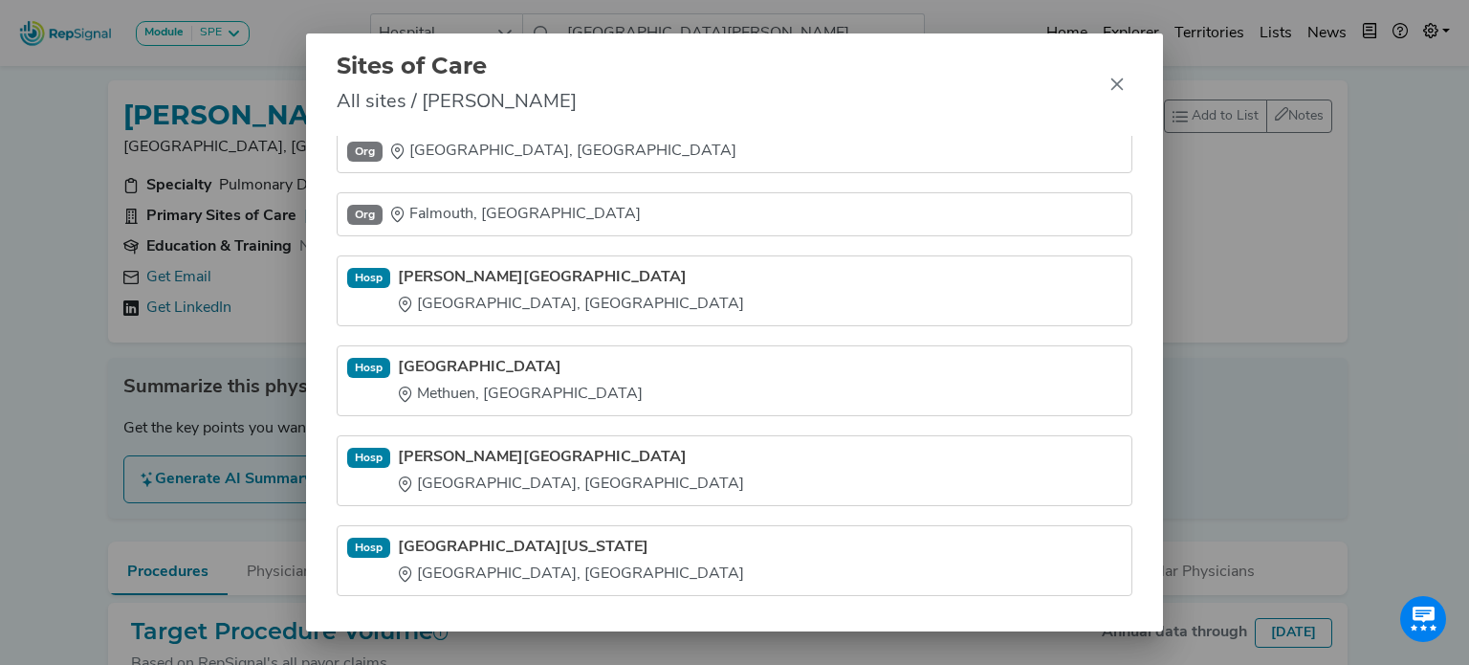
click at [56, 530] on div "Sites of Care All sites / Ghazwan Acash Hosp St. Joseph Hospital Nashua, NH Off…" at bounding box center [734, 332] width 1469 height 665
click at [1116, 83] on icon "Close" at bounding box center [1117, 84] width 12 height 12
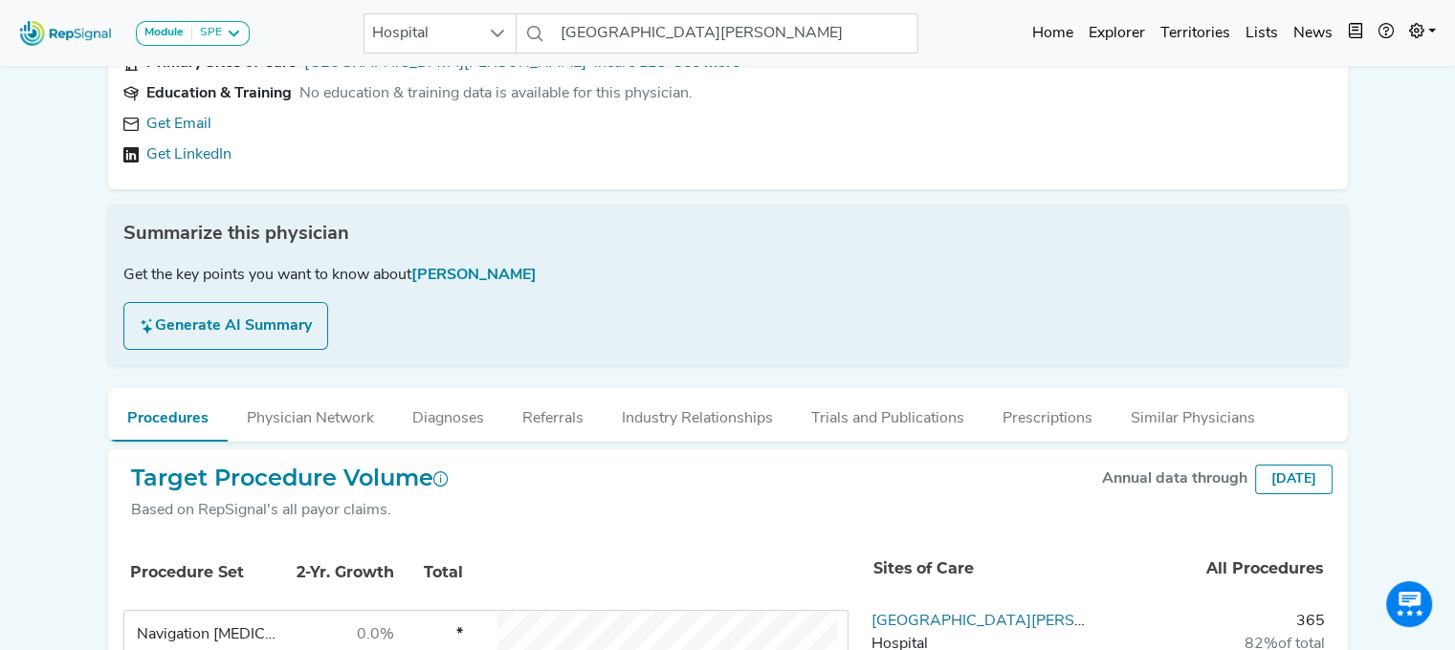
scroll to position [0, 0]
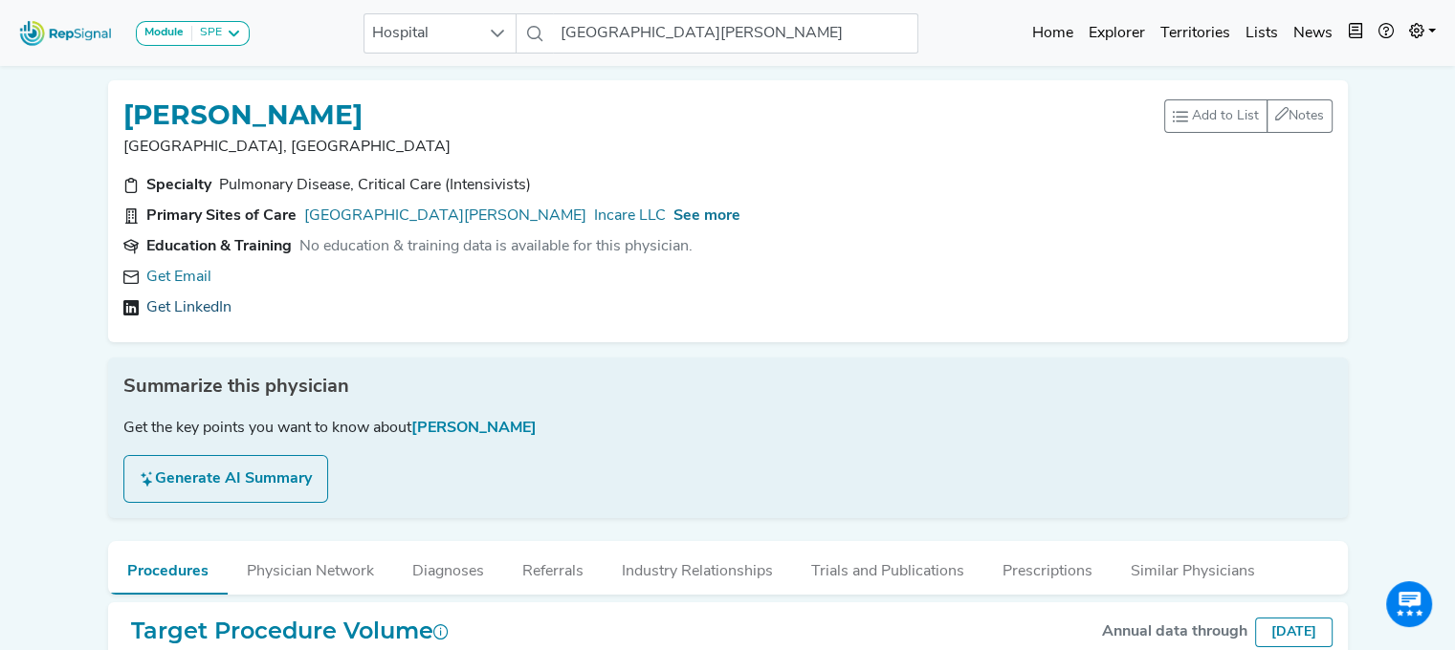
click at [185, 301] on link "Get LinkedIn" at bounding box center [188, 307] width 85 height 23
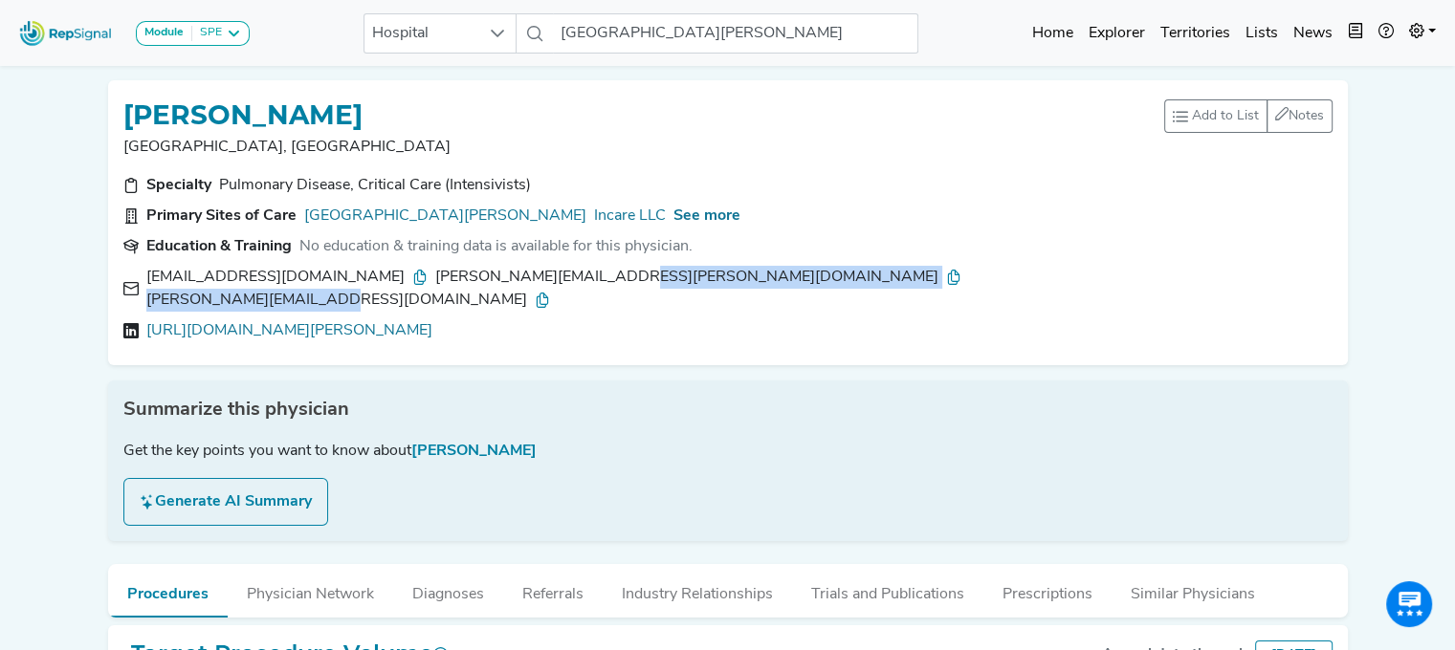
drag, startPoint x: 832, startPoint y: 280, endPoint x: 581, endPoint y: 277, distance: 250.6
click at [581, 277] on div "ghazwan_acash@yahoo.com ghazwan.acash@lahey.org ghazwan.acash@tufts.edu" at bounding box center [727, 289] width 1209 height 46
copy div "ghazwan.acash@tufts.edu"
click at [401, 319] on link "https://linkedin.com/in/ghazwan-acash-935a63a8" at bounding box center [289, 330] width 286 height 23
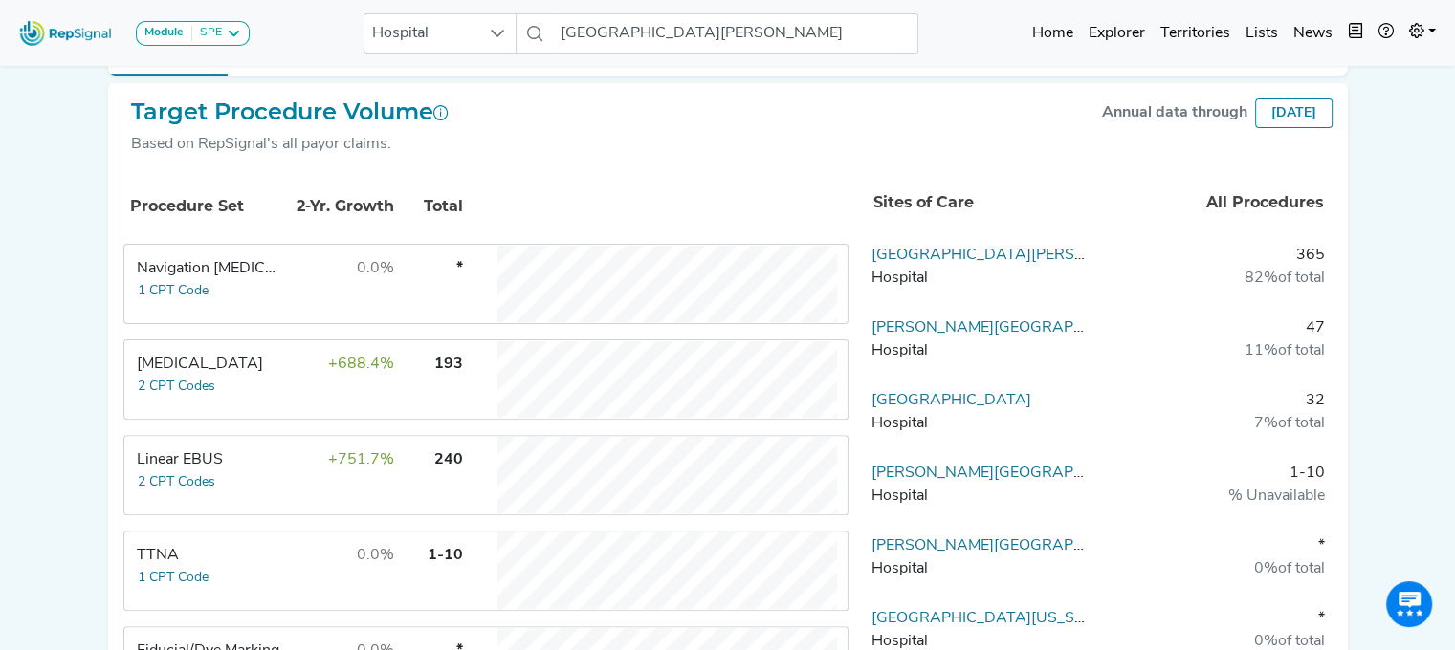
scroll to position [543, 0]
click at [272, 453] on td "+751.7%" at bounding box center [333, 474] width 124 height 77
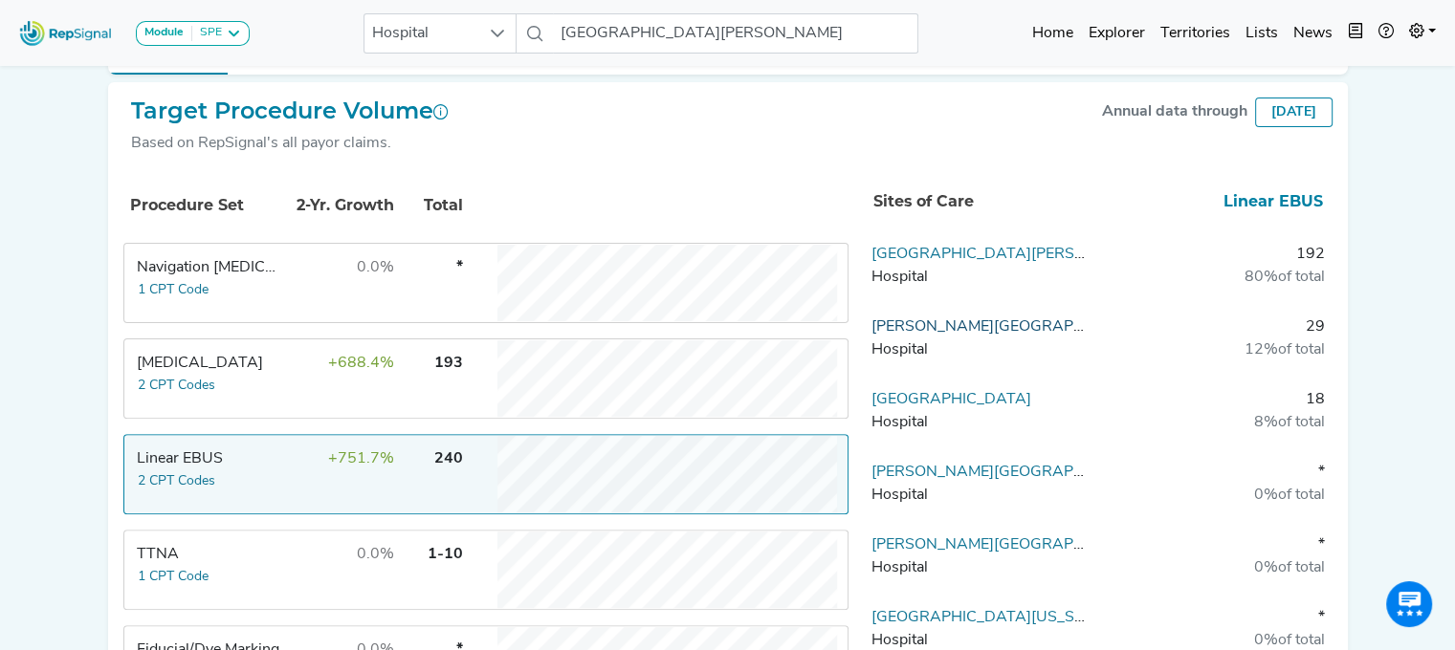
click at [899, 319] on link "[PERSON_NAME][GEOGRAPHIC_DATA]" at bounding box center [1012, 326] width 282 height 15
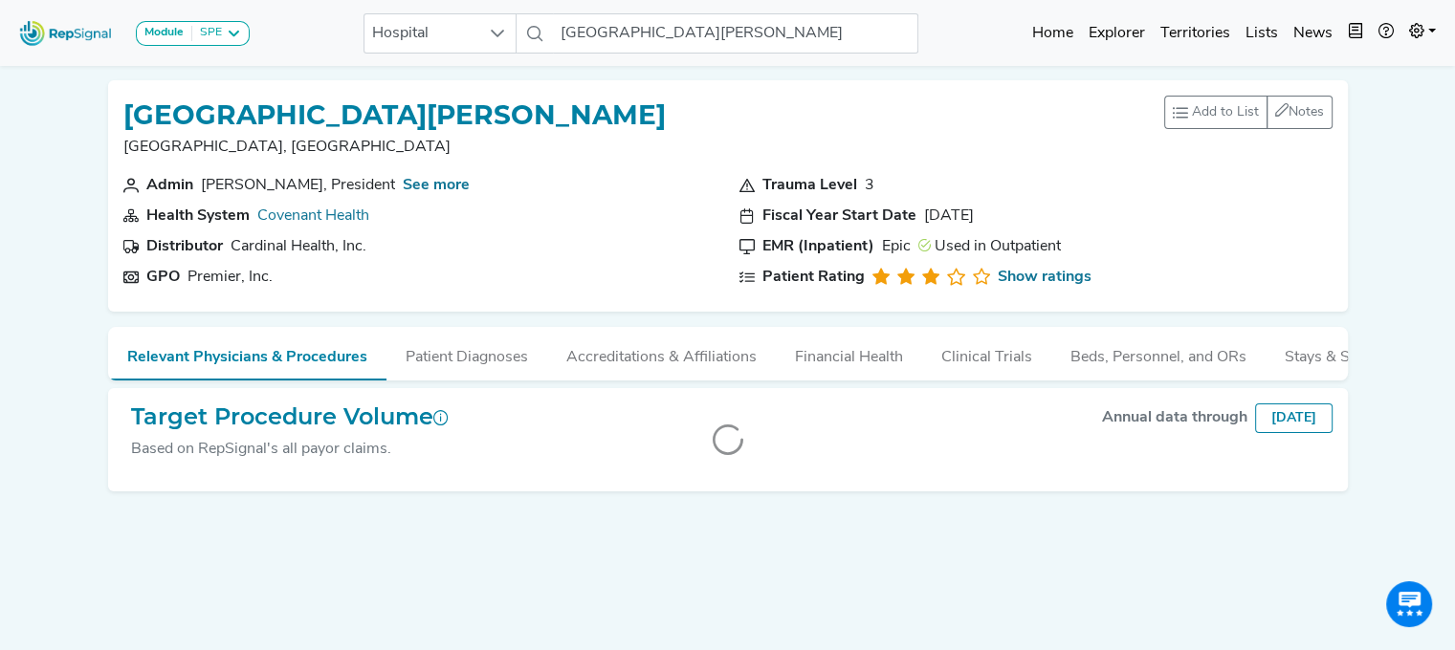
click at [1431, 252] on div "Module SPE Bronchoscopy Disposable Bronchoscope SBRT SPE TTNA Thoracic Surgery …" at bounding box center [727, 351] width 1455 height 702
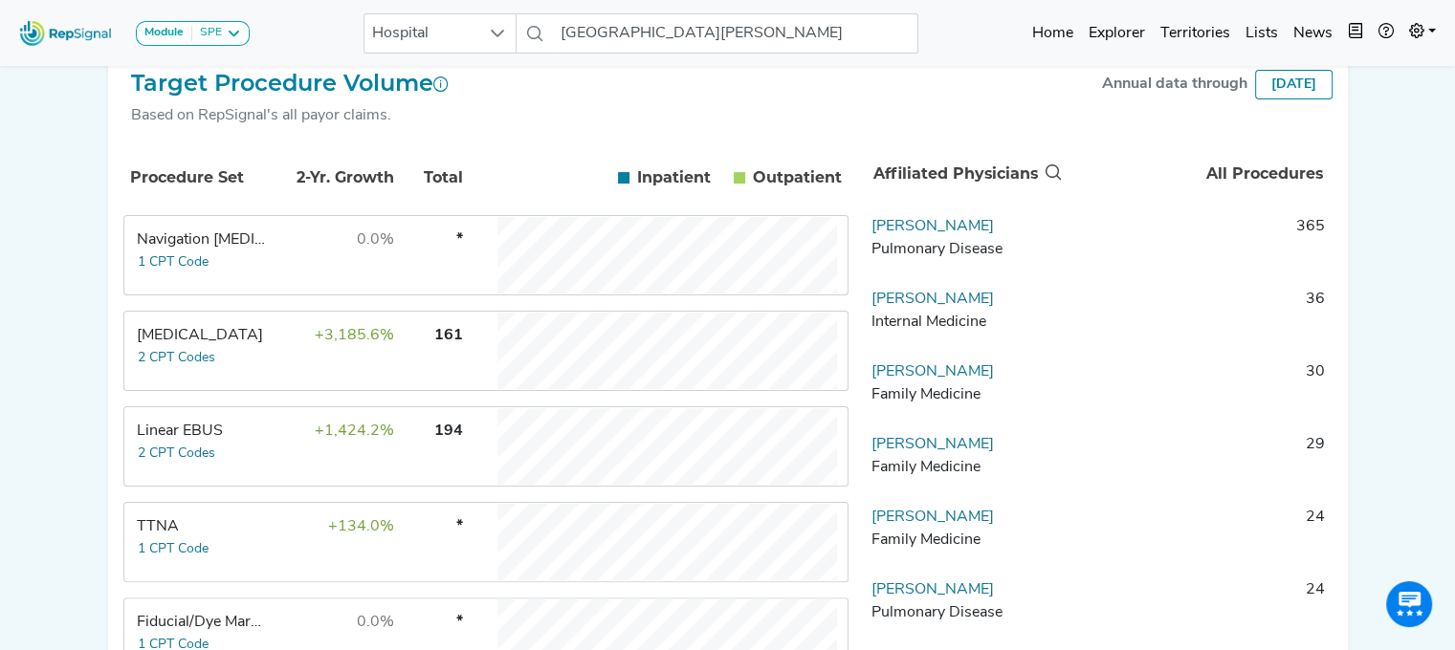
scroll to position [352, 0]
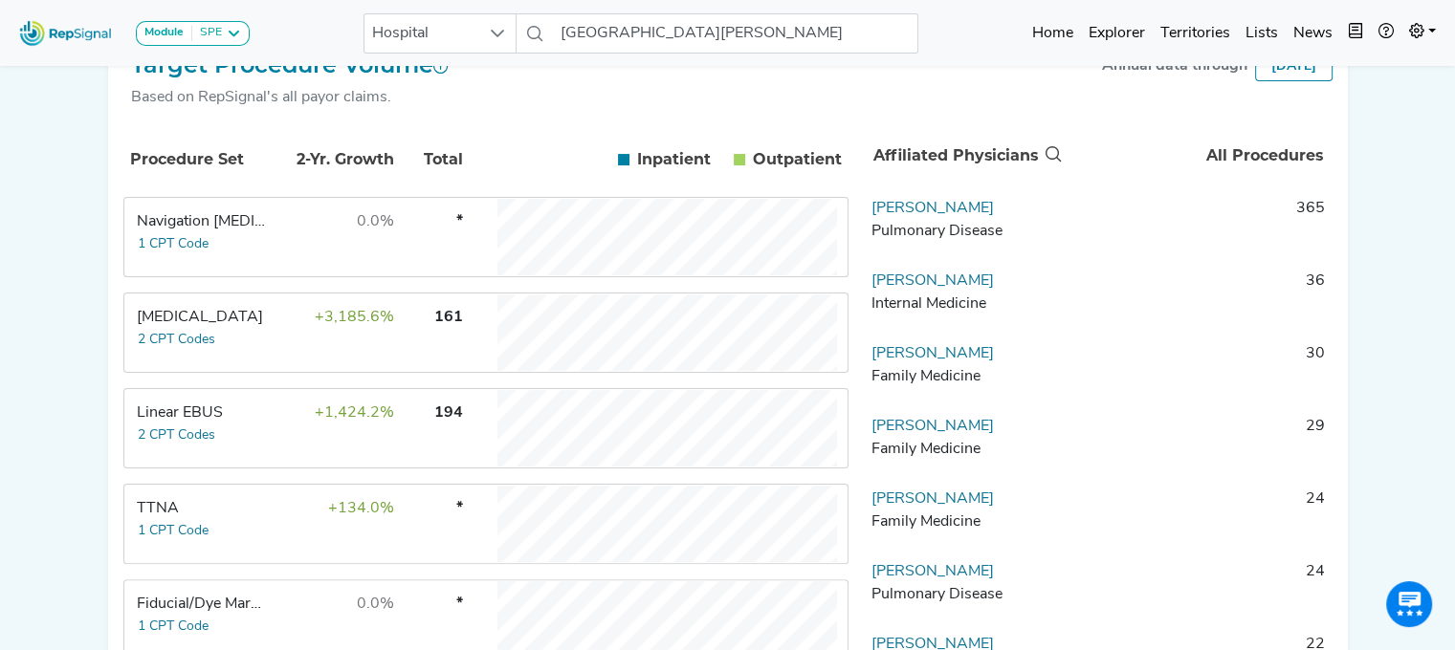
click at [255, 451] on td "Linear EBUS 2 CPT Codes" at bounding box center [196, 428] width 143 height 77
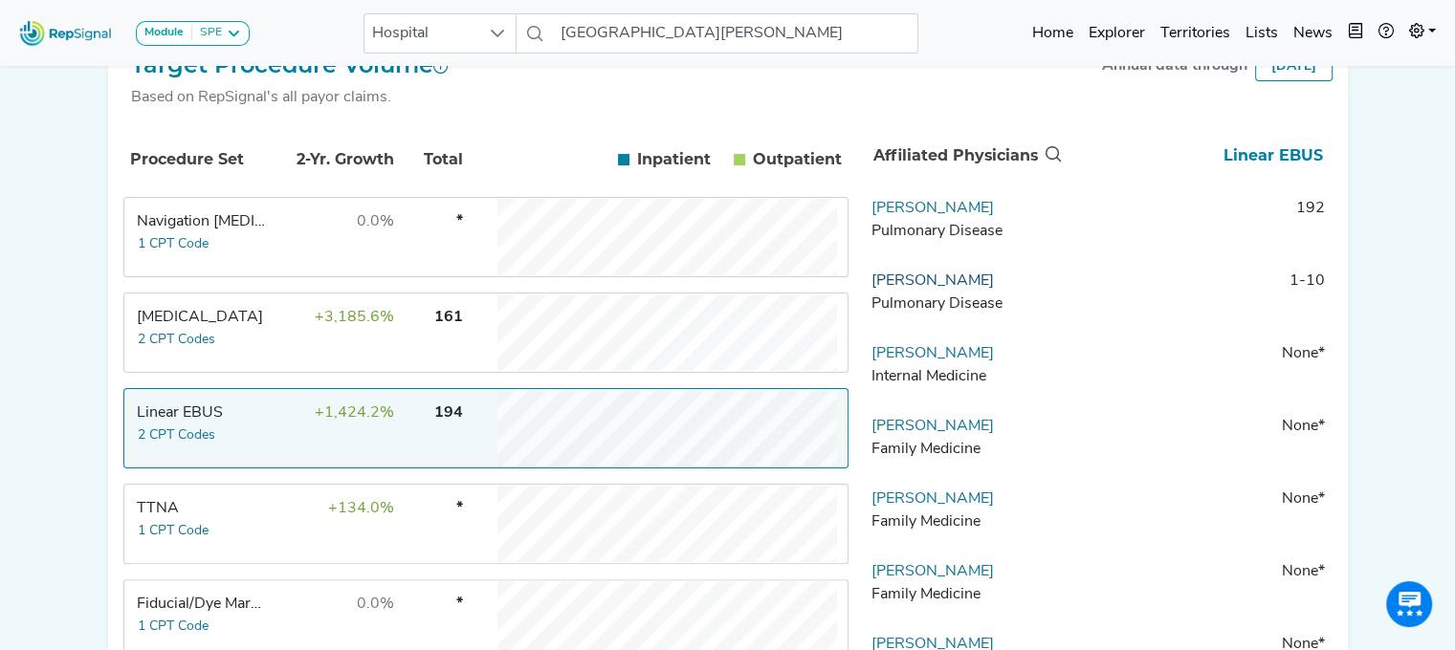
click at [899, 289] on link "Christopher Daigle" at bounding box center [932, 280] width 122 height 15
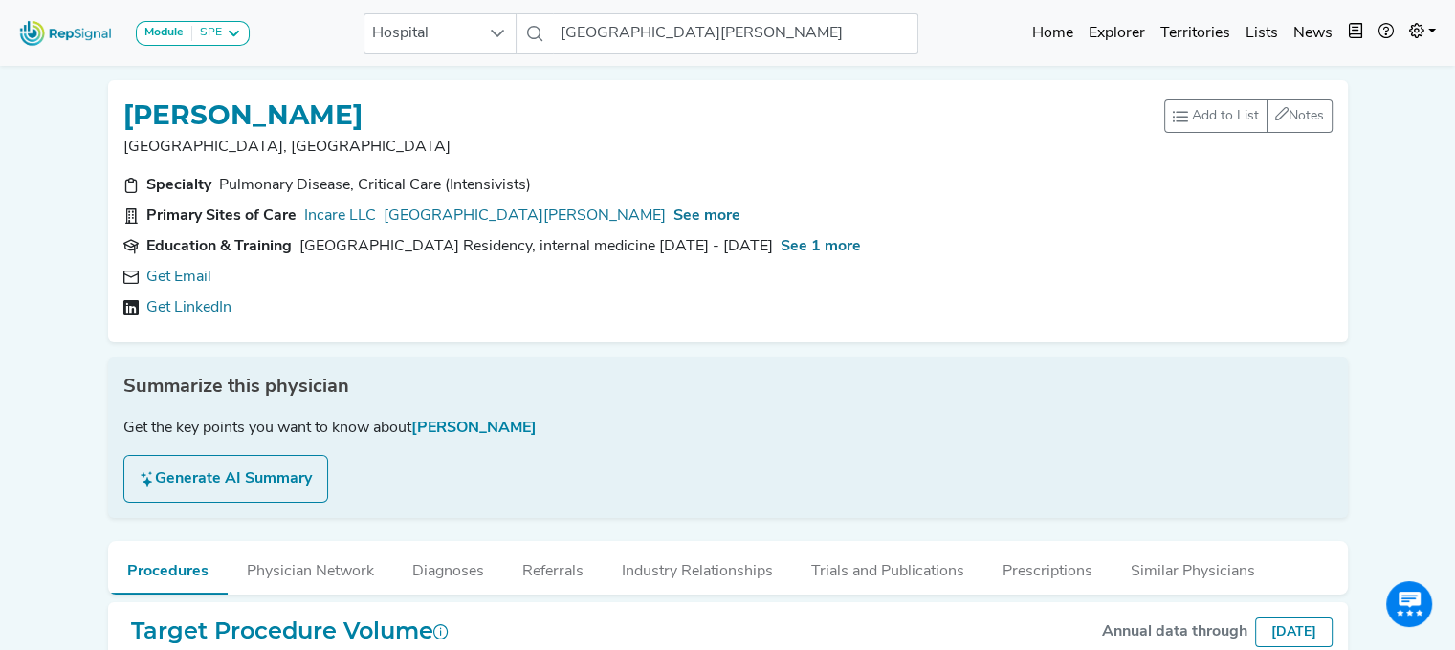
click at [164, 294] on div "Get Email Get LinkedIn" at bounding box center [727, 293] width 1209 height 54
click at [170, 308] on link "Get LinkedIn" at bounding box center [188, 307] width 85 height 23
click at [673, 214] on span "See more" at bounding box center [706, 215] width 67 height 15
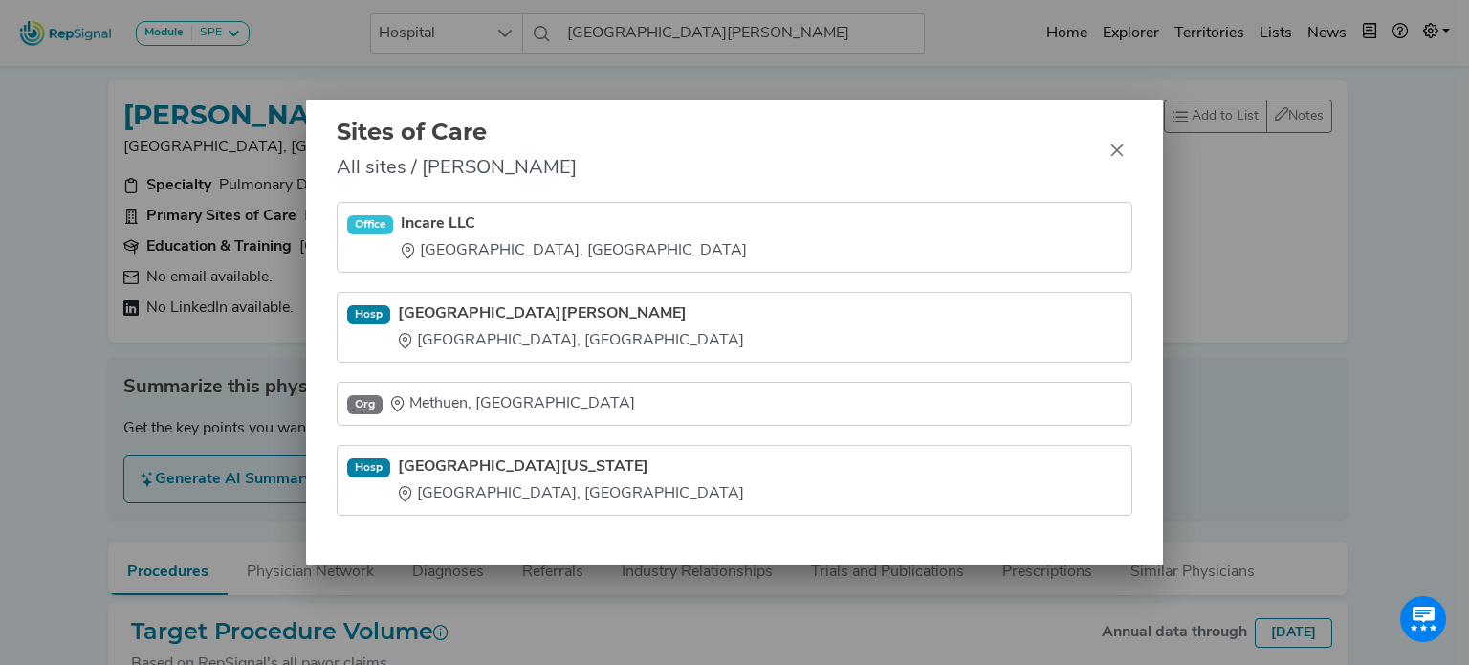
click at [424, 538] on div "Office Incare LLC North Andover, MA Hosp St. Joseph Hospital Nashua, NH Org Met…" at bounding box center [734, 383] width 857 height 363
click at [55, 401] on div "Sites of Care All sites / Christopher Daigle Office Incare LLC North Andover, M…" at bounding box center [734, 332] width 1469 height 665
click at [1118, 152] on icon "Close" at bounding box center [1117, 150] width 12 height 12
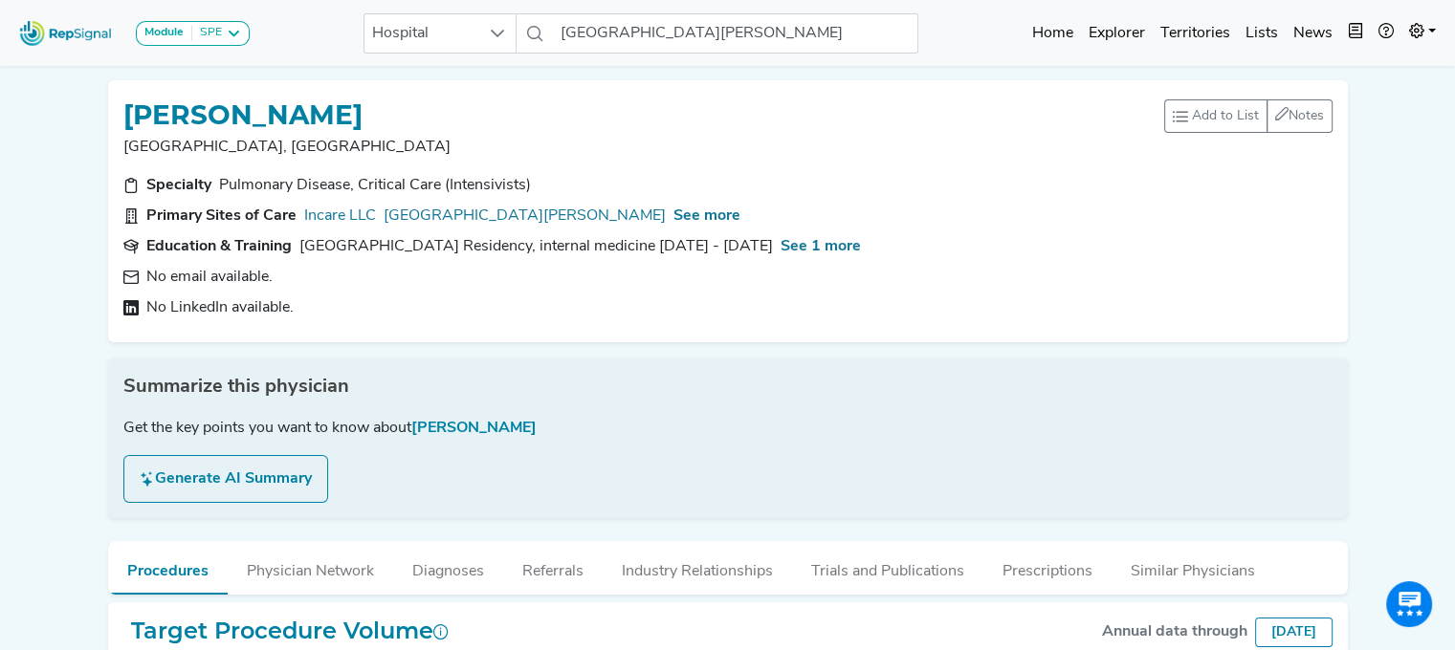
click at [458, 114] on div "CHRISTOPHER DAIGLE" at bounding box center [643, 114] width 1040 height 36
drag, startPoint x: 458, startPoint y: 114, endPoint x: 105, endPoint y: 106, distance: 353.0
click at [105, 106] on div "CHRISTOPHER DAIGLE Nashua, NH Add to List Recent Lists: Starred Physicians Crea…" at bounding box center [727, 211] width 1255 height 262
drag, startPoint x: 205, startPoint y: 142, endPoint x: 411, endPoint y: 129, distance: 206.9
click at [362, 129] on h1 "CHRISTOPHER DAIGLE" at bounding box center [242, 115] width 239 height 33
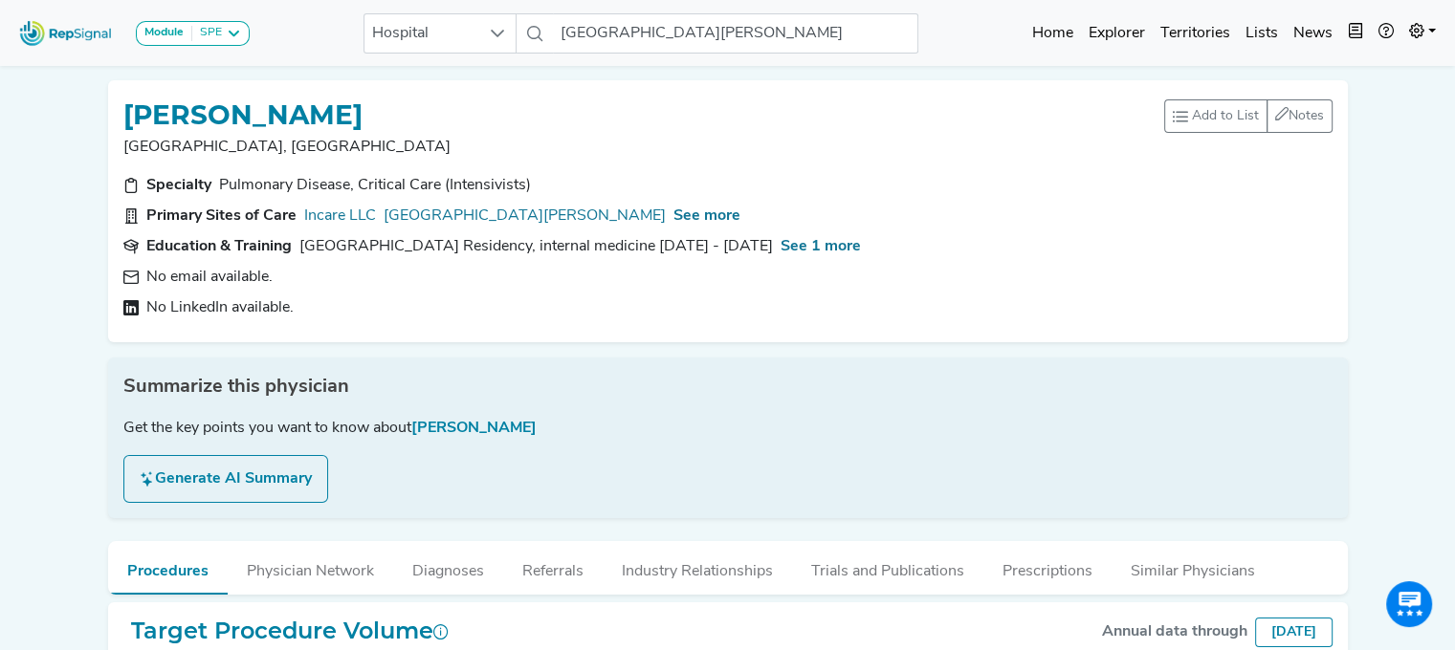
drag, startPoint x: 471, startPoint y: 103, endPoint x: 78, endPoint y: 77, distance: 393.9
copy h1 "CHRISTOPHER DAIGLE"
click at [673, 212] on span "See more" at bounding box center [706, 215] width 67 height 15
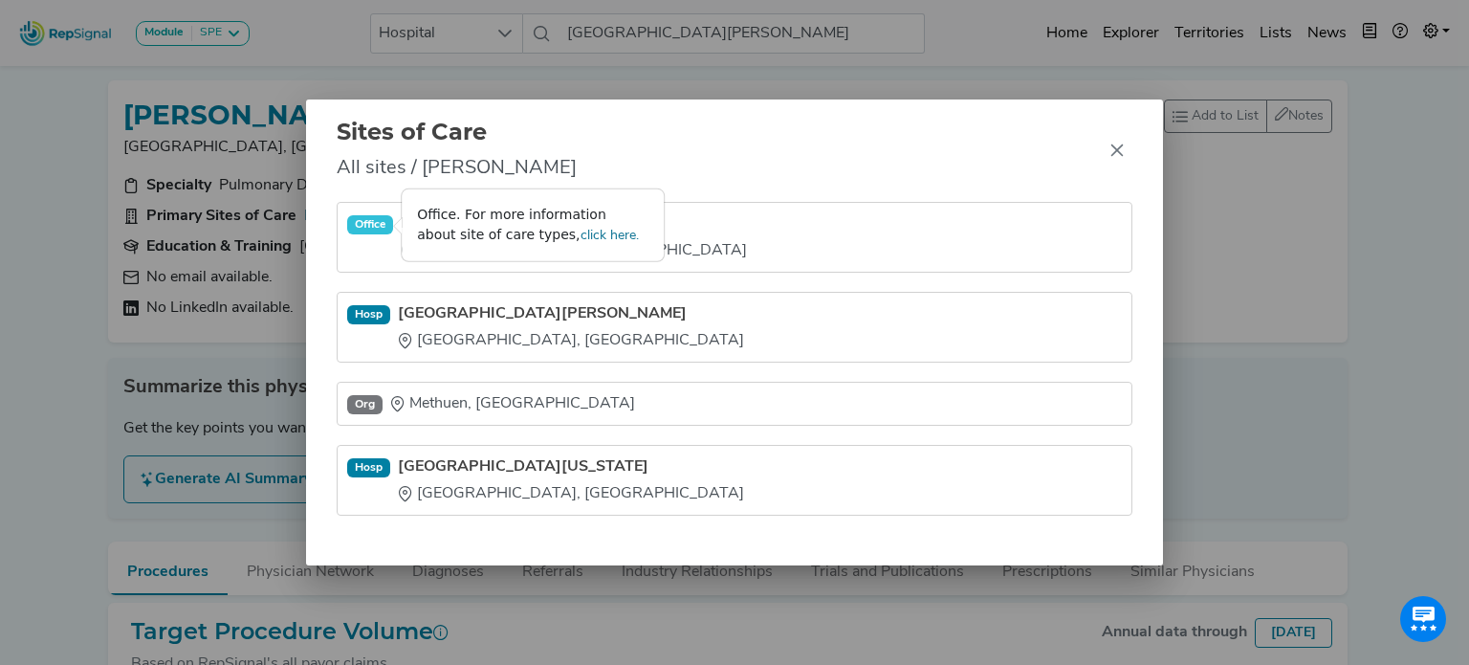
click at [367, 234] on div "Office" at bounding box center [370, 224] width 46 height 19
click at [275, 263] on div "Sites of Care All sites / Christopher Daigle Office Incare LLC North Andover, M…" at bounding box center [734, 332] width 1469 height 665
click at [206, 508] on div "Sites of Care All sites / Christopher Daigle Office Incare LLC North Andover, M…" at bounding box center [734, 332] width 1469 height 665
click at [75, 361] on div "Sites of Care All sites / Christopher Daigle Office Incare LLC North Andover, M…" at bounding box center [734, 332] width 1469 height 665
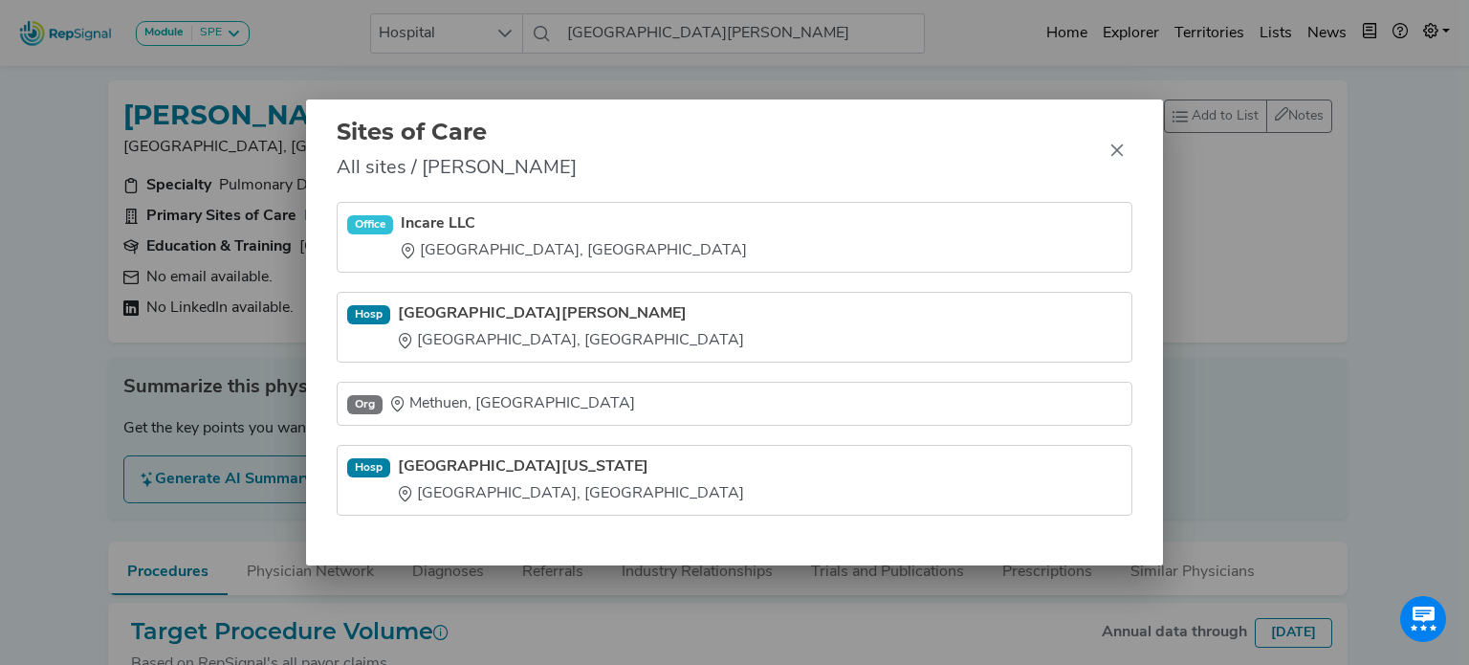
click at [433, 45] on div "Sites of Care All sites / Christopher Daigle Office Incare LLC North Andover, M…" at bounding box center [734, 332] width 1469 height 665
click at [1117, 148] on icon "Close" at bounding box center [1116, 149] width 15 height 15
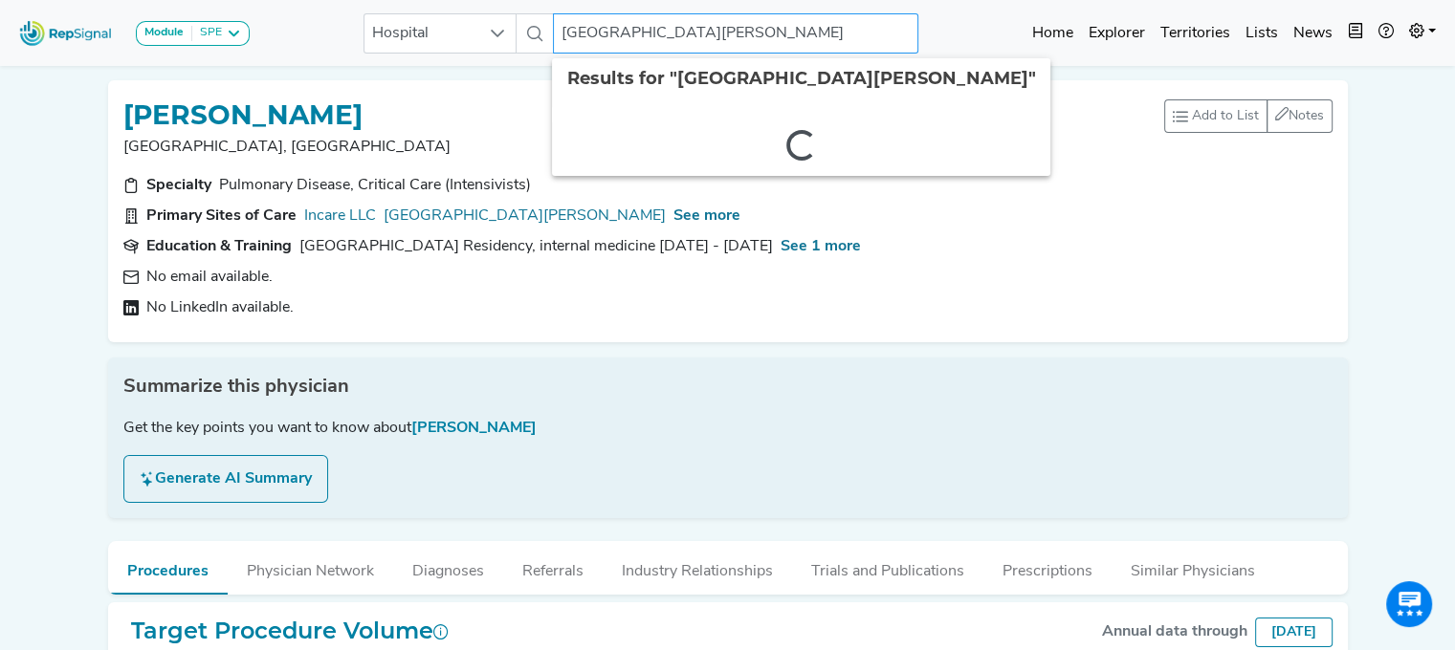
drag, startPoint x: 727, startPoint y: 27, endPoint x: 516, endPoint y: 17, distance: 210.6
click at [516, 17] on div "Hospital St. Joseph Hospital 2 results are available" at bounding box center [640, 33] width 555 height 40
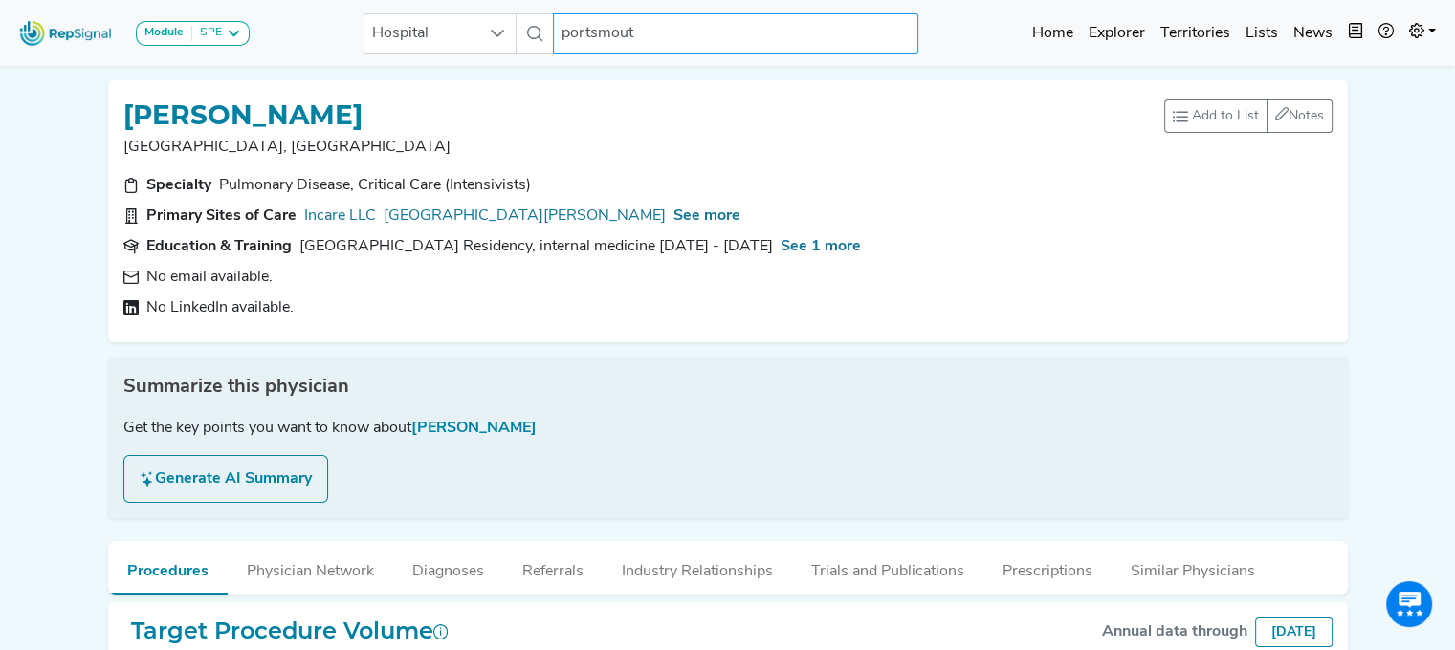
type input "portsmouth"
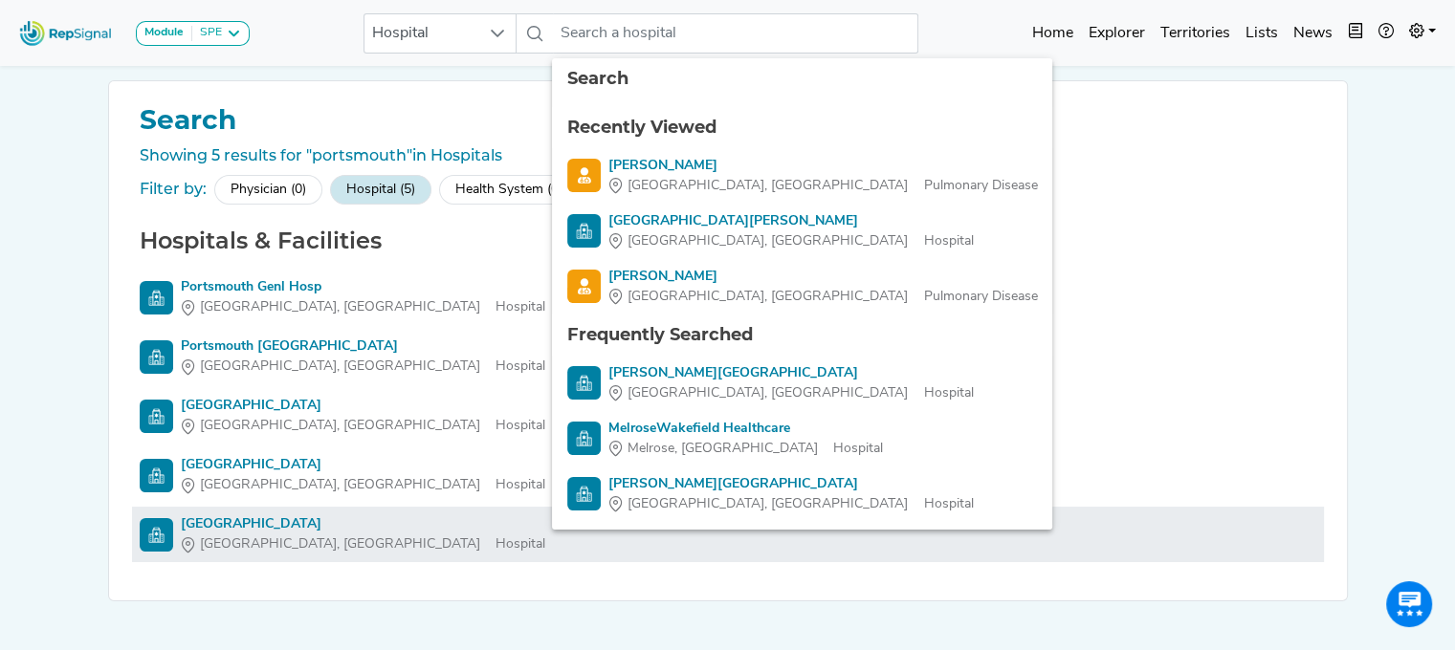
click at [268, 522] on div "Portsmouth Regional Hospital" at bounding box center [363, 524] width 364 height 20
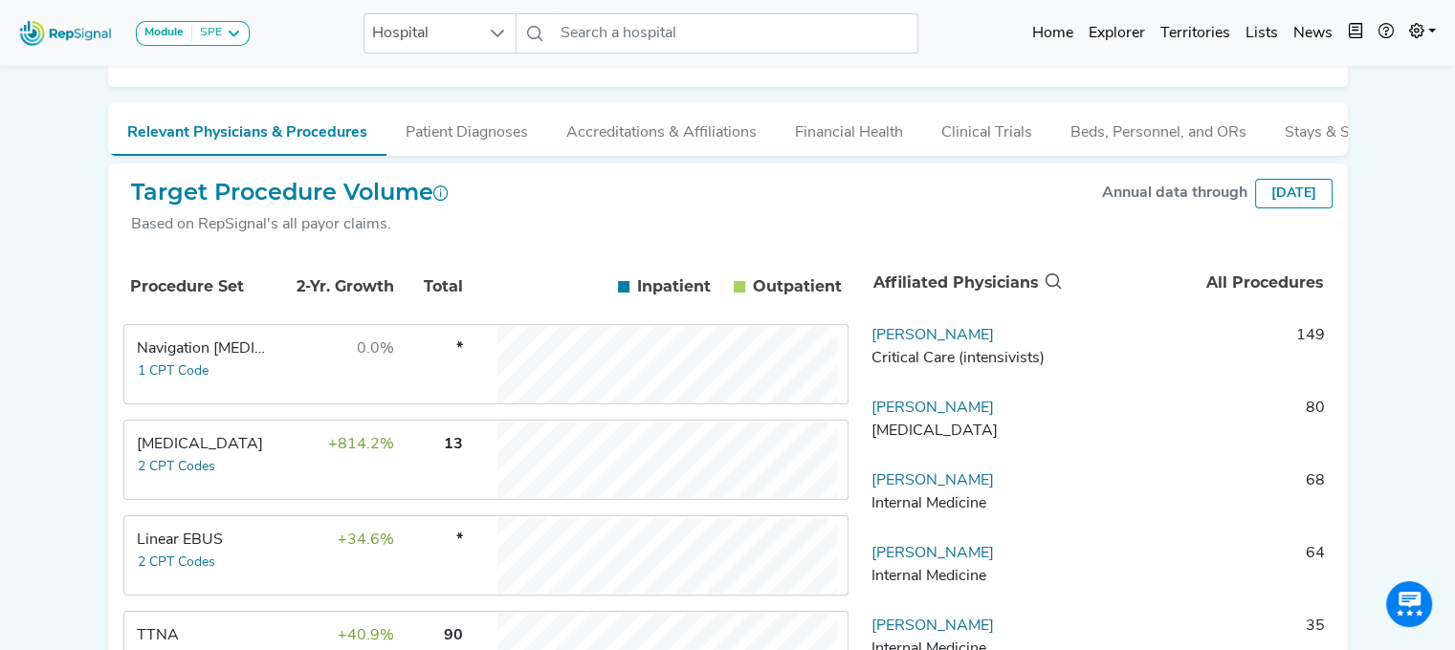
scroll to position [362, 0]
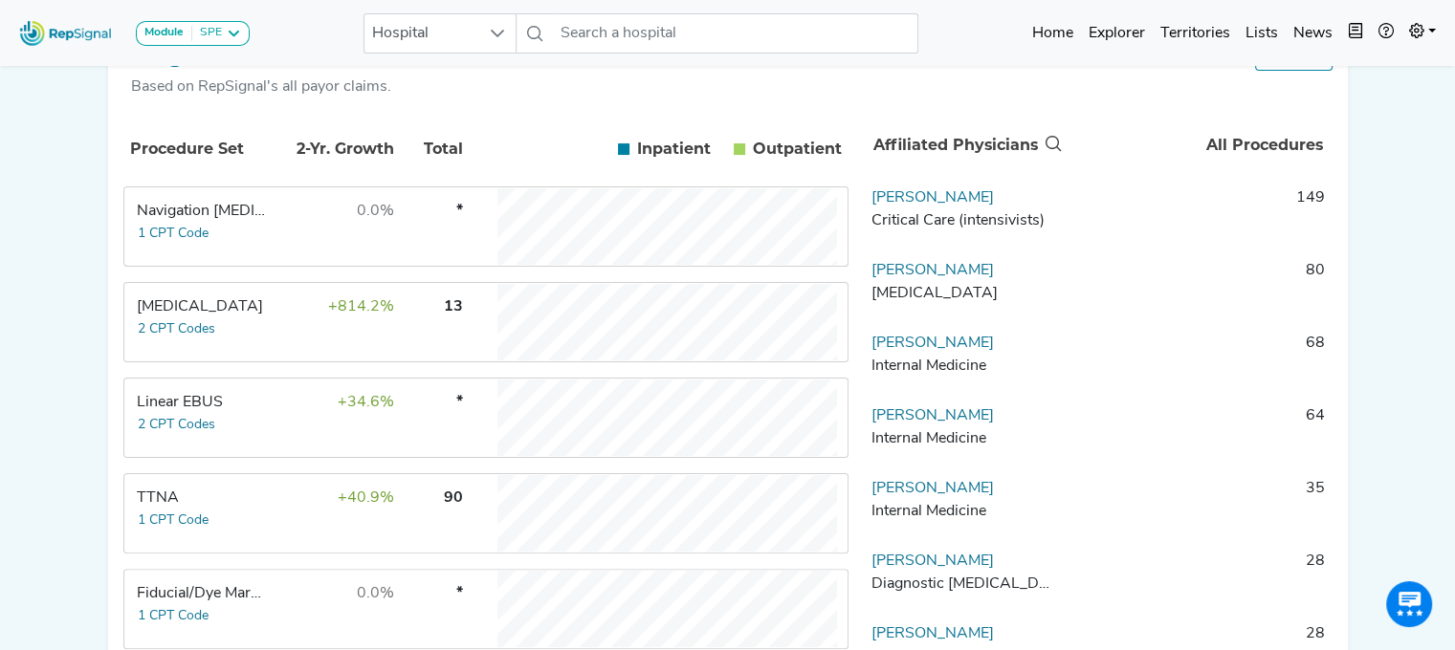
click at [262, 346] on td "Transbronchial Biopsy 2 CPT Codes" at bounding box center [196, 322] width 143 height 77
click at [202, 340] on button "2 CPT Codes" at bounding box center [176, 329] width 79 height 22
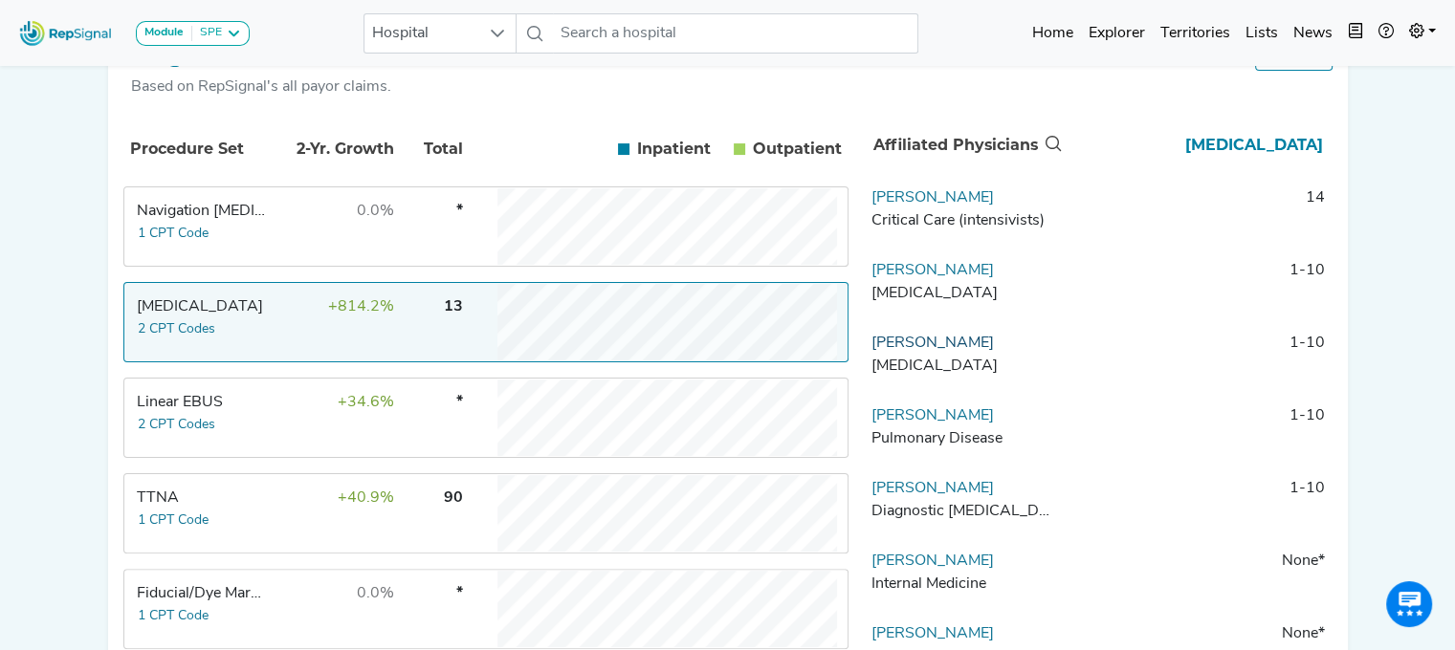
click at [960, 351] on link "William Wilson" at bounding box center [932, 343] width 122 height 15
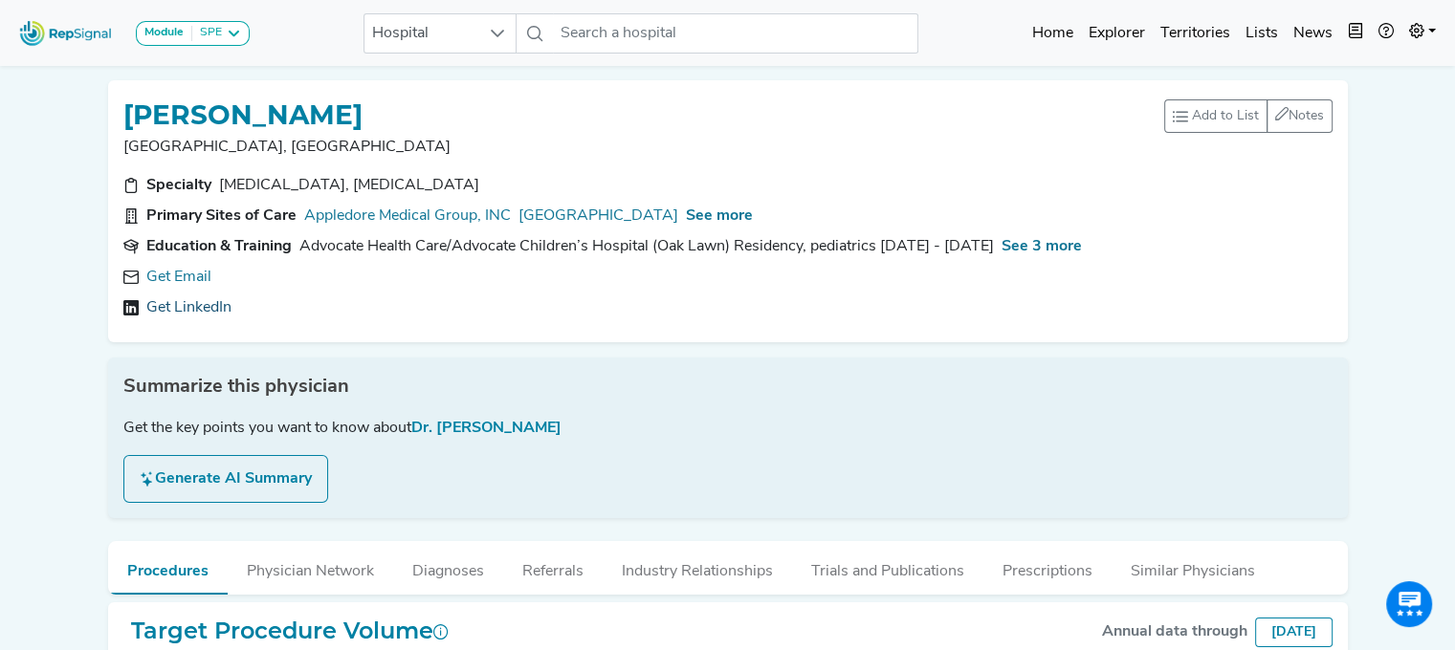
click at [178, 297] on link "Get LinkedIn" at bounding box center [188, 307] width 85 height 23
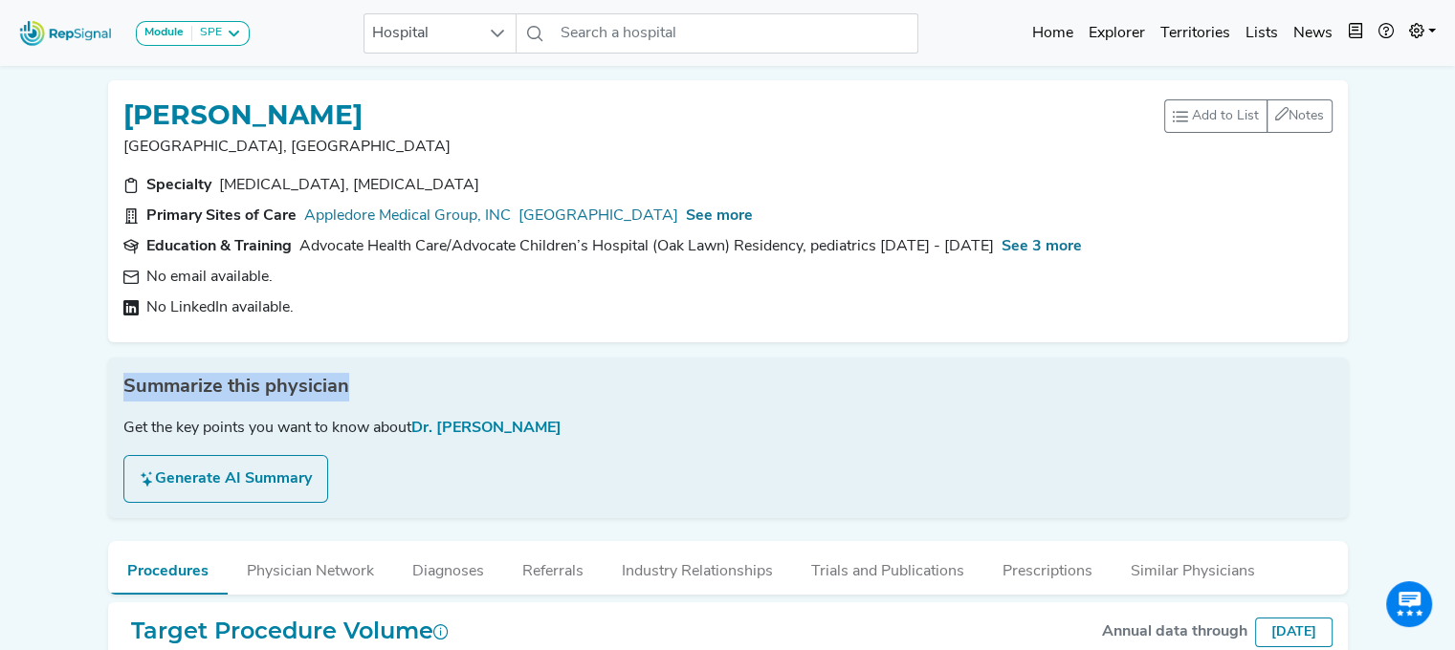
drag, startPoint x: 581, startPoint y: 355, endPoint x: 516, endPoint y: 319, distance: 74.0
click at [516, 319] on div "WILLIAM WILSON Portsmouth, NH Add to List Recent Lists: Starred Physicians Crea…" at bounding box center [728, 416] width 1262 height 702
click at [516, 319] on div "Specialty Thoracic Surgery, Vascular Surgery Primary Sites of Care Appledore Me…" at bounding box center [728, 250] width 1232 height 153
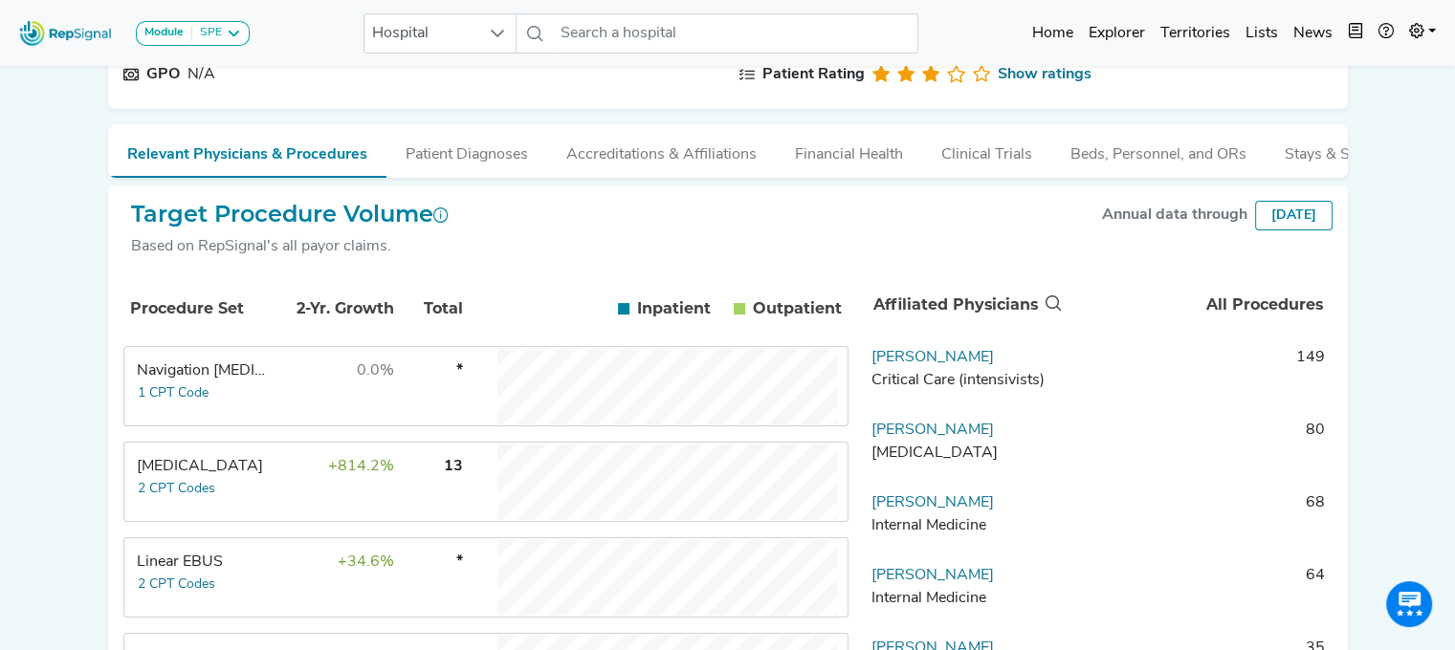
scroll to position [205, 0]
click at [268, 488] on tr "Transbronchial Biopsy 2 CPT Codes +814.2% 13" at bounding box center [485, 480] width 725 height 80
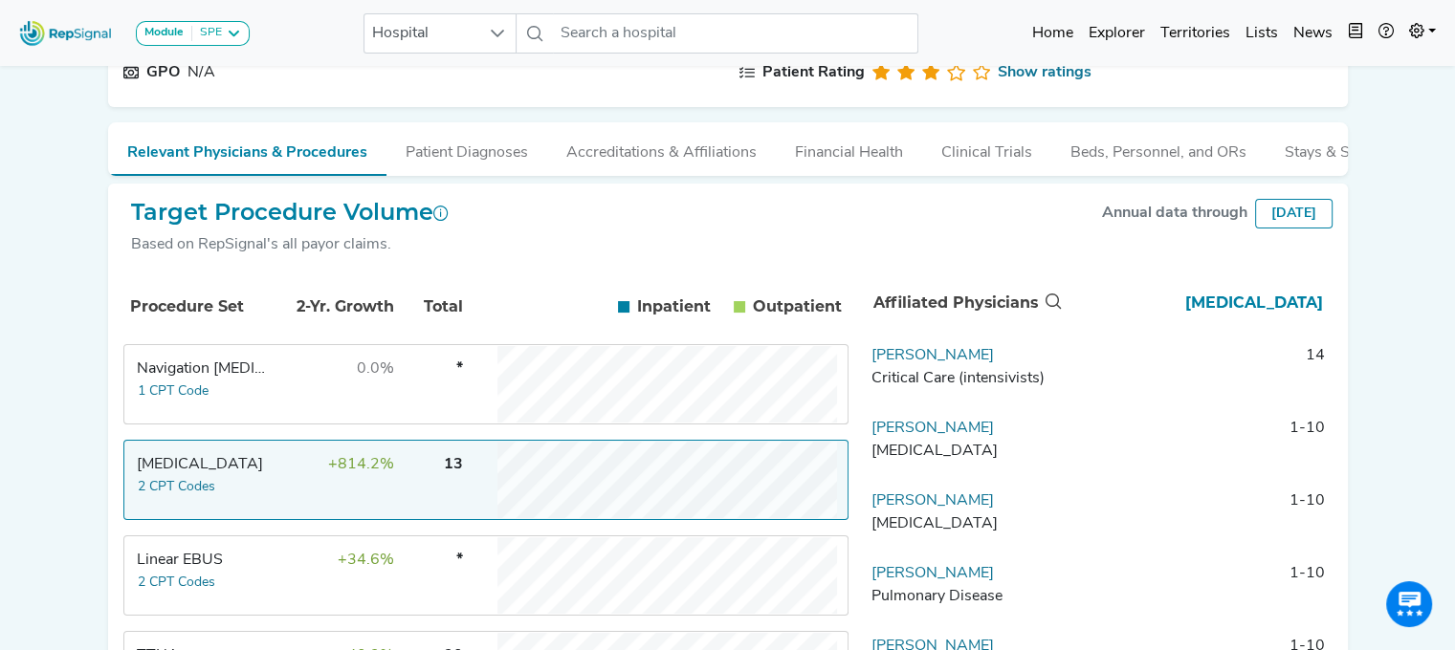
click at [985, 440] on td "John Federico Thoracic Surgery" at bounding box center [964, 445] width 201 height 57
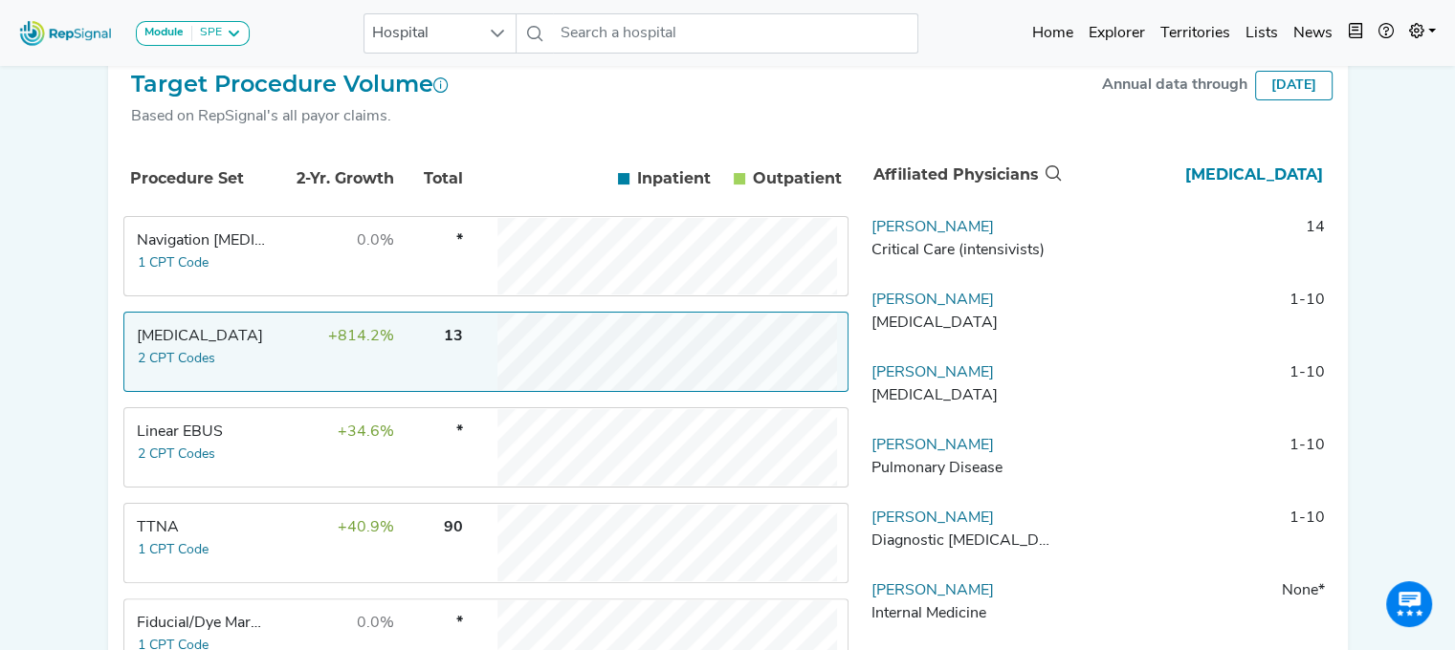
scroll to position [385, 0]
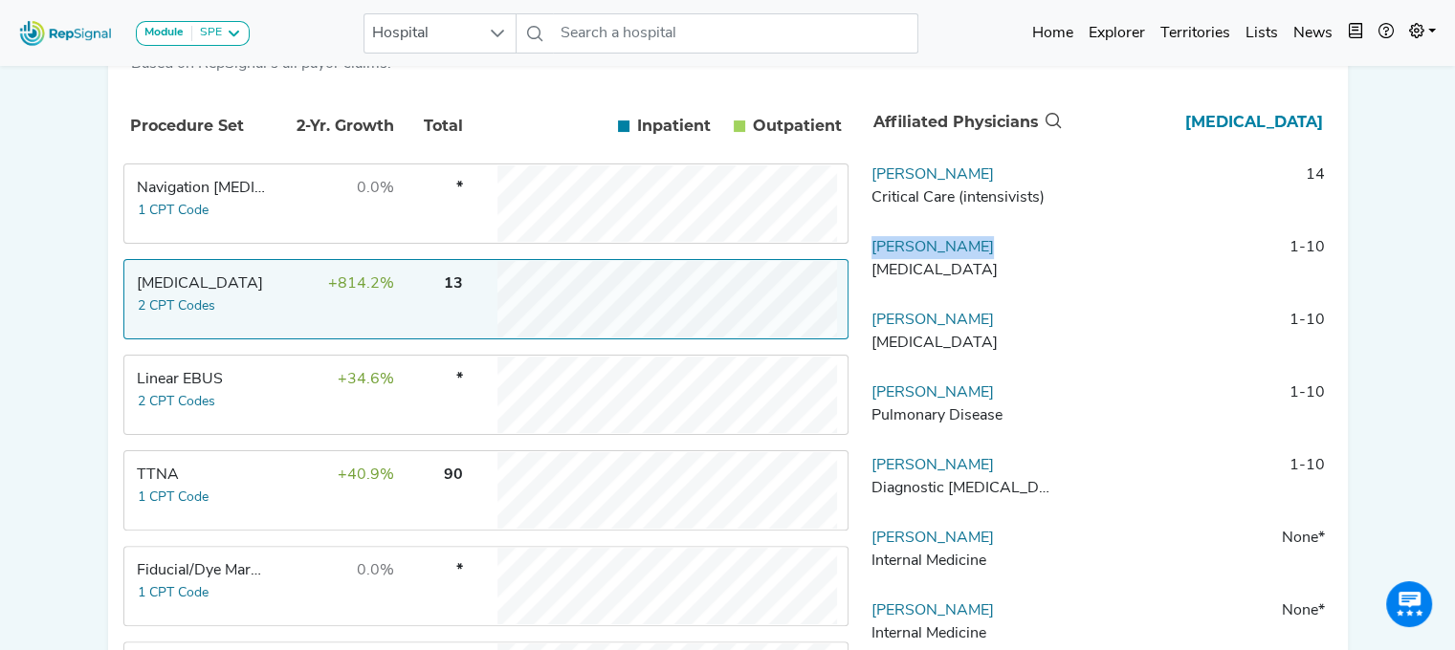
drag, startPoint x: 1002, startPoint y: 255, endPoint x: 862, endPoint y: 271, distance: 141.4
click at [862, 271] on div "Procedure Set 2-Yr. Growth Total Inpatient In Outpatient Out Navigation Broncho…" at bounding box center [727, 510] width 1209 height 838
copy link "John Federico"
click at [262, 389] on div "Linear EBUS" at bounding box center [202, 379] width 131 height 23
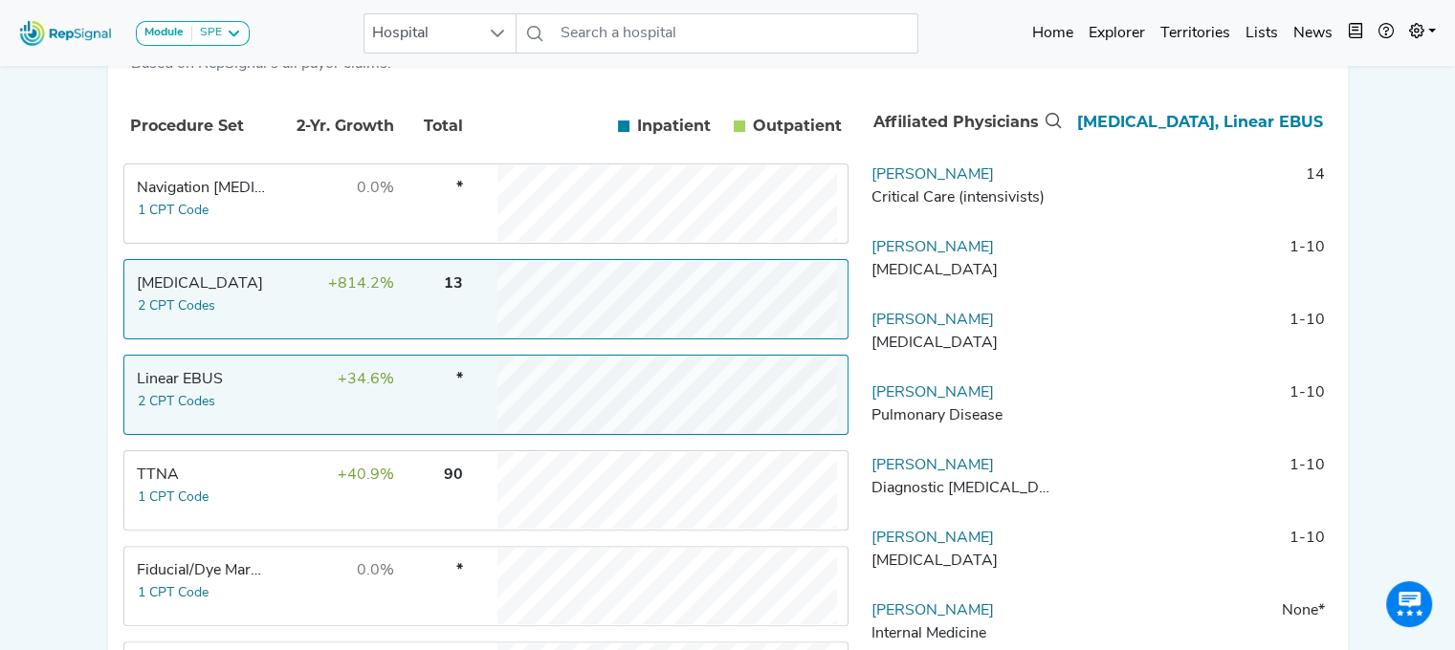
click at [262, 389] on div "Linear EBUS" at bounding box center [202, 379] width 131 height 23
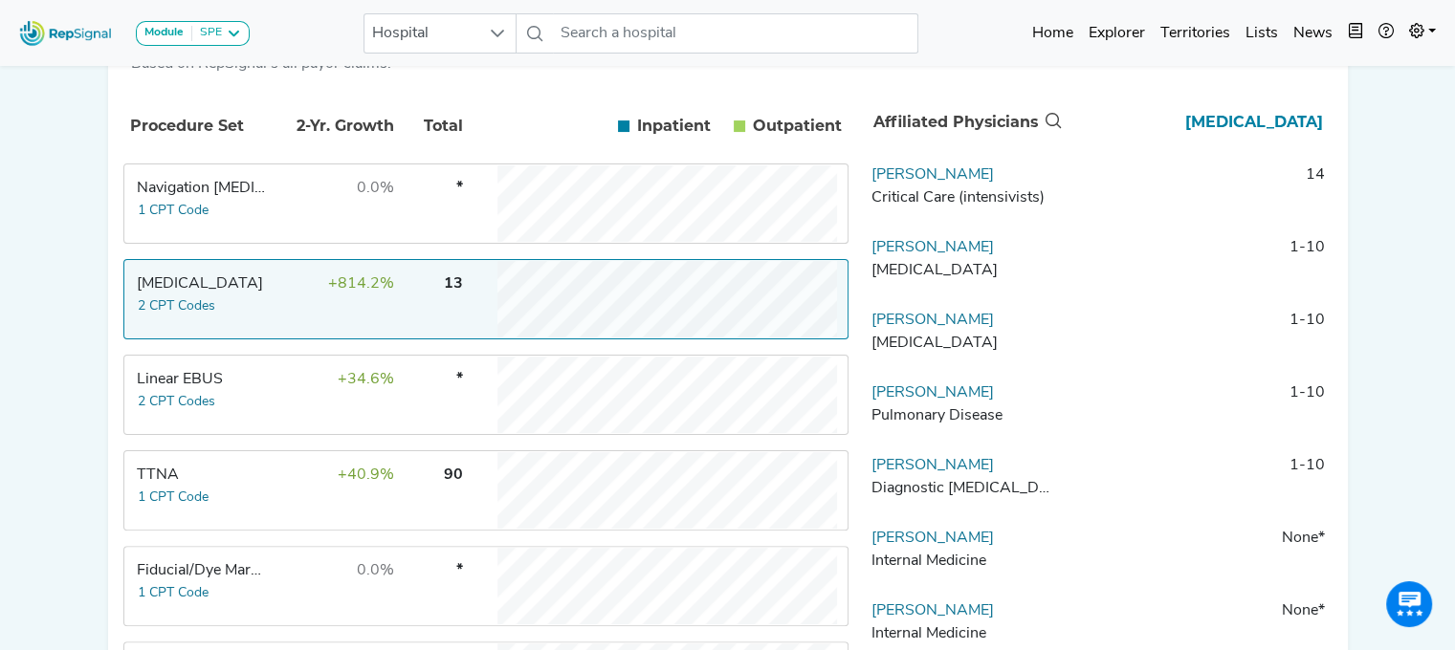
click at [296, 317] on td "+814.2%" at bounding box center [333, 299] width 124 height 77
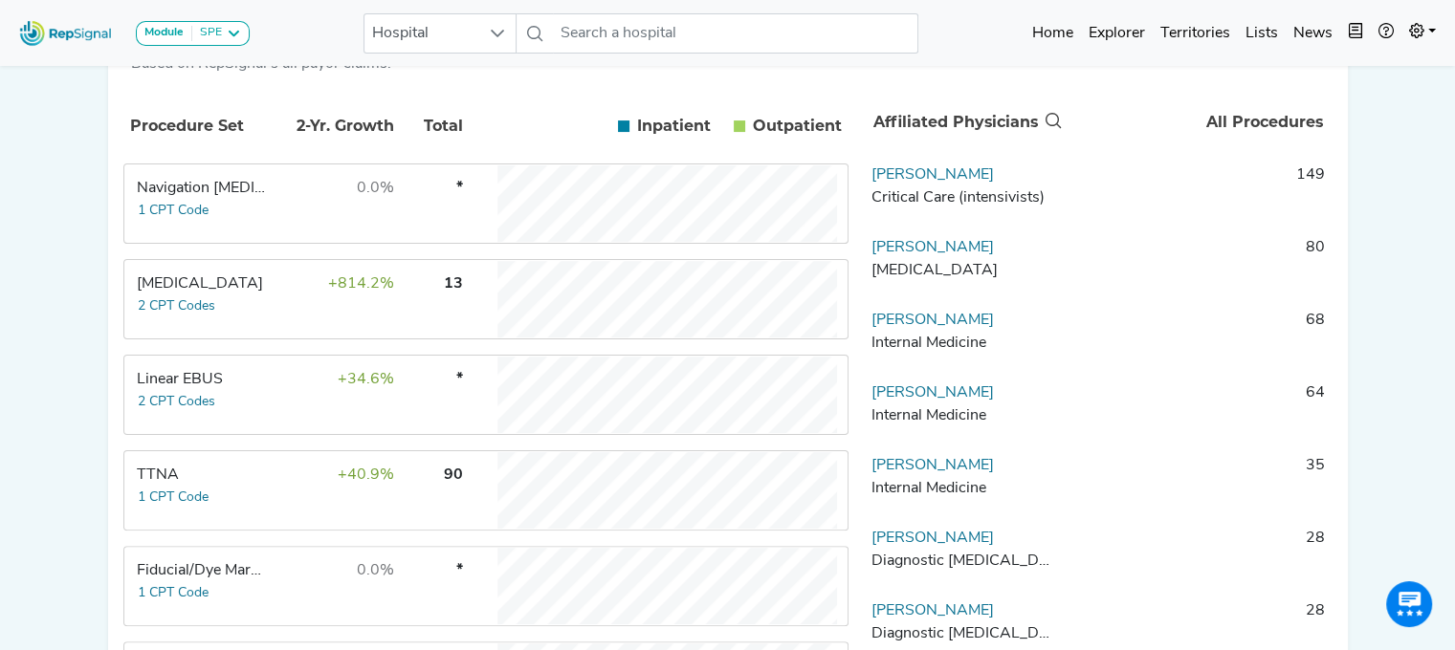
click at [249, 391] on div "Linear EBUS" at bounding box center [202, 379] width 131 height 23
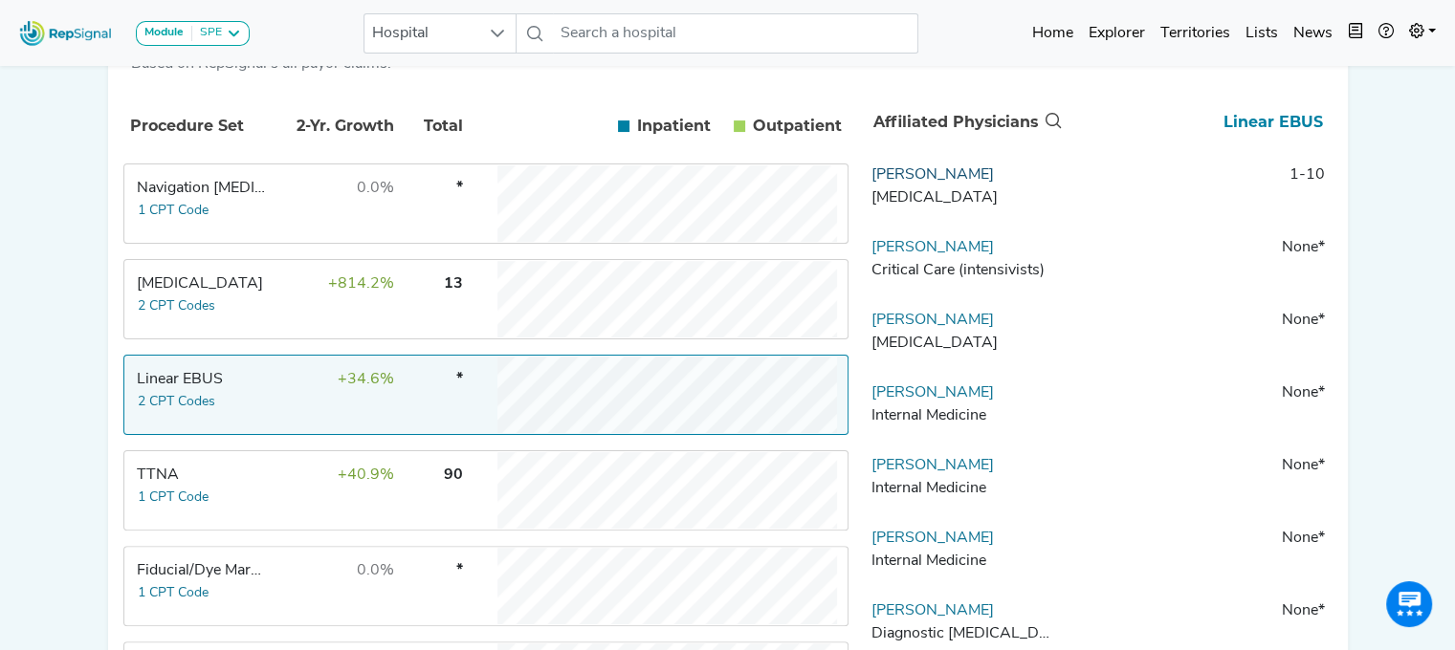
click at [978, 183] on link "[PERSON_NAME]" at bounding box center [932, 174] width 122 height 15
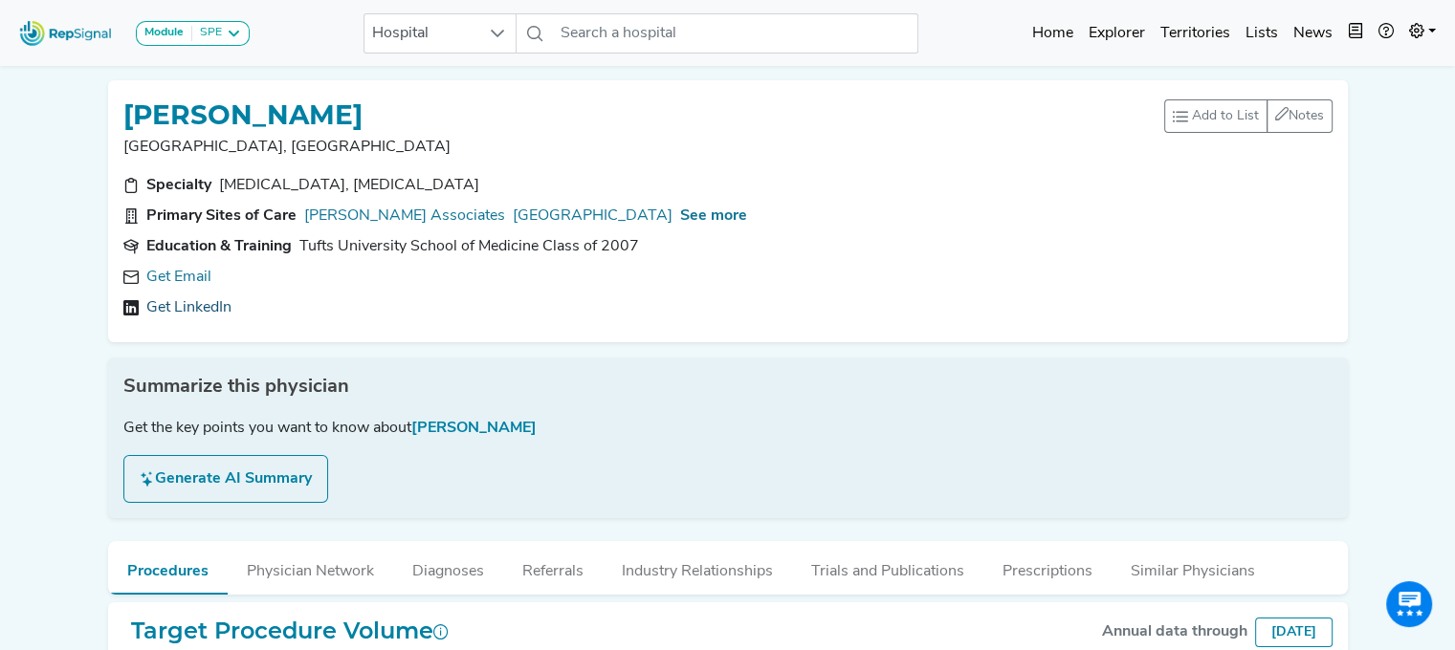
click at [161, 294] on div "Get Email Get LinkedIn" at bounding box center [727, 293] width 1209 height 54
click at [164, 298] on link "Get LinkedIn" at bounding box center [188, 307] width 85 height 23
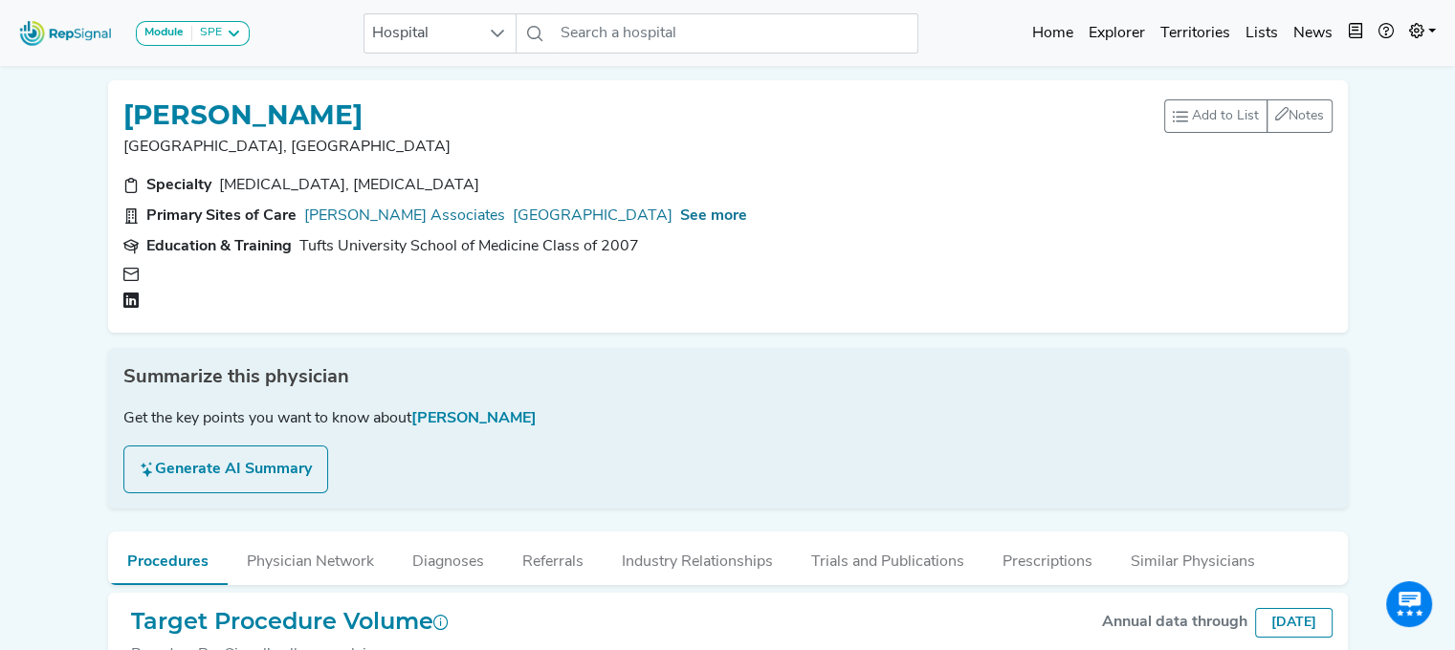
click at [168, 305] on div at bounding box center [291, 301] width 275 height 18
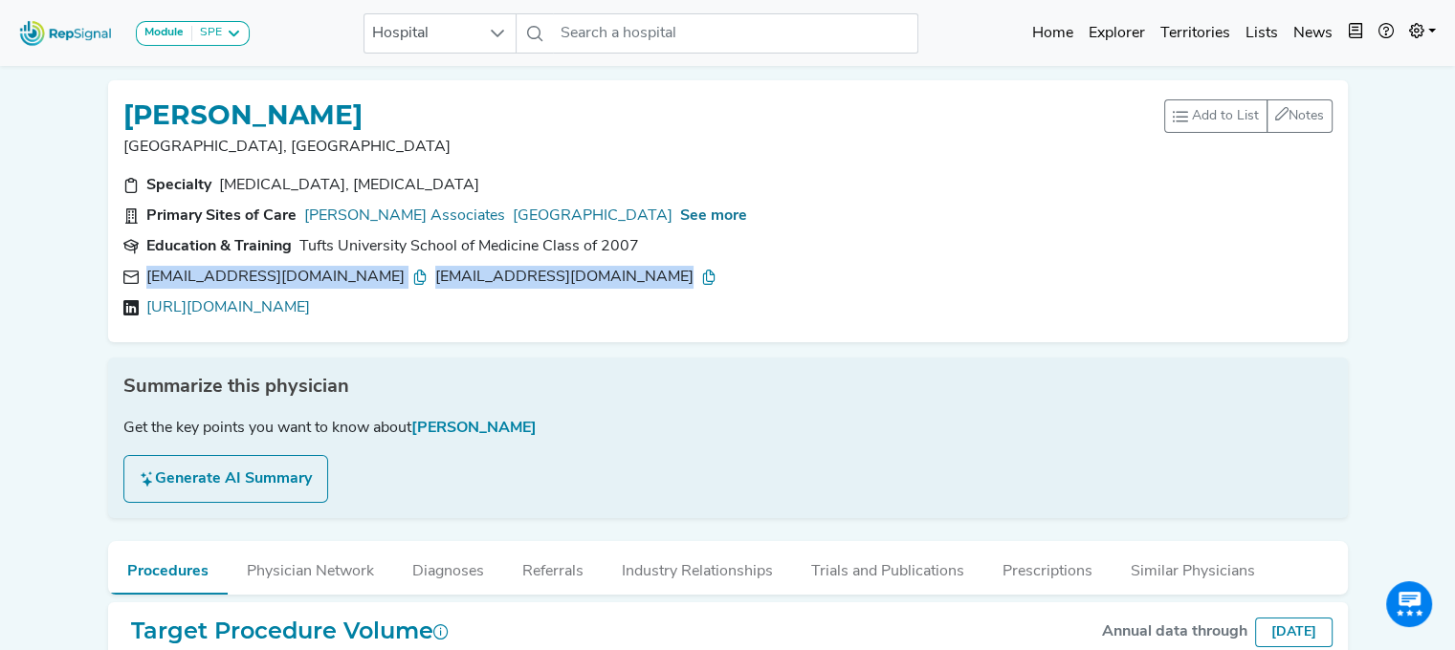
drag, startPoint x: 645, startPoint y: 272, endPoint x: 138, endPoint y: 282, distance: 506.9
click at [138, 282] on div "alassaletta@tuftsmedicalcenter.org antonio.lassaletta@tufts.edu" at bounding box center [727, 277] width 1209 height 23
copy div "alassaletta@tuftsmedicalcenter.org antonio.lassaletta@tufts.edu"
click at [196, 317] on link "https://linkedin.com/in/antonio-lassaletta-45b605126" at bounding box center [228, 307] width 164 height 23
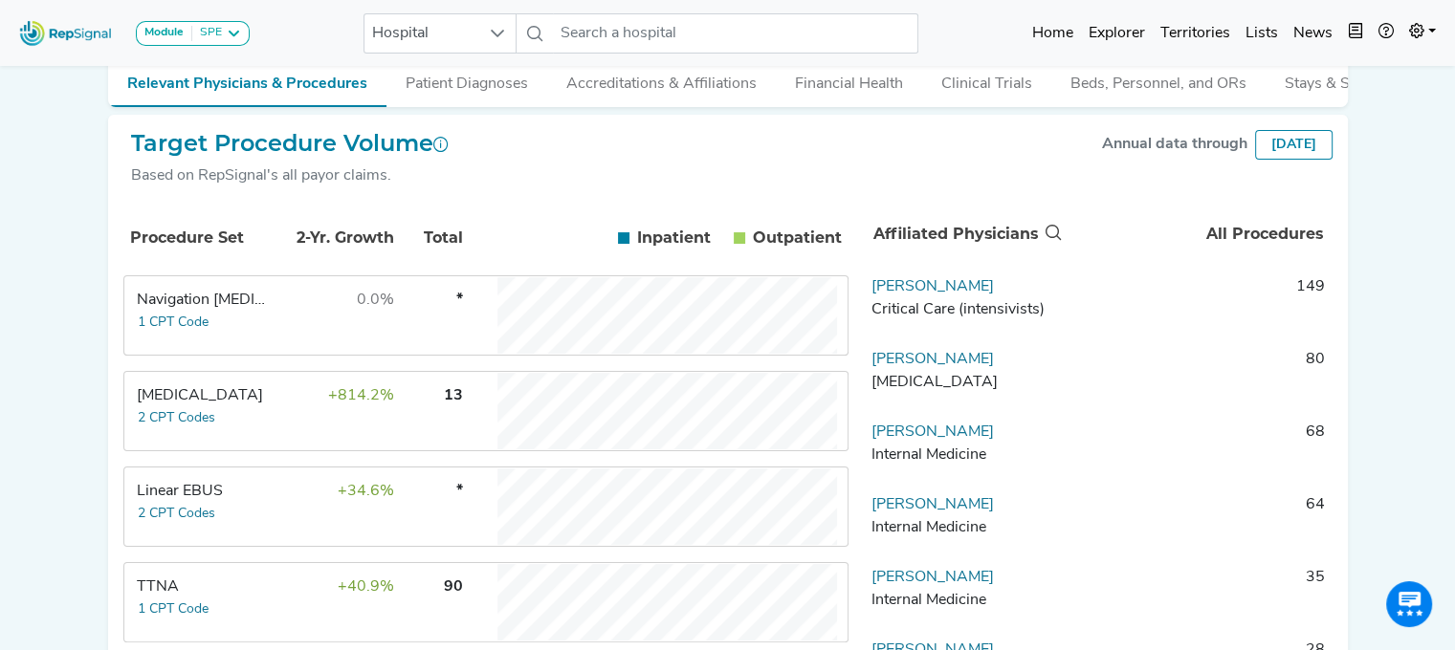
scroll to position [319, 0]
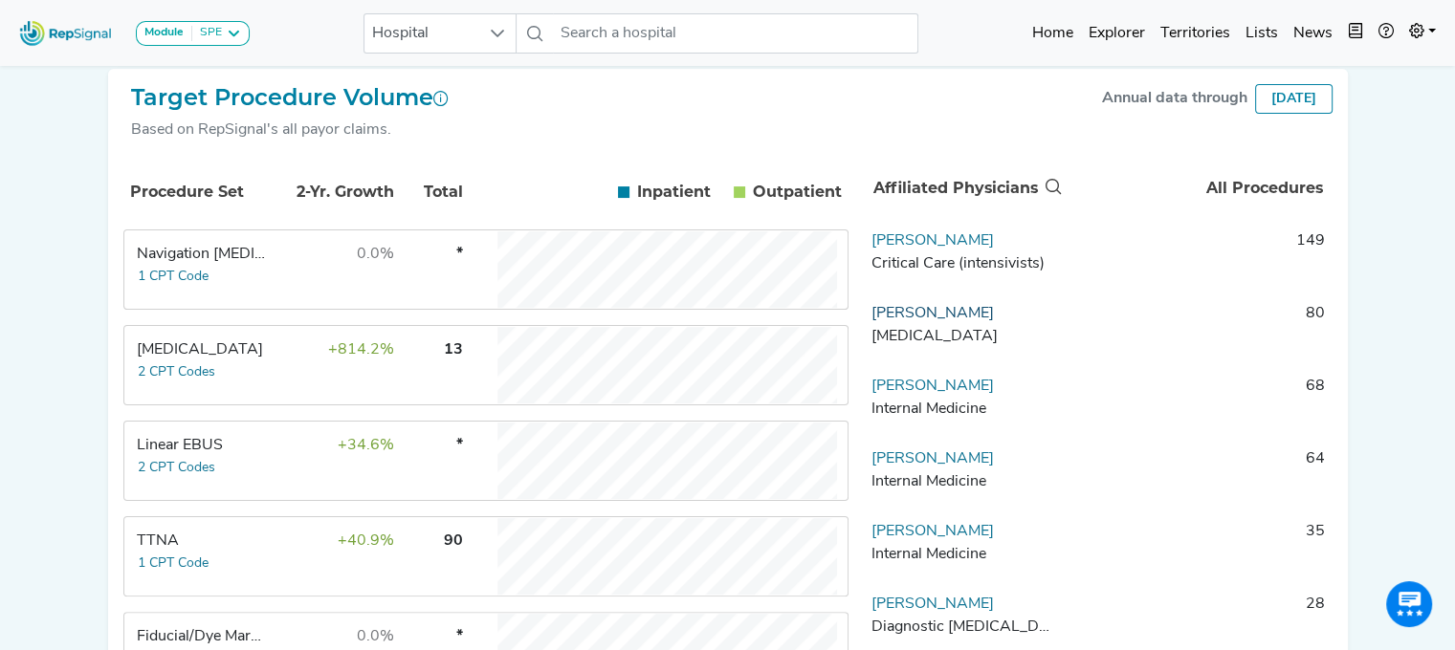
click at [887, 320] on link "John Federico" at bounding box center [932, 313] width 122 height 15
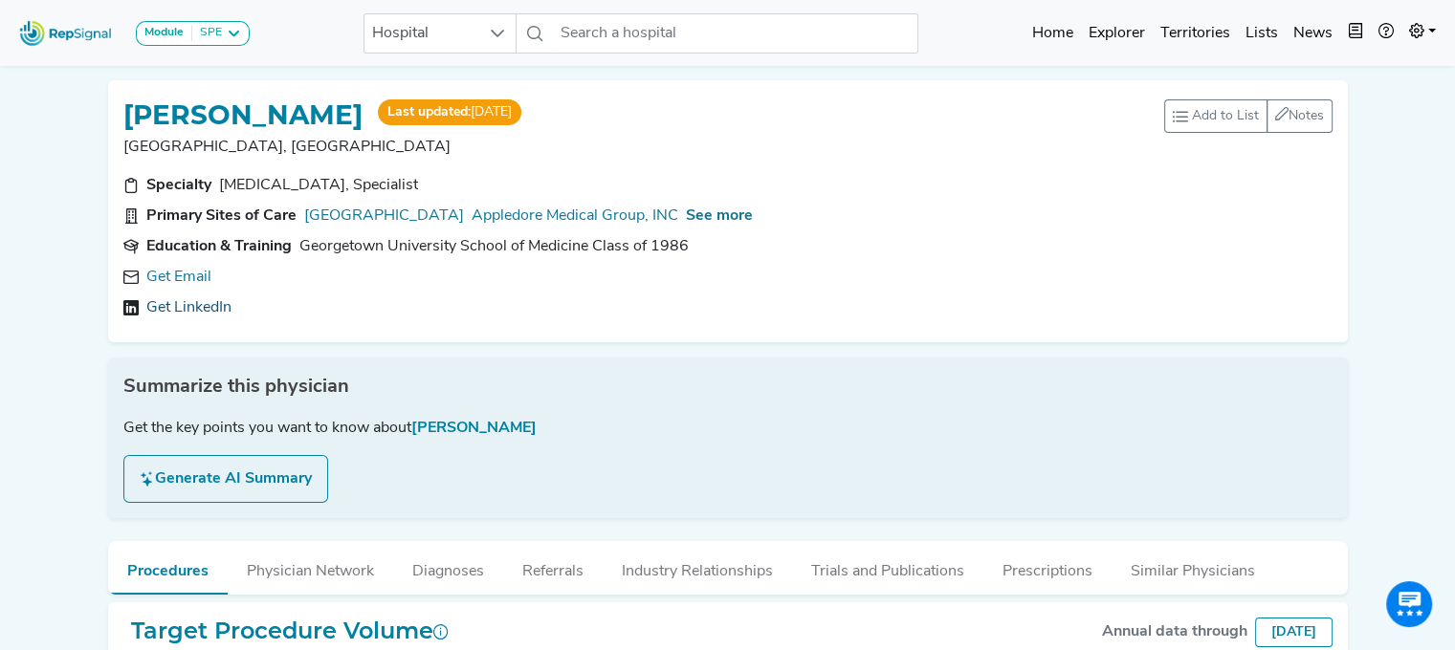
click at [190, 307] on link "Get LinkedIn" at bounding box center [188, 307] width 85 height 23
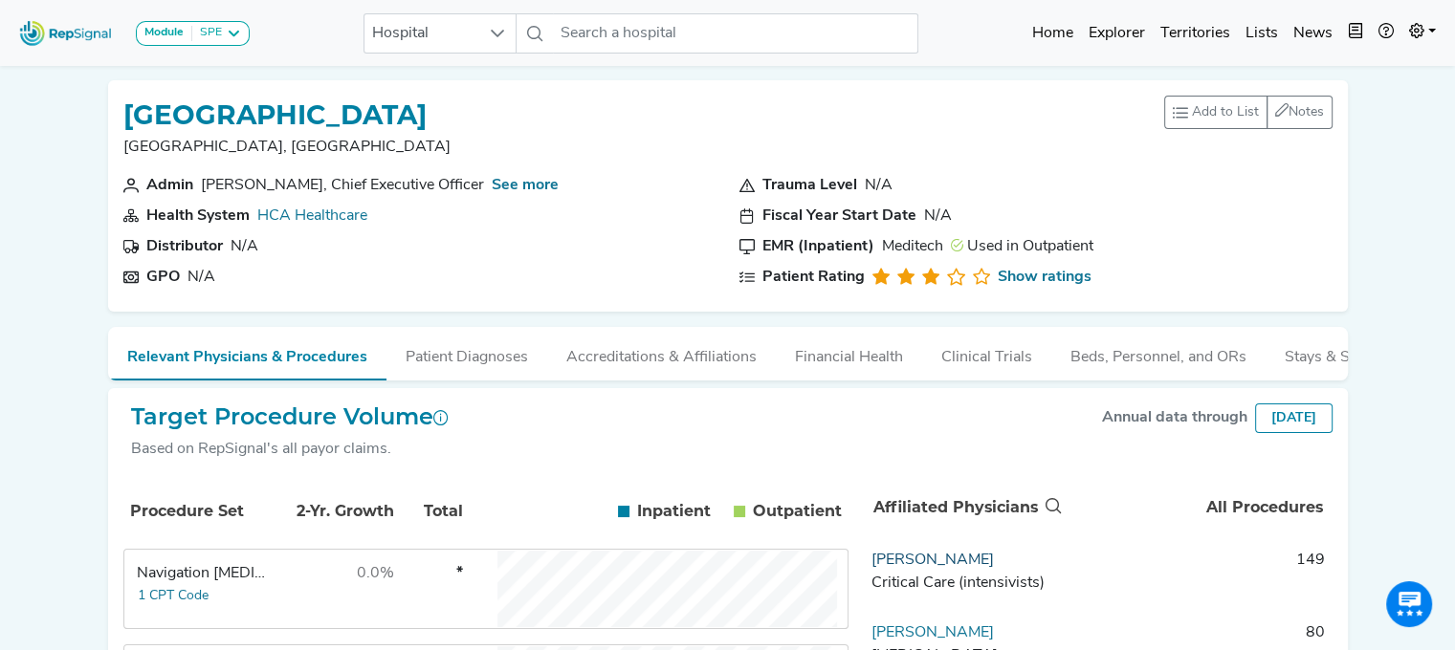
click at [889, 568] on link "Sanjay Godara" at bounding box center [932, 560] width 122 height 15
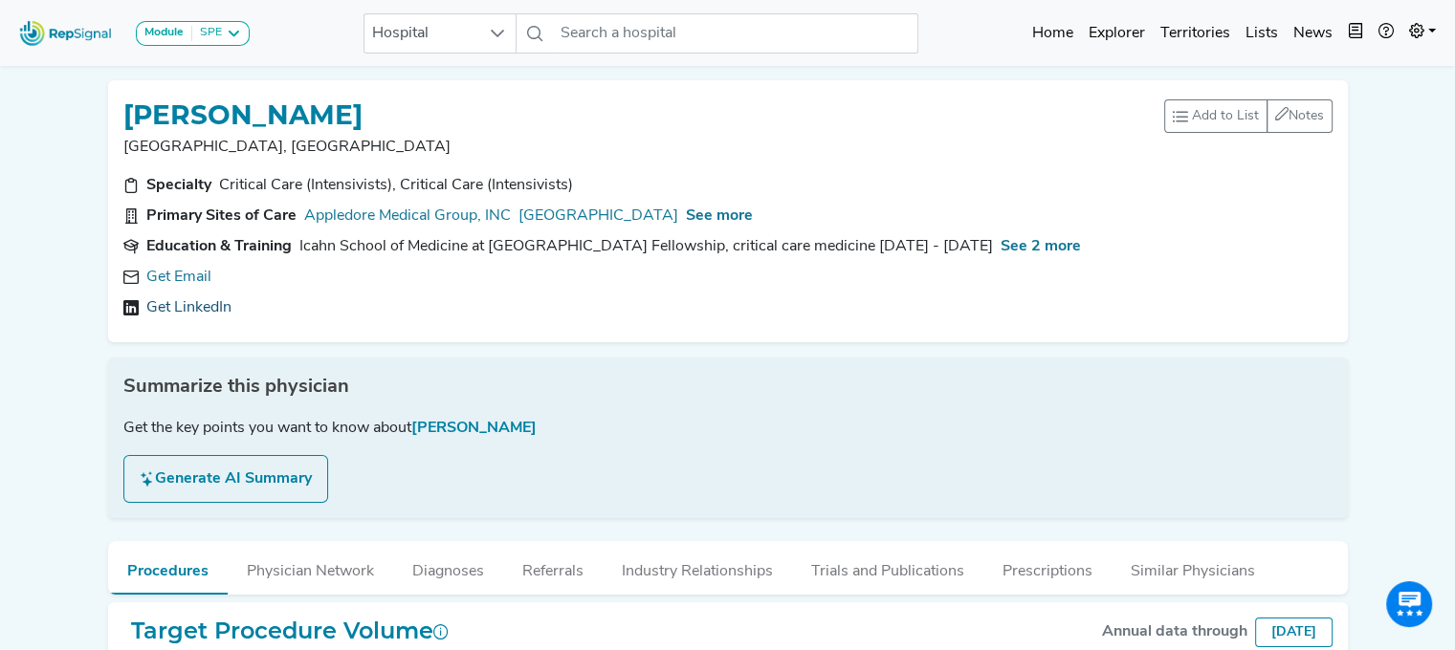
click at [191, 297] on link "Get LinkedIn" at bounding box center [188, 307] width 85 height 23
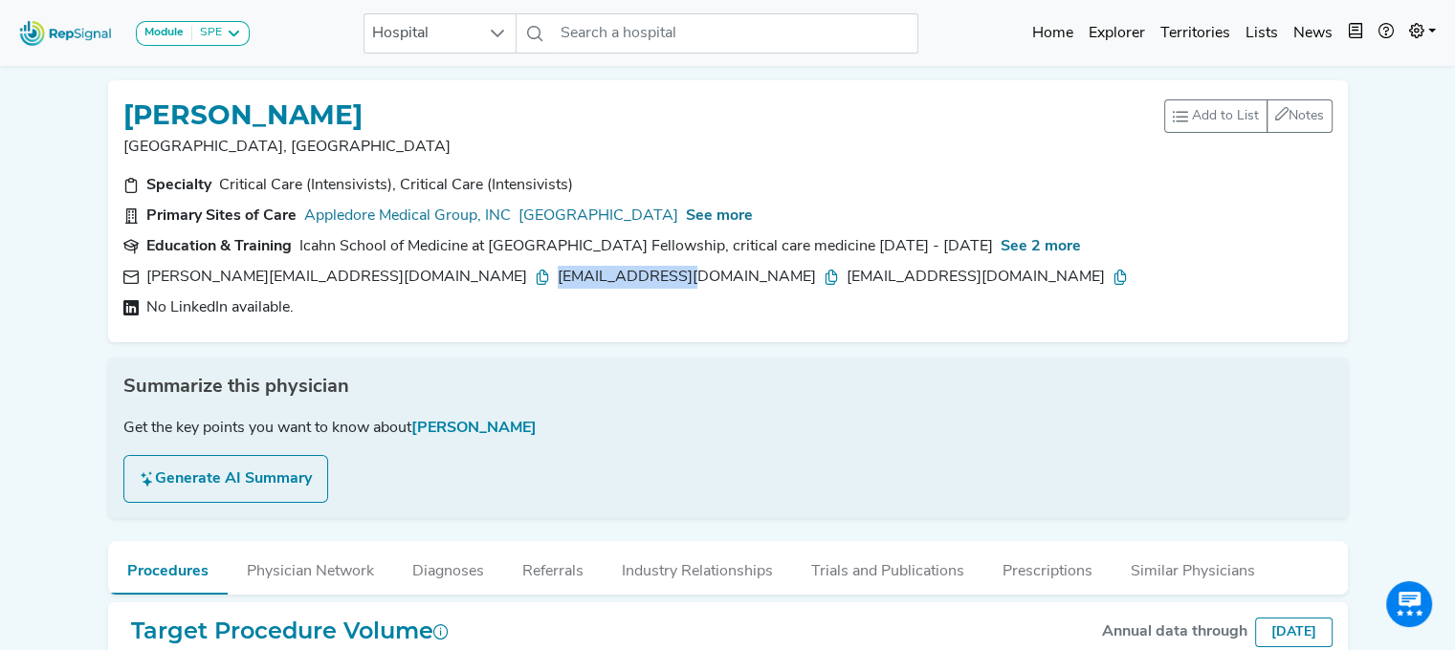
drag, startPoint x: 508, startPoint y: 270, endPoint x: 370, endPoint y: 272, distance: 137.7
click at [558, 272] on div "godarag@upmc.edu" at bounding box center [698, 277] width 281 height 23
copy div "godarag@upmc.edu"
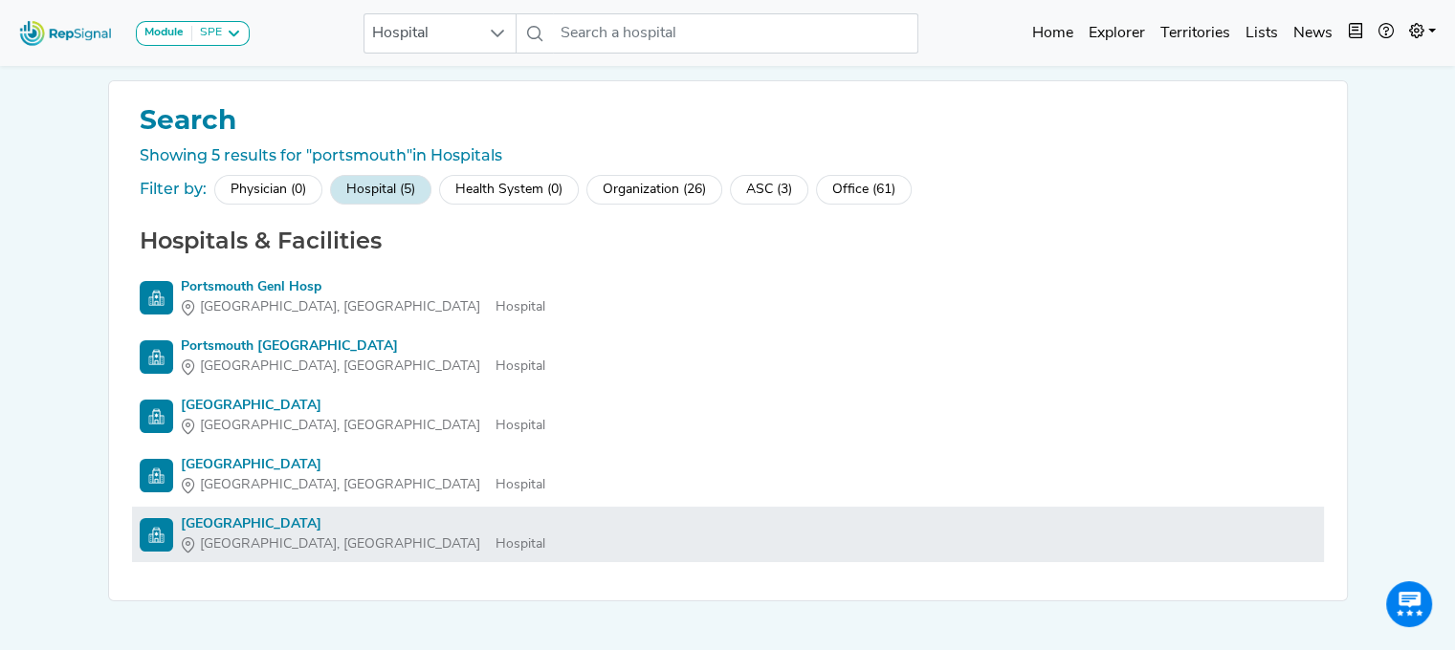
click at [252, 527] on div "Portsmouth Regional Hospital" at bounding box center [363, 524] width 364 height 20
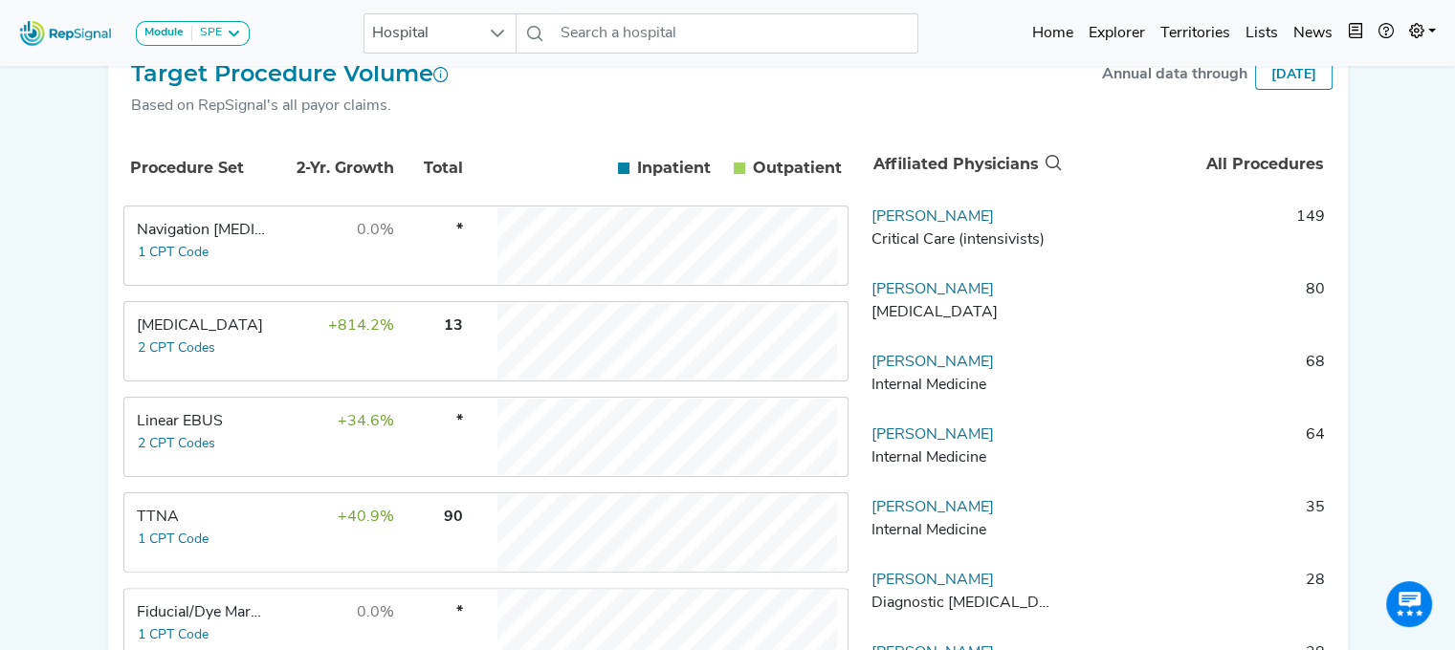
scroll to position [377, 0]
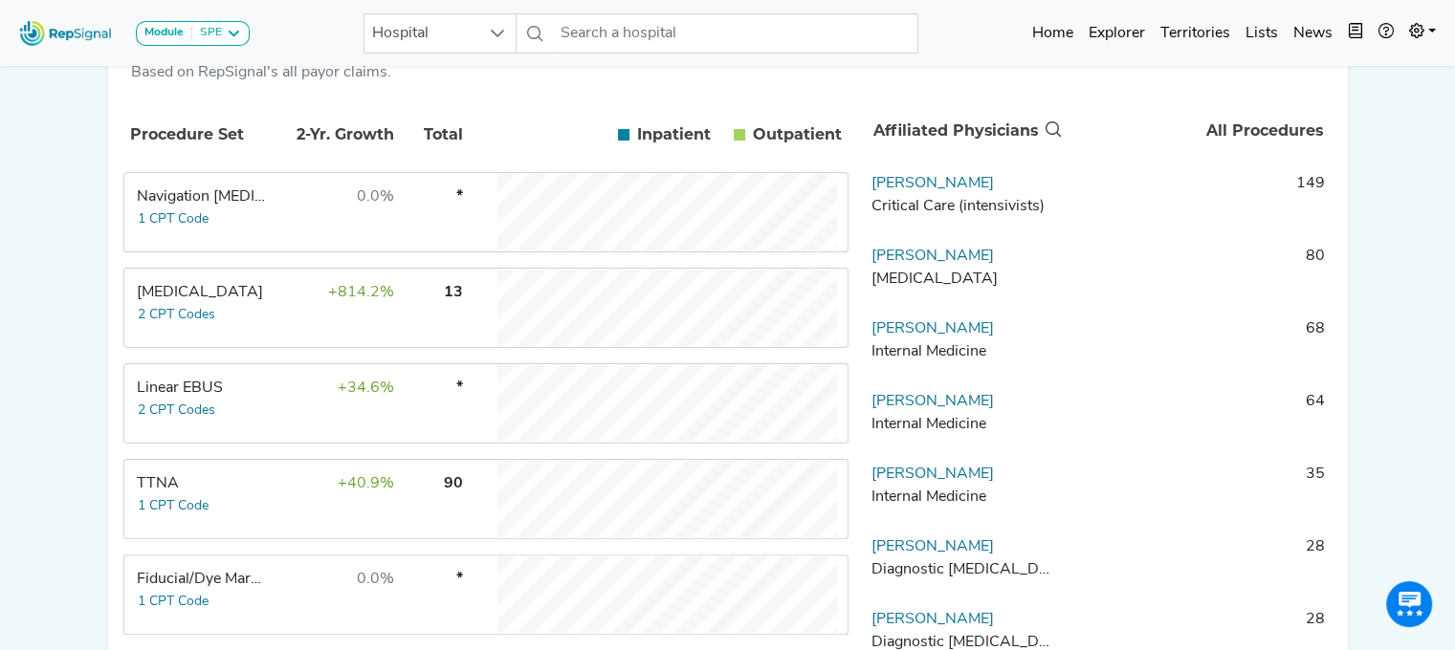
click at [285, 405] on td "+34.6%" at bounding box center [333, 403] width 124 height 77
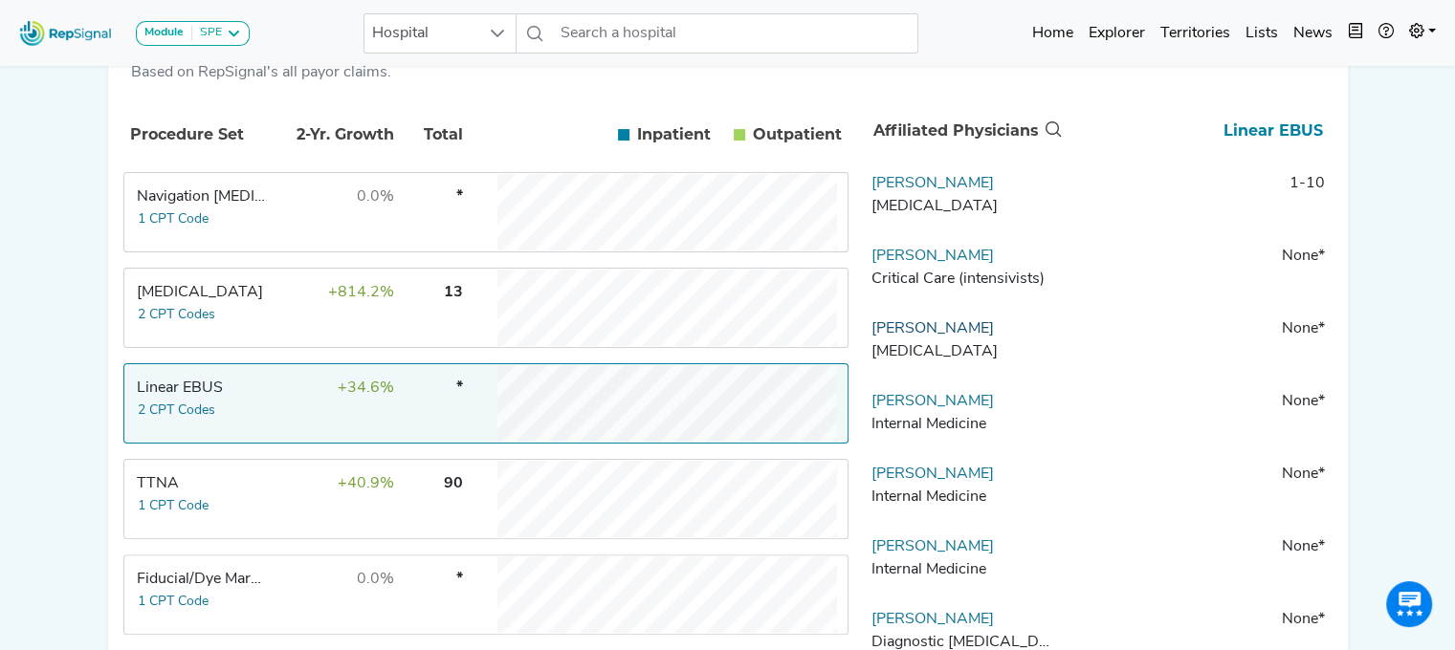
click at [939, 337] on link "John Federico" at bounding box center [932, 328] width 122 height 15
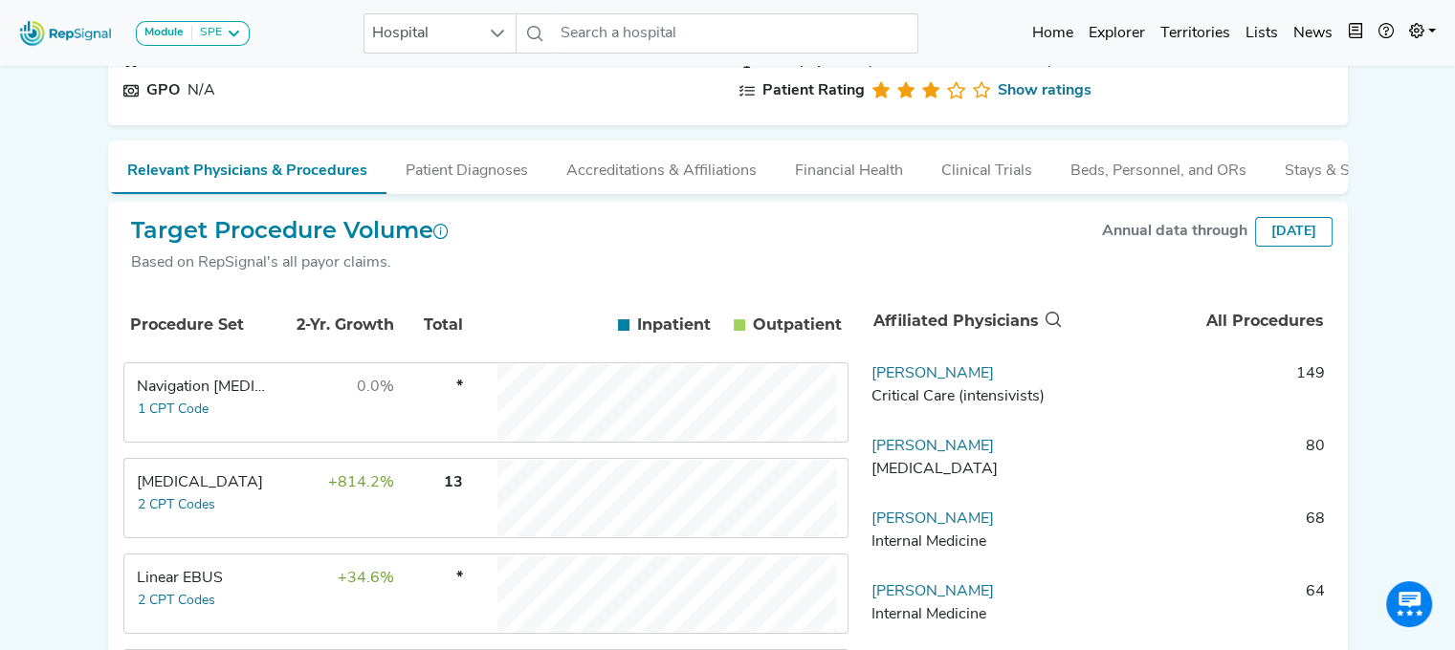
scroll to position [276, 0]
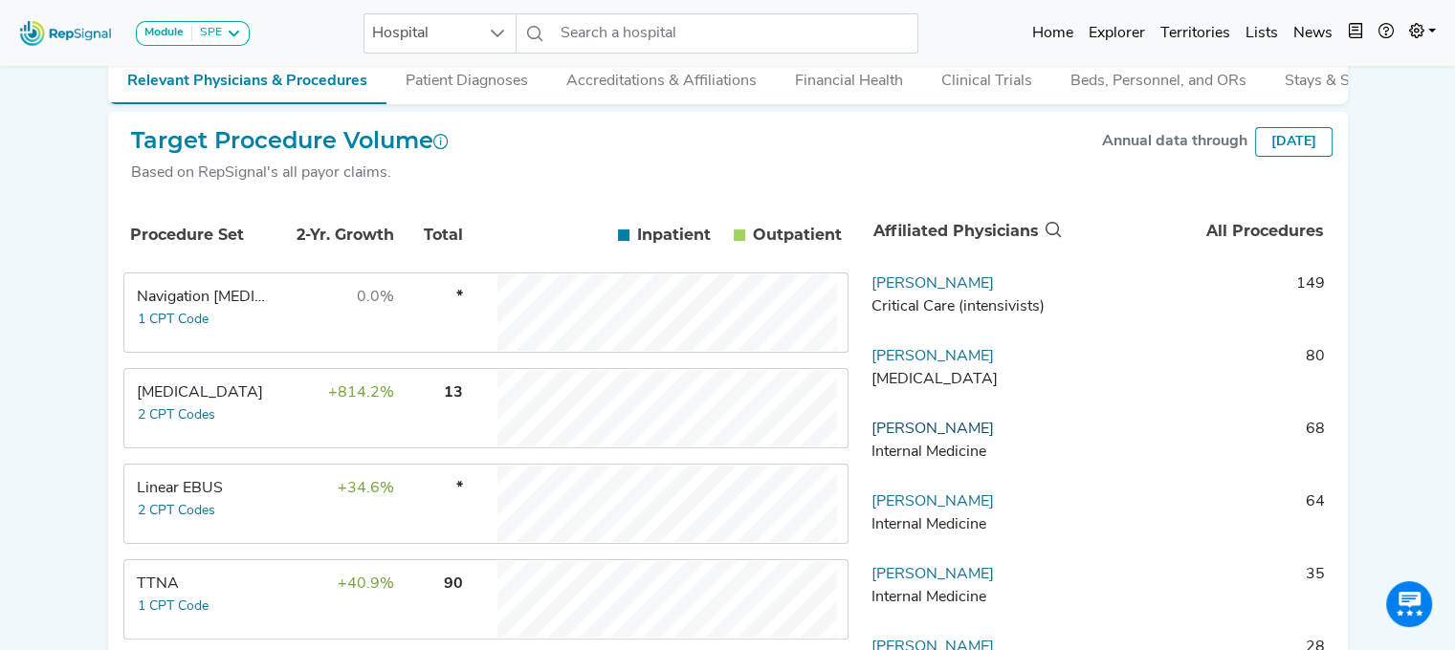
click at [949, 437] on link "Gregory Morrissey" at bounding box center [932, 429] width 122 height 15
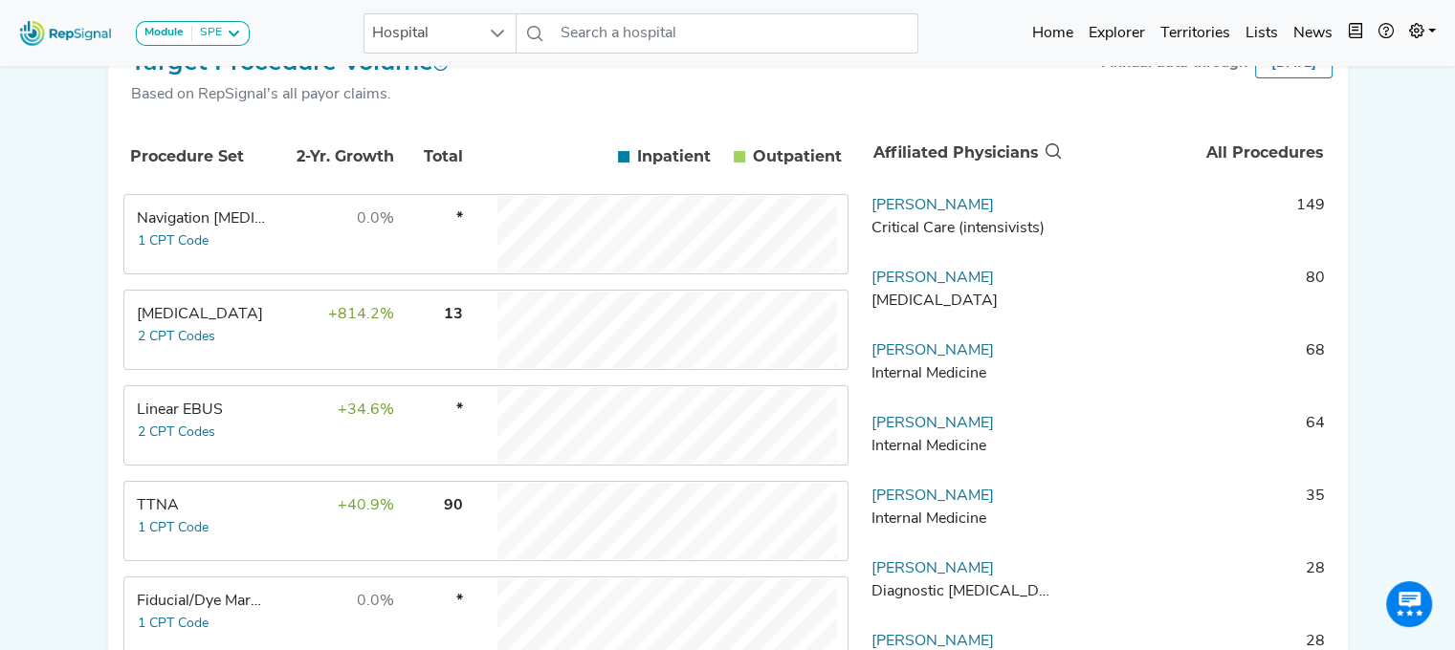
scroll to position [355, 0]
click at [264, 422] on div "Linear EBUS" at bounding box center [202, 410] width 131 height 23
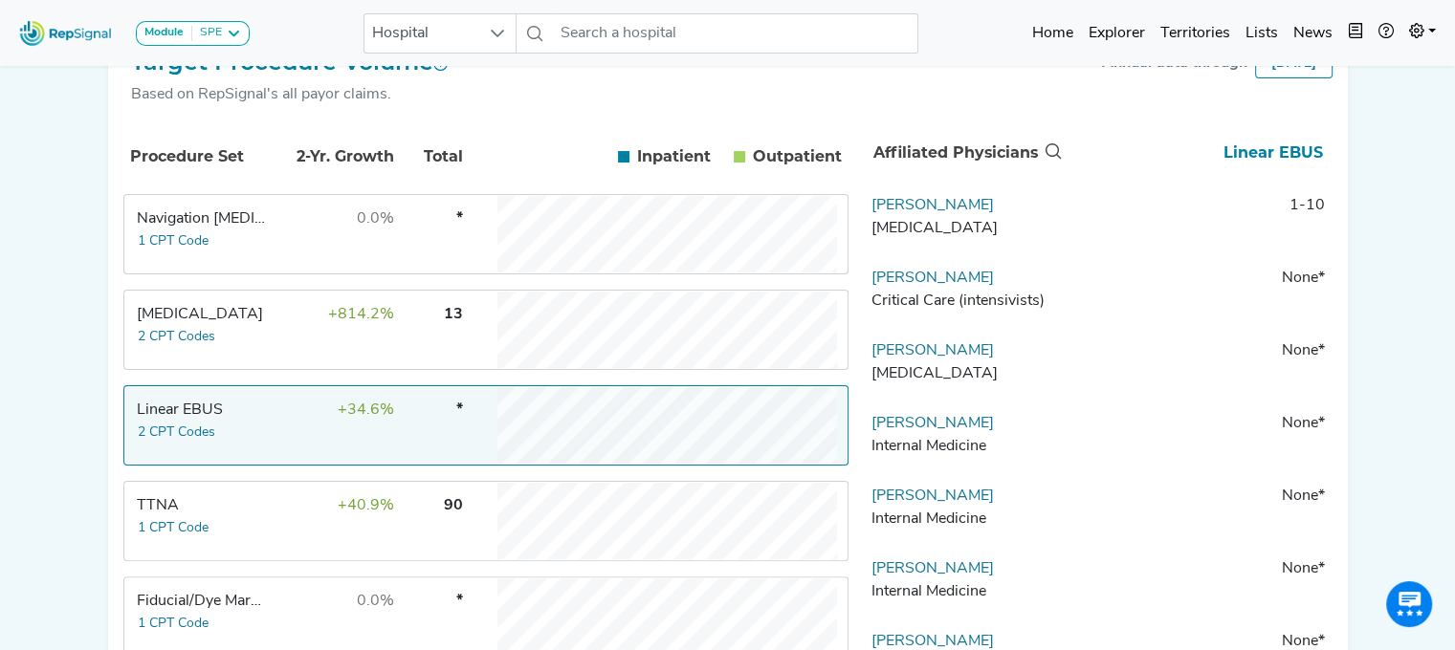
drag, startPoint x: 1014, startPoint y: 436, endPoint x: 862, endPoint y: 432, distance: 152.1
click at [862, 432] on div "Procedure Set 2-Yr. Growth Total Inpatient In Outpatient Out Navigation Broncho…" at bounding box center [727, 540] width 1209 height 838
click at [656, 25] on input "text" at bounding box center [735, 33] width 365 height 40
type input "ellis"
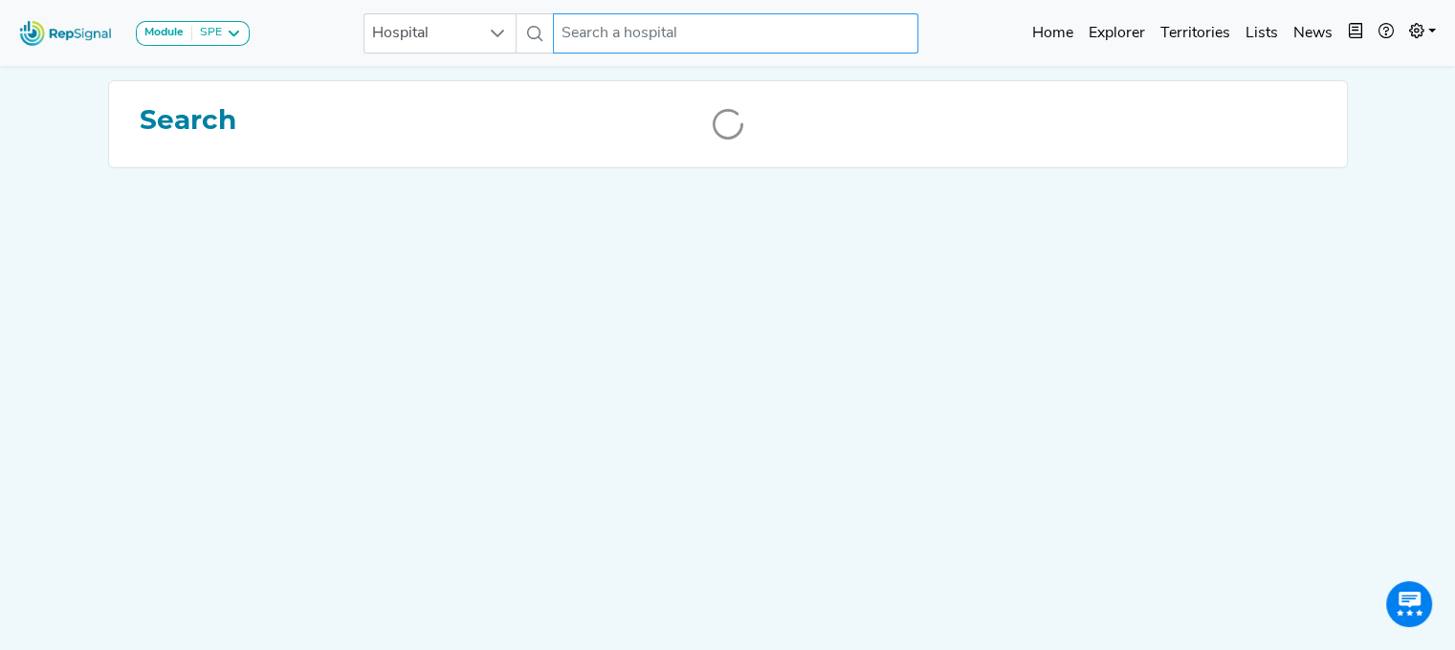
click at [656, 30] on input "text" at bounding box center [735, 33] width 365 height 40
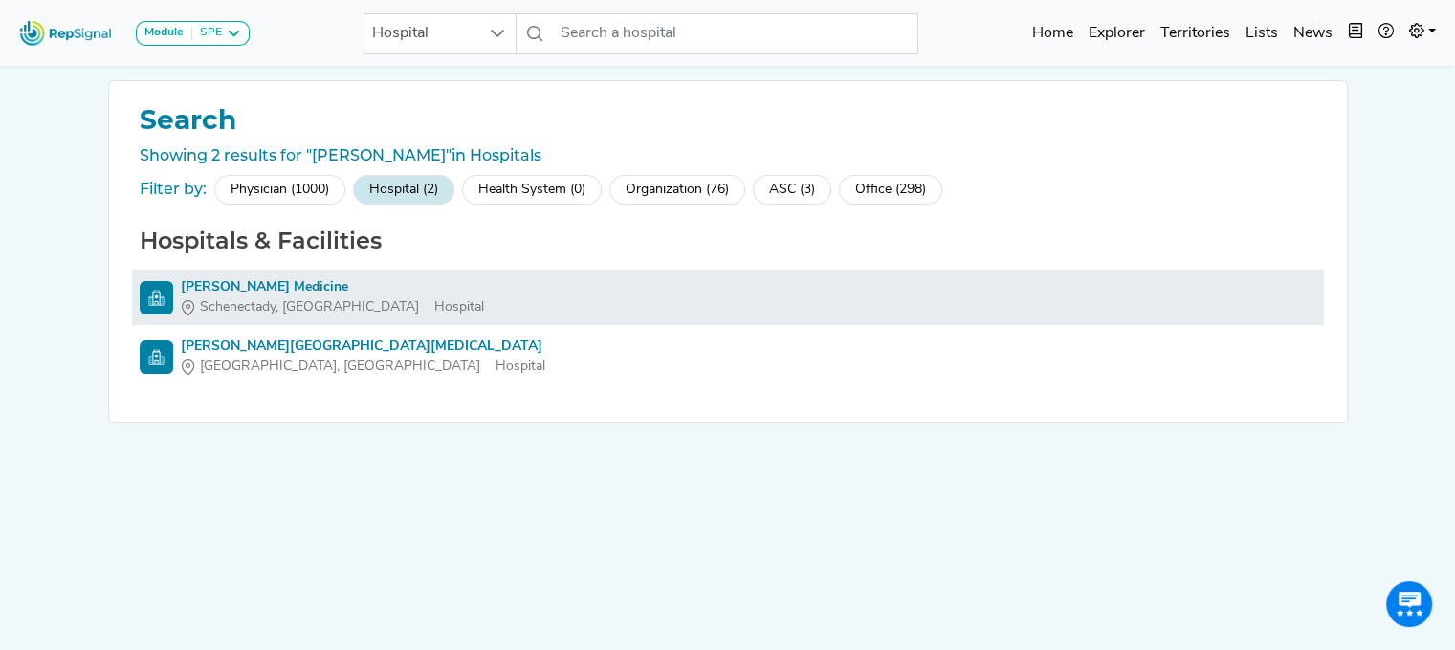
click at [230, 282] on div "Ellis Medicine" at bounding box center [332, 287] width 303 height 20
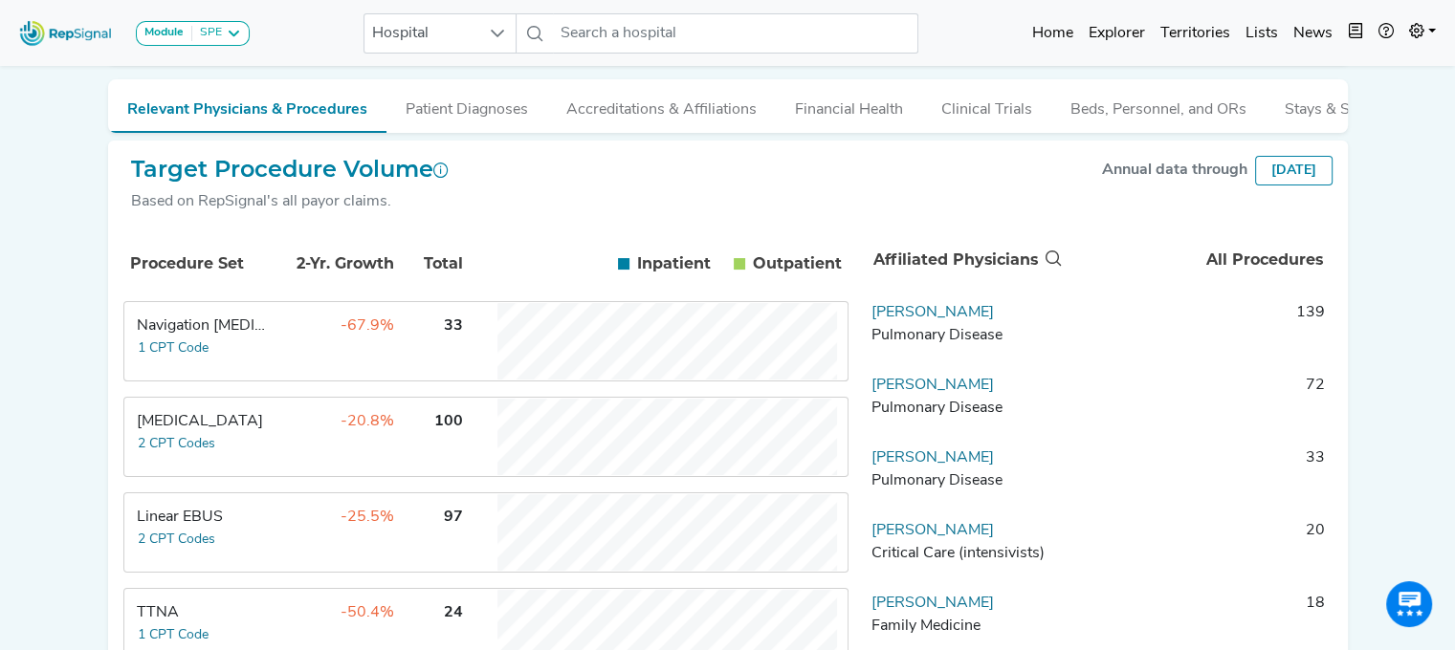
scroll to position [306, 0]
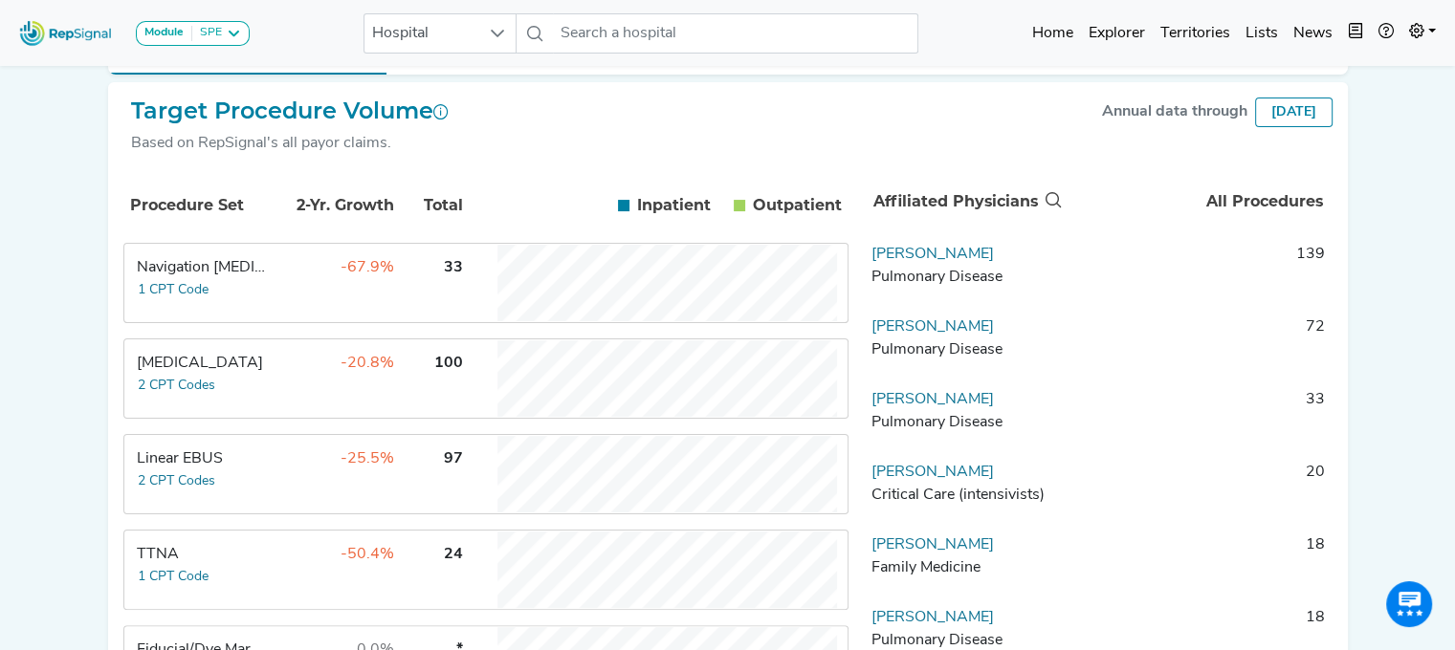
click at [303, 473] on td "-25.5%" at bounding box center [333, 474] width 124 height 77
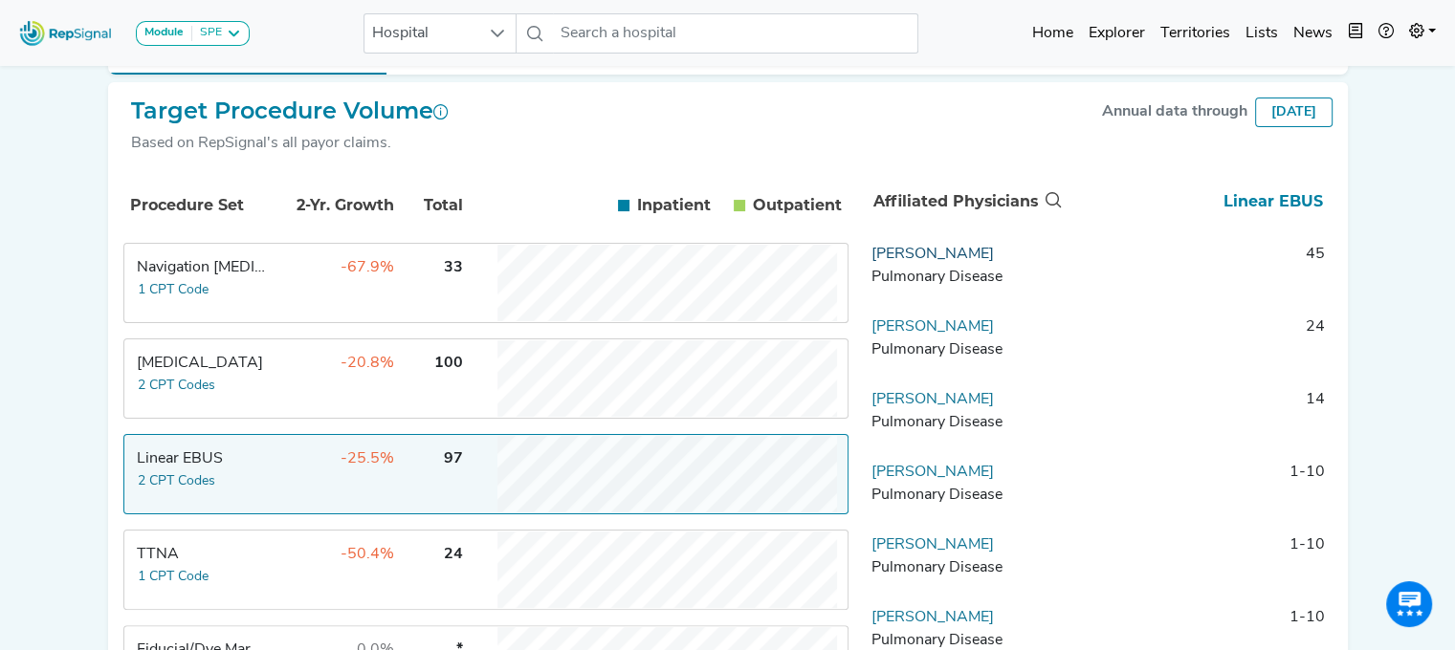
click at [932, 262] on link "Ahmed Khan" at bounding box center [932, 254] width 122 height 15
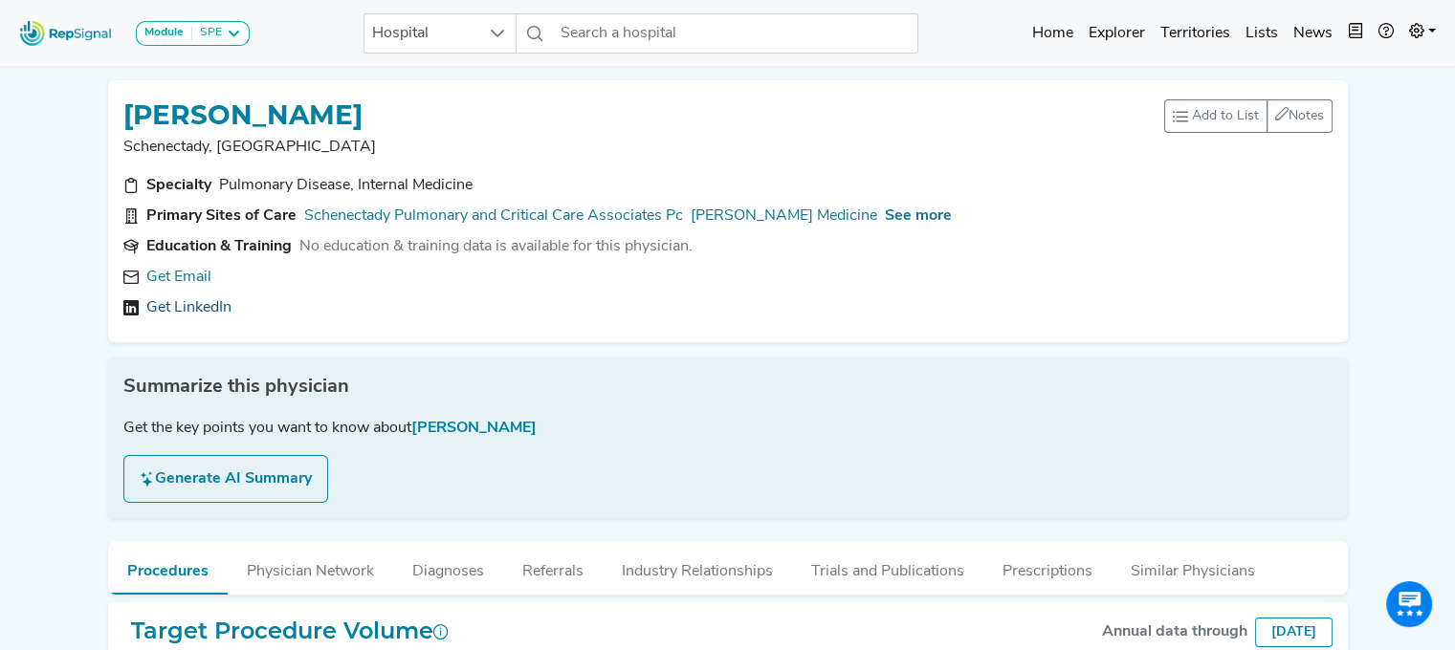
click at [161, 303] on link "Get LinkedIn" at bounding box center [188, 307] width 85 height 23
click at [463, 23] on span "Hospital" at bounding box center [421, 33] width 115 height 38
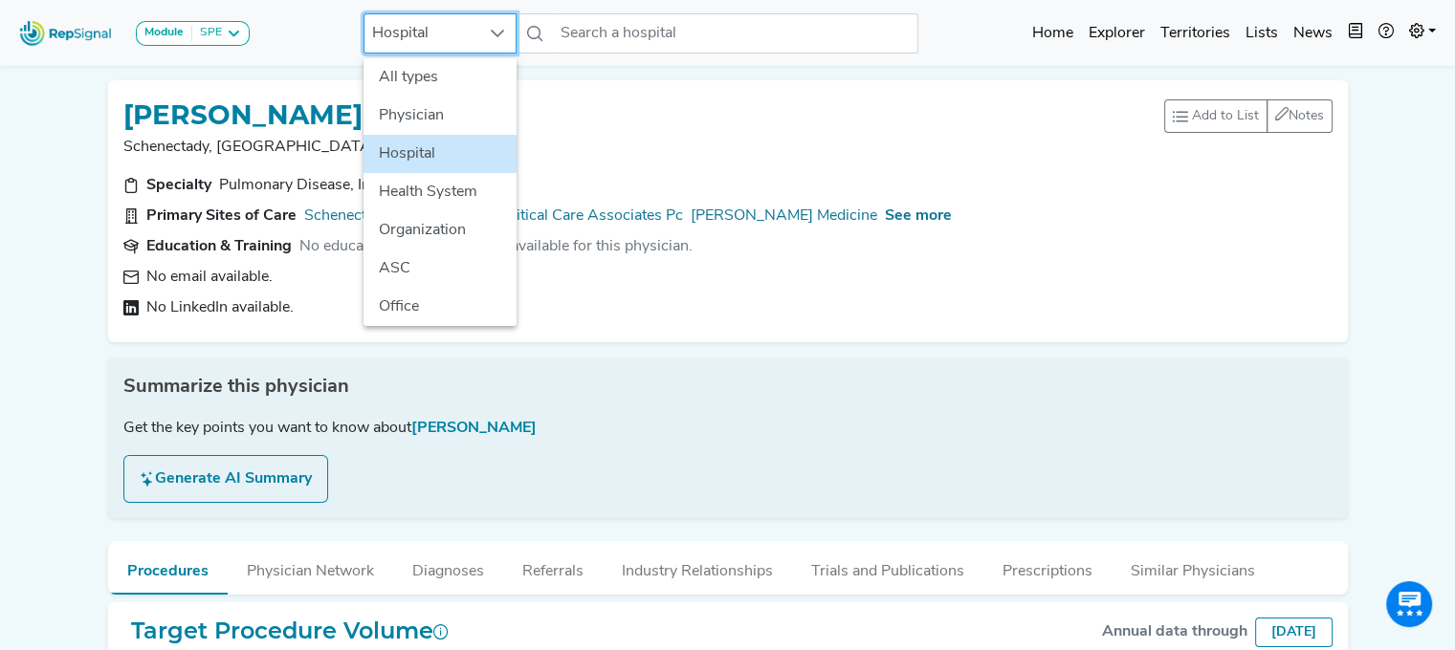
scroll to position [0, 14]
click at [446, 112] on li "Physician" at bounding box center [439, 116] width 153 height 38
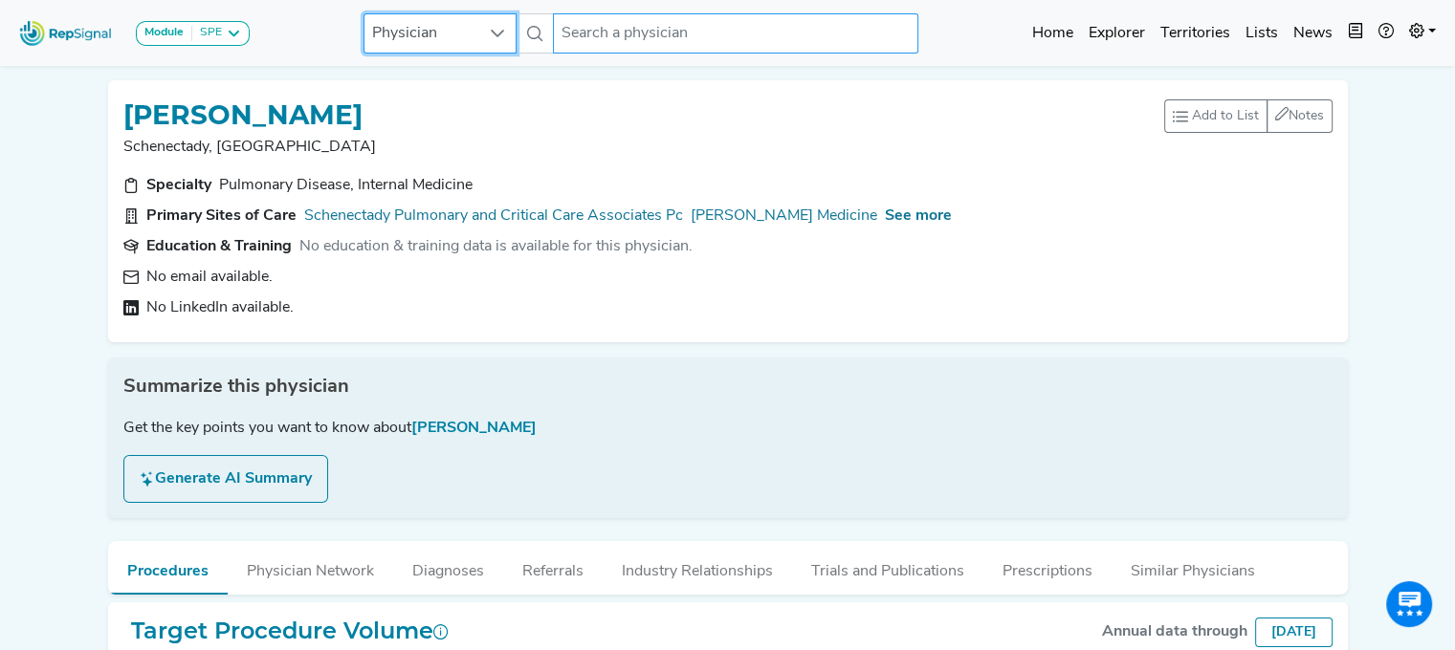
click at [627, 38] on input "text" at bounding box center [735, 33] width 365 height 40
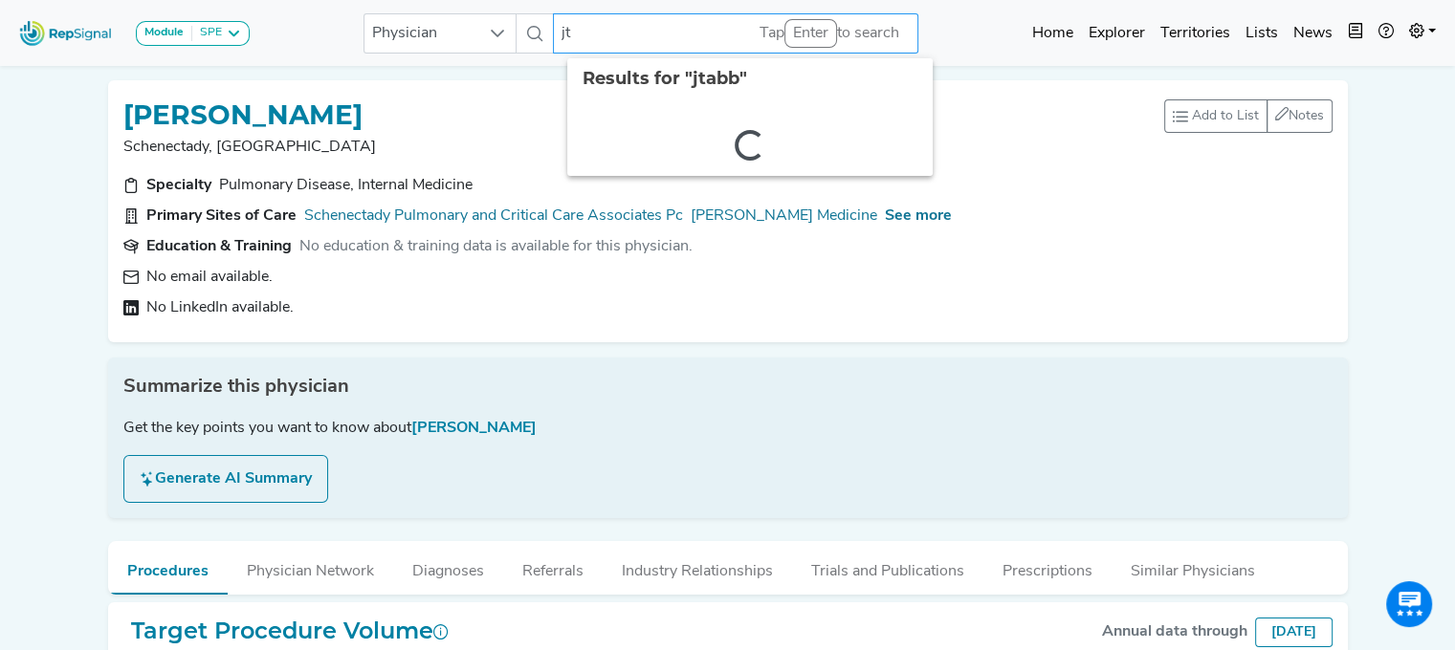
type input "j"
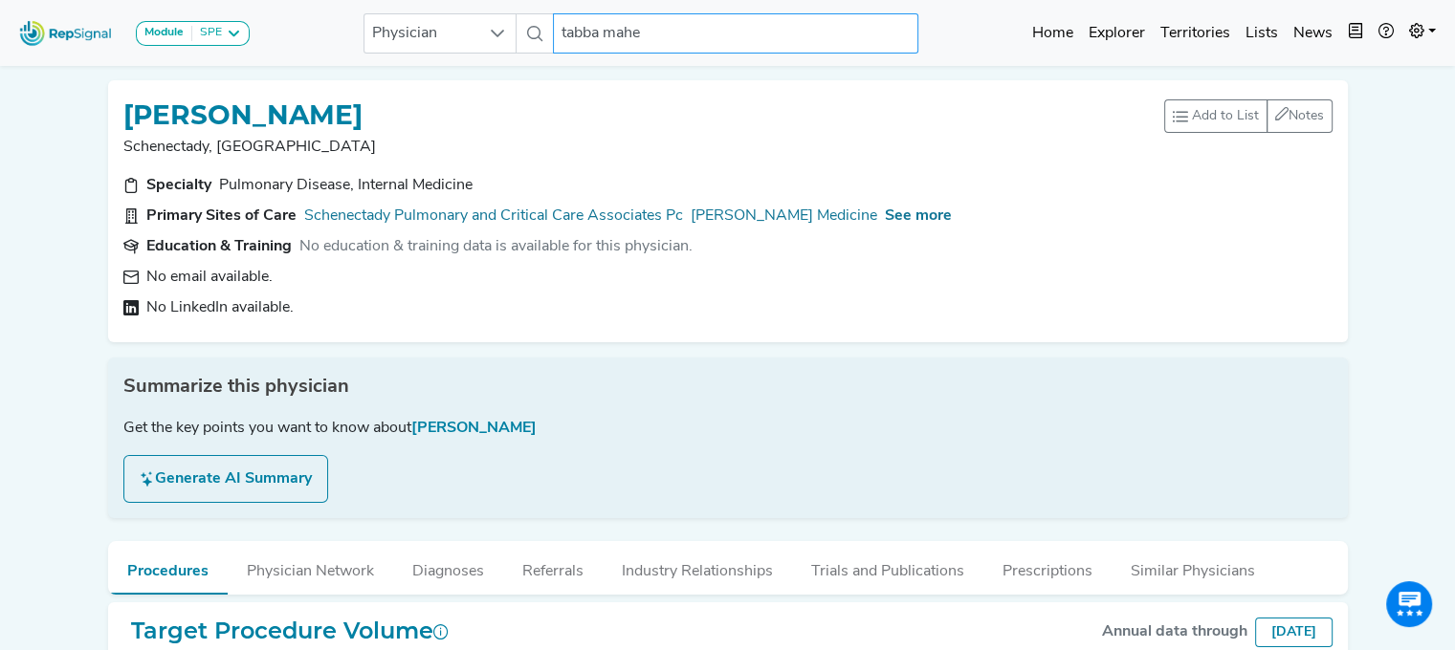
type input "tabba maher"
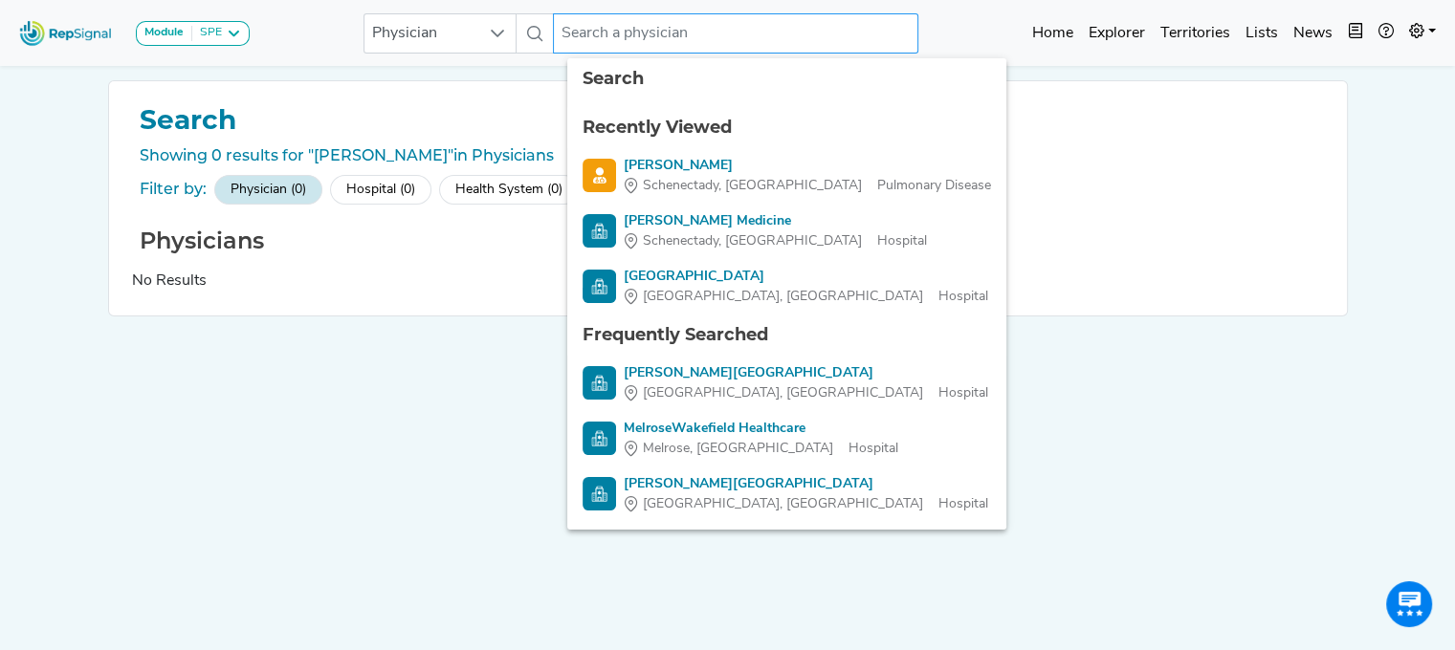
click at [580, 36] on input "text" at bounding box center [735, 33] width 365 height 40
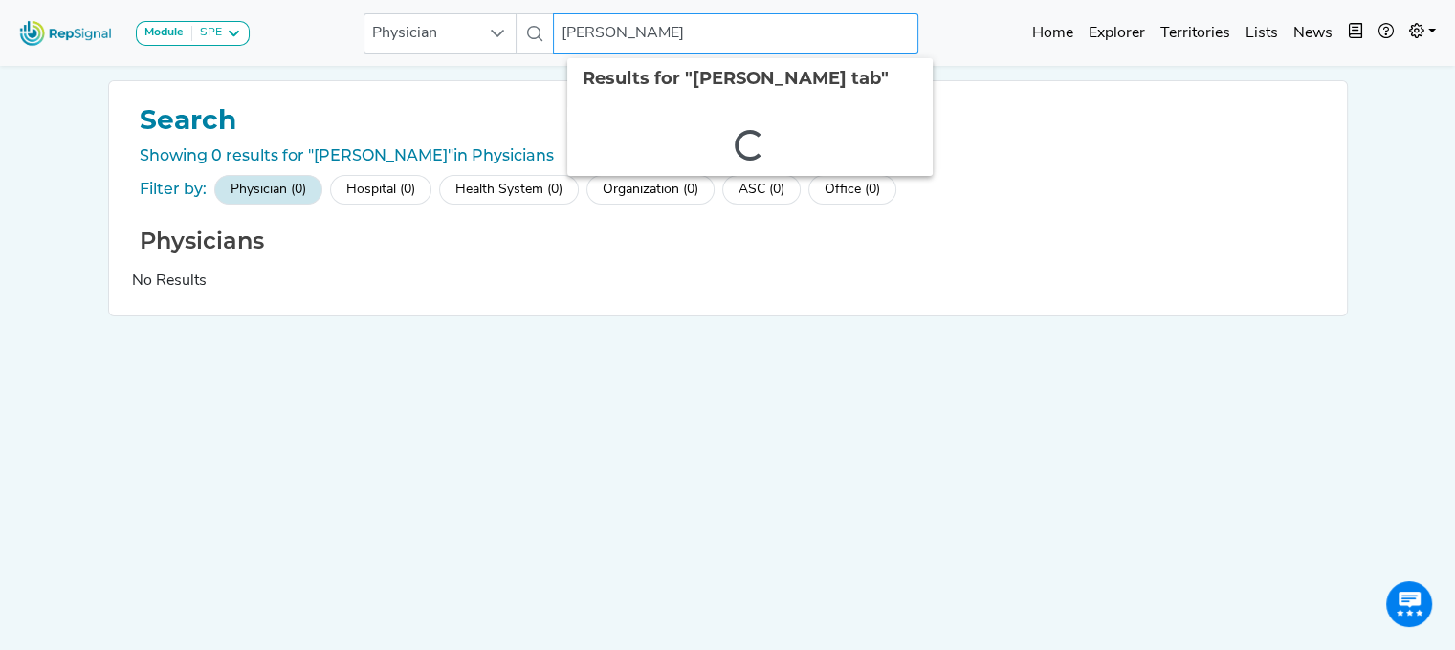
type input "maher tabba"
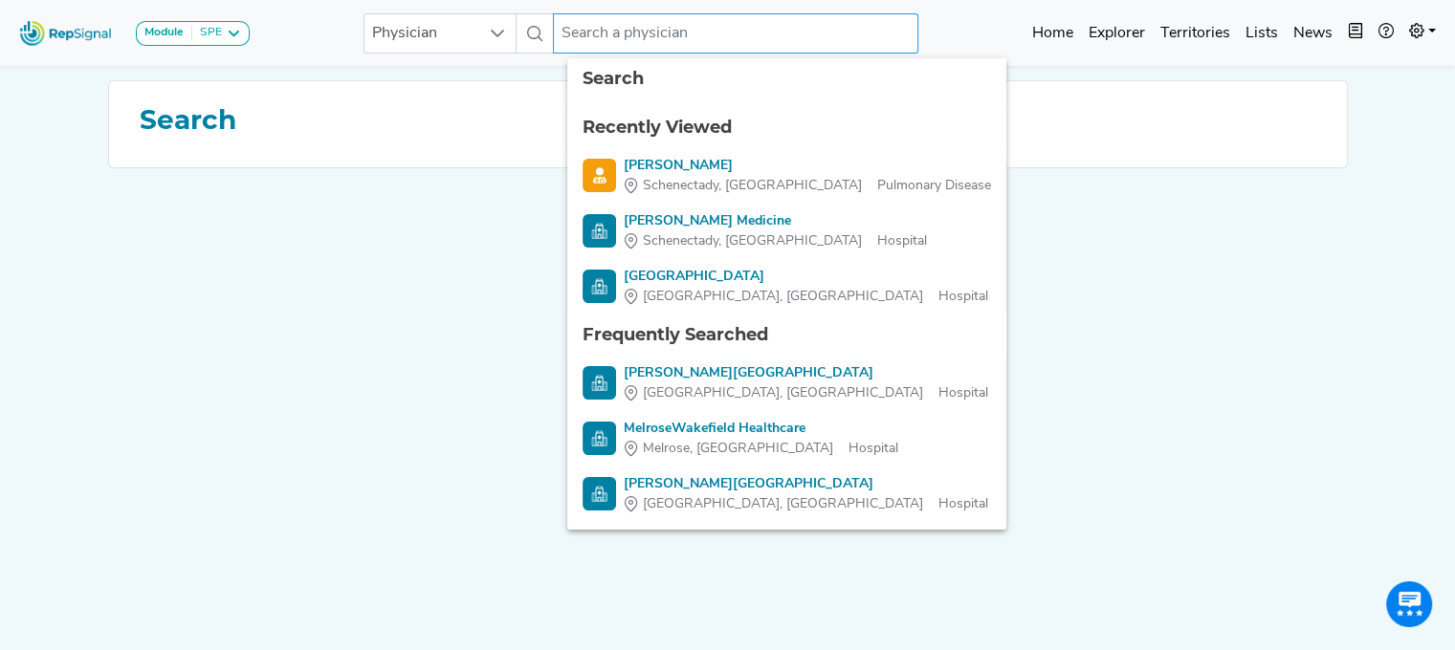
click at [580, 36] on input "text" at bounding box center [735, 33] width 365 height 40
click at [587, 33] on input "text" at bounding box center [735, 33] width 365 height 40
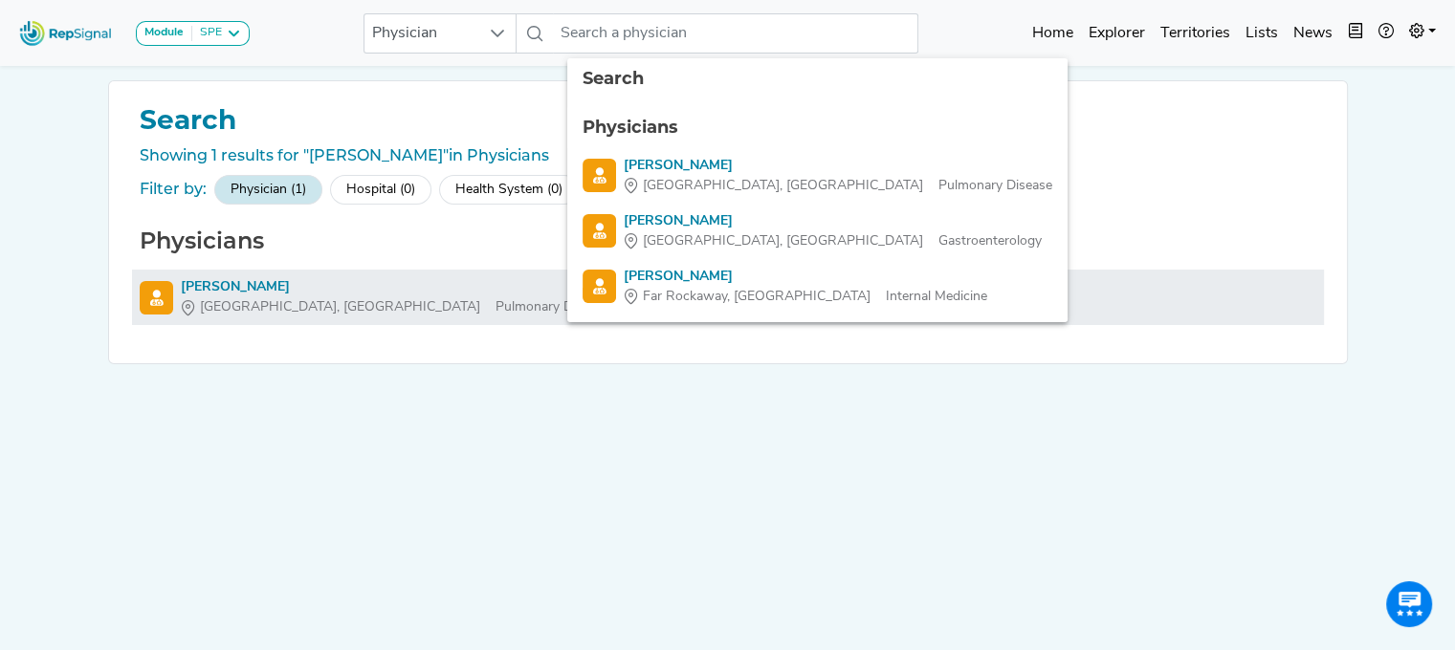
click at [208, 286] on div "[PERSON_NAME]" at bounding box center [395, 287] width 428 height 20
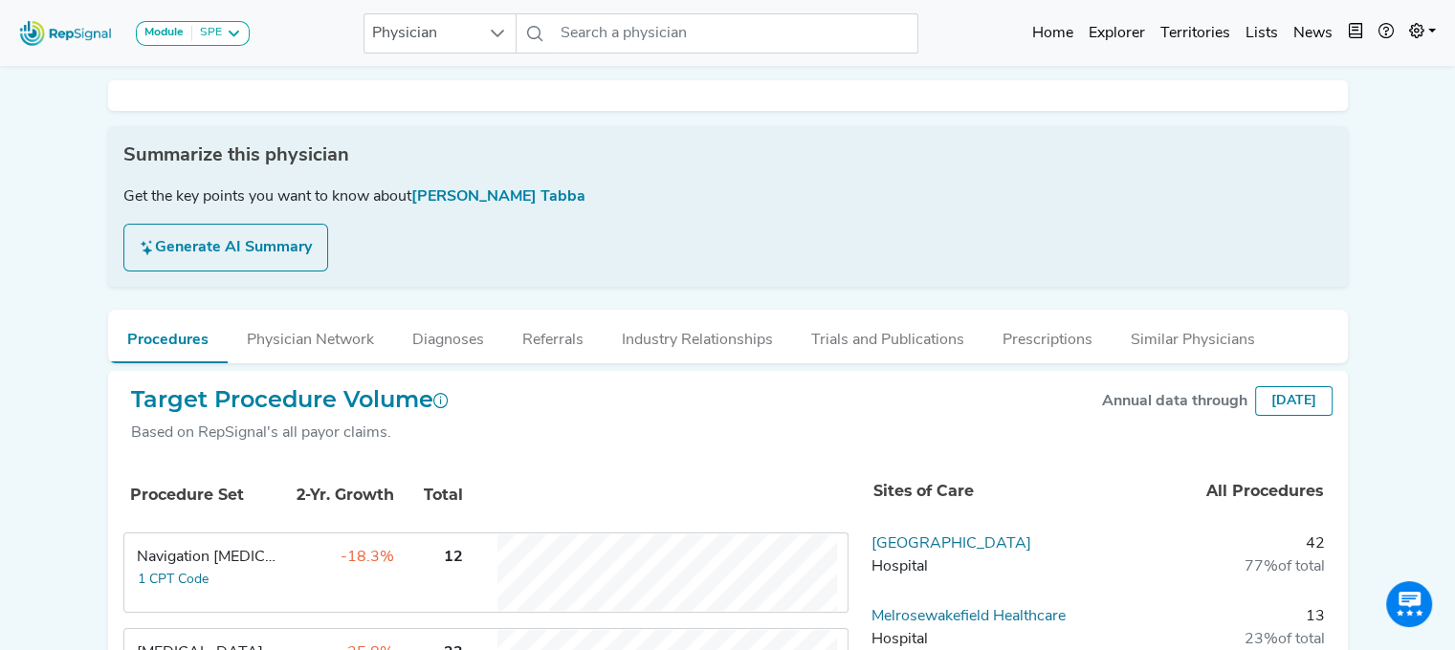
click at [257, 388] on h2 "Target Procedure Volume" at bounding box center [289, 400] width 317 height 28
click at [255, 363] on li "Physician Network" at bounding box center [310, 337] width 165 height 54
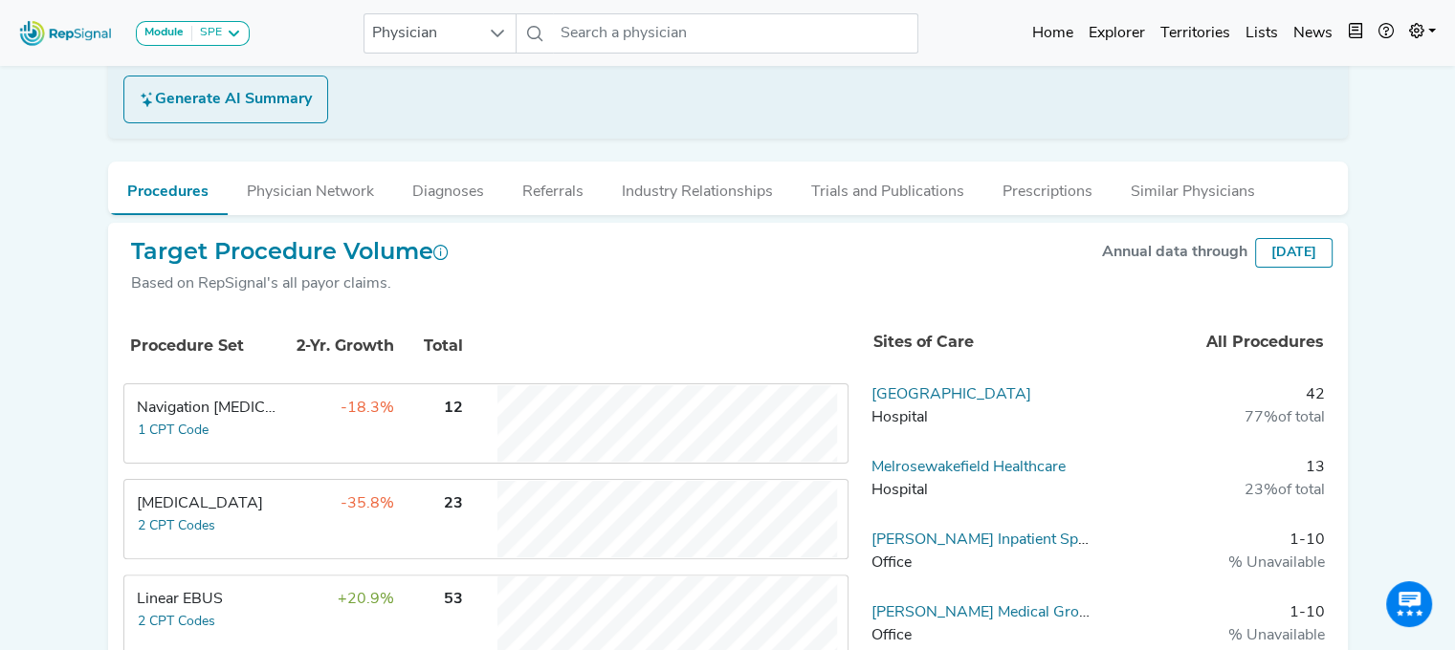
scroll to position [388, 14]
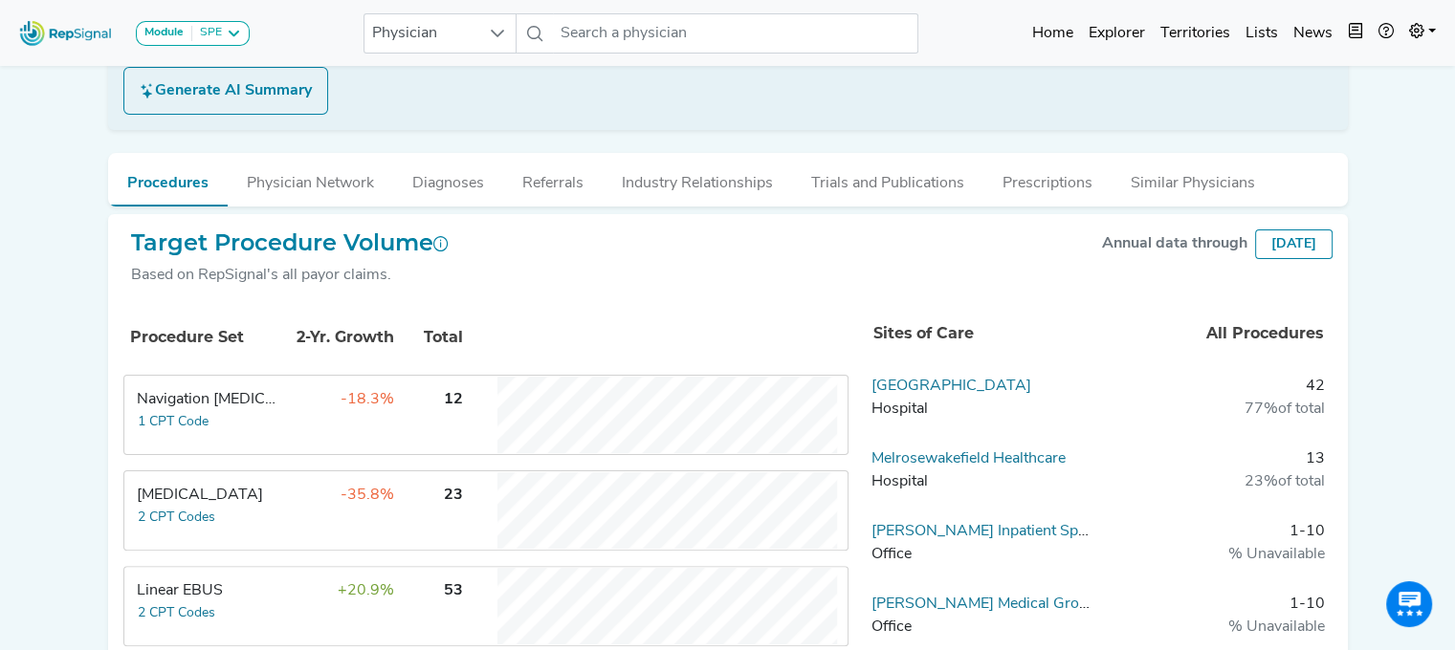
click at [240, 413] on td "Navigation [MEDICAL_DATA] 1 CPT Code" at bounding box center [196, 415] width 143 height 77
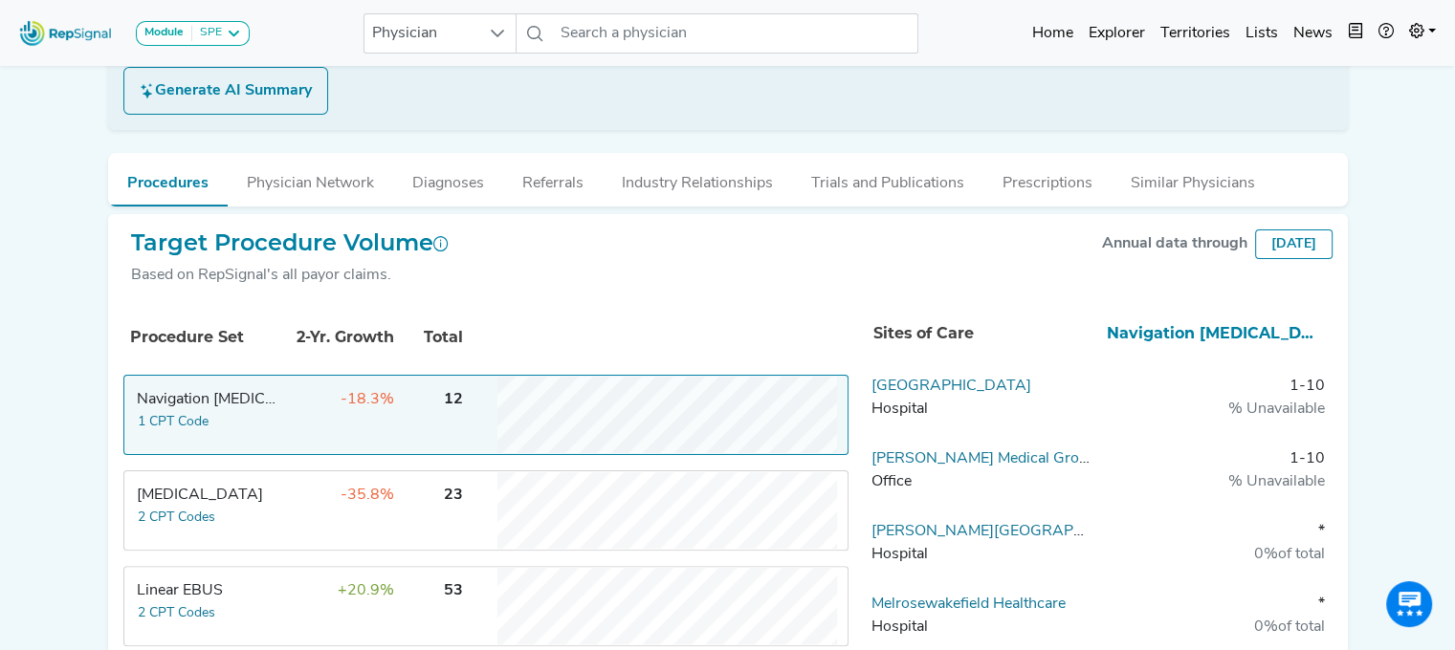
click at [224, 593] on div "Linear EBUS" at bounding box center [208, 591] width 143 height 23
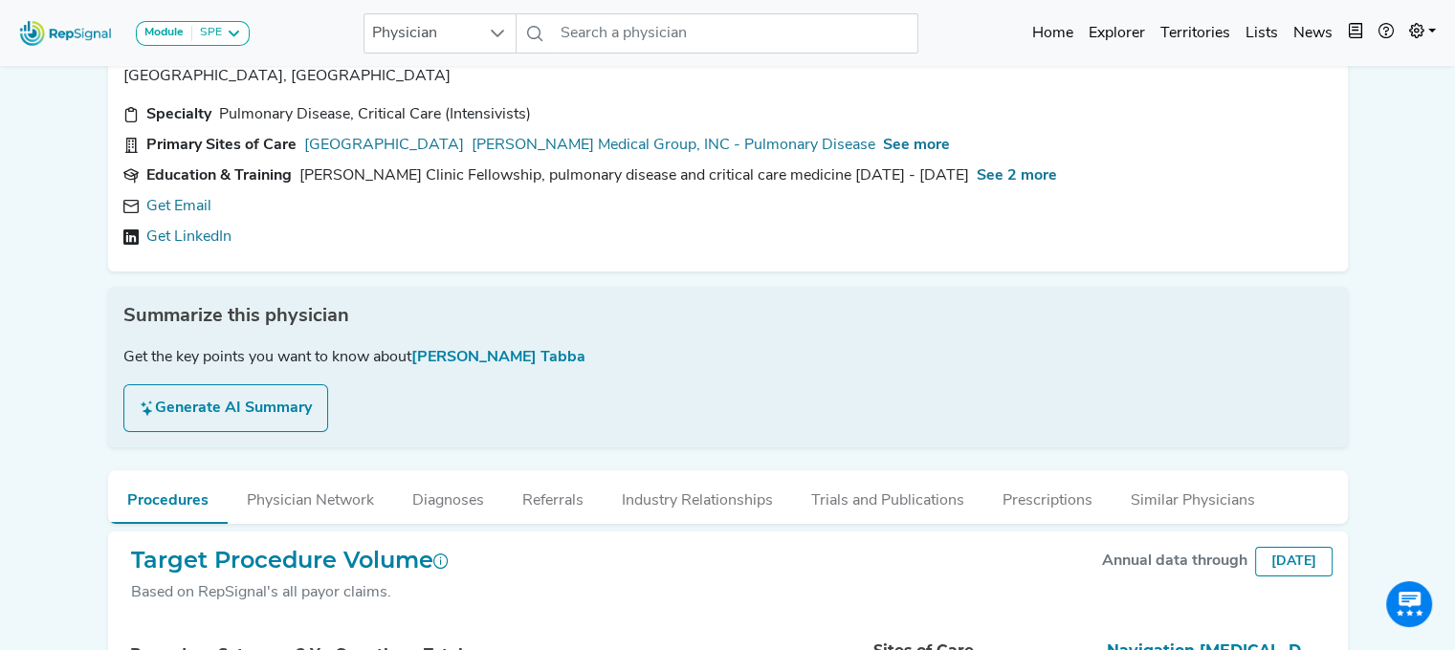
scroll to position [40, 14]
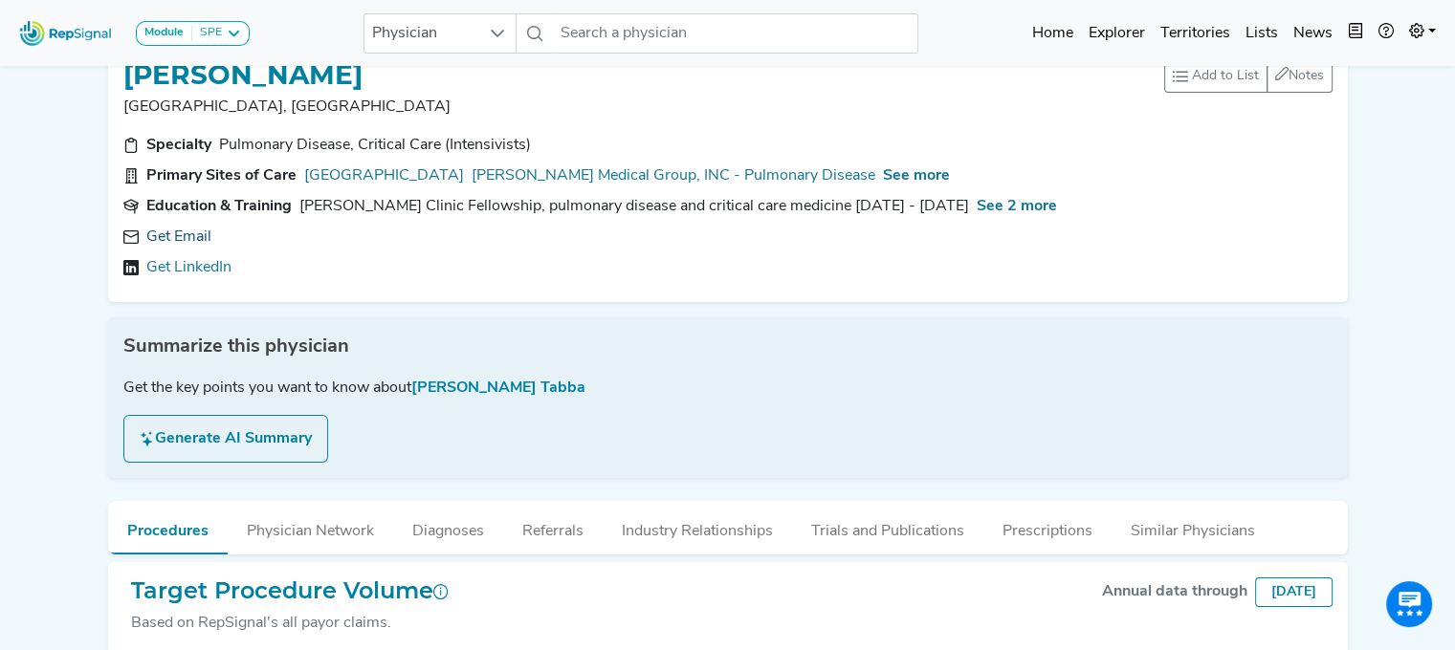
click at [164, 238] on link "Get Email" at bounding box center [178, 237] width 65 height 23
